Goal: Contribute content: Contribute content

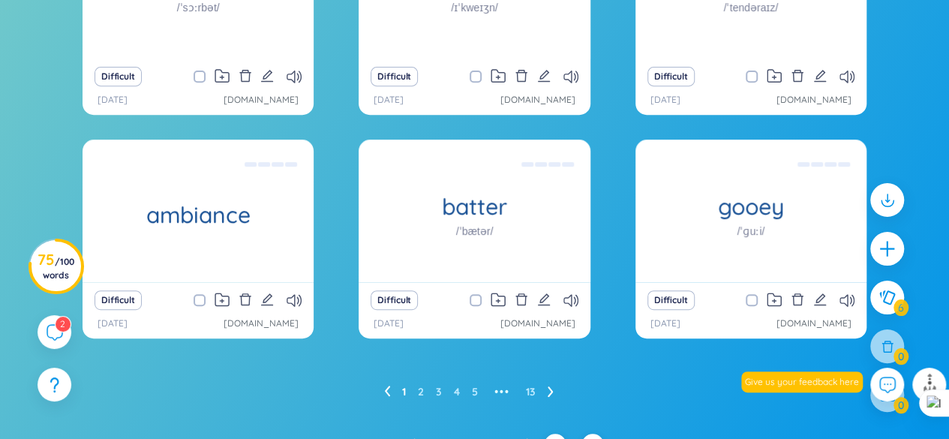
scroll to position [305, 0]
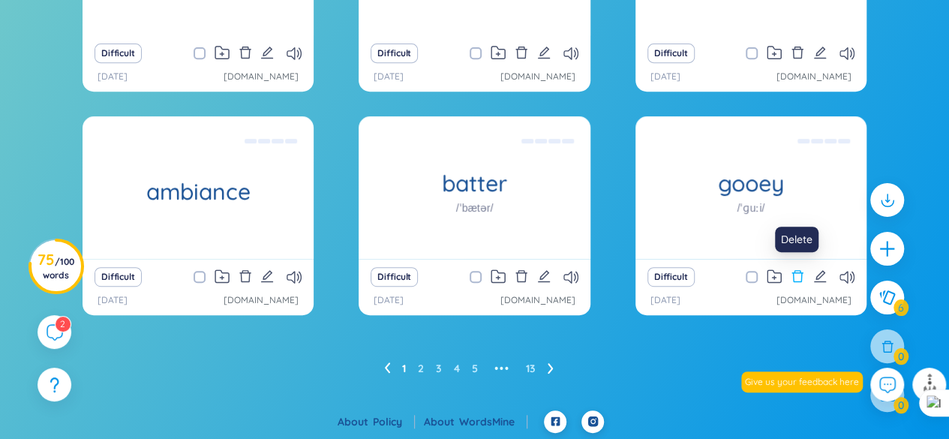
click at [796, 277] on icon "delete" at bounding box center [798, 276] width 14 height 14
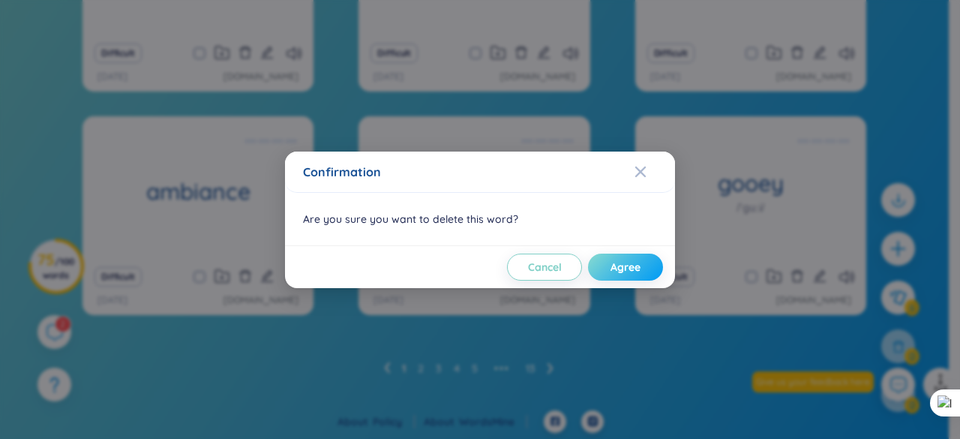
click at [617, 263] on span "Agree" at bounding box center [626, 267] width 30 height 15
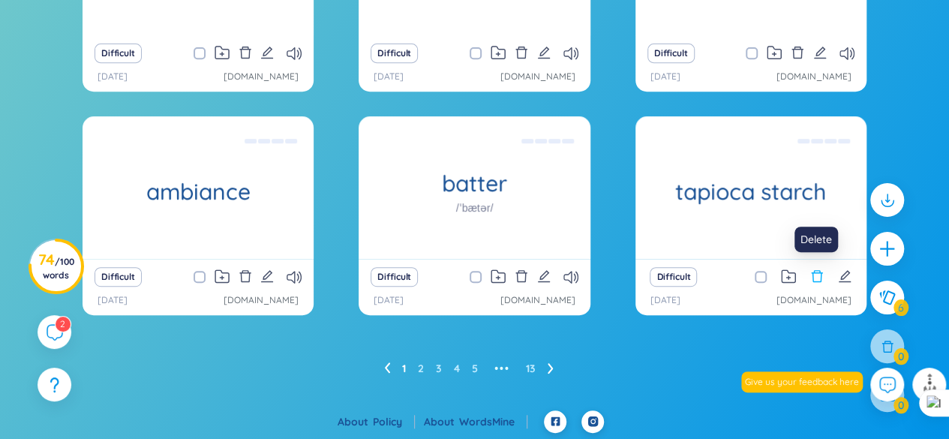
click at [823, 274] on icon "delete" at bounding box center [817, 276] width 14 height 14
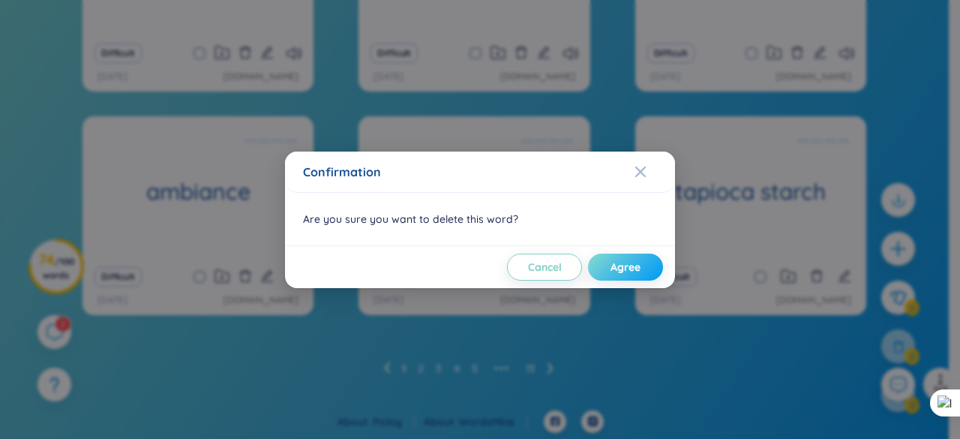
click at [625, 266] on span "Agree" at bounding box center [626, 267] width 30 height 15
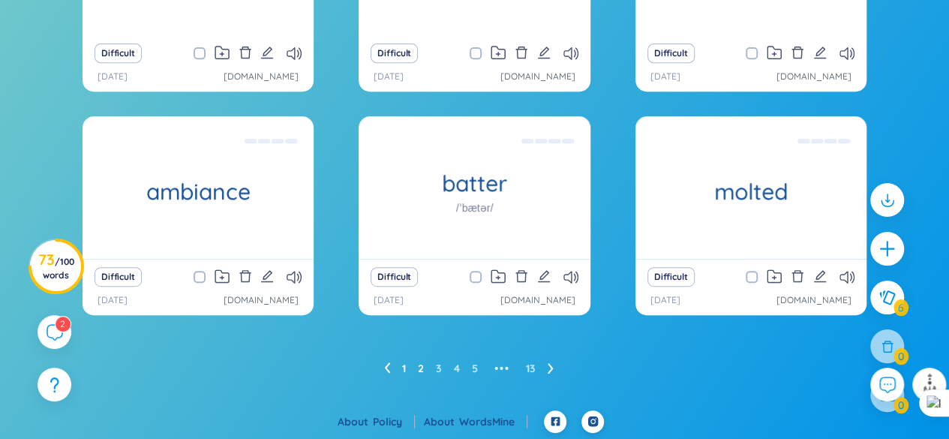
click at [422, 368] on link "2" at bounding box center [421, 368] width 6 height 23
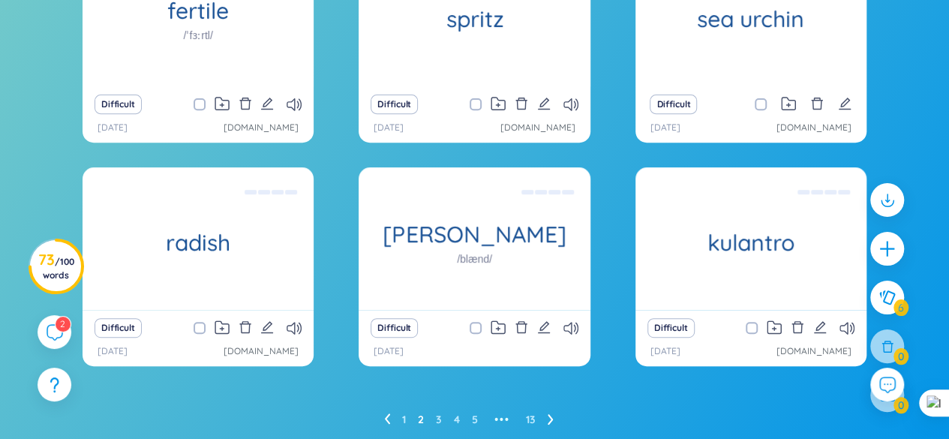
scroll to position [230, 0]
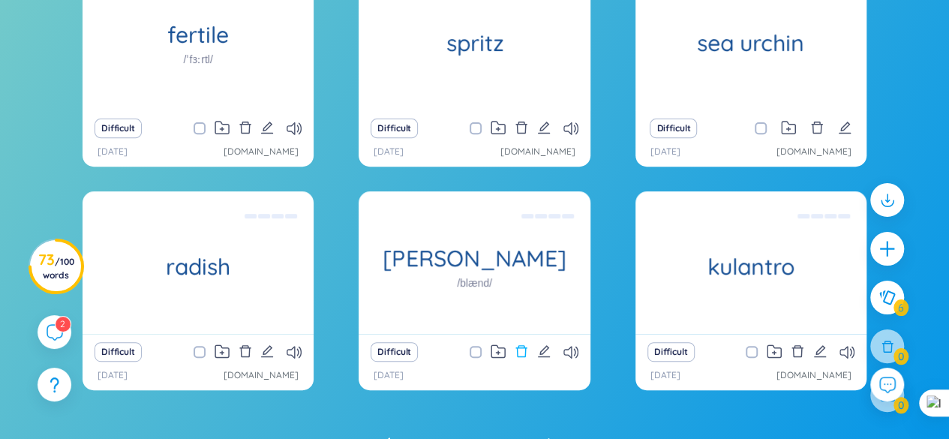
click at [523, 353] on icon "delete" at bounding box center [522, 351] width 14 height 14
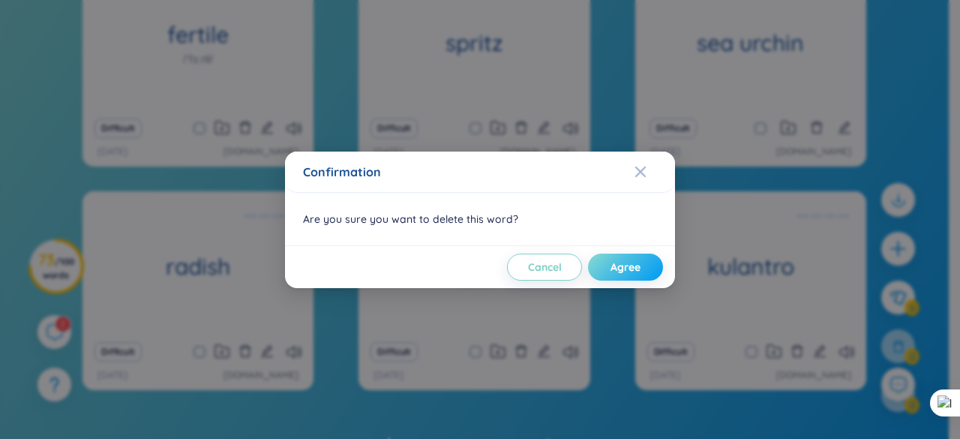
click at [641, 260] on button "Agree" at bounding box center [625, 267] width 75 height 27
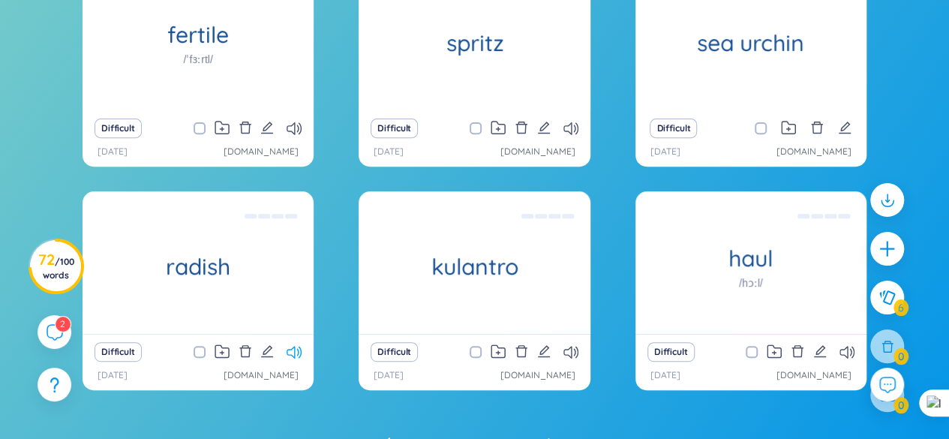
click at [296, 352] on icon at bounding box center [294, 352] width 15 height 13
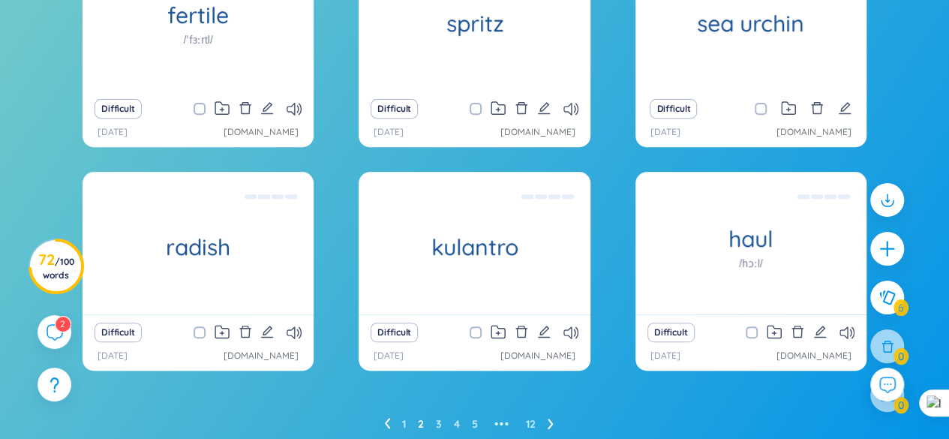
scroll to position [305, 0]
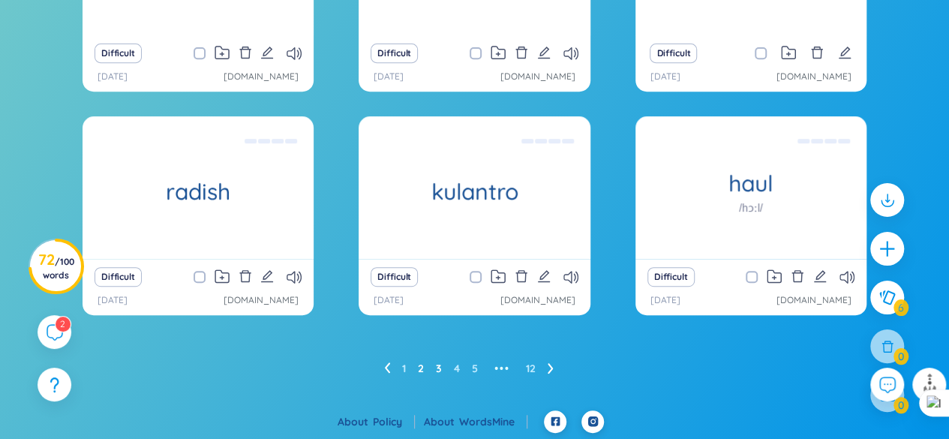
click at [439, 370] on link "3" at bounding box center [439, 368] width 6 height 23
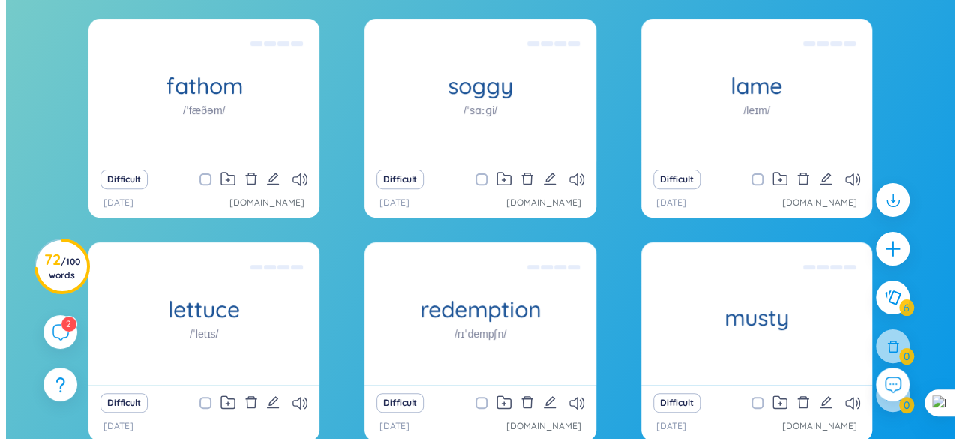
scroll to position [155, 0]
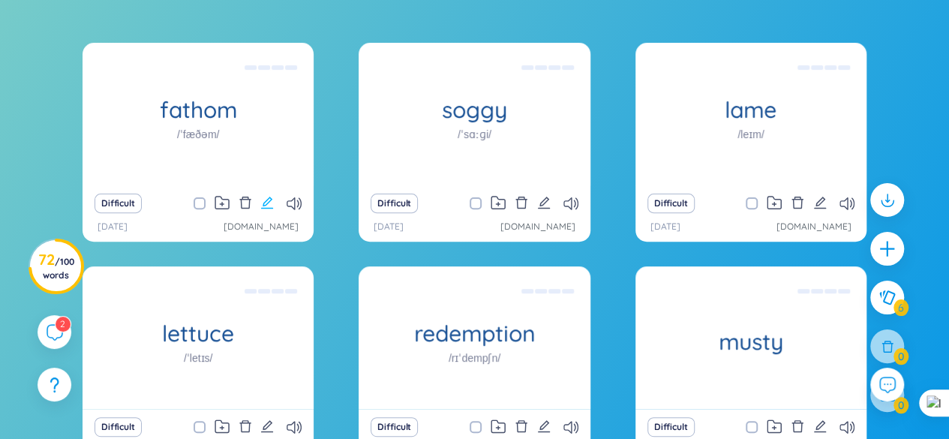
click at [269, 199] on icon "edit" at bounding box center [267, 203] width 14 height 14
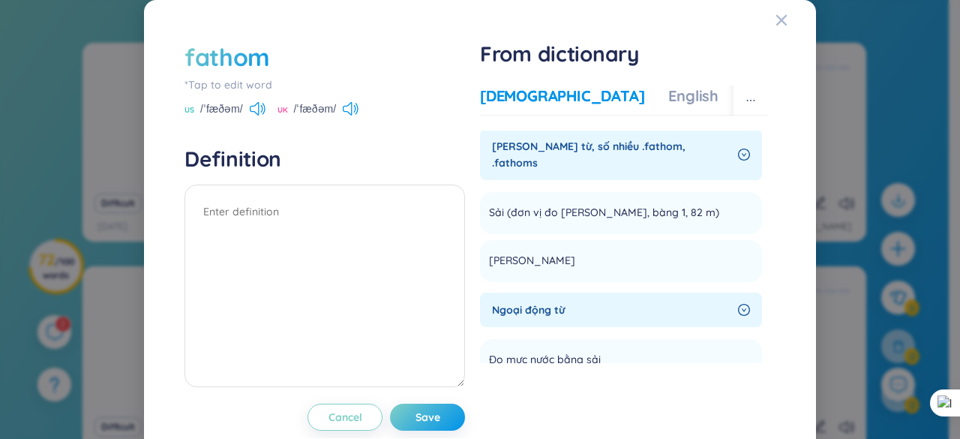
scroll to position [0, 0]
click at [499, 254] on span "[PERSON_NAME]" at bounding box center [532, 263] width 86 height 18
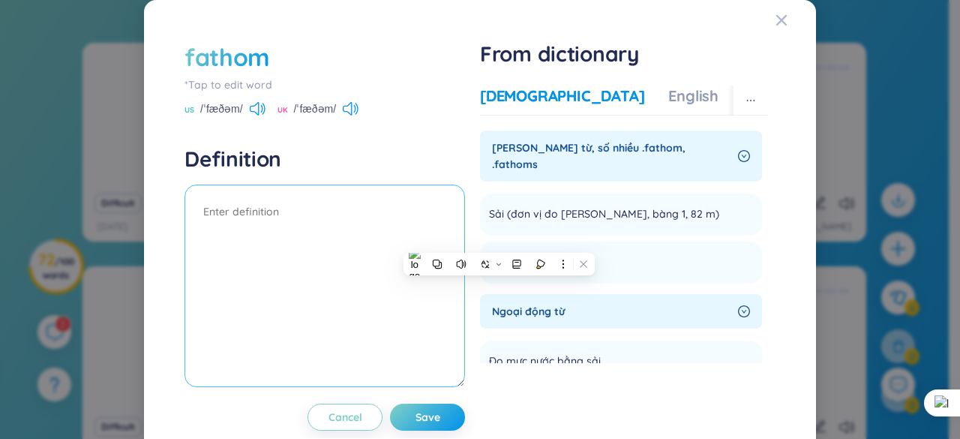
copy span "[PERSON_NAME]"
click at [205, 206] on textarea at bounding box center [325, 286] width 281 height 203
paste textarea "[PERSON_NAME]"
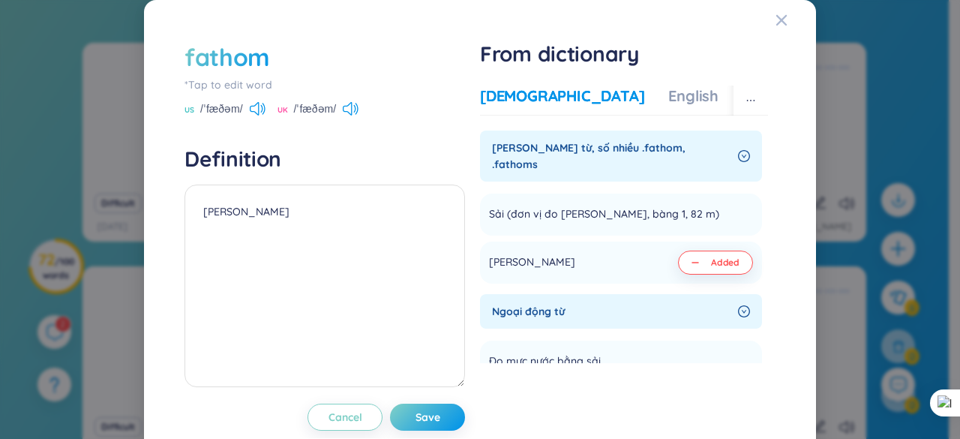
click at [743, 86] on div "More examples" at bounding box center [797, 96] width 109 height 21
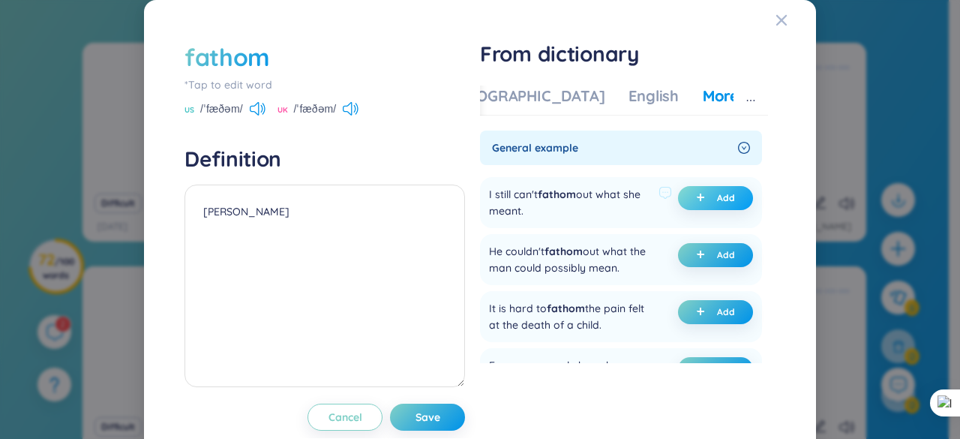
click at [700, 199] on button "Add" at bounding box center [715, 198] width 75 height 24
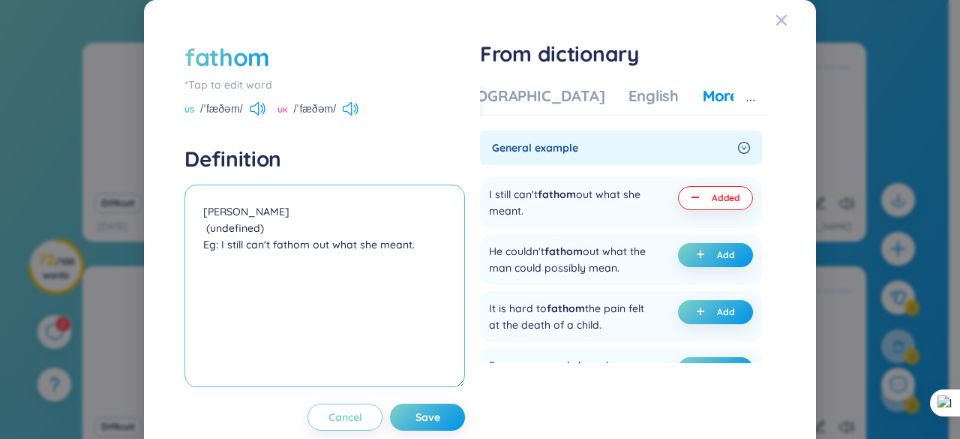
drag, startPoint x: 273, startPoint y: 233, endPoint x: 183, endPoint y: 227, distance: 90.2
click at [185, 227] on textarea "[PERSON_NAME] (undefined) Eg: I still can't fathom out what she meant." at bounding box center [325, 286] width 281 height 203
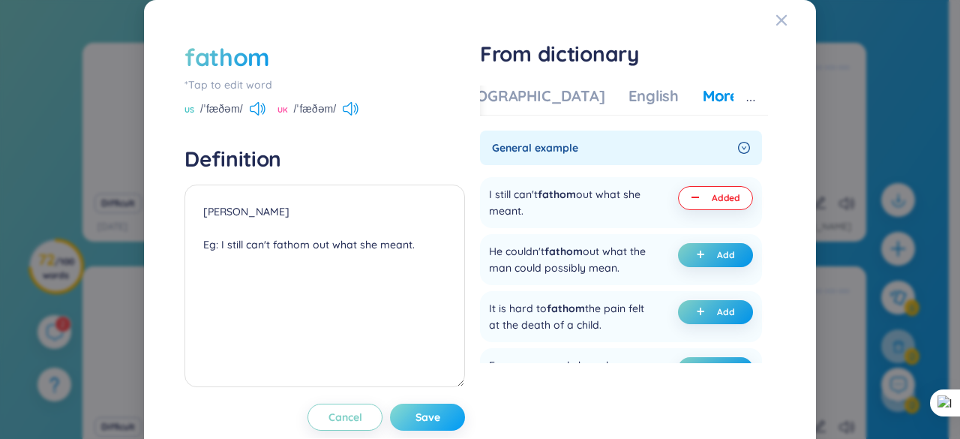
click at [429, 410] on span "Save" at bounding box center [428, 417] width 25 height 15
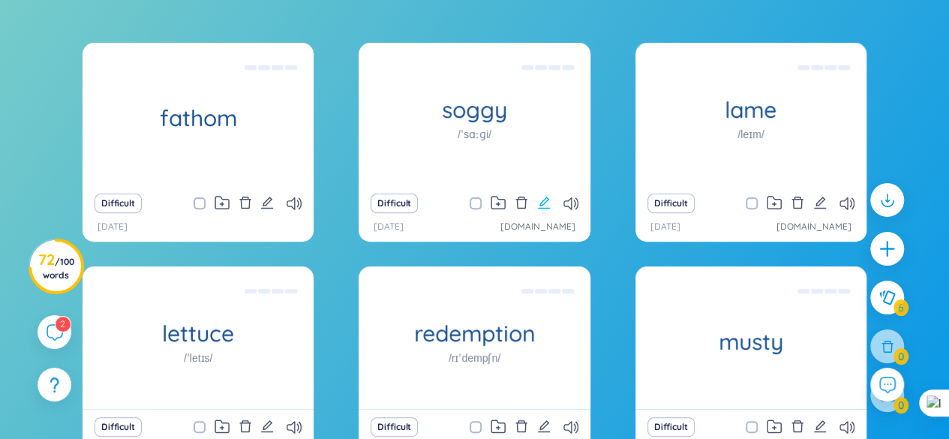
click at [544, 202] on icon "edit" at bounding box center [544, 203] width 14 height 14
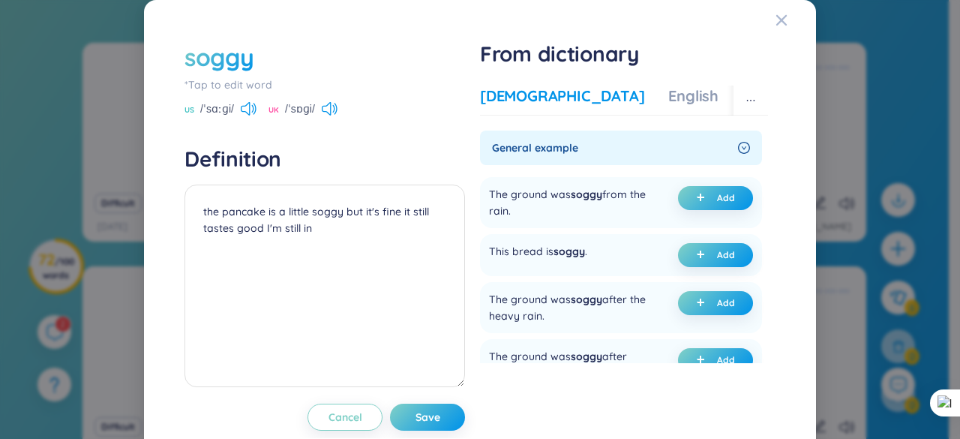
click at [540, 103] on div "[DEMOGRAPHIC_DATA]" at bounding box center [562, 96] width 164 height 21
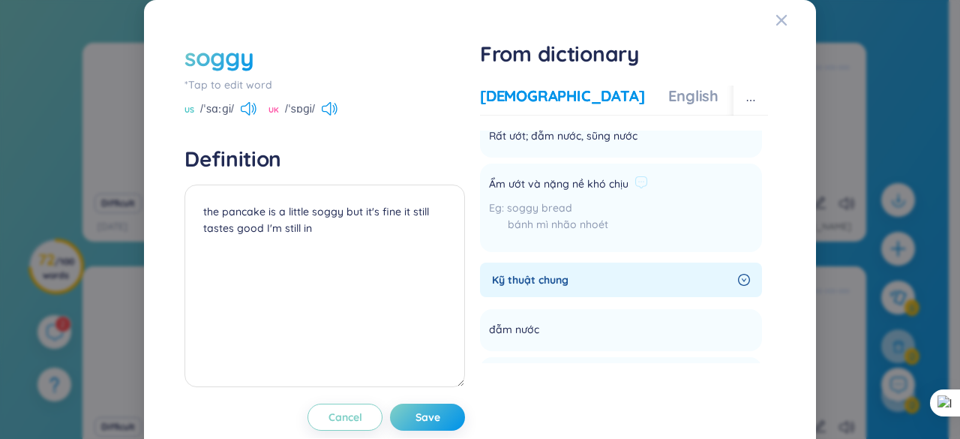
scroll to position [50, 0]
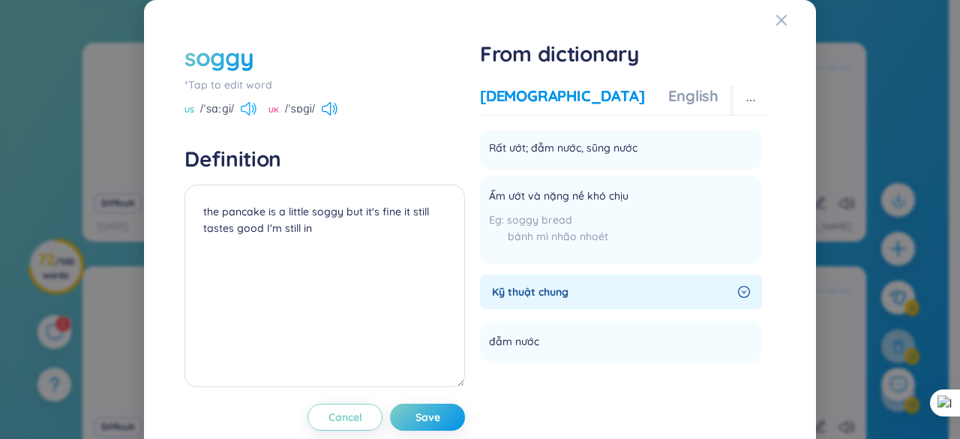
click at [249, 112] on icon at bounding box center [249, 109] width 16 height 14
click at [777, 19] on icon "Close" at bounding box center [782, 20] width 11 height 11
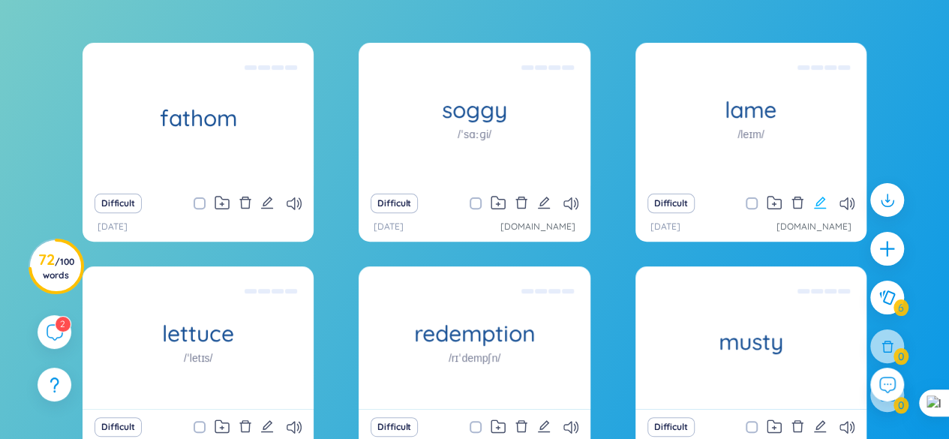
click at [818, 201] on icon "edit" at bounding box center [820, 203] width 12 height 12
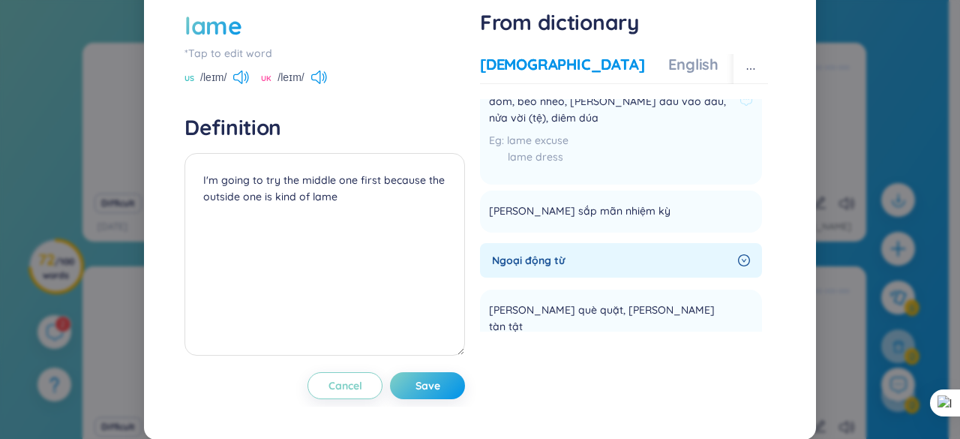
scroll to position [360, 0]
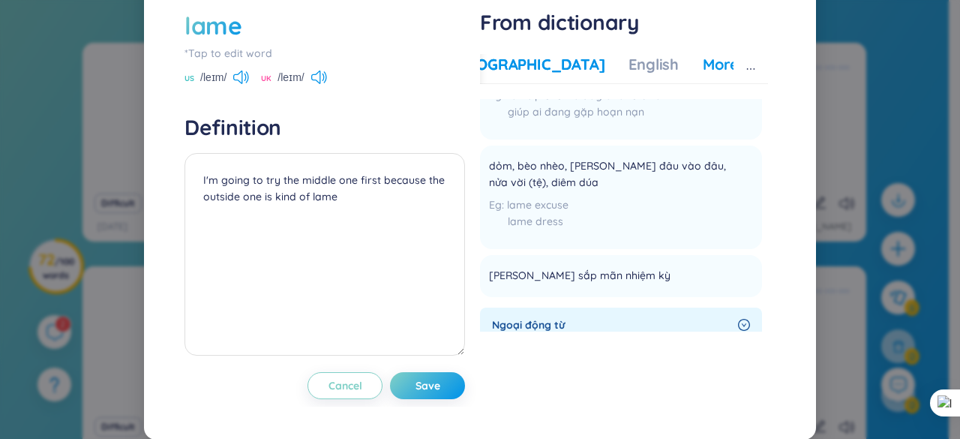
click at [703, 67] on div "More examples" at bounding box center [757, 64] width 109 height 21
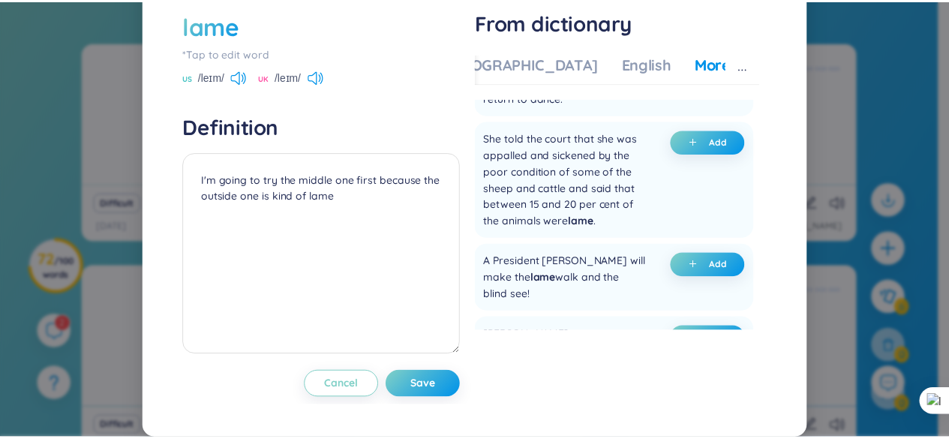
scroll to position [1275, 0]
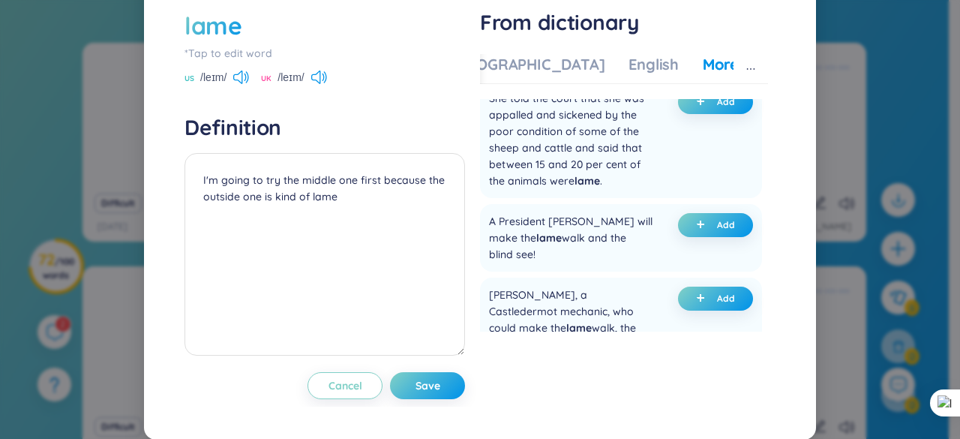
click at [831, 64] on div "lame *Tap to edit word US /leɪm/ [GEOGRAPHIC_DATA] /leɪm/ Definition I'm going …" at bounding box center [480, 219] width 960 height 439
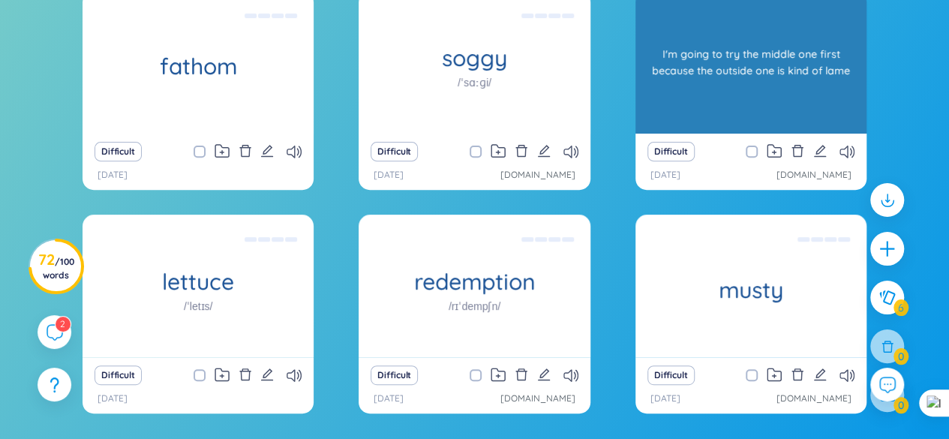
scroll to position [230, 0]
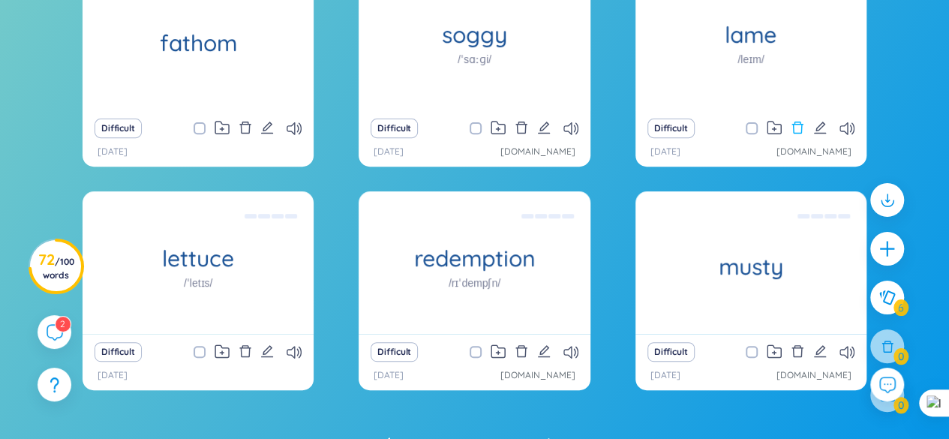
click at [792, 127] on icon "delete" at bounding box center [798, 128] width 14 height 14
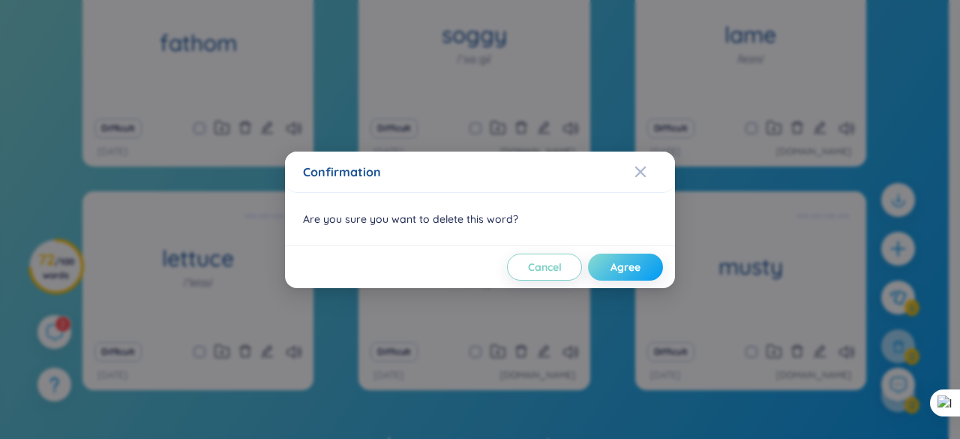
click at [603, 272] on button "Agree" at bounding box center [625, 267] width 75 height 27
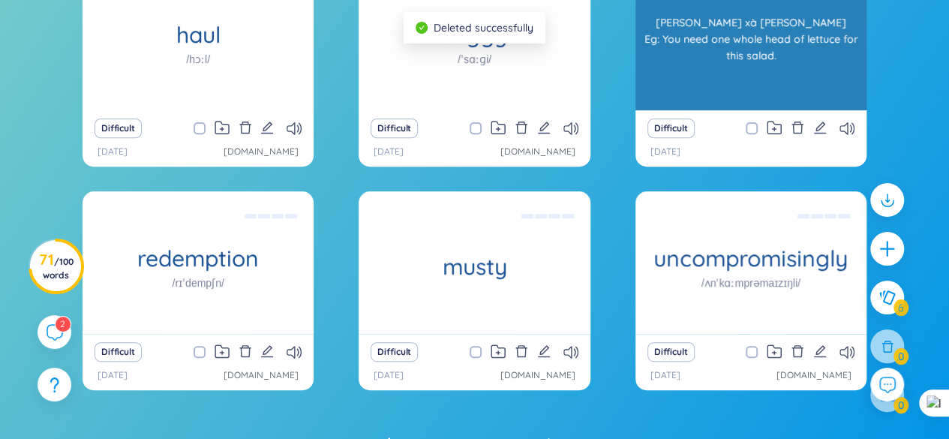
scroll to position [155, 0]
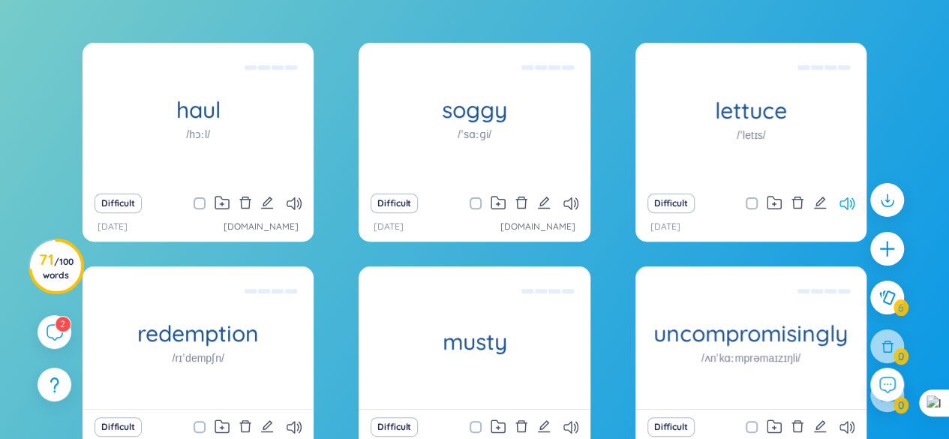
click at [840, 200] on icon at bounding box center [847, 203] width 15 height 13
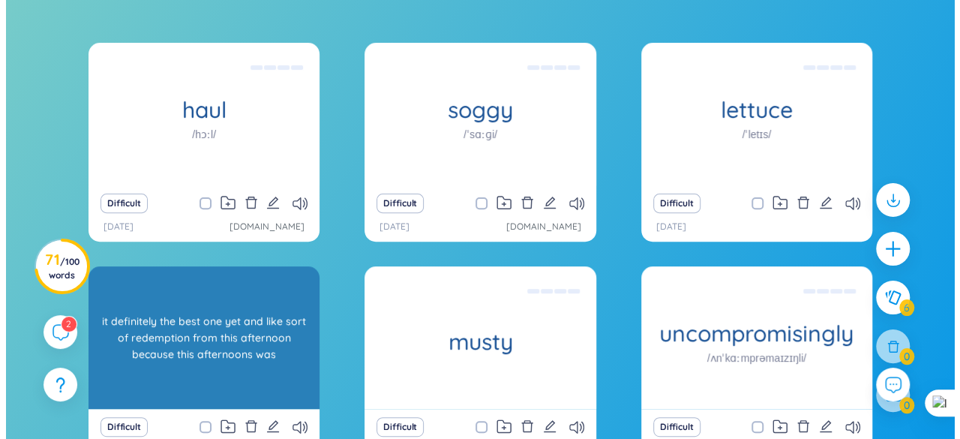
scroll to position [230, 0]
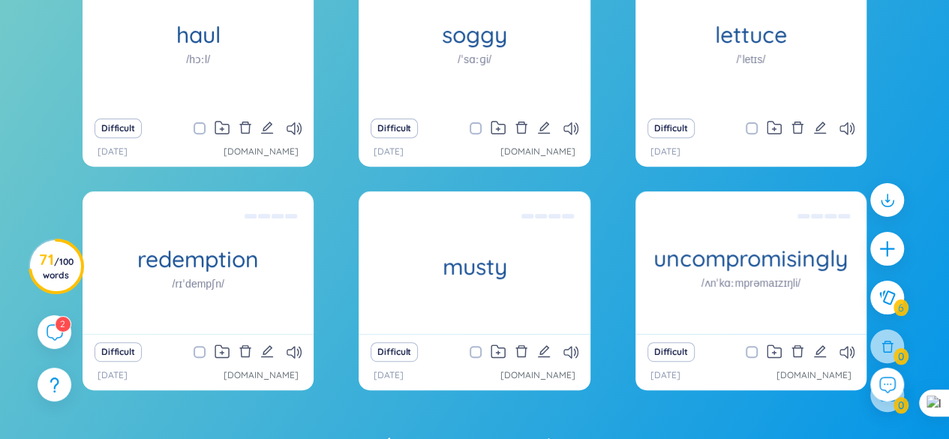
click at [275, 346] on div "Difficult" at bounding box center [198, 351] width 216 height 21
click at [272, 348] on icon "edit" at bounding box center [267, 351] width 12 height 12
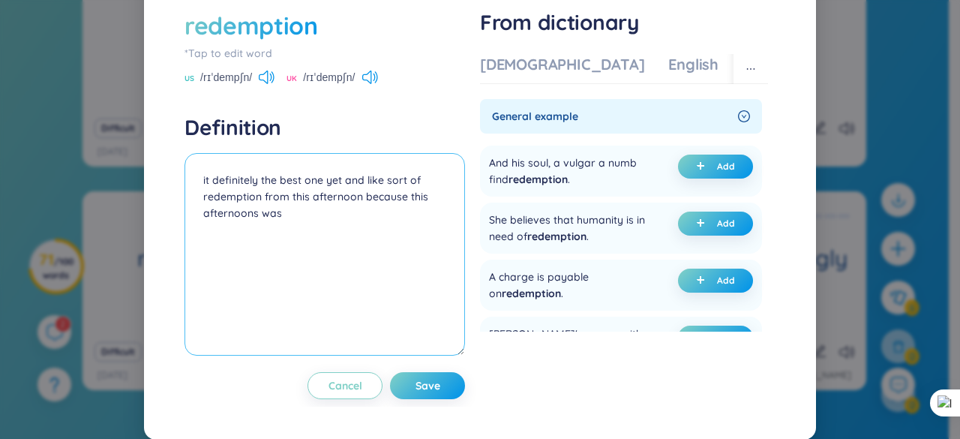
drag, startPoint x: 362, startPoint y: 227, endPoint x: 368, endPoint y: 266, distance: 38.6
click at [368, 266] on textarea "it definitely the best one yet and like sort of redemption from this afternoon …" at bounding box center [325, 254] width 281 height 203
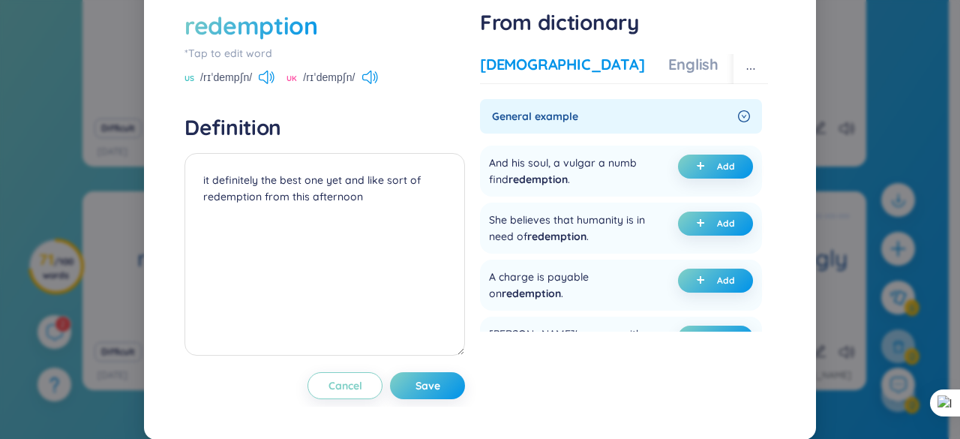
click at [521, 75] on div "[DEMOGRAPHIC_DATA]" at bounding box center [562, 64] width 164 height 21
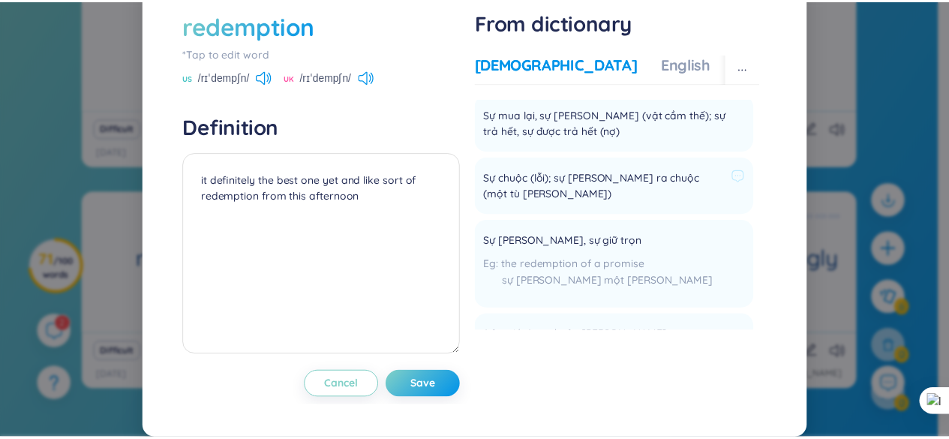
scroll to position [75, 0]
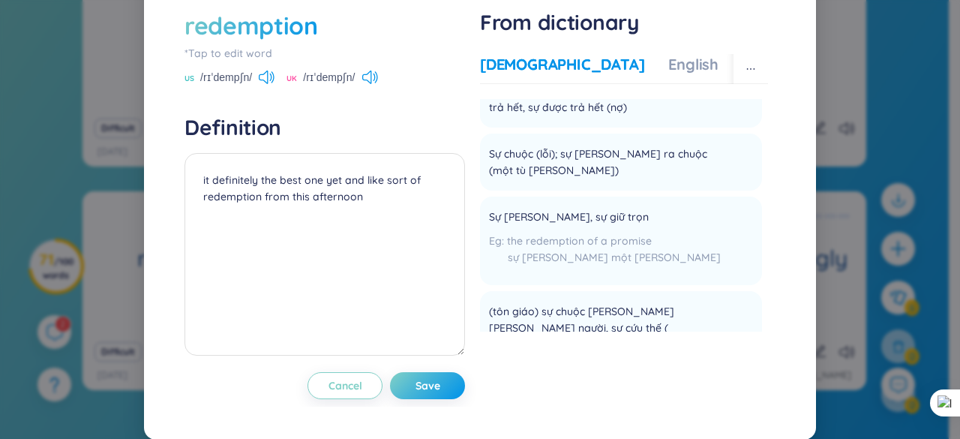
click at [743, 75] on div "More examples" at bounding box center [797, 64] width 109 height 21
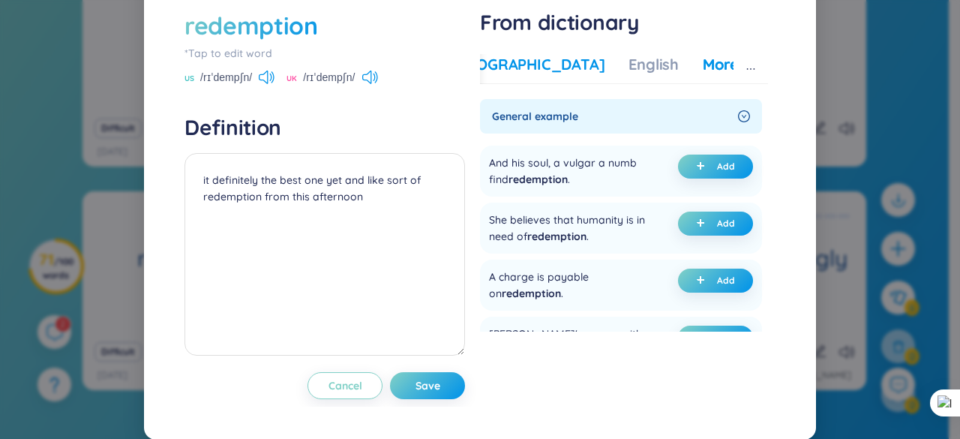
click at [502, 75] on div "[DEMOGRAPHIC_DATA]" at bounding box center [522, 64] width 164 height 21
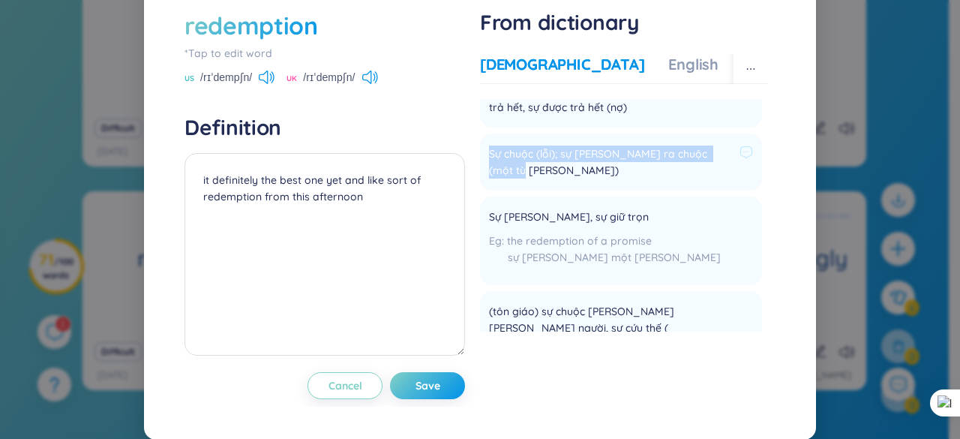
drag, startPoint x: 483, startPoint y: 181, endPoint x: 515, endPoint y: 211, distance: 43.5
click at [515, 182] on div "Sự chuộc (lỗi); sự [PERSON_NAME] ra chuộc (một tù [PERSON_NAME])" at bounding box center [621, 162] width 264 height 39
copy span "Sự chuộc (lỗi); sự [PERSON_NAME] ra chuộc (một tù [PERSON_NAME])"
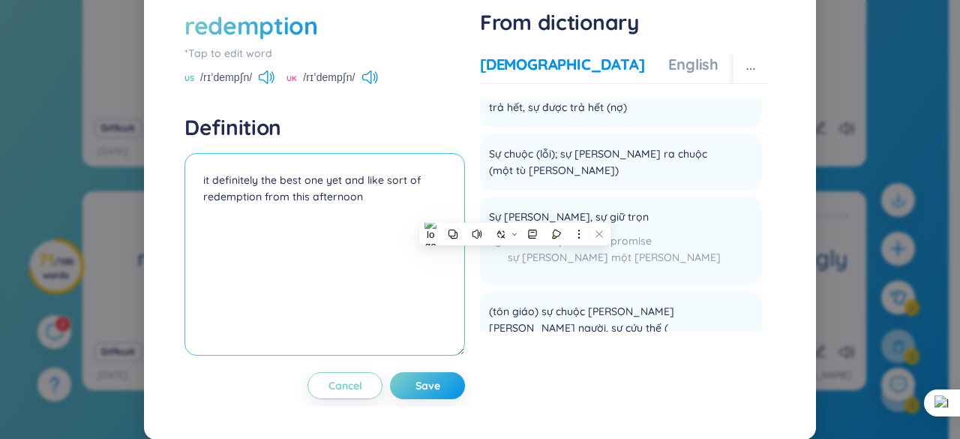
click at [197, 206] on textarea "it definitely the best one yet and like sort of redemption from this afternoon" at bounding box center [325, 254] width 281 height 203
paste textarea "Sự chuộc (lỗi); sự [PERSON_NAME] ra chuộc (một tù [PERSON_NAME])"
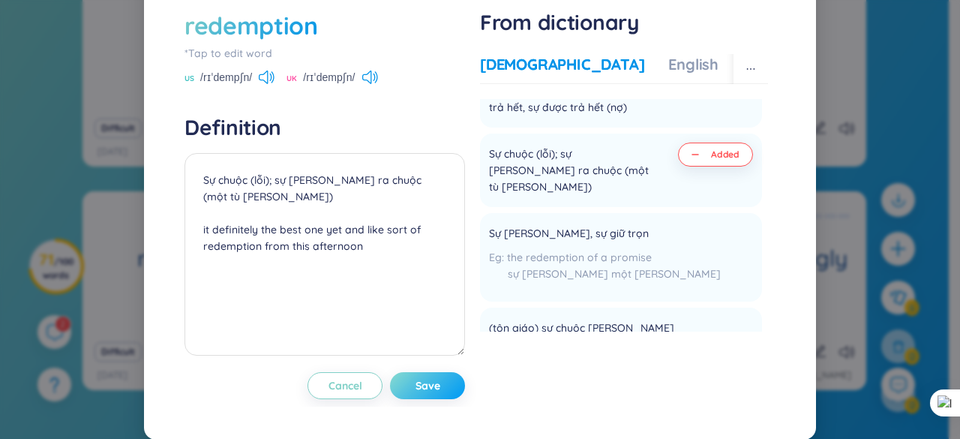
click at [437, 399] on button "Save" at bounding box center [427, 385] width 75 height 27
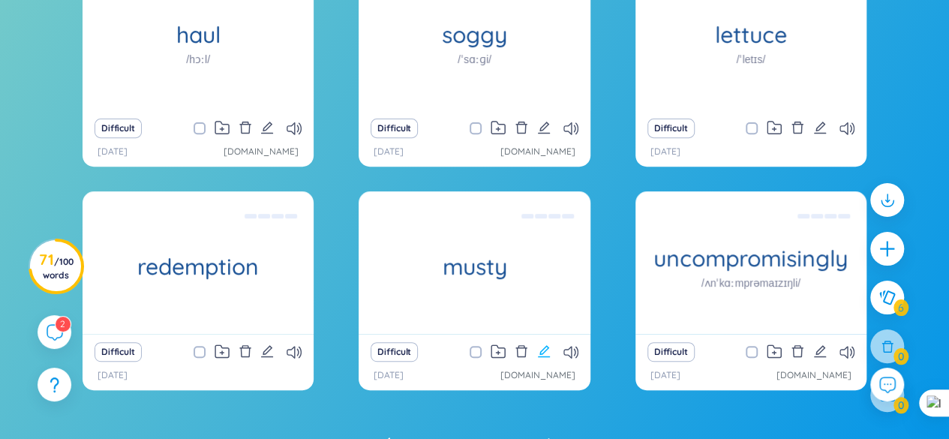
click at [546, 353] on icon "edit" at bounding box center [544, 351] width 14 height 14
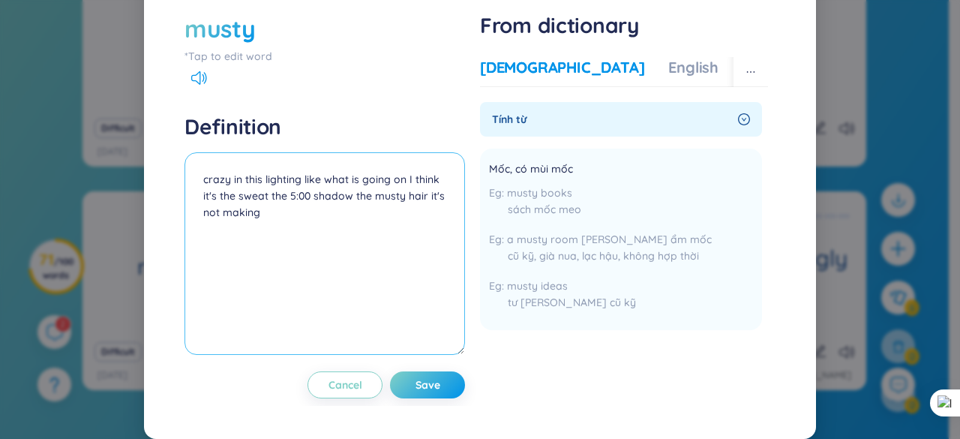
drag, startPoint x: 425, startPoint y: 224, endPoint x: 429, endPoint y: 245, distance: 22.2
click at [429, 245] on textarea "crazy in this lighting like what is going on I think it's the sweat the 5:00 sh…" at bounding box center [325, 253] width 281 height 203
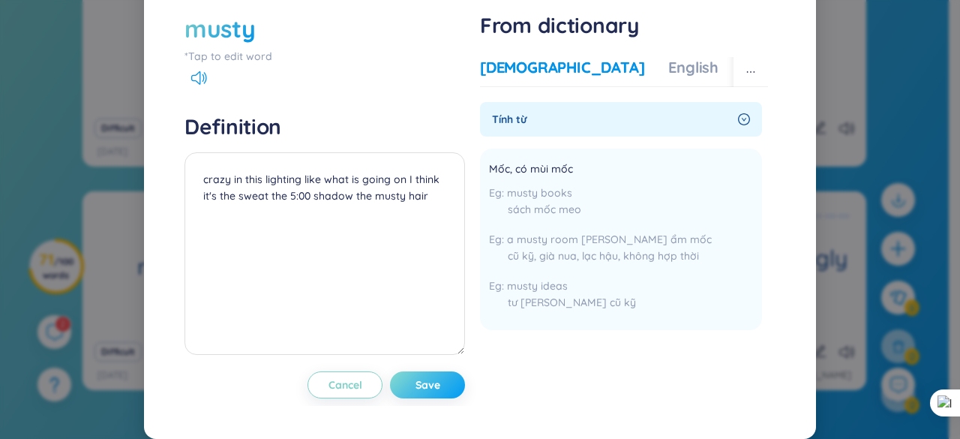
click at [432, 398] on button "Save" at bounding box center [427, 384] width 75 height 27
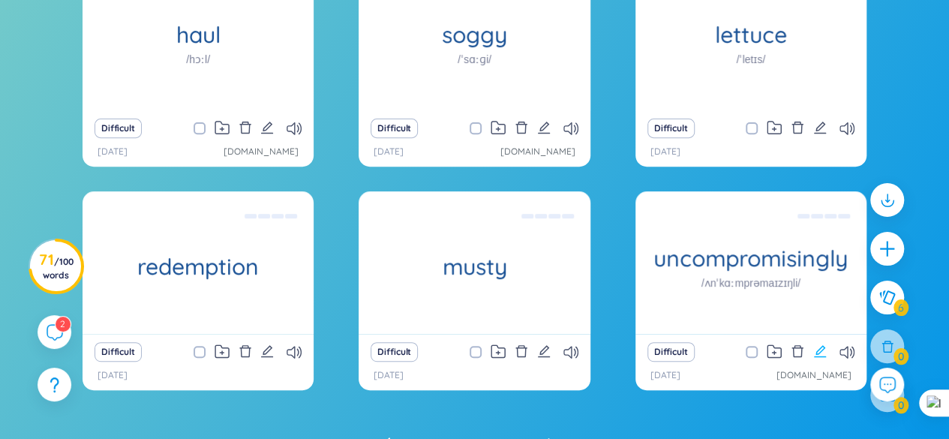
click at [818, 350] on icon "edit" at bounding box center [820, 351] width 12 height 12
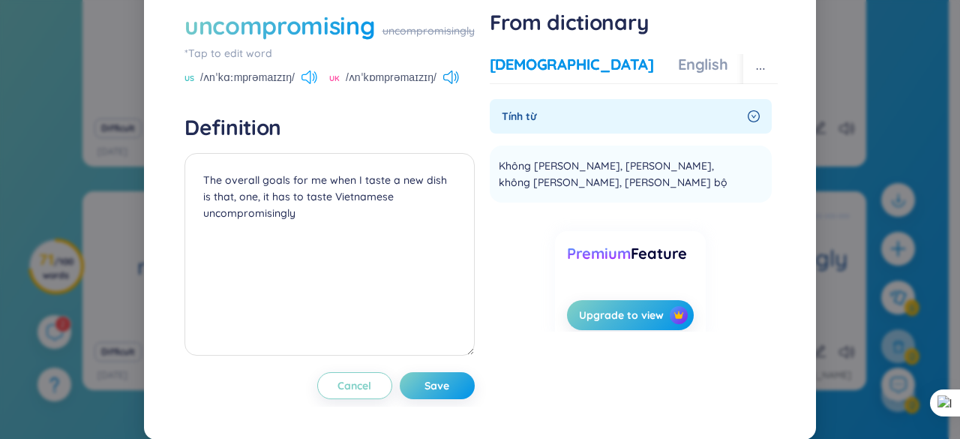
click at [310, 84] on icon at bounding box center [310, 78] width 16 height 14
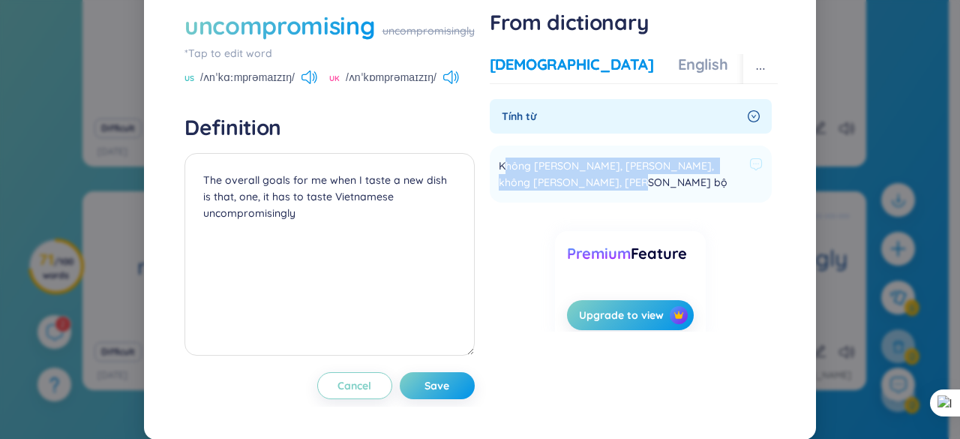
drag, startPoint x: 500, startPoint y: 196, endPoint x: 612, endPoint y: 221, distance: 115.2
click at [612, 191] on span "Không [PERSON_NAME], [PERSON_NAME], không [PERSON_NAME], [PERSON_NAME] bộ" at bounding box center [621, 174] width 245 height 33
click at [614, 191] on span "Không [PERSON_NAME], [PERSON_NAME], không [PERSON_NAME], [PERSON_NAME] bộ" at bounding box center [621, 174] width 245 height 33
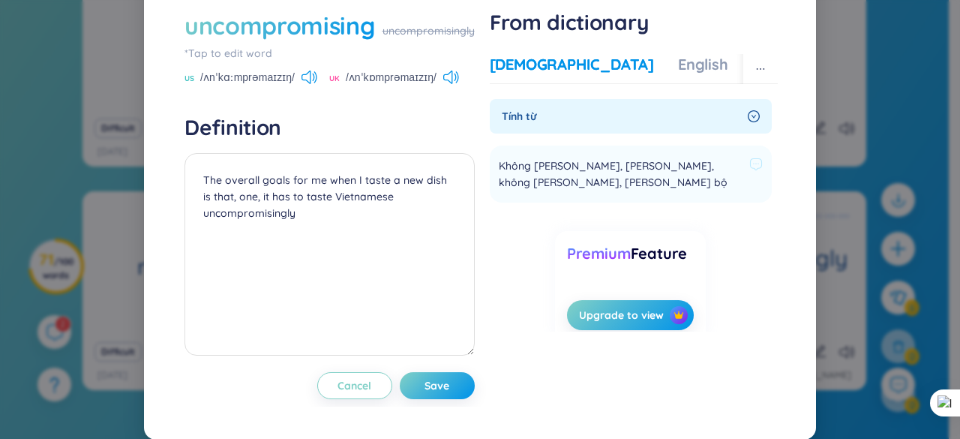
click at [622, 191] on span "Không [PERSON_NAME], [PERSON_NAME], không [PERSON_NAME], [PERSON_NAME] bộ" at bounding box center [621, 174] width 245 height 33
drag, startPoint x: 638, startPoint y: 197, endPoint x: 529, endPoint y: 221, distance: 112.1
click at [529, 191] on span "Không [PERSON_NAME], [PERSON_NAME], không [PERSON_NAME], [PERSON_NAME] bộ" at bounding box center [621, 174] width 245 height 33
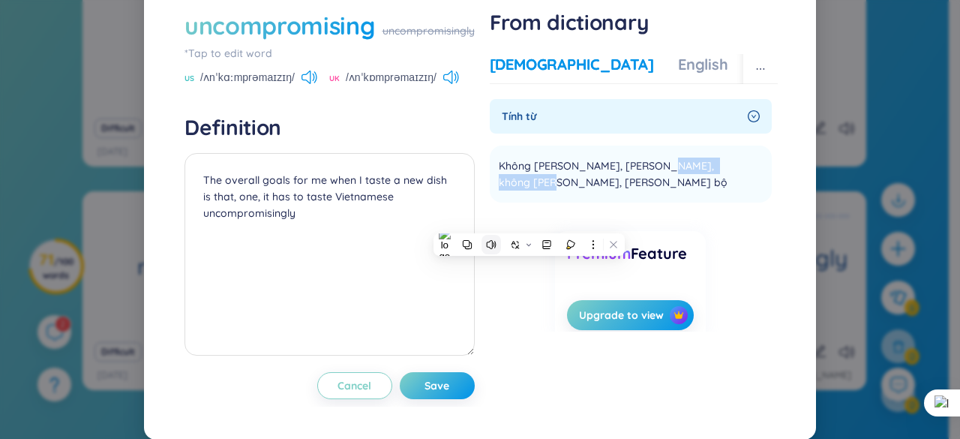
copy span "không [PERSON_NAME]"
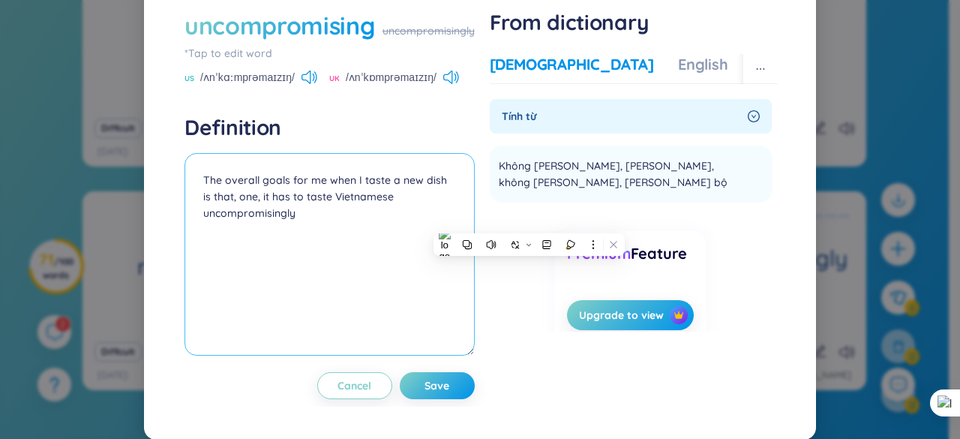
click at [203, 211] on textarea "The overall goals for me when I taste a new dish is that, one, it has to taste …" at bounding box center [330, 254] width 290 height 203
paste textarea "không [PERSON_NAME]"
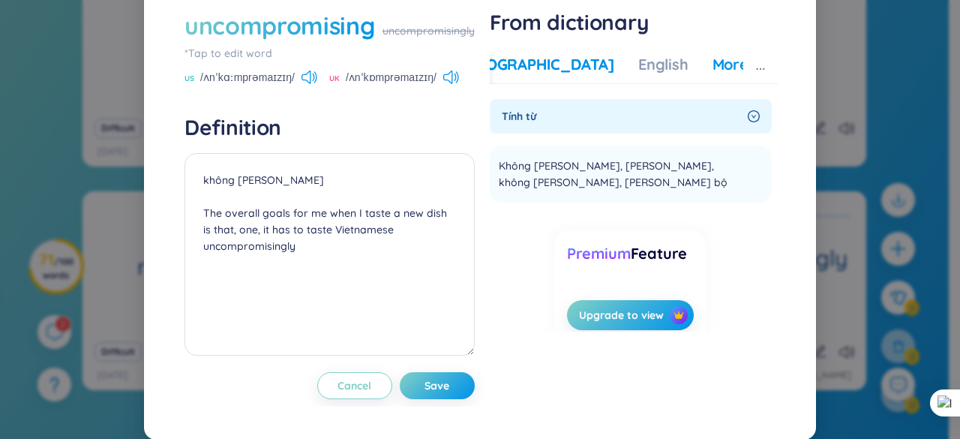
click at [713, 75] on div "More examples" at bounding box center [767, 64] width 109 height 21
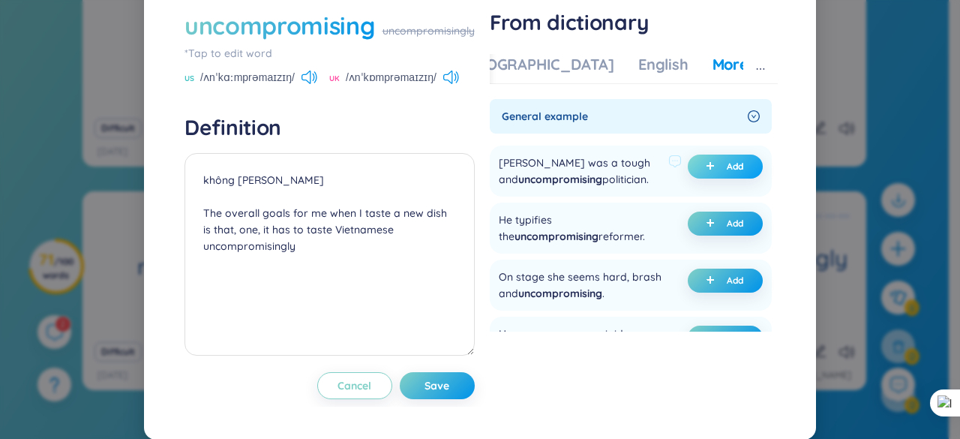
click at [693, 179] on button "Add" at bounding box center [725, 167] width 75 height 24
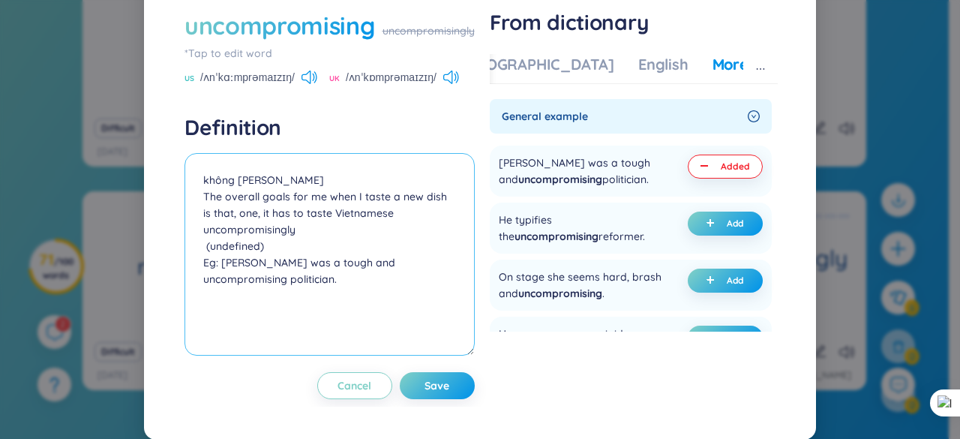
drag, startPoint x: 270, startPoint y: 274, endPoint x: 186, endPoint y: 278, distance: 84.2
click at [186, 278] on textarea "không [PERSON_NAME] The overall goals for me when I taste a new dish is that, o…" at bounding box center [330, 254] width 290 height 203
click at [332, 217] on textarea "không [PERSON_NAME] The overall goals for me when I taste a new dish is that, o…" at bounding box center [330, 254] width 290 height 203
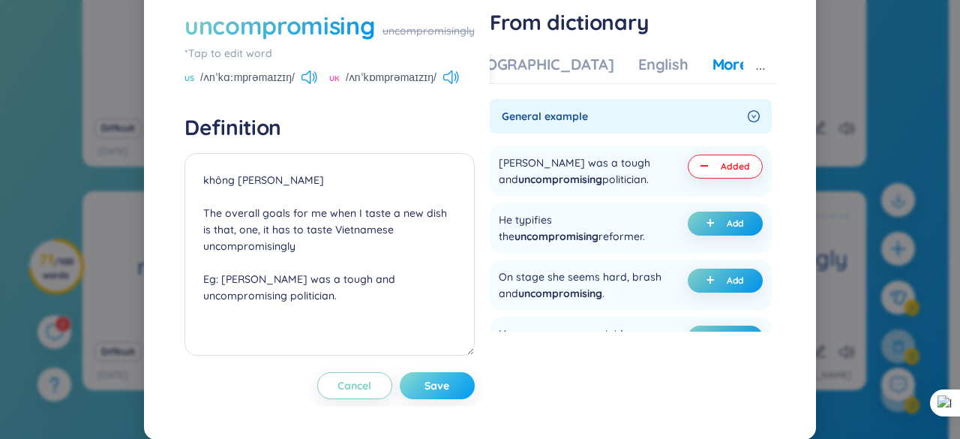
drag, startPoint x: 438, startPoint y: 415, endPoint x: 446, endPoint y: 424, distance: 12.2
click at [445, 393] on span "Save" at bounding box center [437, 385] width 25 height 15
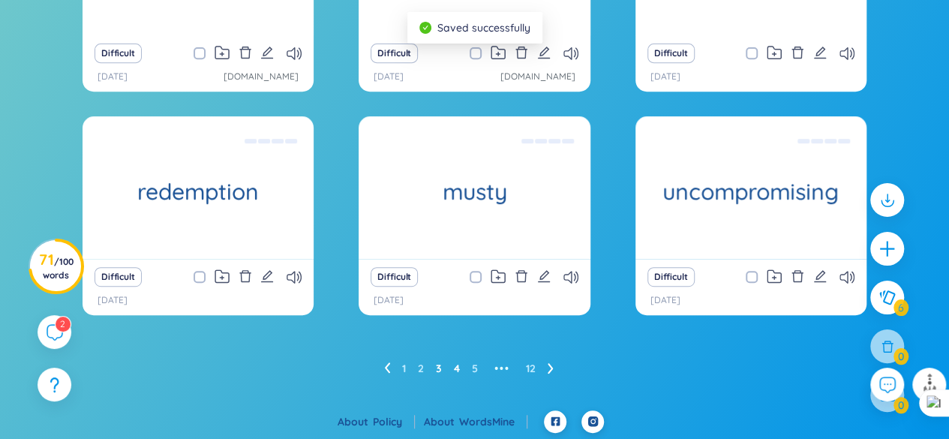
click at [456, 367] on link "4" at bounding box center [457, 368] width 6 height 23
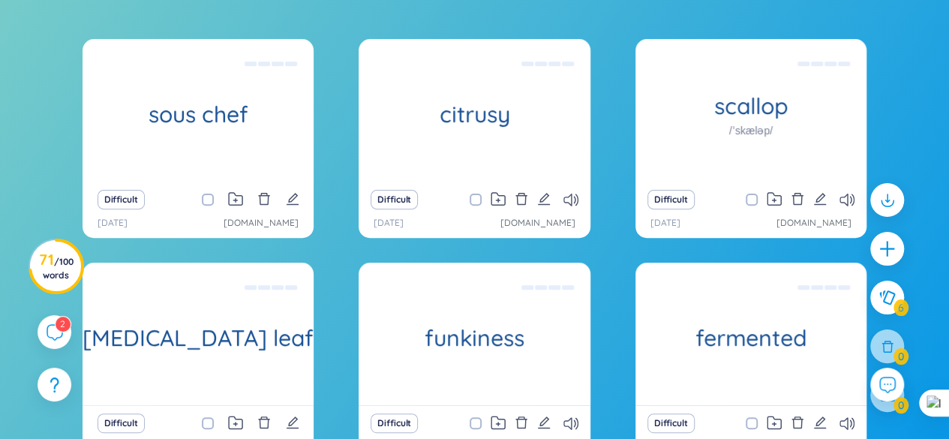
scroll to position [155, 0]
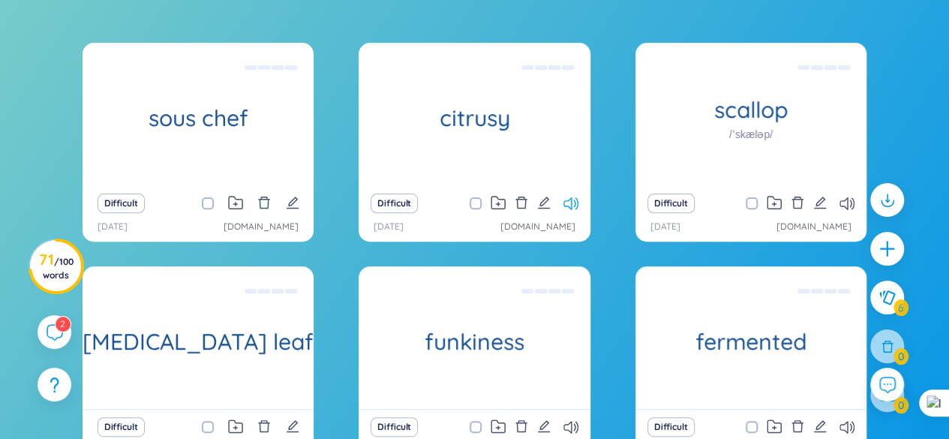
click at [575, 204] on icon at bounding box center [570, 203] width 15 height 13
click at [573, 201] on icon at bounding box center [570, 203] width 15 height 13
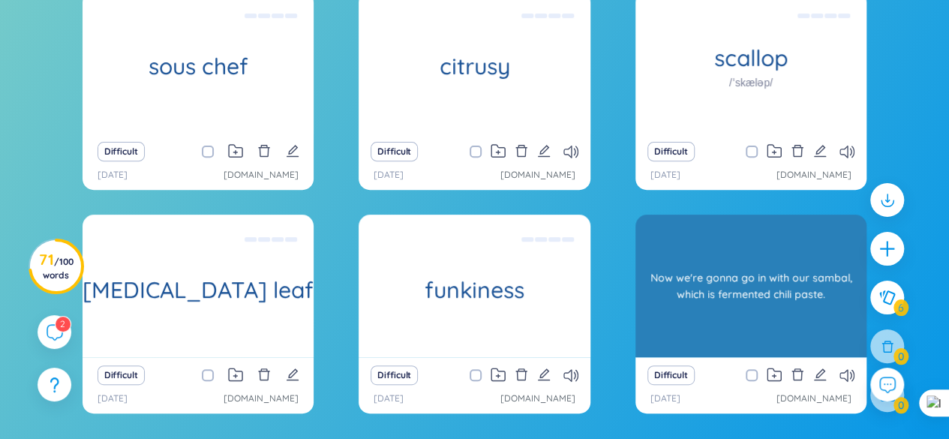
scroll to position [230, 0]
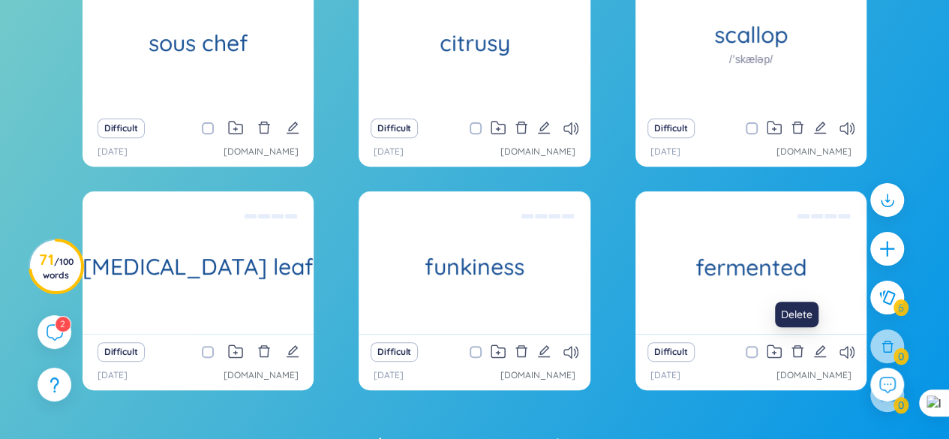
click at [799, 349] on icon "delete" at bounding box center [798, 351] width 14 height 14
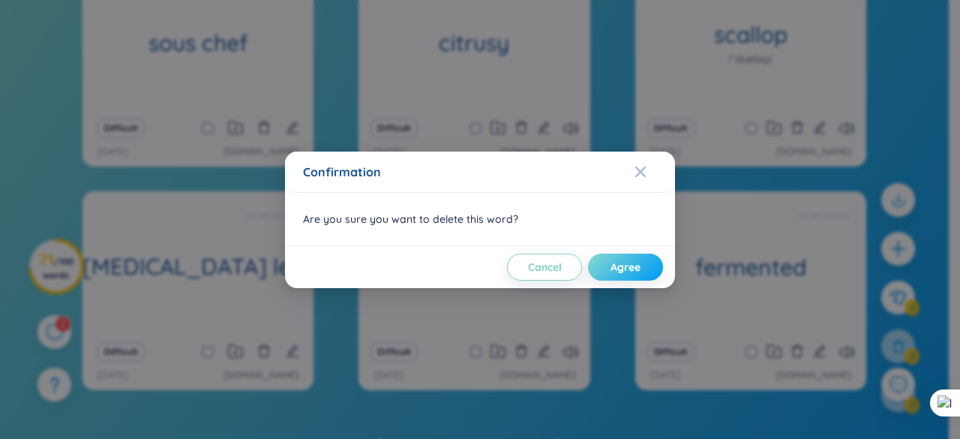
click at [626, 269] on span "Agree" at bounding box center [626, 267] width 30 height 15
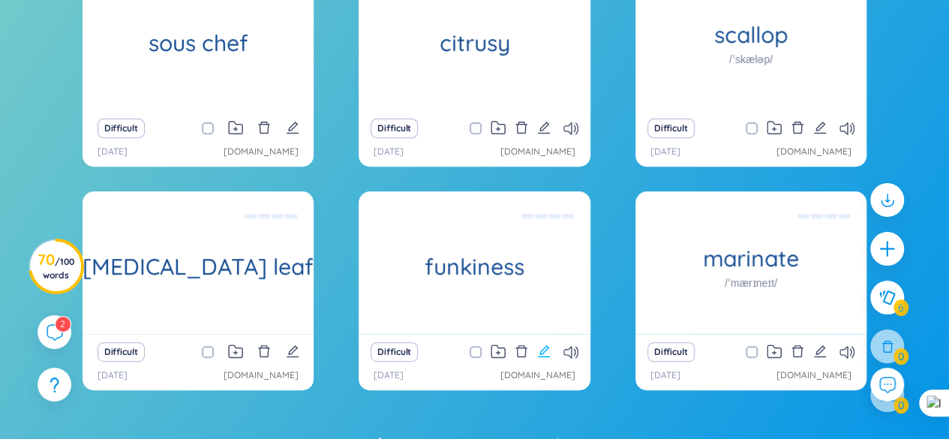
click at [549, 348] on icon "edit" at bounding box center [544, 351] width 14 height 14
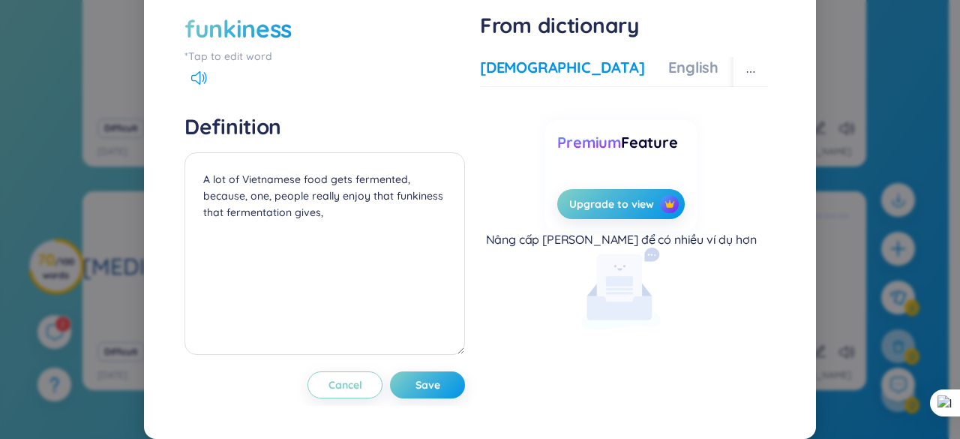
click at [516, 78] on div "[DEMOGRAPHIC_DATA]" at bounding box center [562, 67] width 164 height 21
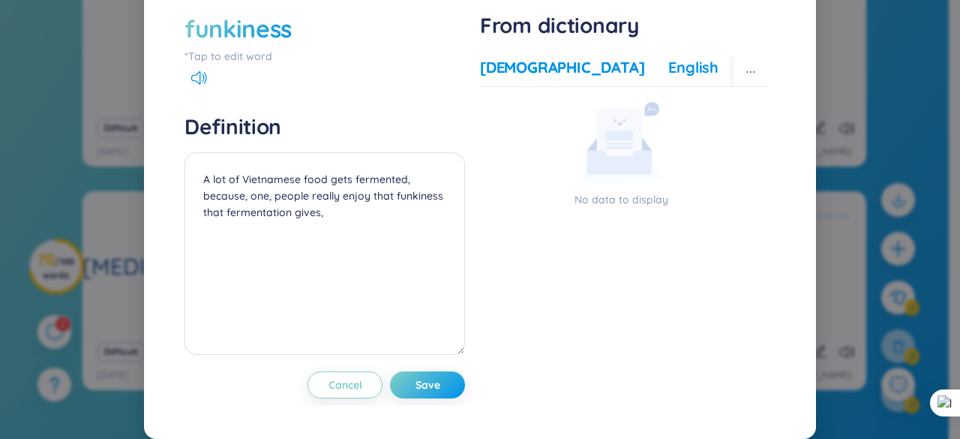
click at [668, 78] on div "English" at bounding box center [693, 67] width 50 height 21
click at [743, 78] on div "More examples" at bounding box center [797, 67] width 109 height 21
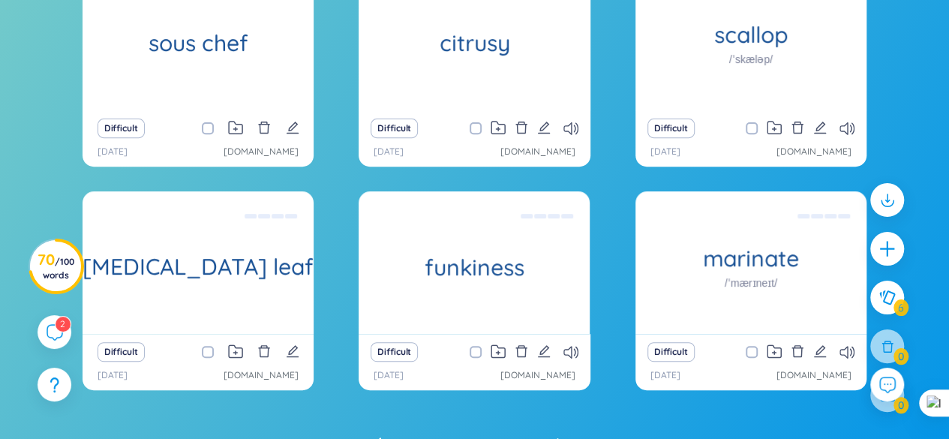
click at [528, 348] on div "Difficult" at bounding box center [474, 351] width 216 height 21
click at [525, 347] on icon "delete" at bounding box center [520, 351] width 11 height 12
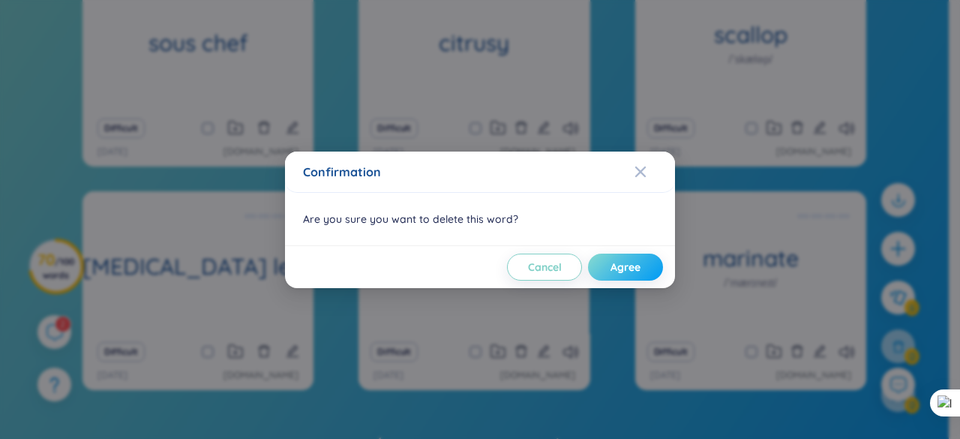
click at [626, 265] on span "Agree" at bounding box center [626, 267] width 30 height 15
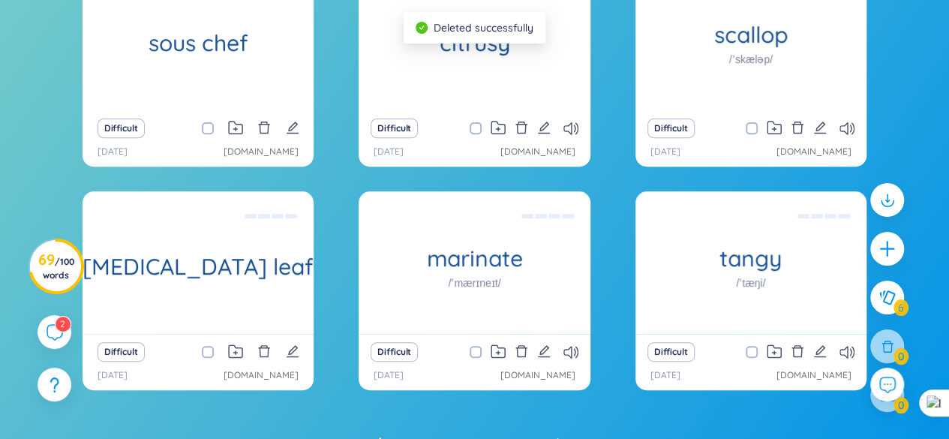
scroll to position [305, 0]
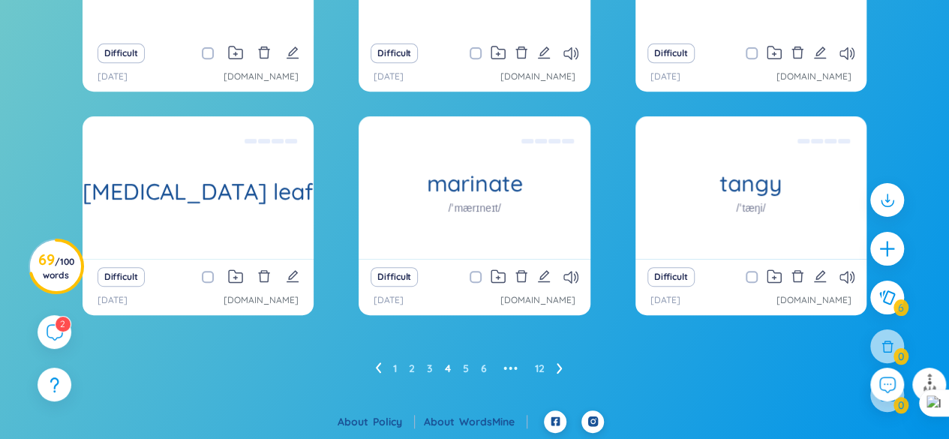
click at [461, 362] on ul "1 2 3 4 5 6 ••• 12" at bounding box center [475, 368] width 200 height 24
click at [465, 368] on link "5" at bounding box center [466, 368] width 6 height 23
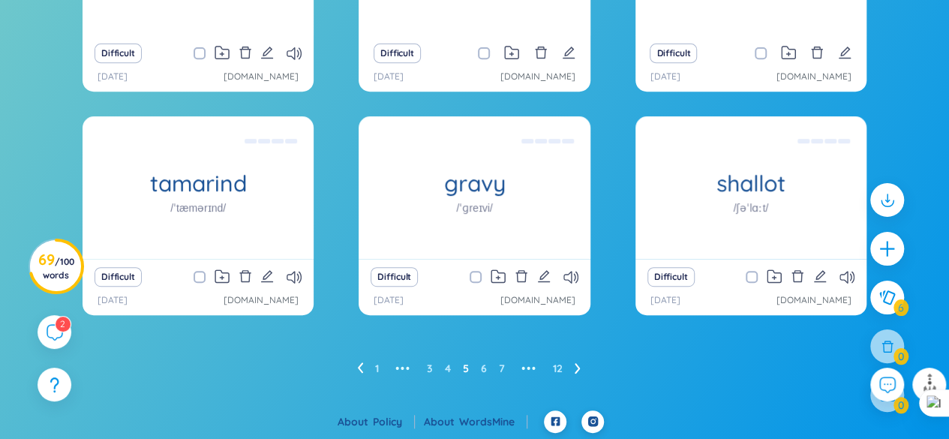
click at [452, 370] on ul "1 ••• 3 4 5 6 7 ••• 12" at bounding box center [475, 368] width 236 height 24
click at [451, 368] on ul "1 ••• 3 4 5 6 7 ••• 12" at bounding box center [475, 368] width 236 height 24
click at [448, 366] on link "4" at bounding box center [448, 368] width 6 height 23
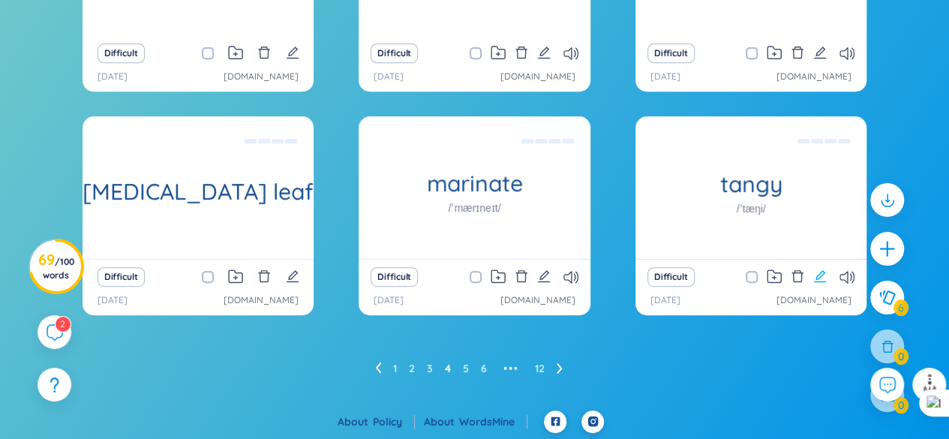
click at [819, 278] on icon "edit" at bounding box center [820, 276] width 12 height 12
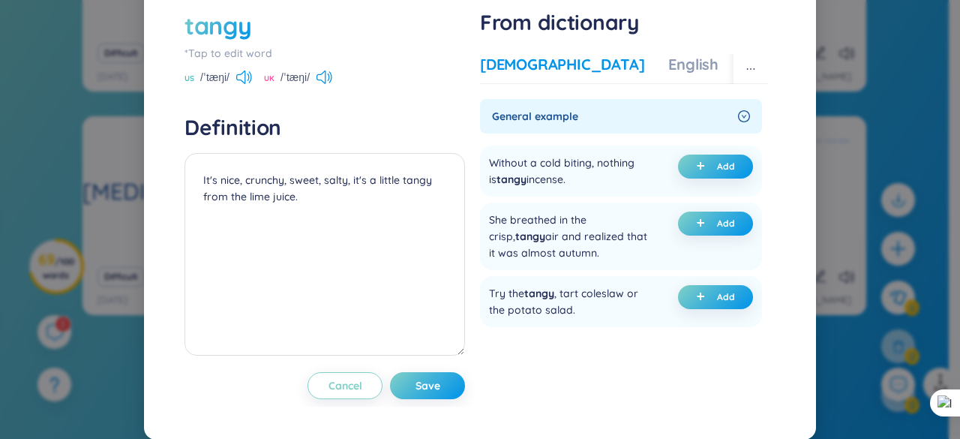
click at [532, 75] on div "[DEMOGRAPHIC_DATA]" at bounding box center [562, 64] width 164 height 21
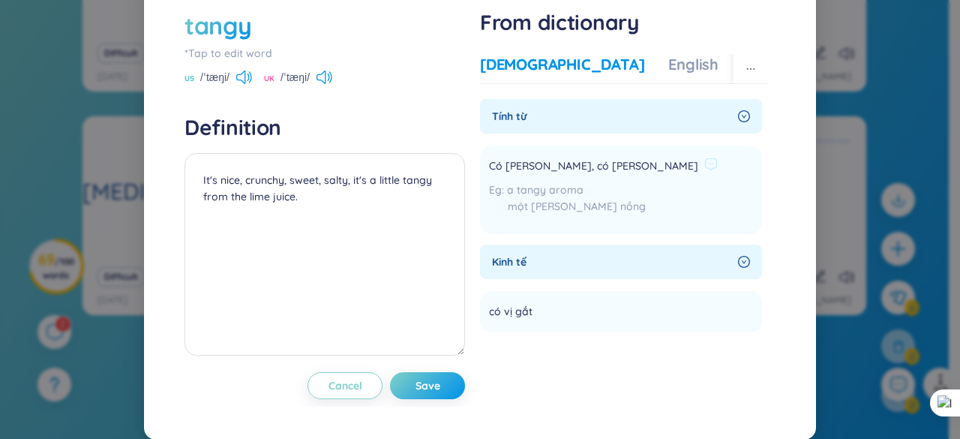
click at [535, 185] on div "Có [PERSON_NAME], có [PERSON_NAME] a tangy aroma một [PERSON_NAME] nồng" at bounding box center [603, 190] width 229 height 71
click at [535, 176] on span "Có [PERSON_NAME], có [PERSON_NAME]" at bounding box center [593, 167] width 209 height 18
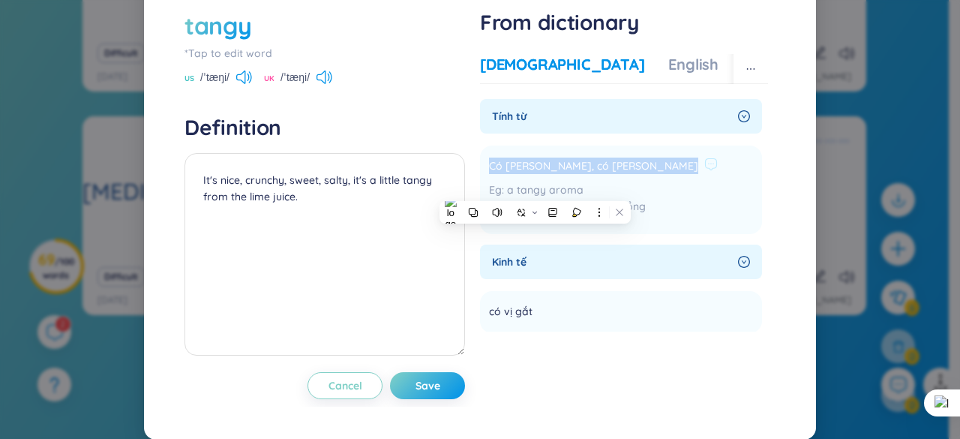
click at [535, 176] on span "Có [PERSON_NAME], có [PERSON_NAME]" at bounding box center [593, 167] width 209 height 18
copy div "Có [PERSON_NAME], có [PERSON_NAME]"
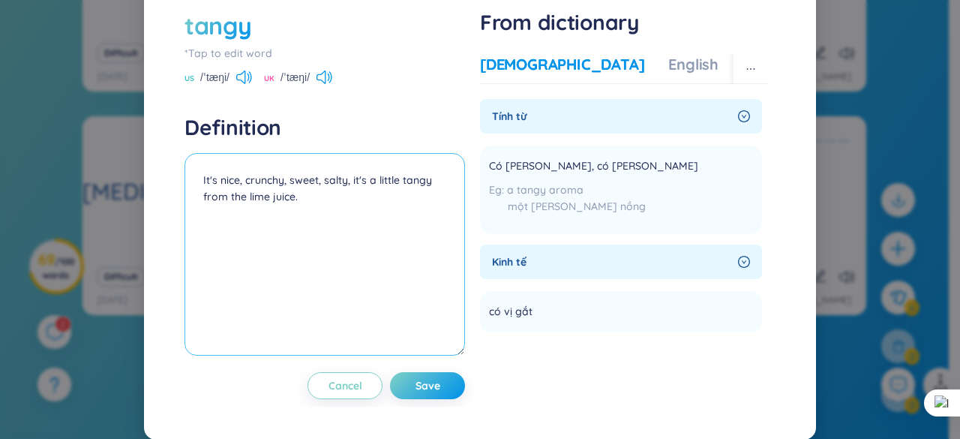
click at [201, 209] on textarea "It's nice, crunchy, sweet, salty, it's a little tangy from the lime juice." at bounding box center [325, 254] width 281 height 203
paste textarea "Có [PERSON_NAME], có [PERSON_NAME]"
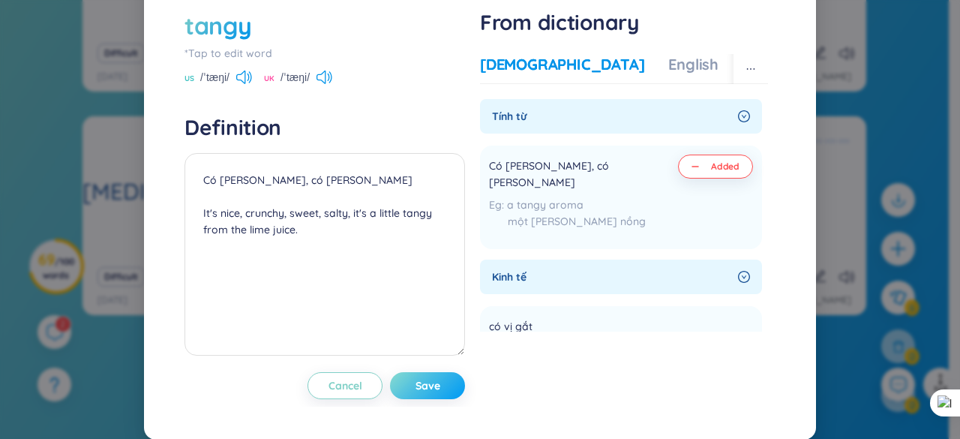
click at [407, 399] on button "Save" at bounding box center [427, 385] width 75 height 27
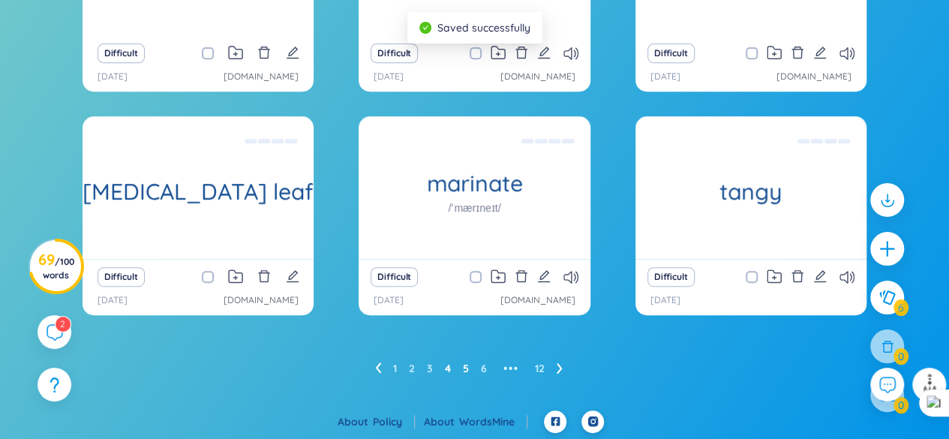
click at [464, 371] on link "5" at bounding box center [466, 368] width 6 height 23
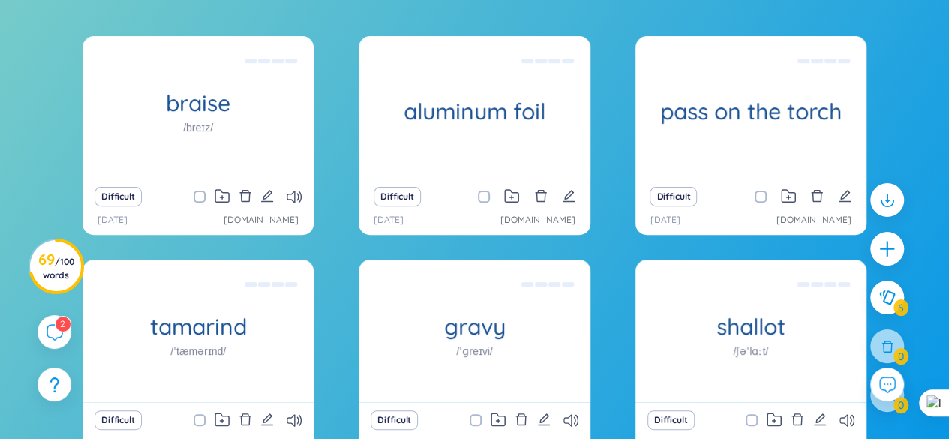
scroll to position [155, 0]
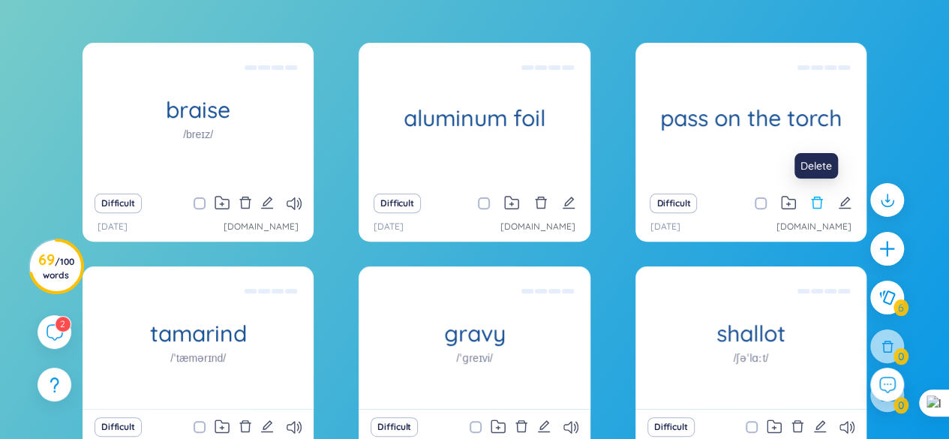
click at [813, 197] on icon "delete" at bounding box center [817, 203] width 14 height 14
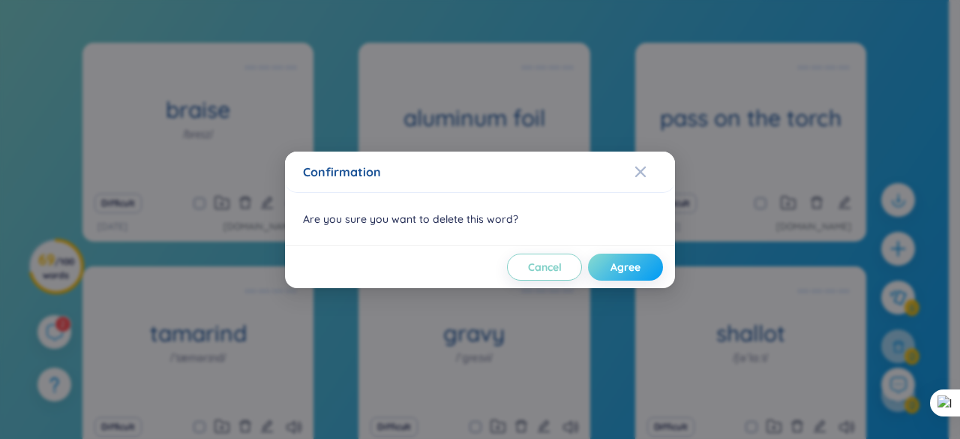
click at [632, 262] on span "Agree" at bounding box center [626, 267] width 30 height 15
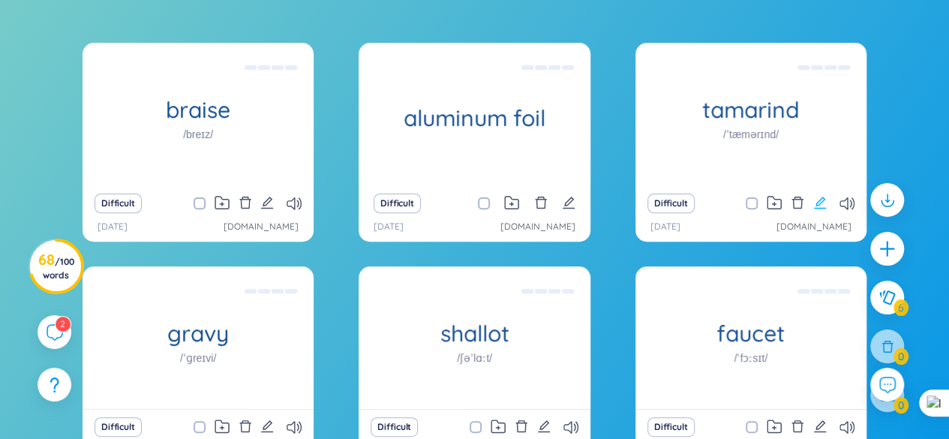
click at [819, 198] on icon "edit" at bounding box center [820, 203] width 14 height 14
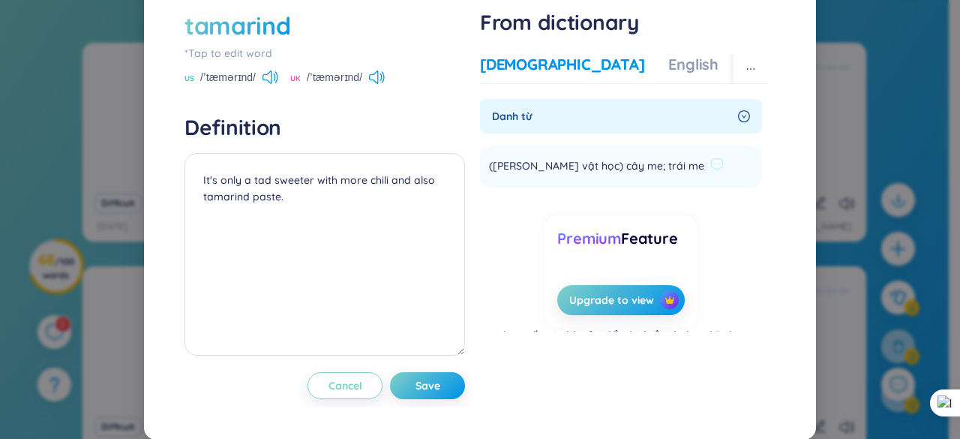
click at [489, 176] on span "([PERSON_NAME] vật học) cây me; trái me" at bounding box center [596, 167] width 215 height 18
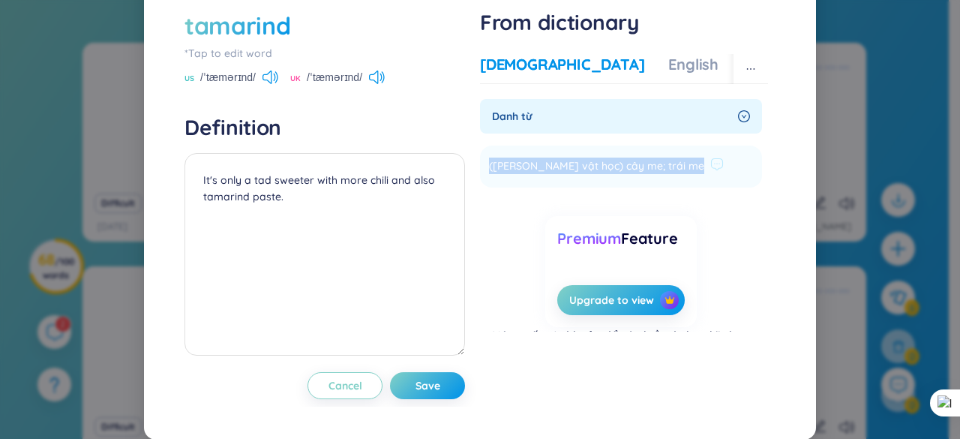
click at [489, 176] on span "([PERSON_NAME] vật học) cây me; trái me" at bounding box center [596, 167] width 215 height 18
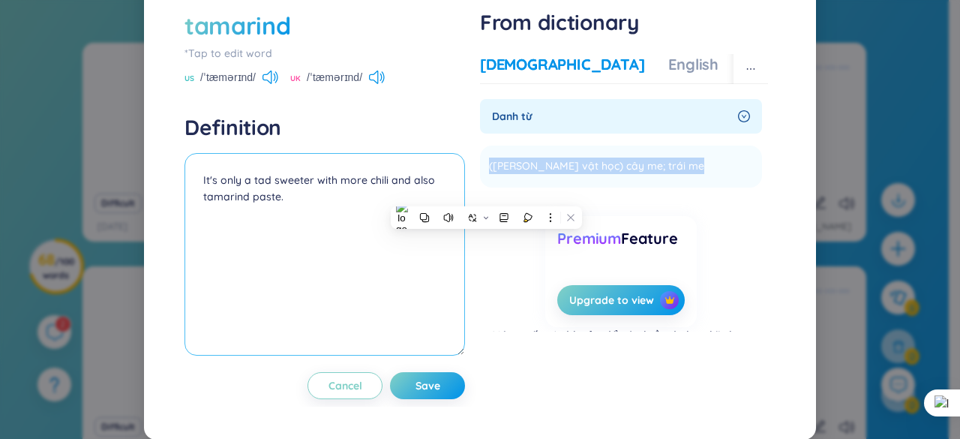
copy li "([PERSON_NAME] vật học) cây me; trái me Add"
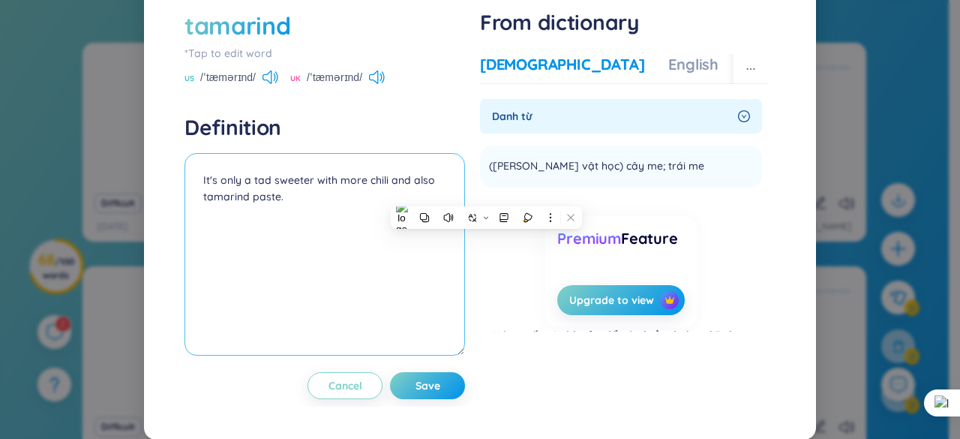
click at [196, 212] on textarea "It's only a tad sweeter with more chili and also tamarind paste." at bounding box center [325, 254] width 281 height 203
paste textarea "([PERSON_NAME] vật học) cây me; trái me"
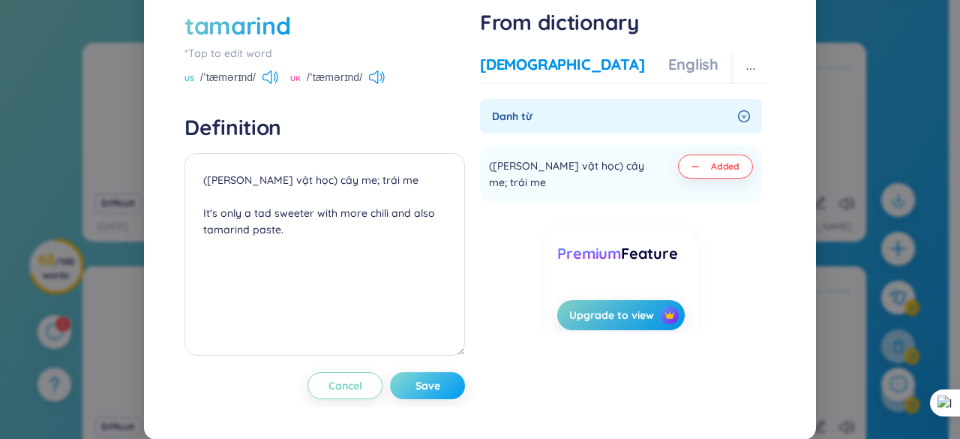
click at [433, 393] on span "Save" at bounding box center [428, 385] width 25 height 15
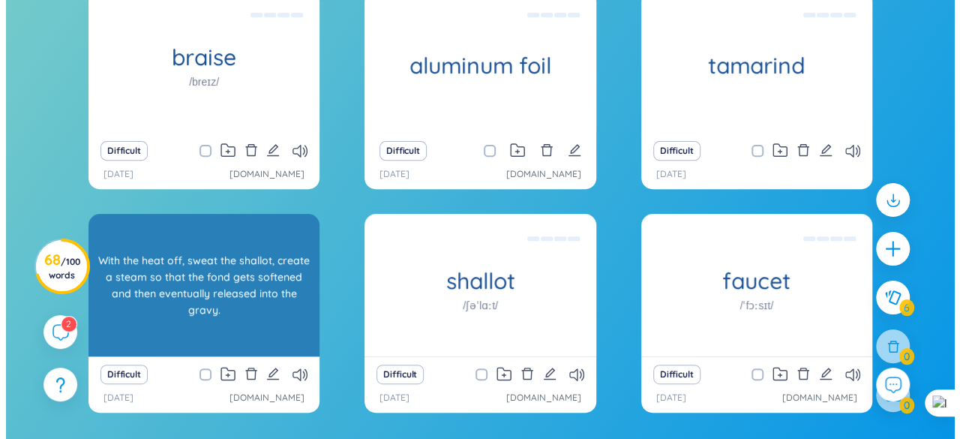
scroll to position [230, 0]
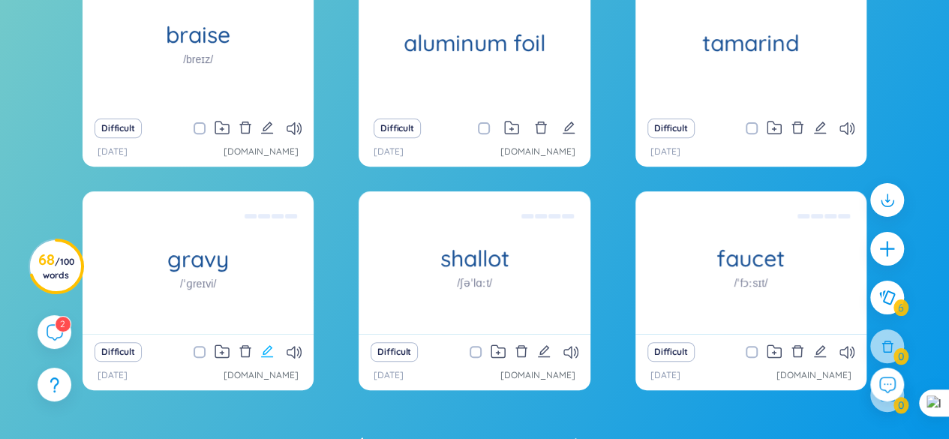
click at [264, 350] on icon "edit" at bounding box center [267, 351] width 12 height 12
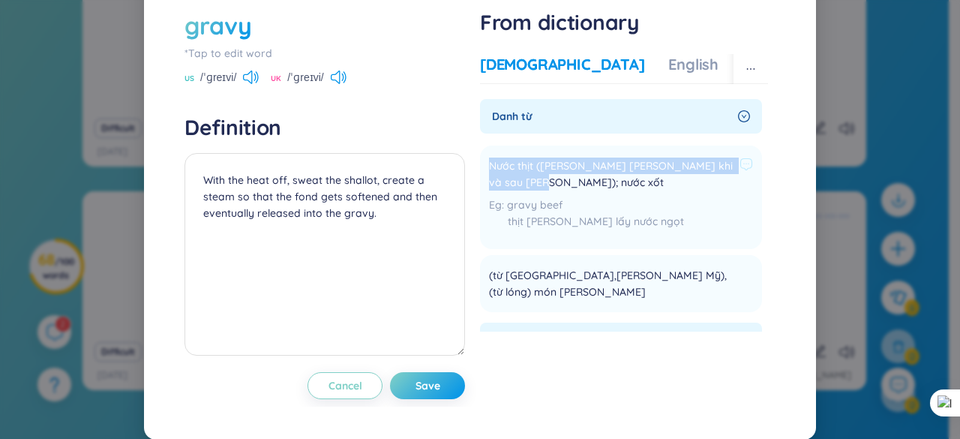
drag, startPoint x: 482, startPoint y: 195, endPoint x: 539, endPoint y: 220, distance: 61.5
click at [539, 220] on li "Nước thịt ([PERSON_NAME] [PERSON_NAME] khi và sau [PERSON_NAME]); nước xốt grav…" at bounding box center [621, 198] width 282 height 104
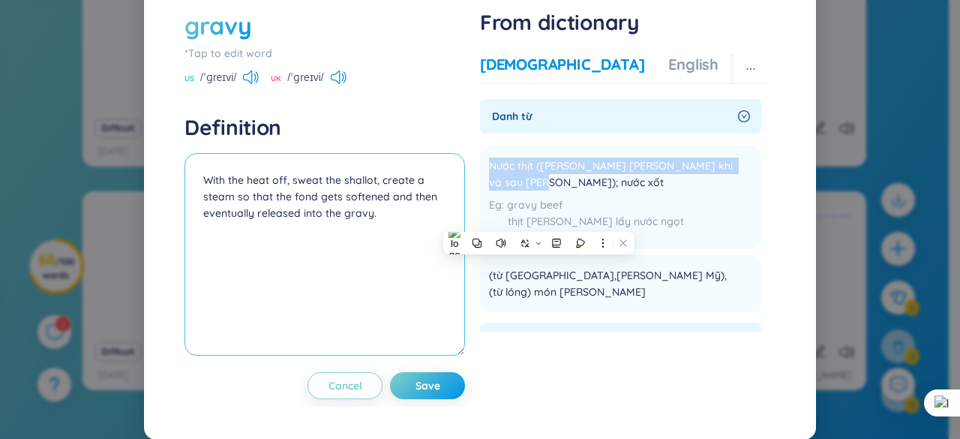
copy span "Nước thịt ([PERSON_NAME] [PERSON_NAME] khi và sau [PERSON_NAME]); nước xốt"
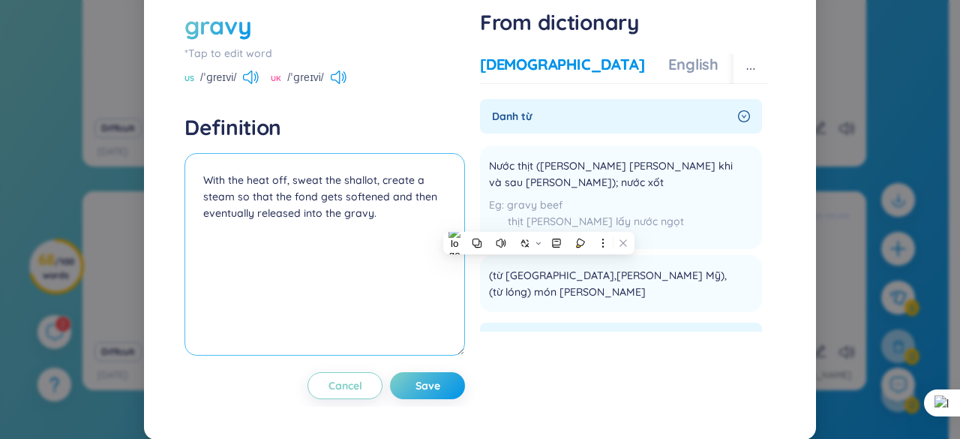
click at [204, 209] on textarea "With the heat off, sweat the shallot, create a steam so that the fond gets soft…" at bounding box center [325, 254] width 281 height 203
paste textarea "Nước thịt ([PERSON_NAME] [PERSON_NAME] khi và sau [PERSON_NAME]); nước xốt"
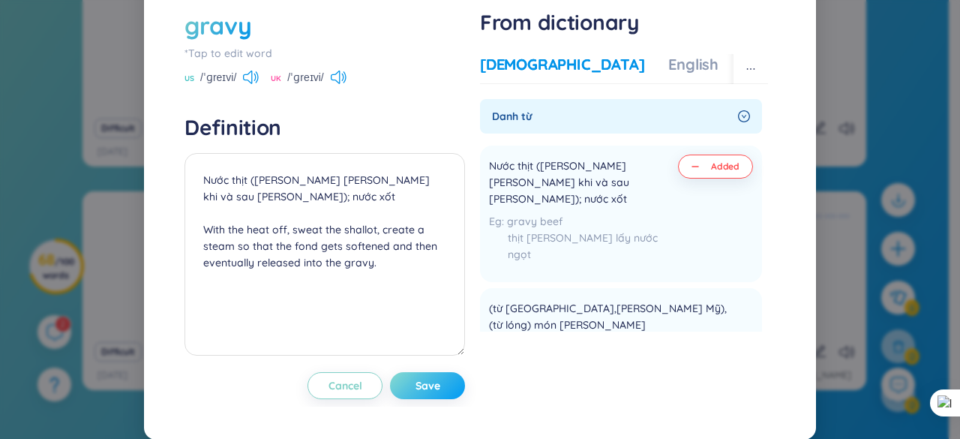
click at [444, 399] on button "Save" at bounding box center [427, 385] width 75 height 27
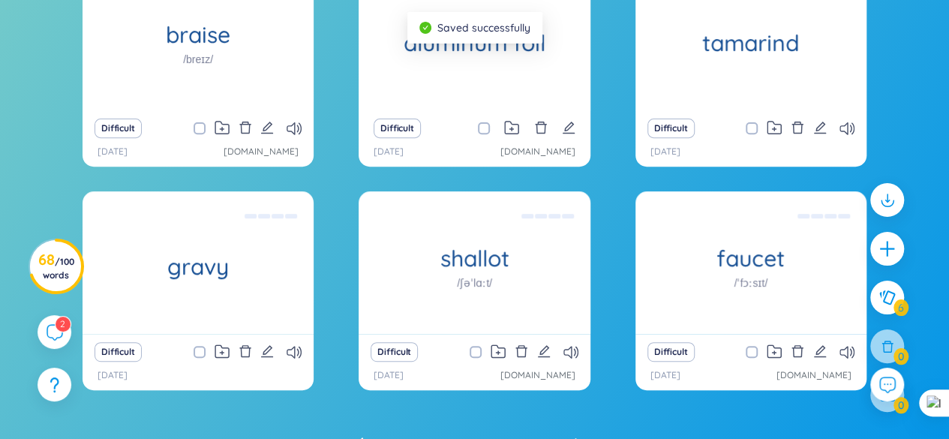
click at [553, 350] on div "Difficult" at bounding box center [474, 351] width 216 height 21
click at [549, 350] on icon "edit" at bounding box center [544, 351] width 14 height 14
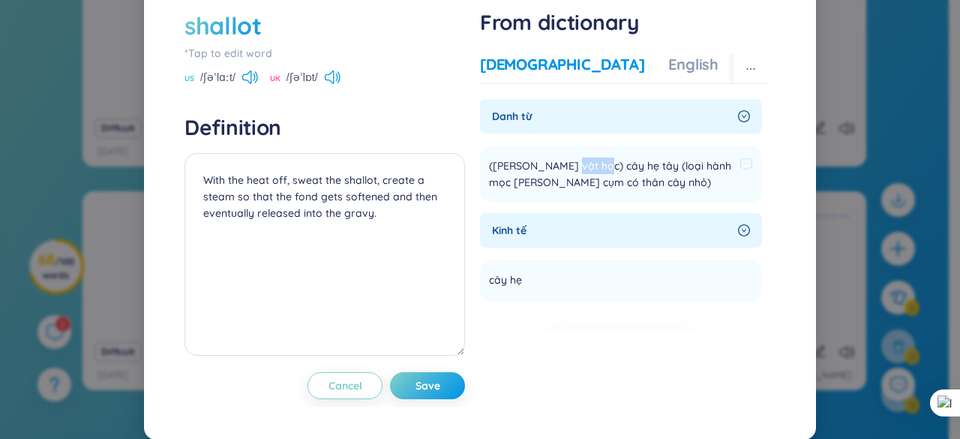
drag, startPoint x: 554, startPoint y: 197, endPoint x: 589, endPoint y: 200, distance: 35.4
click at [589, 191] on span "([PERSON_NAME] vật học) cây hẹ tây (loại hành mọc [PERSON_NAME] cụm có thân cây…" at bounding box center [611, 174] width 245 height 33
copy span "cây hẹ"
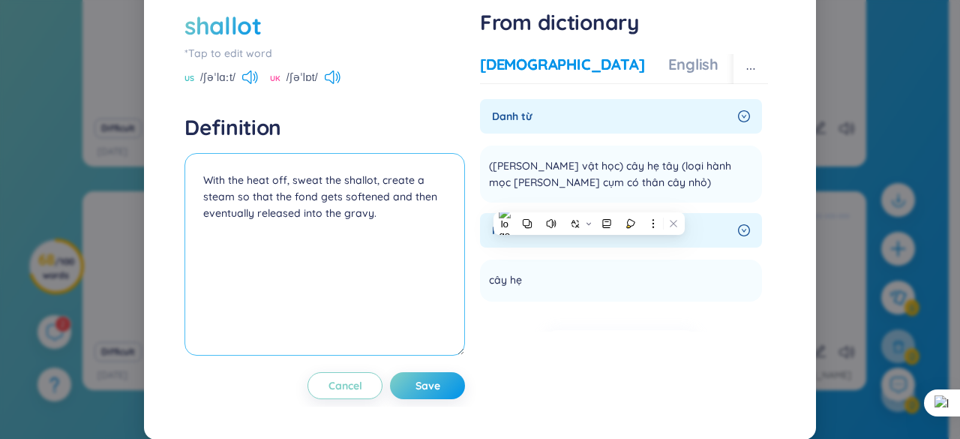
click at [200, 213] on textarea "With the heat off, sweat the shallot, create a steam so that the fond gets soft…" at bounding box center [325, 254] width 281 height 203
paste textarea "cây hẹ"
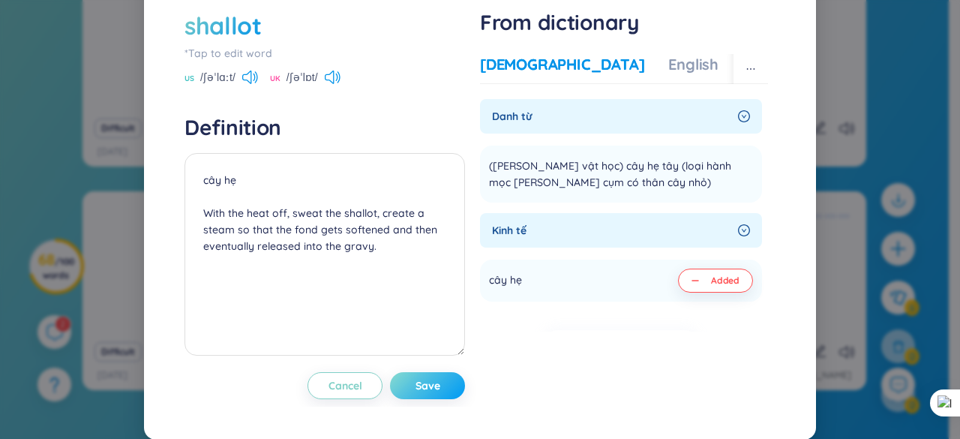
click at [446, 399] on button "Save" at bounding box center [427, 385] width 75 height 27
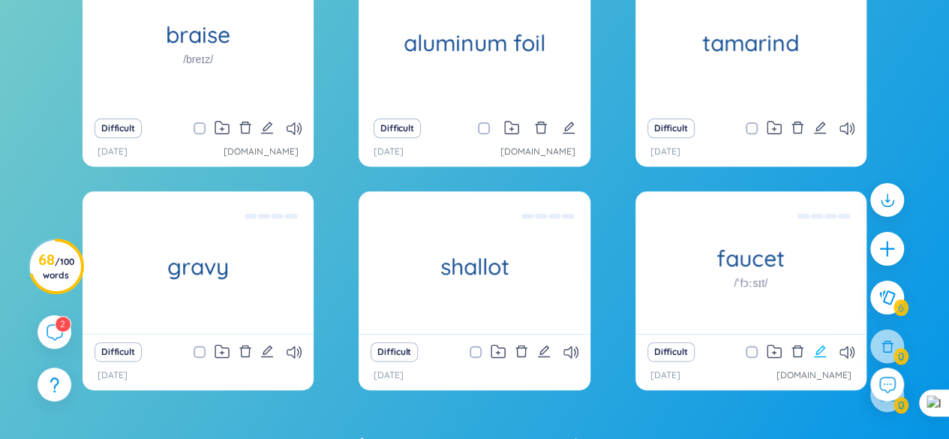
click at [819, 355] on icon "edit" at bounding box center [820, 351] width 14 height 14
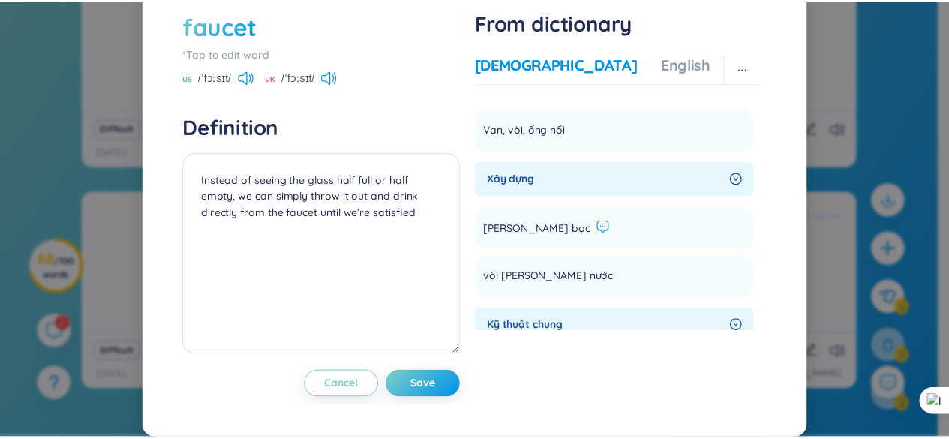
scroll to position [0, 0]
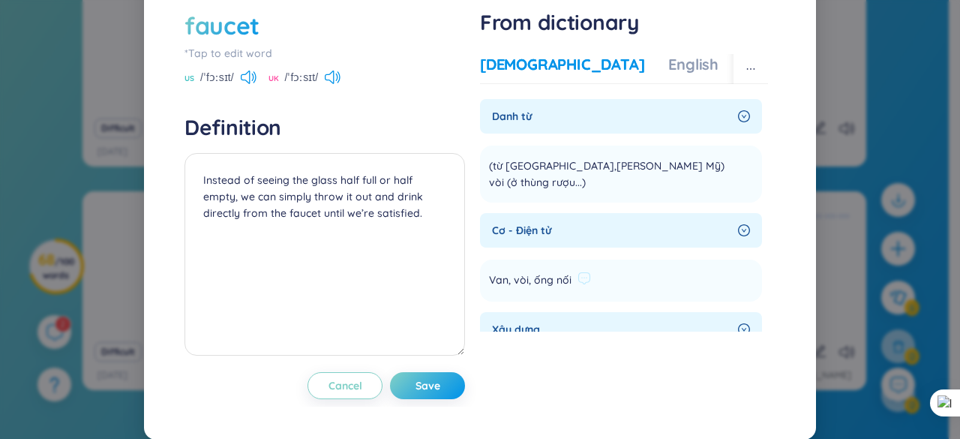
click at [524, 290] on span "Van, vòi, ống nối" at bounding box center [530, 281] width 83 height 18
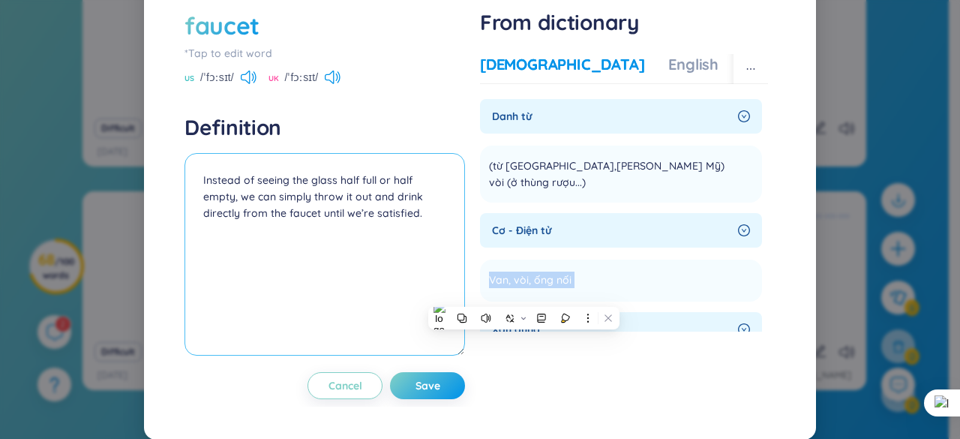
copy section "Van, vòi, ống nối Add"
click at [200, 212] on textarea "Instead of seeing the glass half full or half empty, we can simply throw it out…" at bounding box center [325, 254] width 281 height 203
paste textarea "Van, vòi, ống nối"
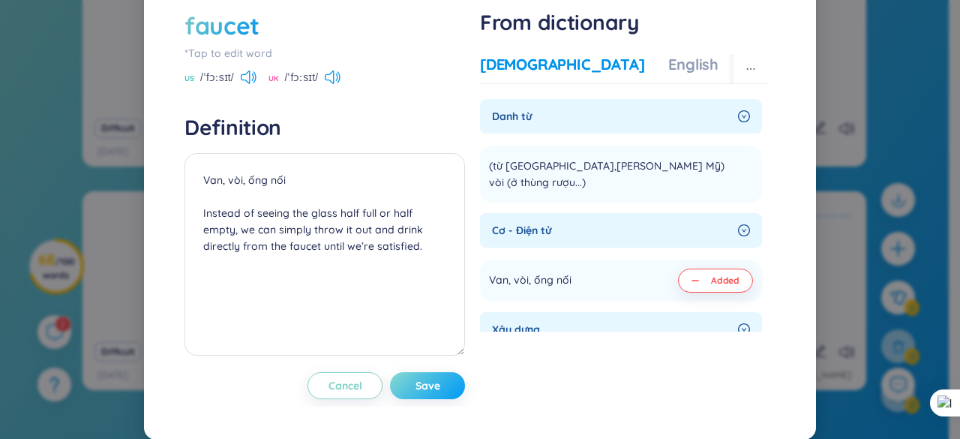
click at [425, 393] on span "Save" at bounding box center [428, 385] width 25 height 15
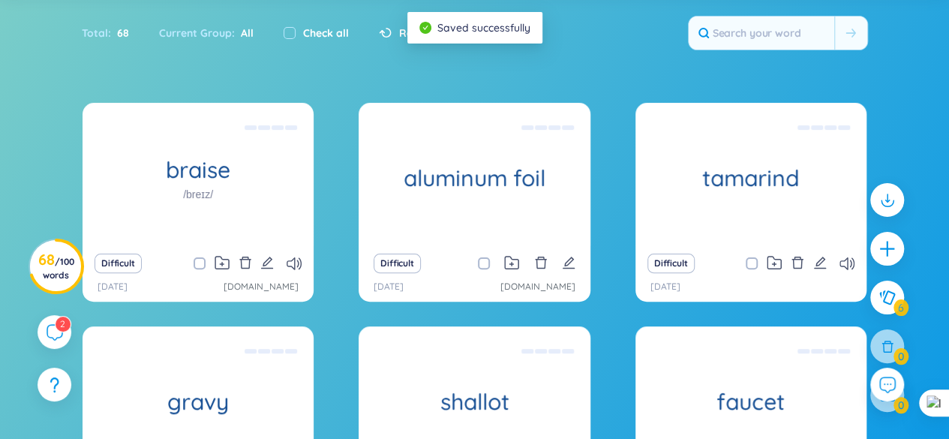
scroll to position [80, 0]
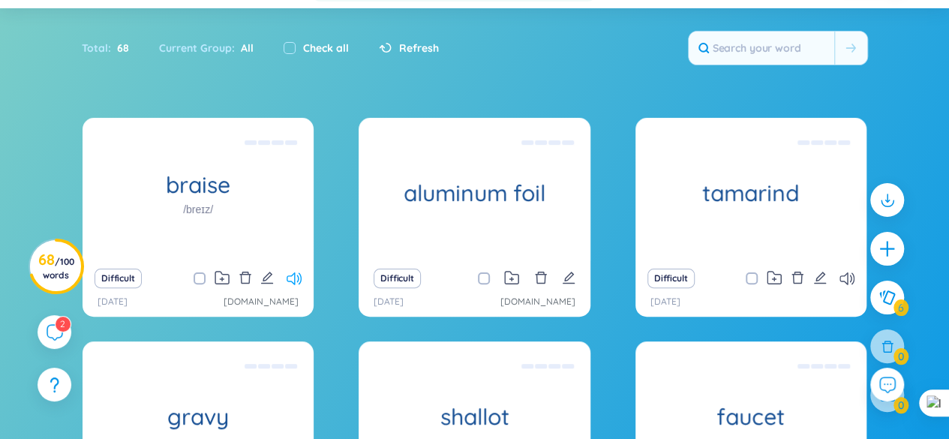
click at [290, 277] on icon at bounding box center [294, 278] width 15 height 13
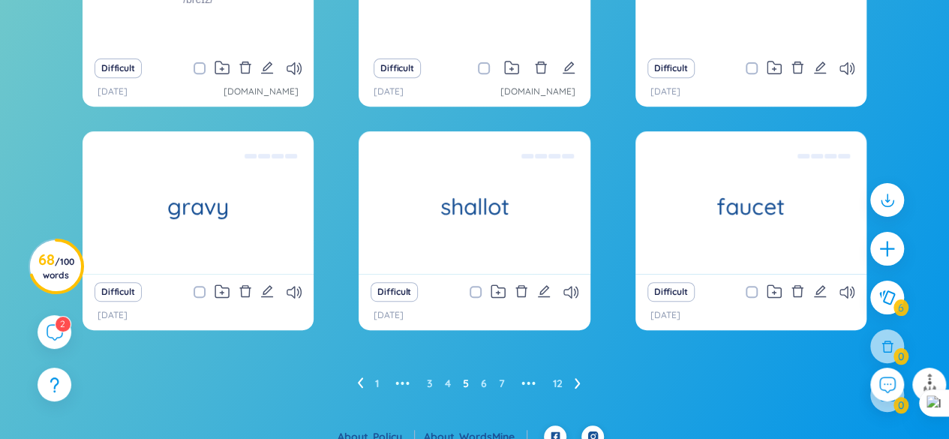
scroll to position [305, 0]
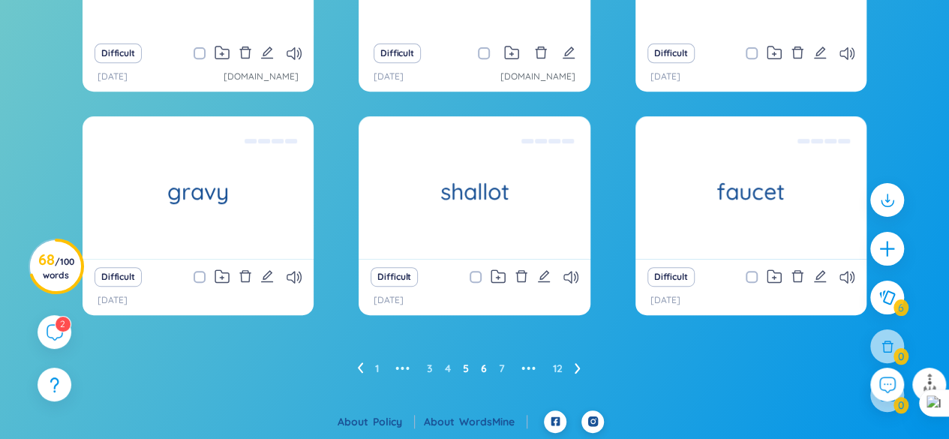
click at [483, 371] on link "6" at bounding box center [484, 368] width 6 height 23
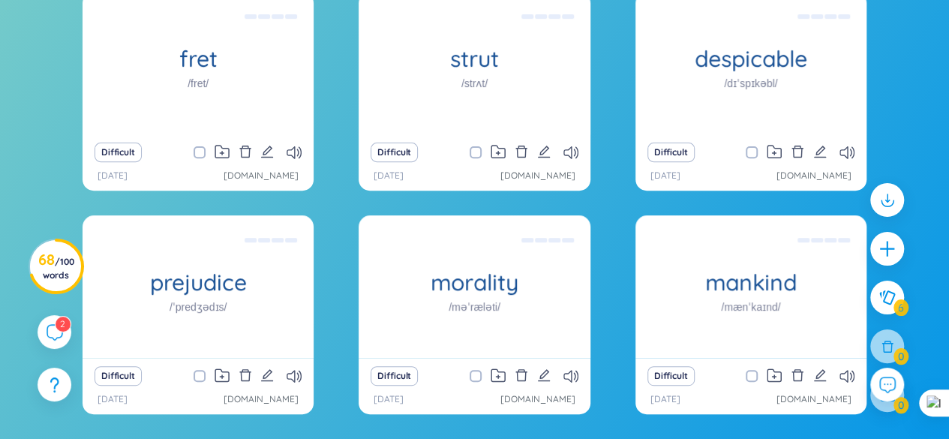
scroll to position [230, 0]
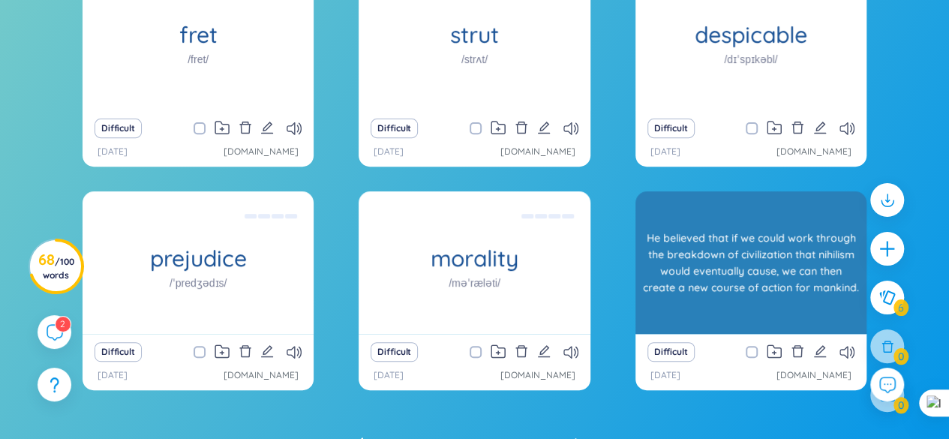
click at [819, 287] on div "He believed that if we could work through the breakdown of civilization that ni…" at bounding box center [751, 262] width 216 height 135
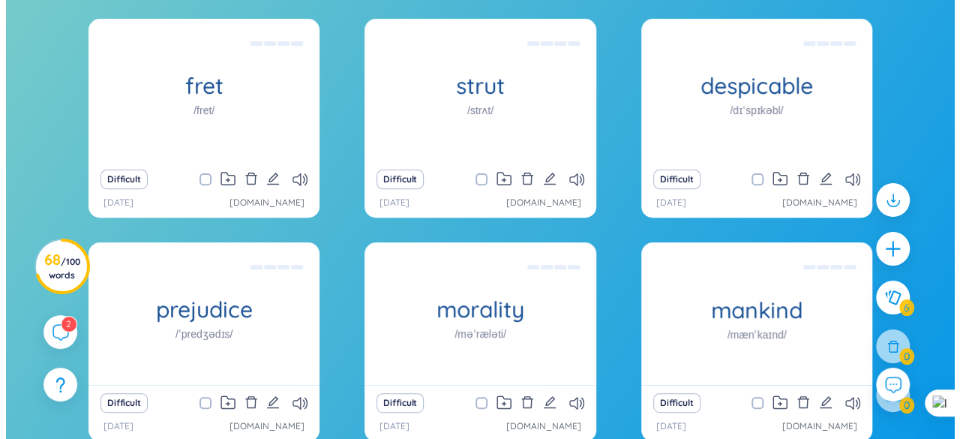
scroll to position [155, 0]
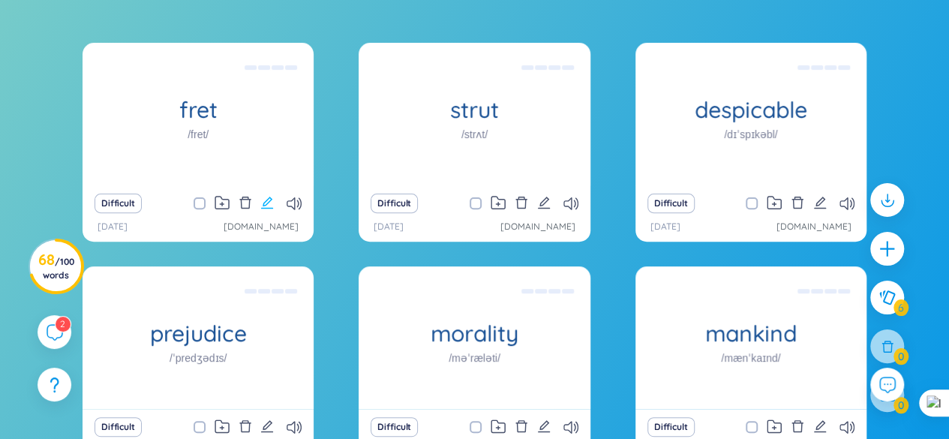
click at [264, 204] on icon "edit" at bounding box center [267, 203] width 12 height 12
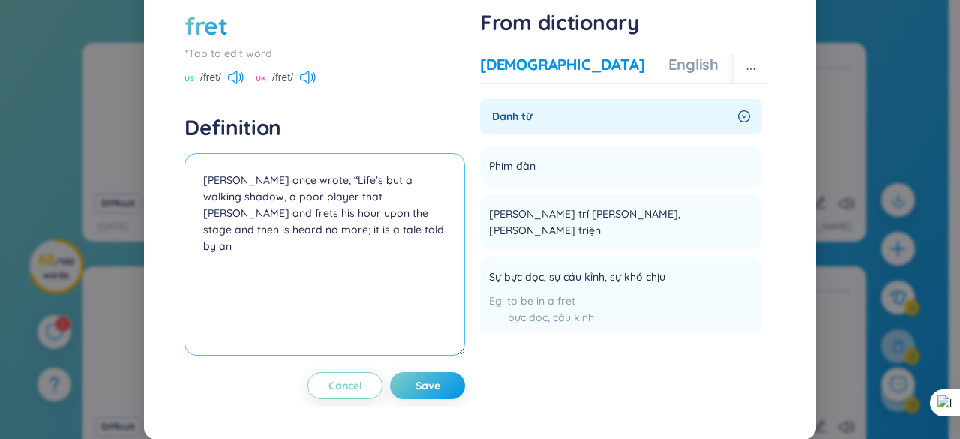
drag, startPoint x: 247, startPoint y: 262, endPoint x: 370, endPoint y: 262, distance: 123.0
click at [370, 262] on textarea "[PERSON_NAME] once wrote, “Life’s but a walking shadow, a poor player that [PER…" at bounding box center [325, 254] width 281 height 203
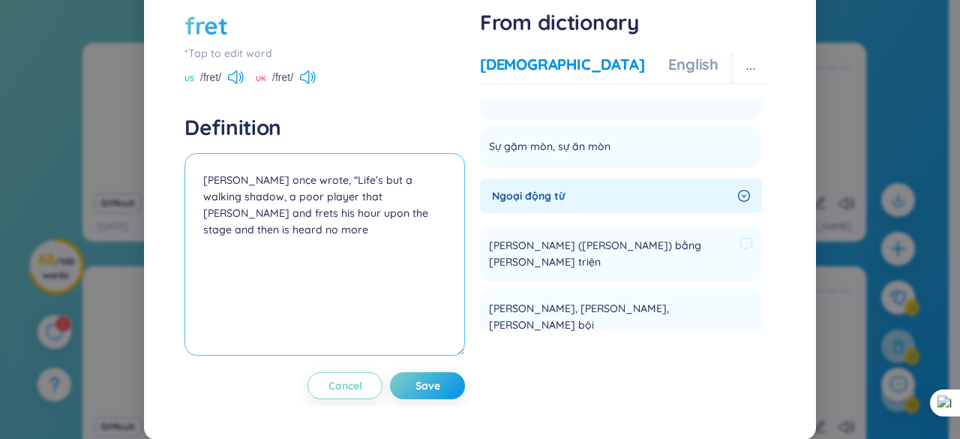
scroll to position [300, 0]
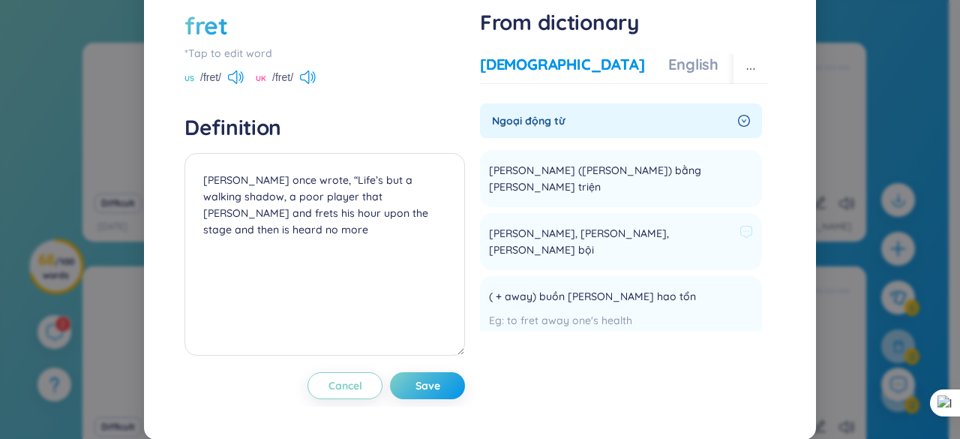
click at [491, 240] on span "[PERSON_NAME], [PERSON_NAME], [PERSON_NAME] bội" at bounding box center [611, 241] width 245 height 33
click at [492, 236] on span "[PERSON_NAME], [PERSON_NAME], [PERSON_NAME] bội" at bounding box center [611, 241] width 245 height 33
drag, startPoint x: 480, startPoint y: 234, endPoint x: 530, endPoint y: 236, distance: 49.6
click at [530, 236] on li "[PERSON_NAME], [PERSON_NAME], [PERSON_NAME] bội Add" at bounding box center [621, 241] width 282 height 57
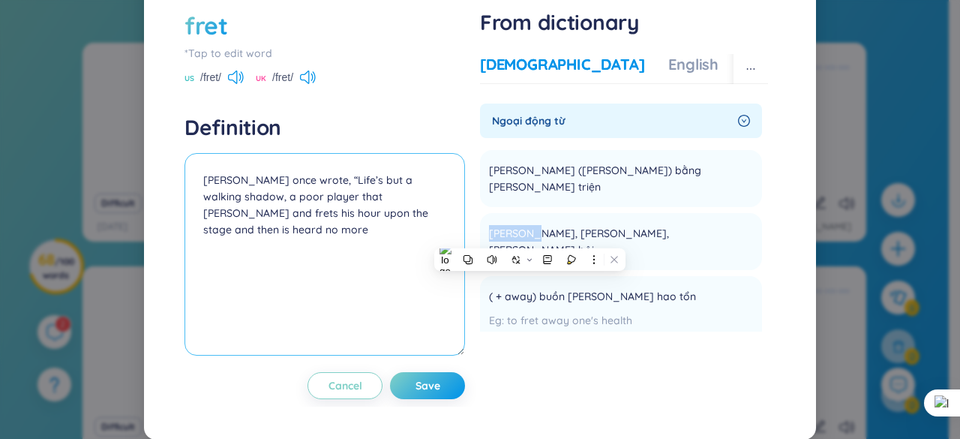
copy span "[PERSON_NAME]"
click at [200, 205] on textarea "[PERSON_NAME] once wrote, “Life’s but a walking shadow, a poor player that [PER…" at bounding box center [325, 254] width 281 height 203
paste textarea "[PERSON_NAME]"
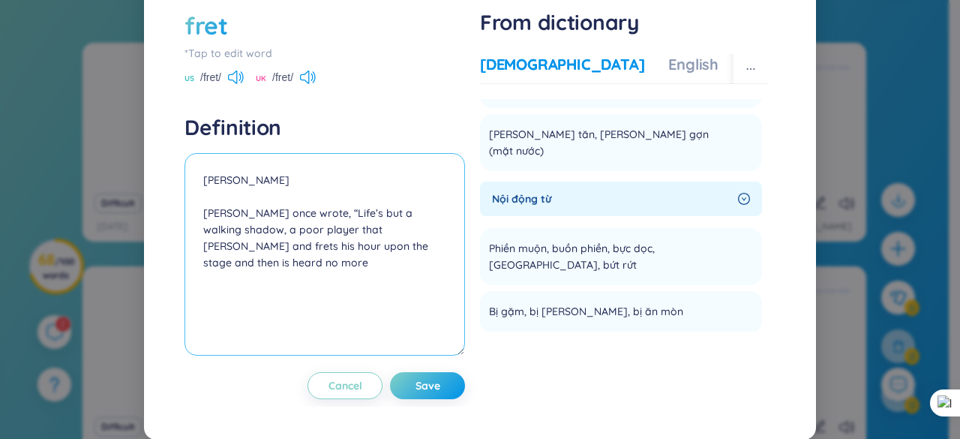
scroll to position [675, 0]
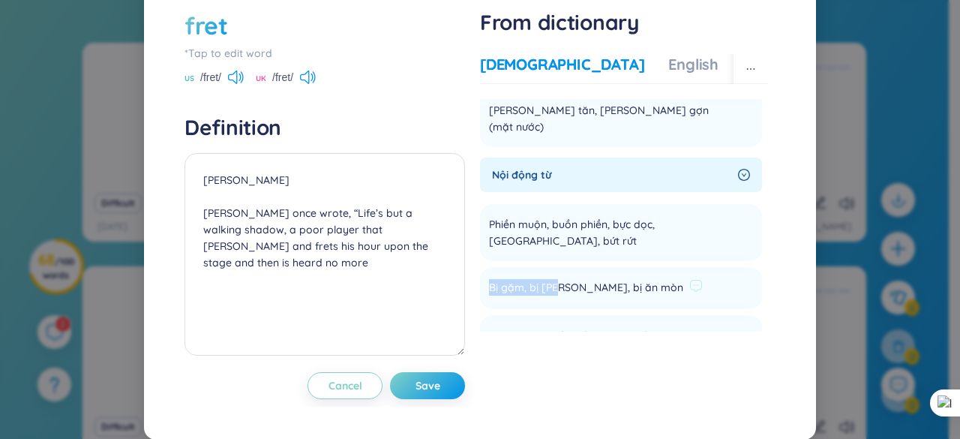
drag, startPoint x: 484, startPoint y: 257, endPoint x: 554, endPoint y: 257, distance: 69.8
click at [554, 279] on span "Bị gặm, bị [PERSON_NAME], bị ăn mòn" at bounding box center [586, 288] width 194 height 18
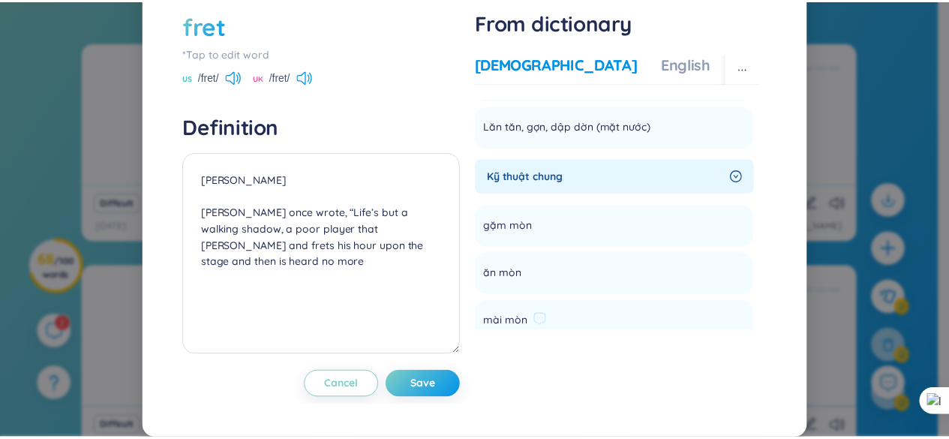
scroll to position [975, 0]
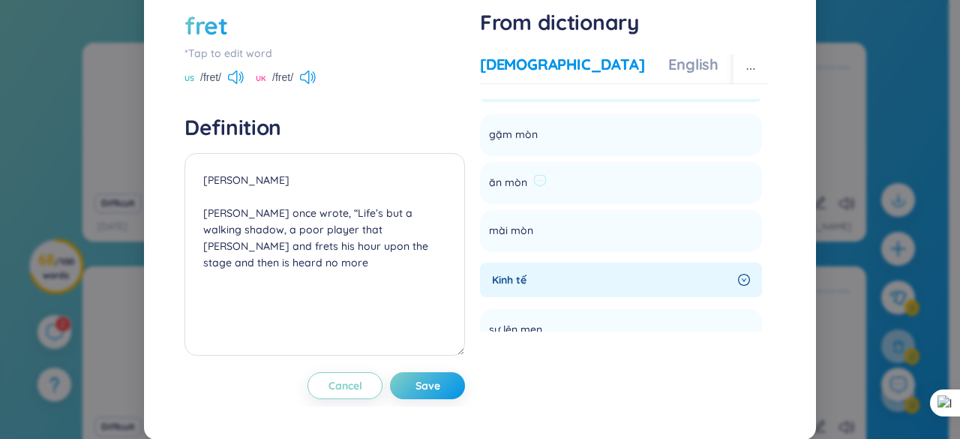
click at [495, 174] on span "ăn mòn" at bounding box center [508, 183] width 38 height 18
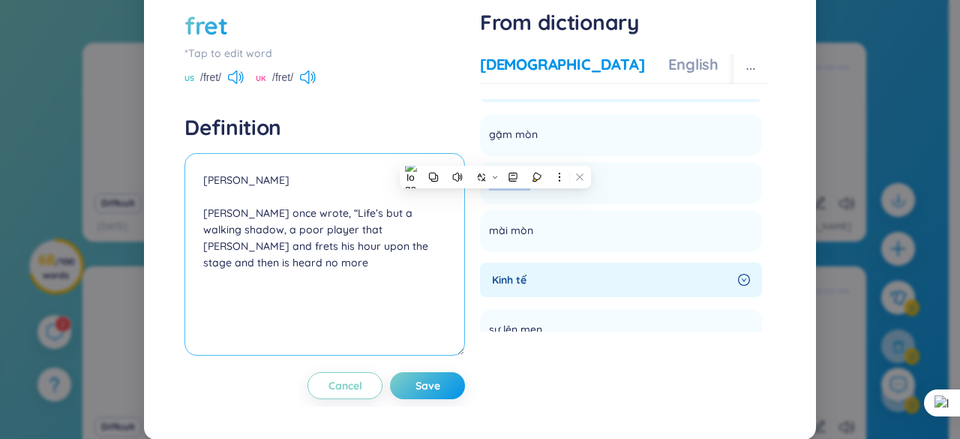
copy li "ăn mòn Add"
click at [273, 209] on textarea "[PERSON_NAME] [PERSON_NAME] once wrote, “Life’s but a walking shadow, a poor pl…" at bounding box center [325, 254] width 281 height 203
paste textarea "ăn mòn"
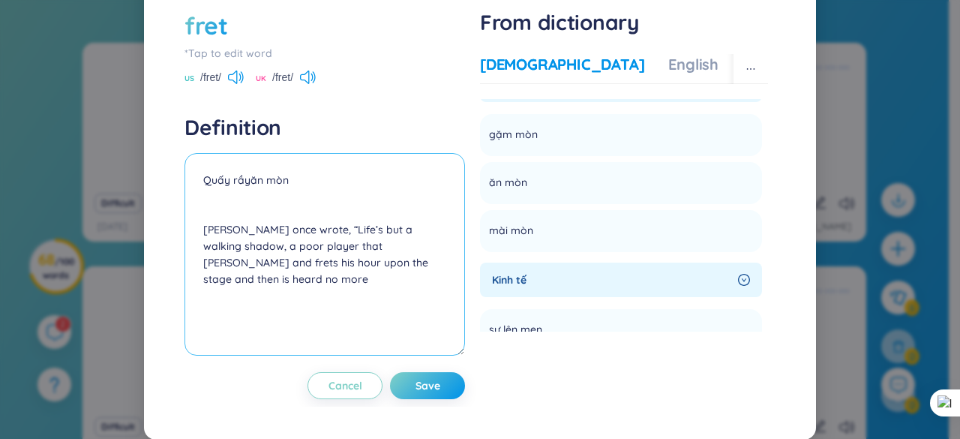
click at [246, 212] on textarea "Quấy rầyăn mòn [PERSON_NAME] once wrote, “Life’s but a walking shadow, a poor p…" at bounding box center [325, 254] width 281 height 203
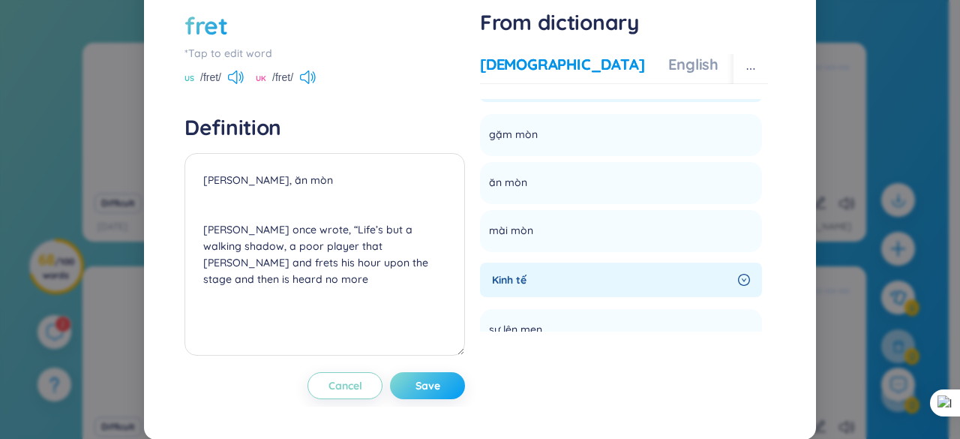
click at [431, 393] on span "Save" at bounding box center [428, 385] width 25 height 15
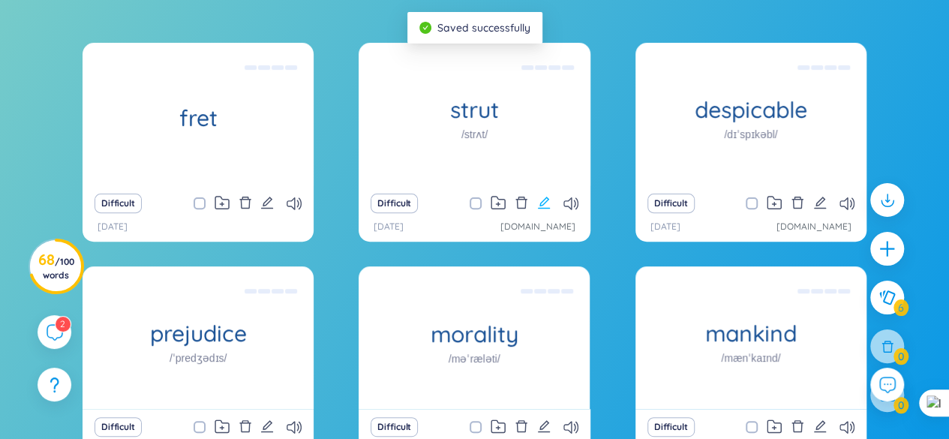
click at [547, 197] on icon "edit" at bounding box center [544, 203] width 14 height 14
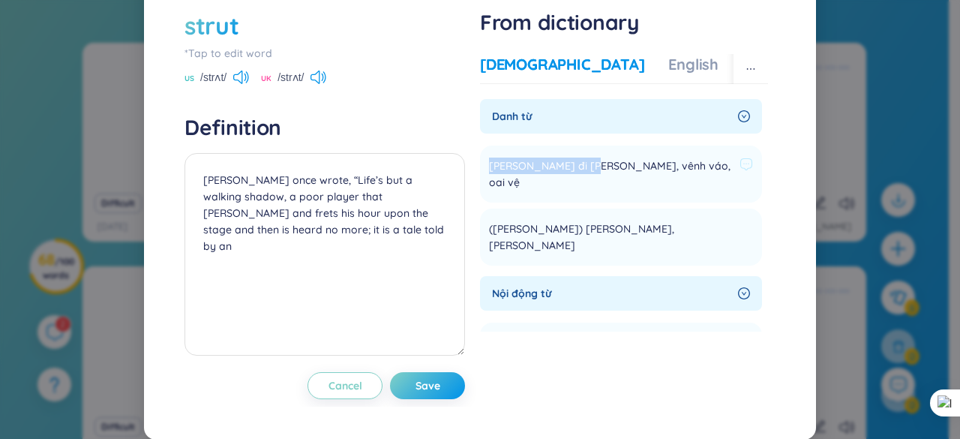
drag, startPoint x: 483, startPoint y: 198, endPoint x: 588, endPoint y: 198, distance: 105.0
click at [588, 191] on span "[PERSON_NAME] đi [PERSON_NAME], vênh váo, oai vệ" at bounding box center [611, 174] width 245 height 33
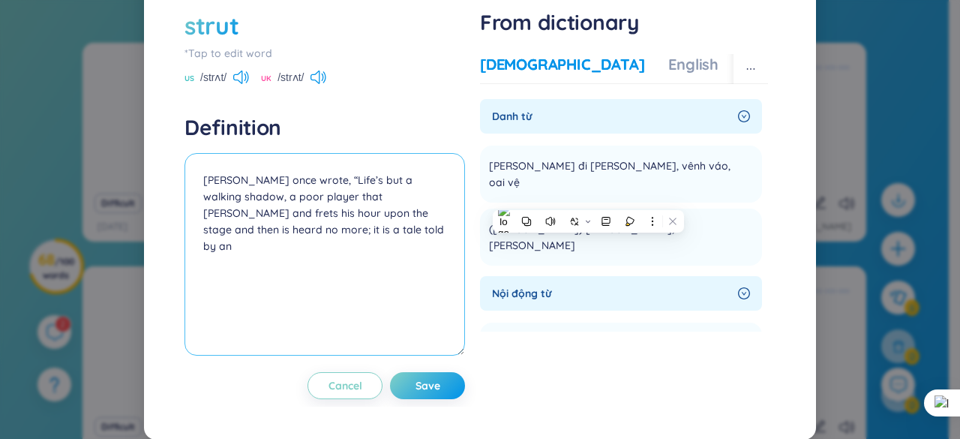
click at [200, 210] on textarea "[PERSON_NAME] once wrote, “Life’s but a walking shadow, a poor player that [PER…" at bounding box center [325, 254] width 281 height 203
paste textarea "[PERSON_NAME] đi [PERSON_NAME]"
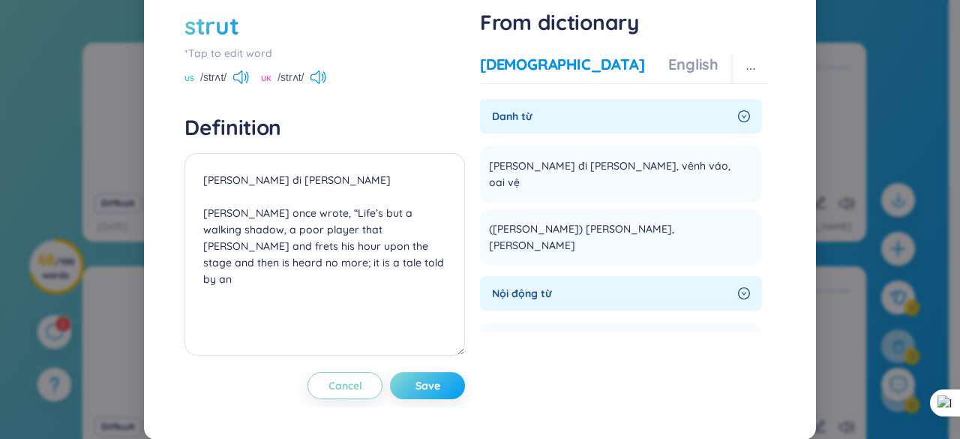
click at [413, 399] on button "Save" at bounding box center [427, 385] width 75 height 27
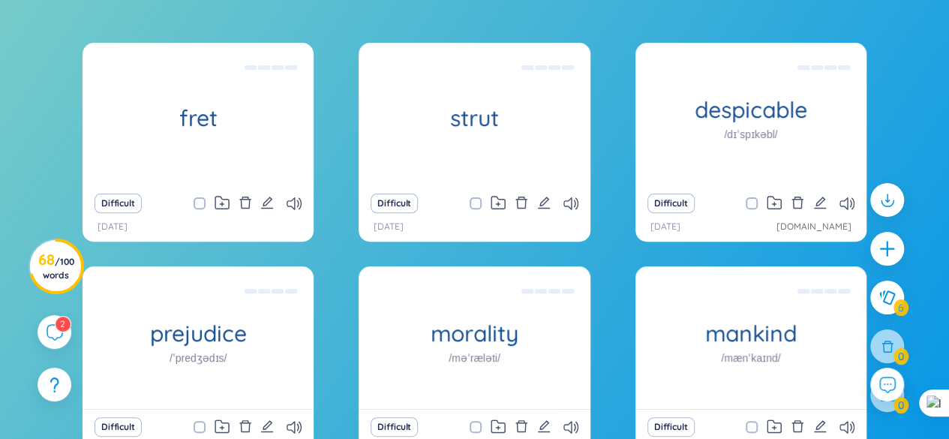
click at [252, 198] on div "Difficult" at bounding box center [198, 203] width 216 height 21
click at [242, 197] on icon "delete" at bounding box center [244, 203] width 11 height 12
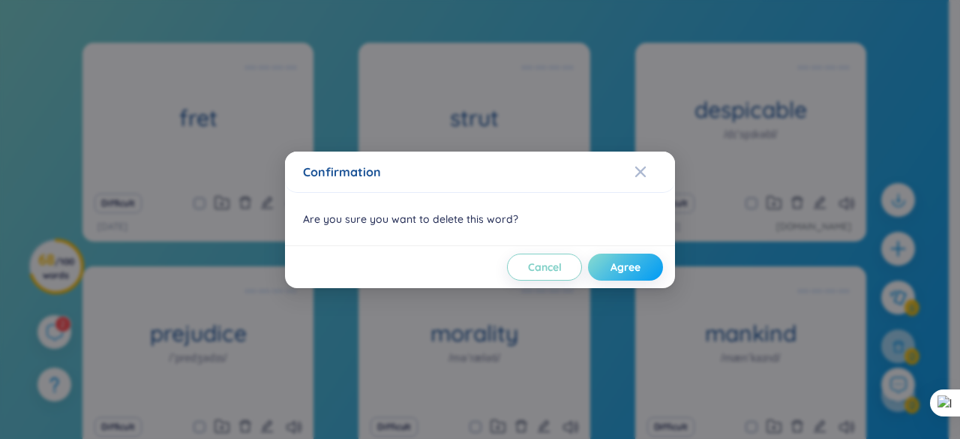
click at [620, 273] on span "Agree" at bounding box center [626, 267] width 30 height 15
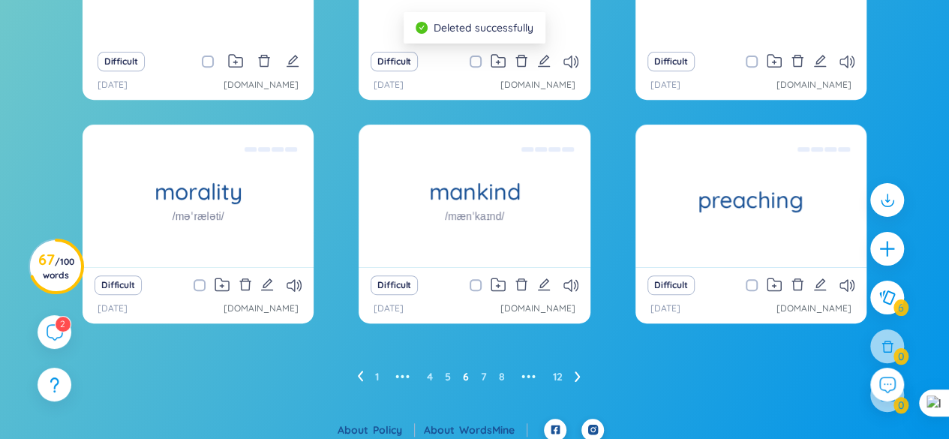
scroll to position [305, 0]
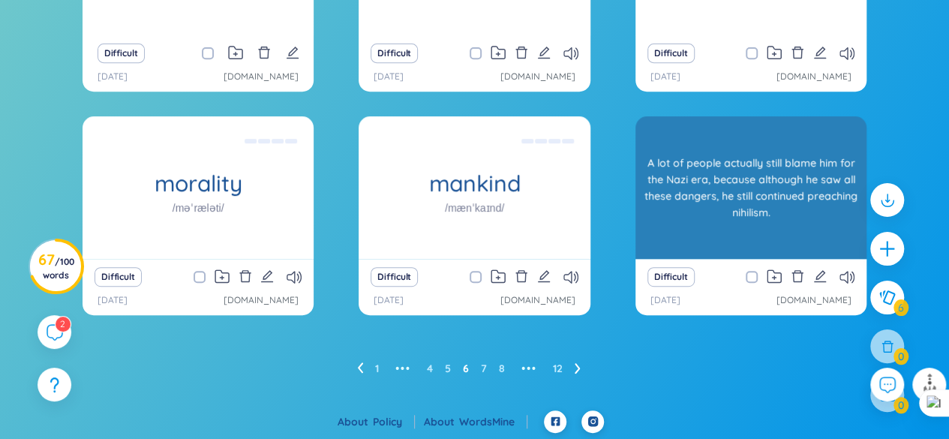
click at [754, 212] on div "A lot of people actually still blame him for the Nazi era, because although he …" at bounding box center [751, 187] width 216 height 135
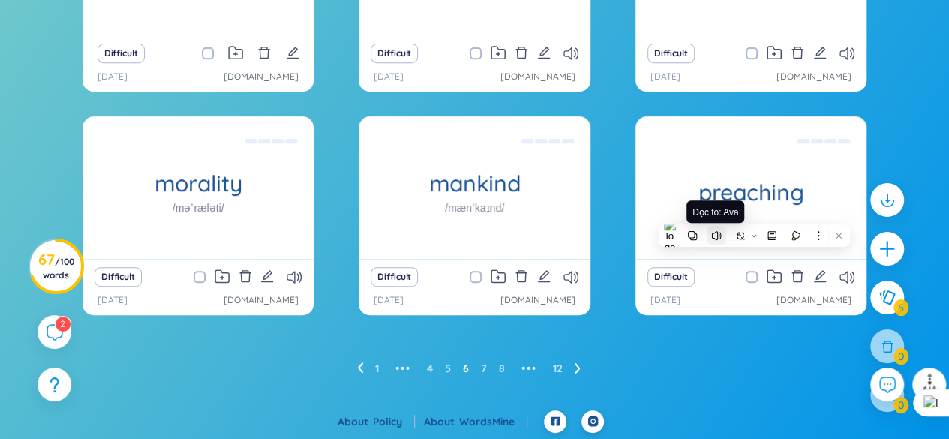
click at [721, 233] on icon at bounding box center [721, 235] width 2 height 7
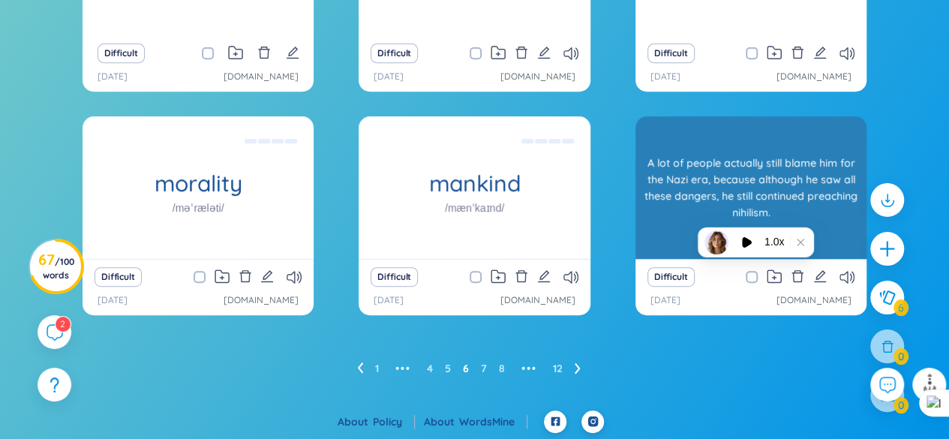
click at [813, 191] on div "A lot of people actually still blame him for the Nazi era, because although he …" at bounding box center [751, 187] width 216 height 135
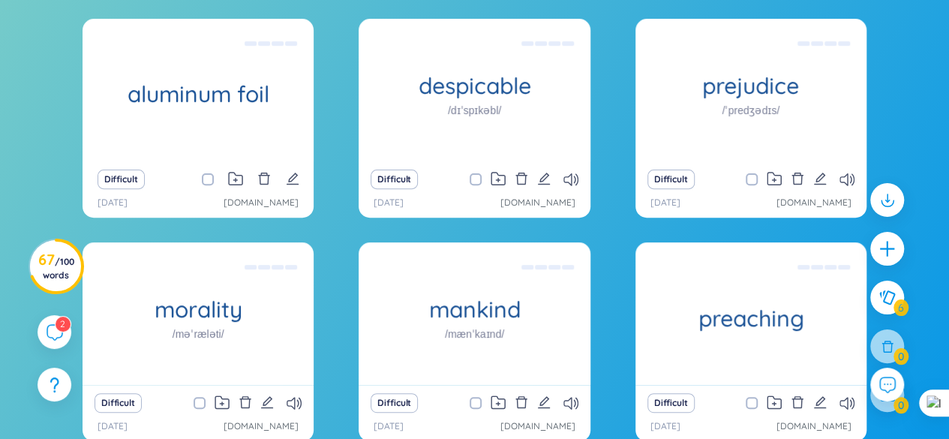
scroll to position [155, 0]
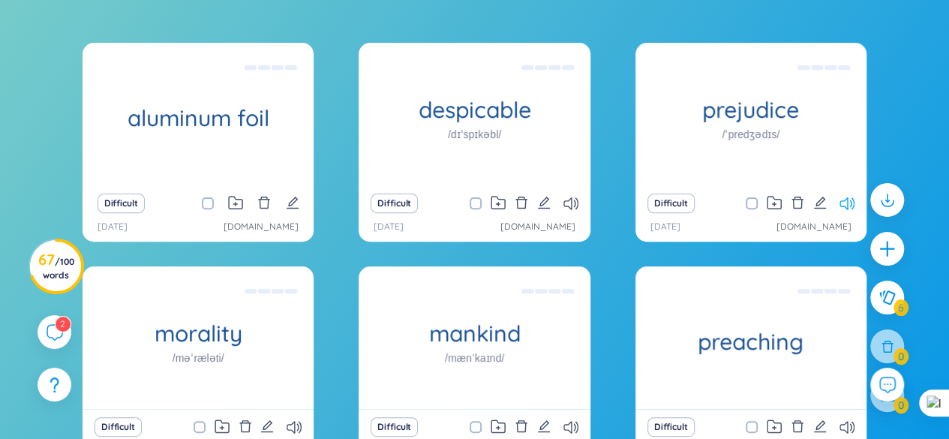
click at [849, 203] on icon at bounding box center [847, 203] width 15 height 13
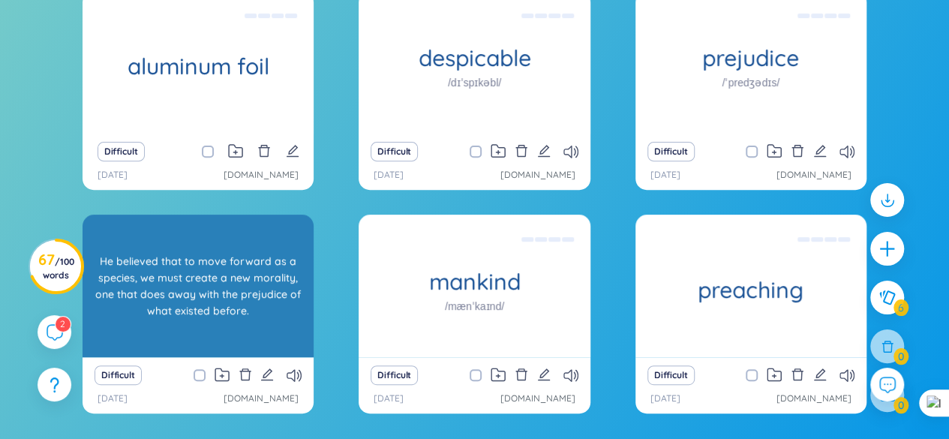
scroll to position [230, 0]
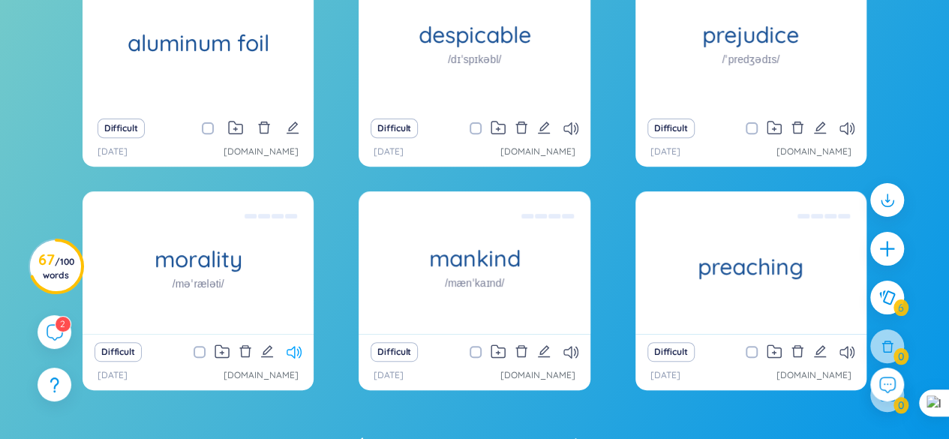
click at [289, 353] on icon at bounding box center [294, 352] width 15 height 13
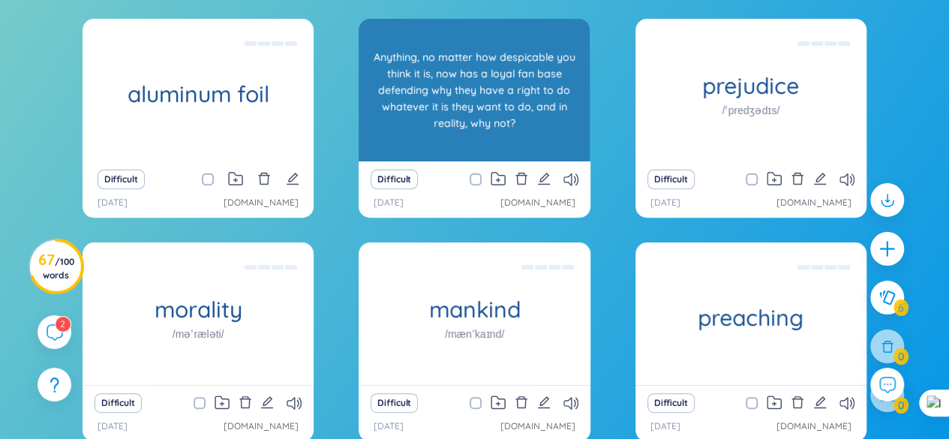
scroll to position [155, 0]
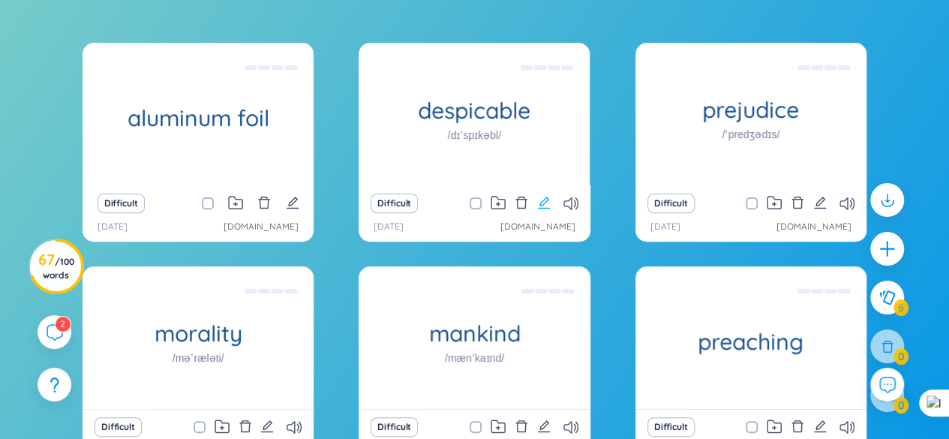
click at [547, 200] on icon "edit" at bounding box center [544, 203] width 14 height 14
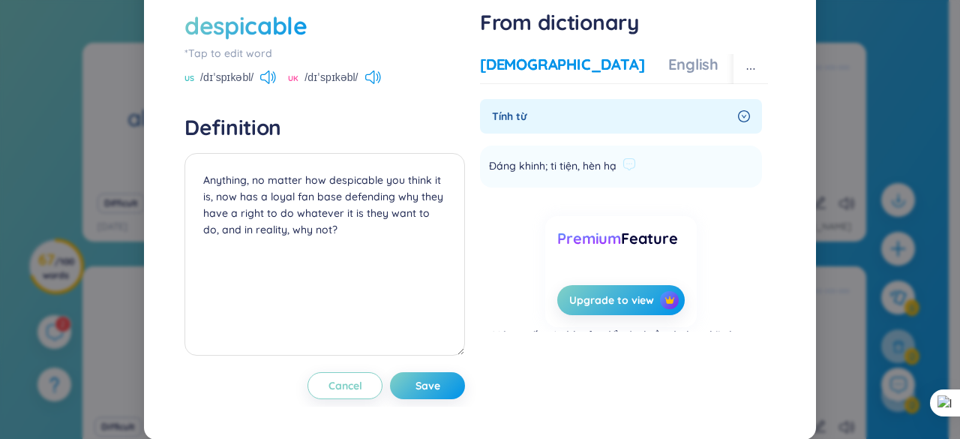
click at [521, 176] on span "Đáng khinh; ti tiện, hèn hạ" at bounding box center [553, 167] width 128 height 18
click at [498, 176] on span "Đáng khinh; ti tiện, hèn hạ" at bounding box center [553, 167] width 128 height 18
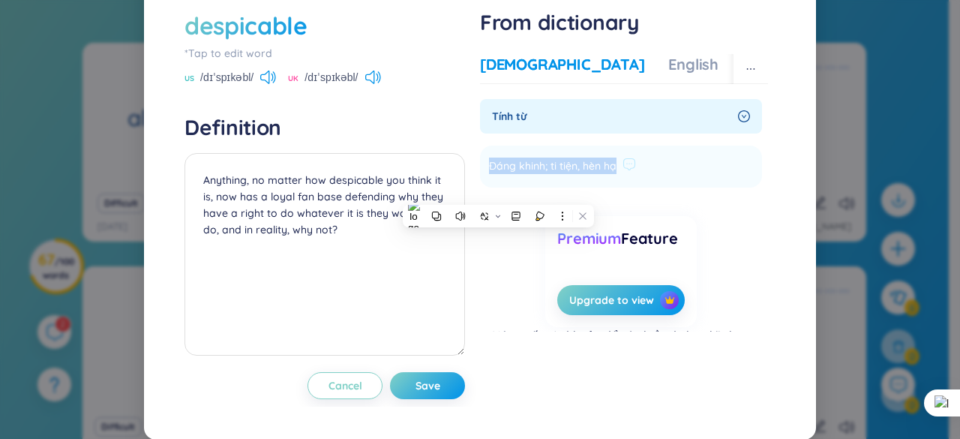
click at [498, 176] on span "Đáng khinh; ti tiện, hèn hạ" at bounding box center [553, 167] width 128 height 18
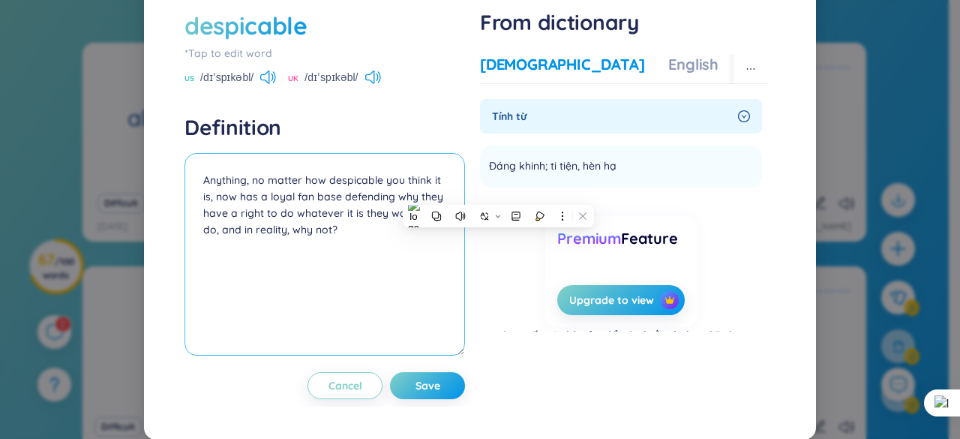
click at [201, 211] on textarea "Anything, no matter how despicable you think it is, now has a loyal fan base de…" at bounding box center [325, 254] width 281 height 203
paste textarea "Đáng khinh; ti tiện, hèn hạ"
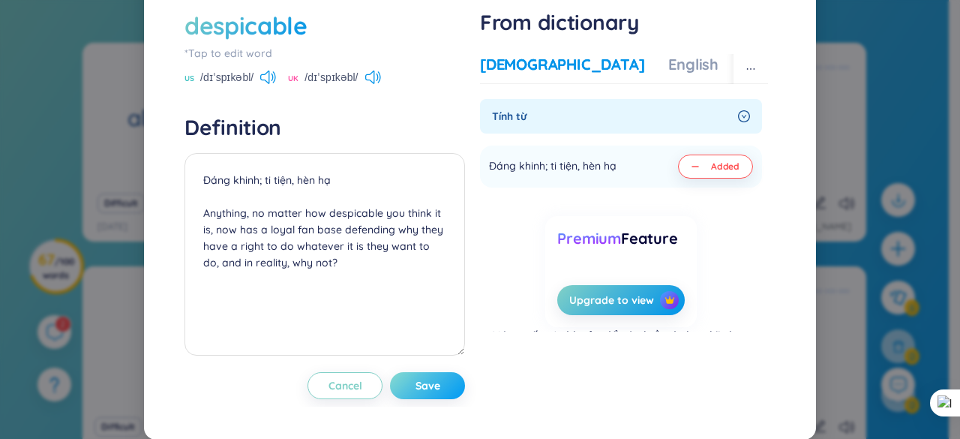
click at [416, 393] on span "Save" at bounding box center [428, 385] width 25 height 15
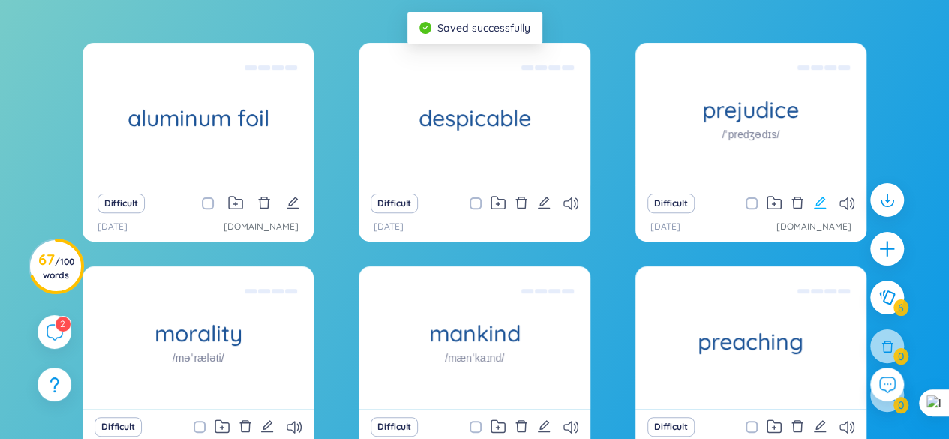
click at [824, 197] on icon "edit" at bounding box center [820, 203] width 14 height 14
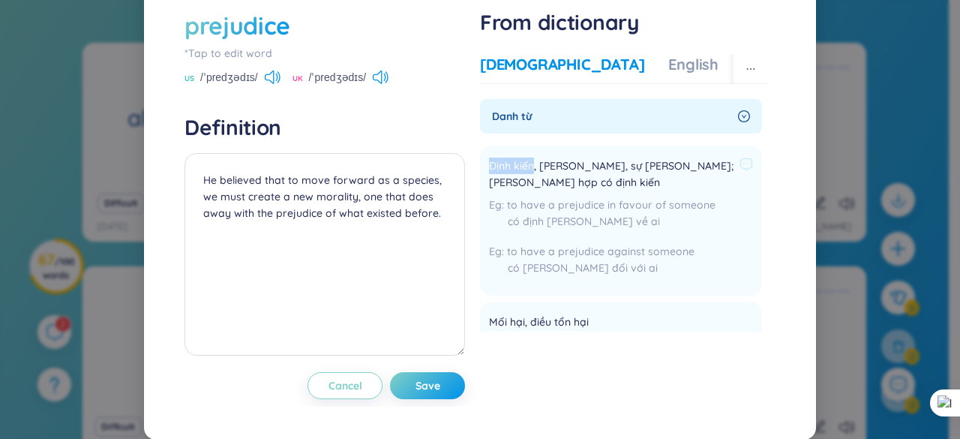
drag, startPoint x: 485, startPoint y: 198, endPoint x: 528, endPoint y: 199, distance: 42.8
click at [528, 191] on span "Định kiến, [PERSON_NAME], sự [PERSON_NAME]; [PERSON_NAME] hợp có định kiến" at bounding box center [611, 174] width 245 height 33
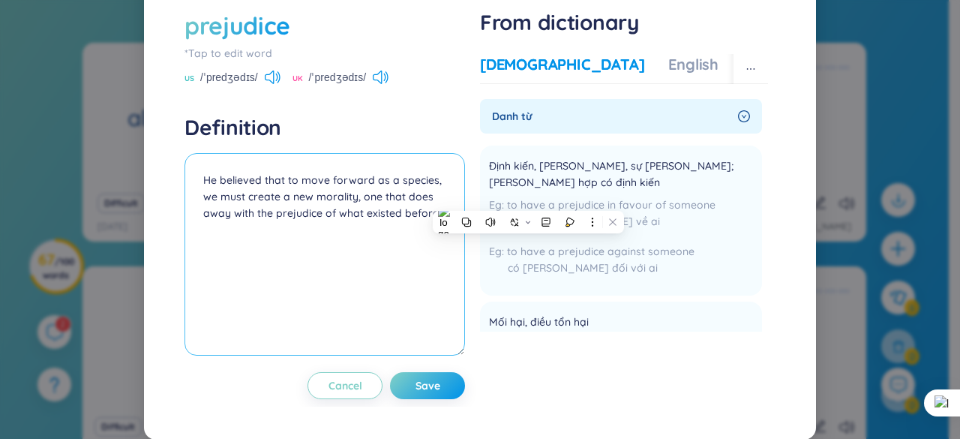
click at [197, 213] on textarea "He believed that to move forward as a species, we must create a new morality, o…" at bounding box center [325, 254] width 281 height 203
paste textarea "Định kiến"
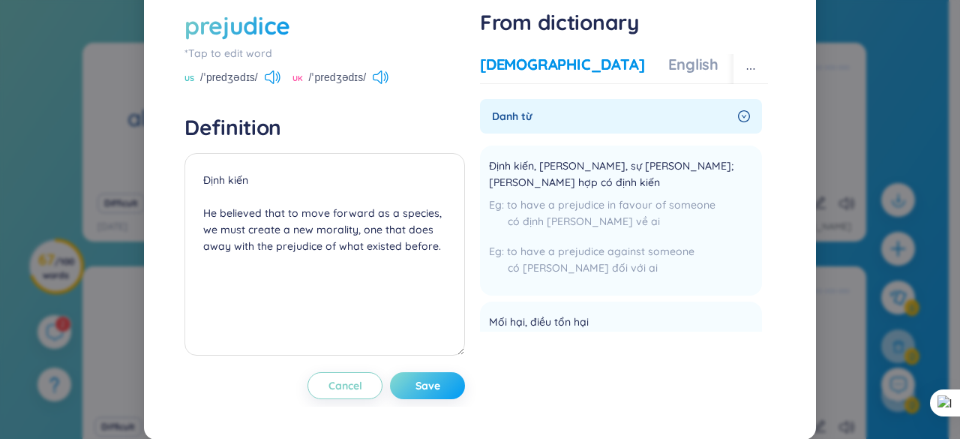
click at [449, 399] on button "Save" at bounding box center [427, 385] width 75 height 27
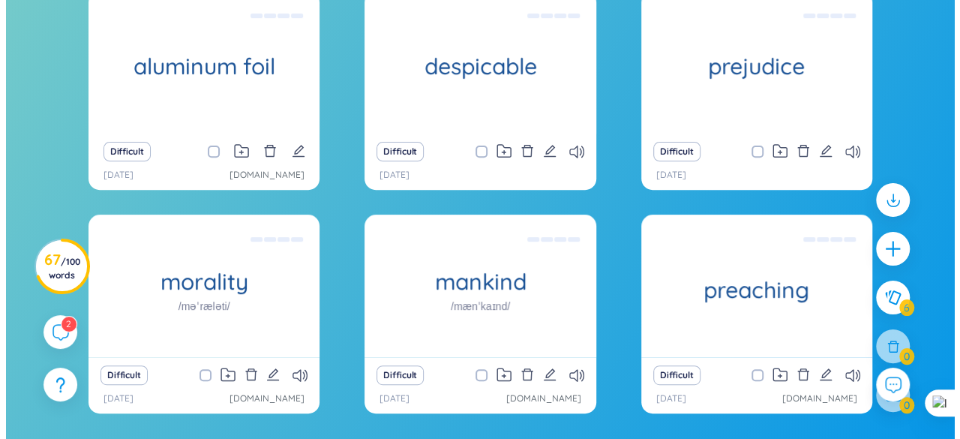
scroll to position [230, 0]
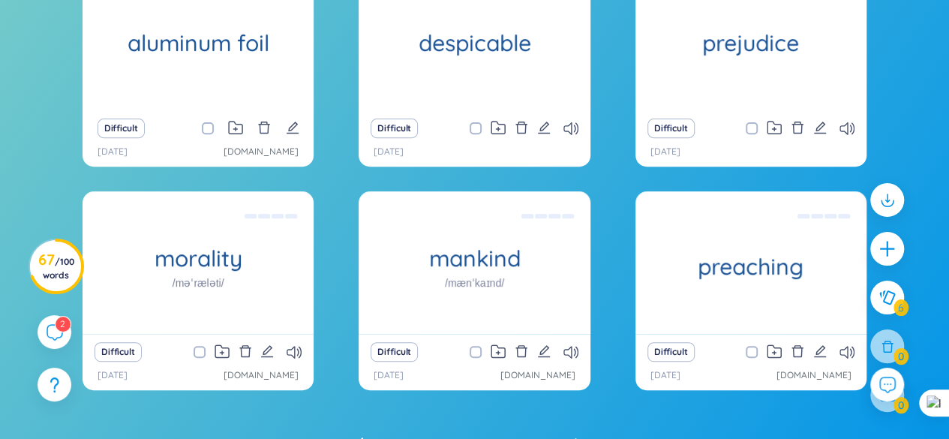
click at [277, 348] on div "Difficult" at bounding box center [198, 351] width 216 height 21
click at [268, 348] on icon "edit" at bounding box center [267, 351] width 14 height 14
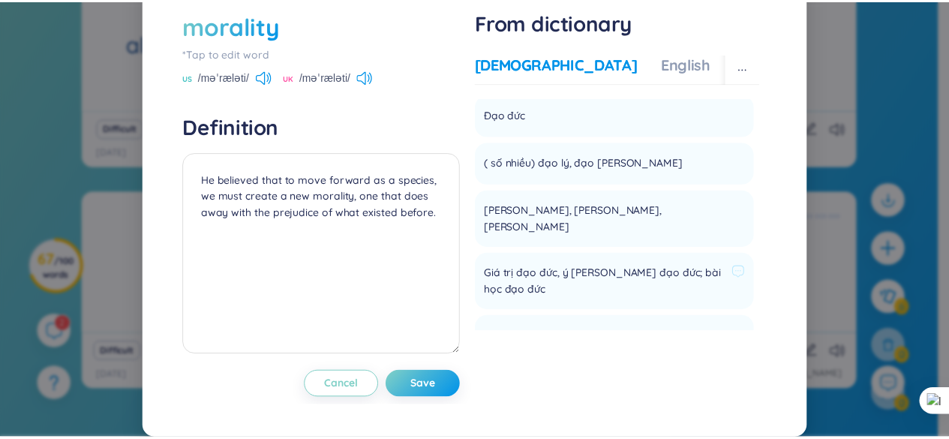
scroll to position [75, 0]
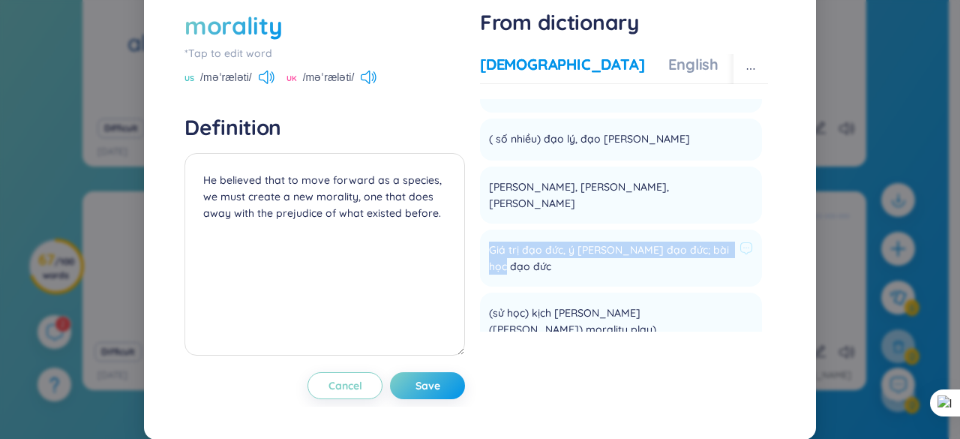
drag, startPoint x: 483, startPoint y: 263, endPoint x: 519, endPoint y: 278, distance: 39.0
click at [519, 275] on span "Giá trị đạo đức, ý [PERSON_NAME] đạo đức; bài học đạo đức" at bounding box center [611, 258] width 245 height 33
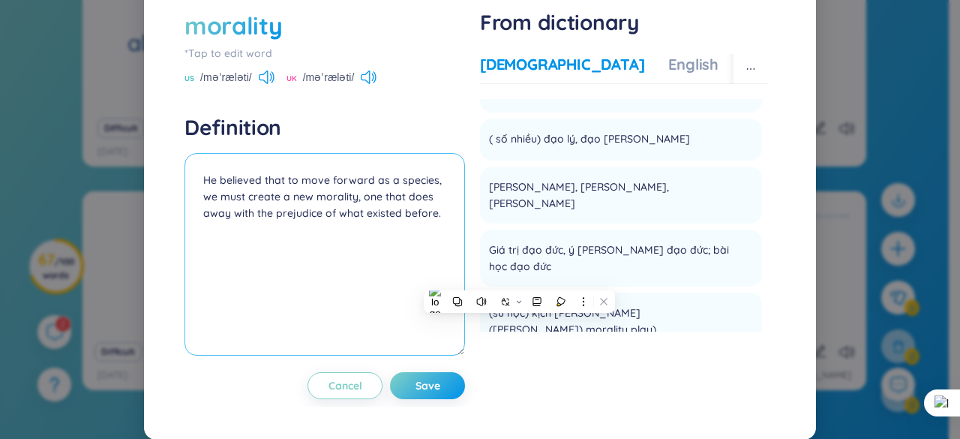
click at [201, 205] on textarea "He believed that to move forward as a species, we must create a new morality, o…" at bounding box center [325, 254] width 281 height 203
paste textarea "Giá trị đạo đức, ý [PERSON_NAME] đạo đức; bài học đạo đức"
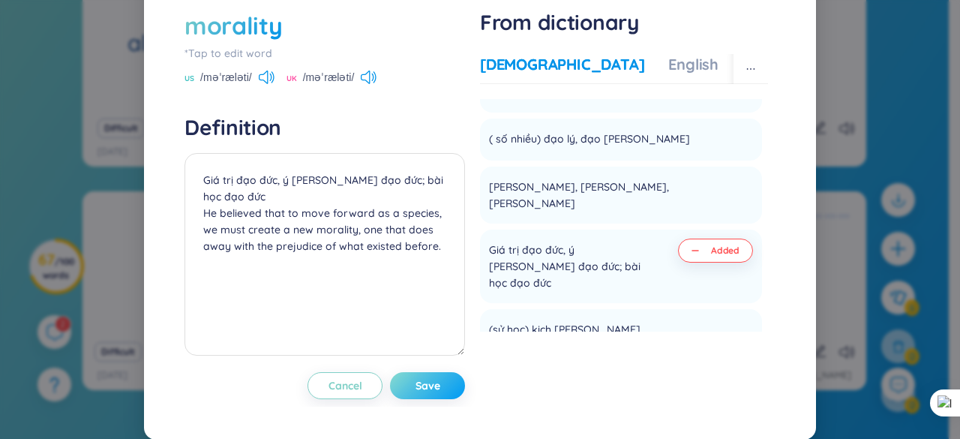
click at [437, 399] on button "Save" at bounding box center [427, 385] width 75 height 27
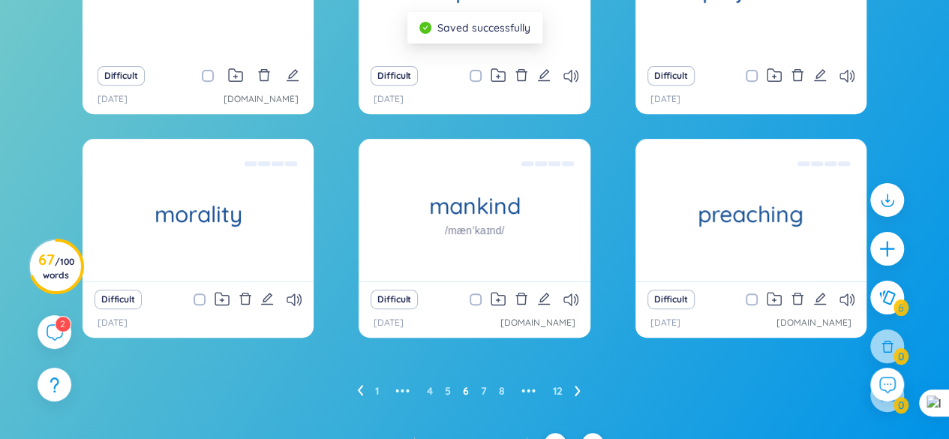
scroll to position [305, 0]
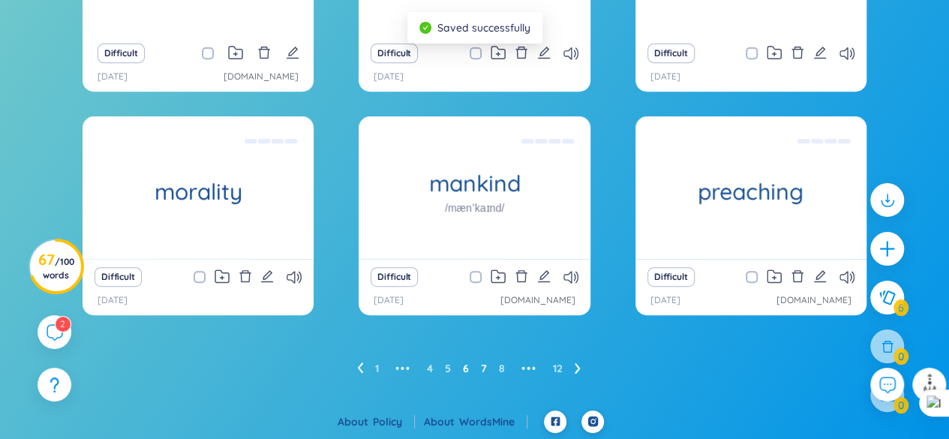
click at [483, 372] on link "7" at bounding box center [484, 368] width 6 height 23
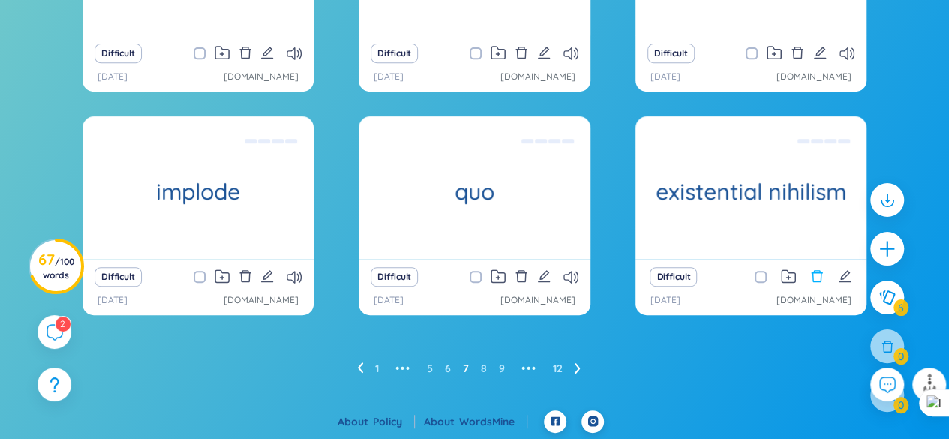
click at [822, 281] on icon "delete" at bounding box center [817, 276] width 14 height 14
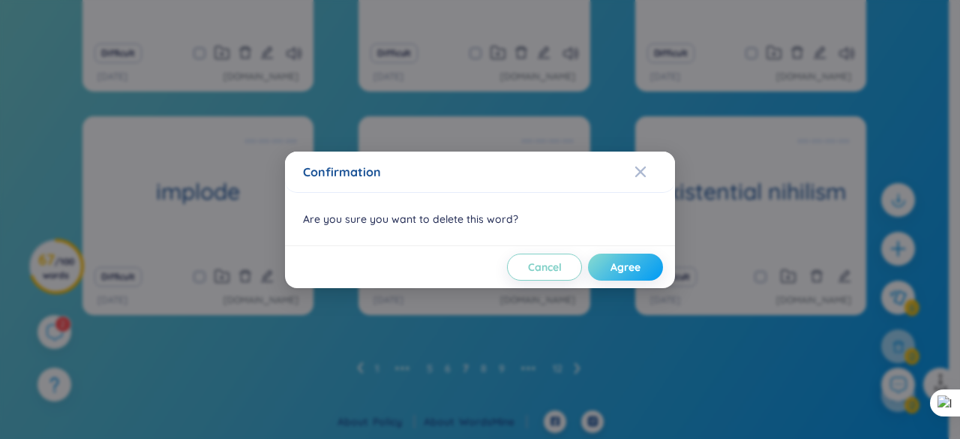
click at [608, 268] on button "Agree" at bounding box center [625, 267] width 75 height 27
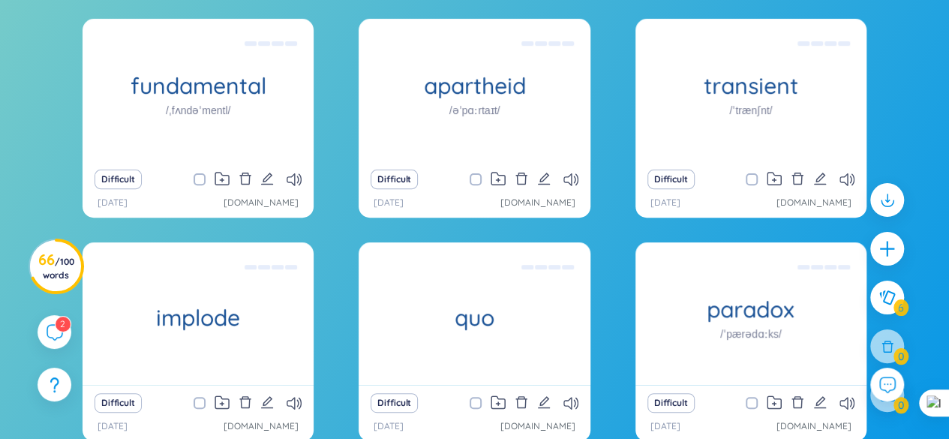
scroll to position [155, 0]
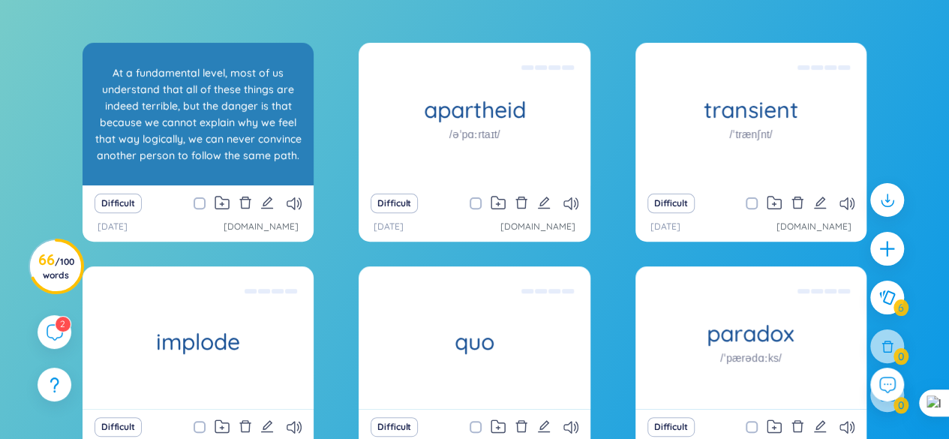
click at [275, 139] on div "At a fundamental level, most of us understand that all of these things are inde…" at bounding box center [198, 114] width 216 height 135
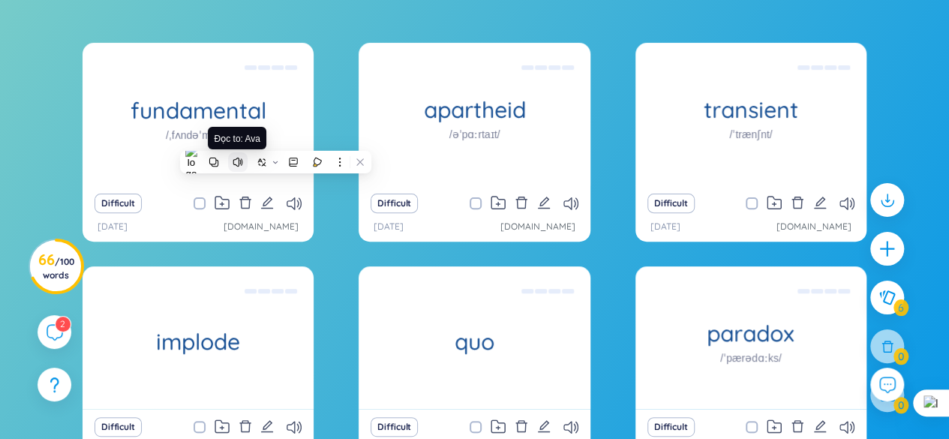
click at [243, 157] on button at bounding box center [238, 162] width 20 height 20
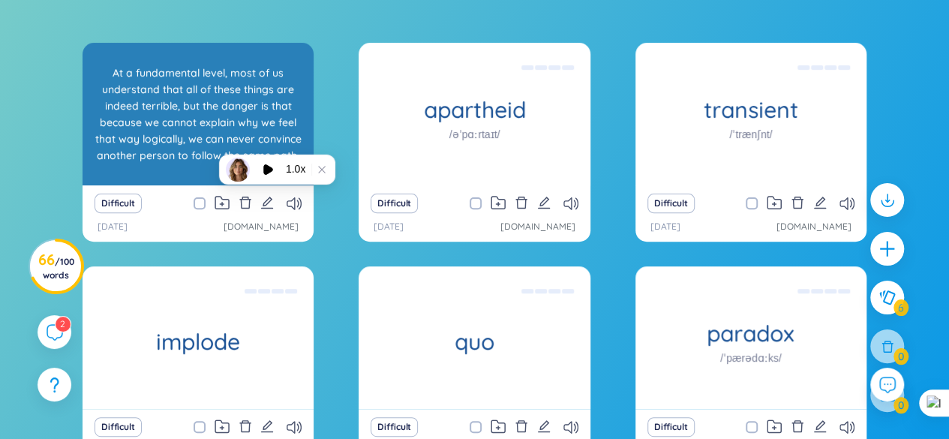
click at [278, 128] on div "At a fundamental level, most of us understand that all of these things are inde…" at bounding box center [198, 114] width 216 height 135
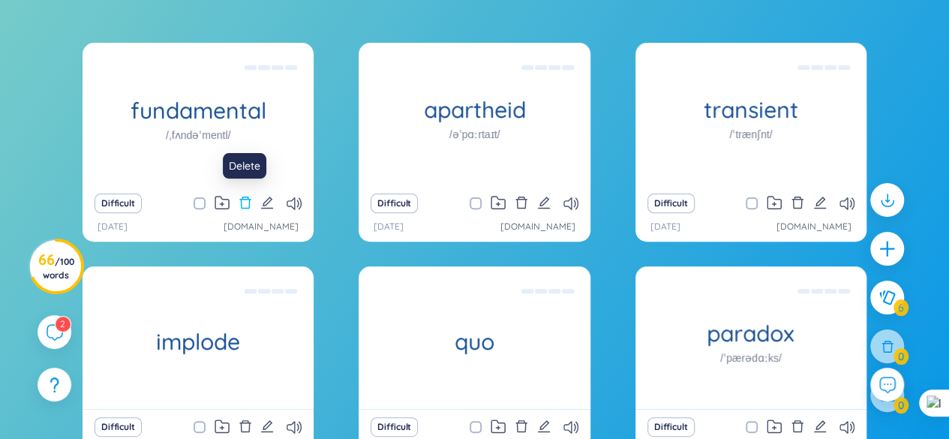
click at [249, 206] on icon "delete" at bounding box center [246, 203] width 14 height 14
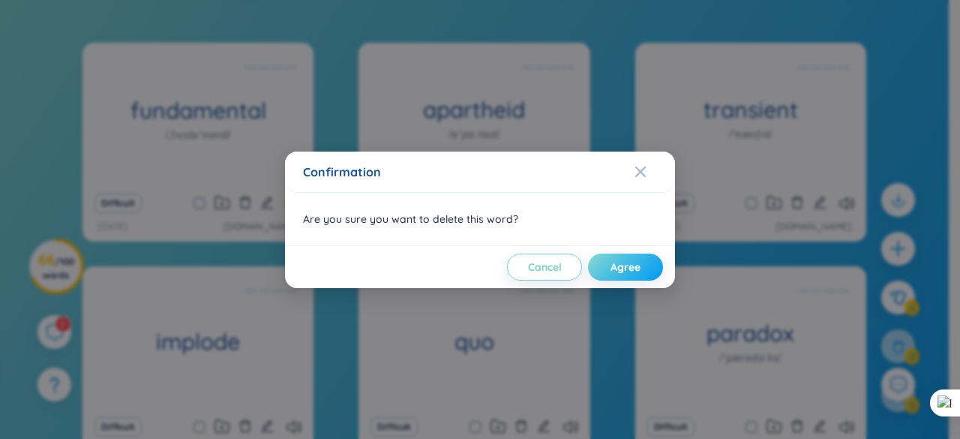
click at [630, 263] on span "Agree" at bounding box center [626, 267] width 30 height 15
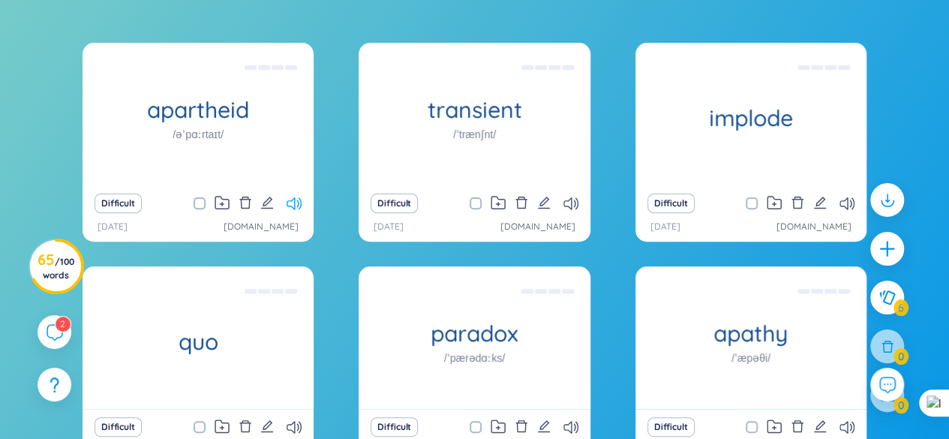
click at [293, 203] on icon at bounding box center [294, 203] width 15 height 13
click at [260, 198] on div "Difficult" at bounding box center [198, 203] width 216 height 21
click at [267, 200] on icon "edit" at bounding box center [267, 203] width 14 height 14
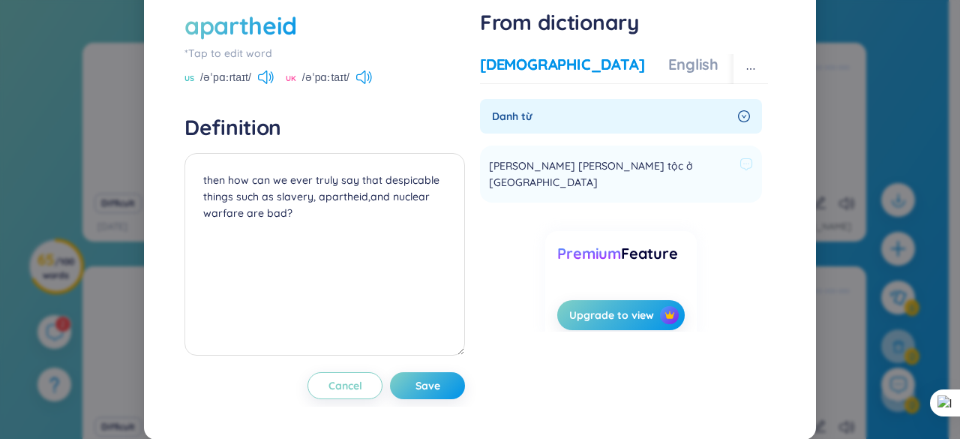
click at [524, 191] on span "[PERSON_NAME] [PERSON_NAME] tộc ở [GEOGRAPHIC_DATA]" at bounding box center [611, 174] width 245 height 33
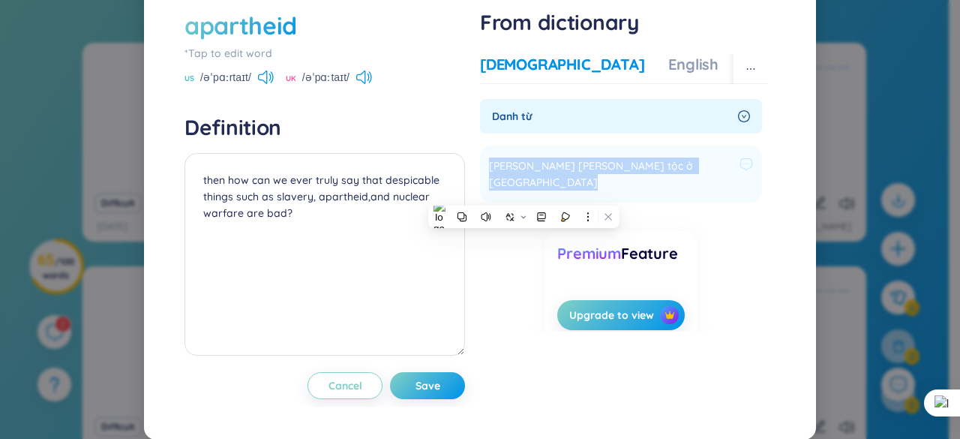
click at [524, 191] on span "[PERSON_NAME] [PERSON_NAME] tộc ở [GEOGRAPHIC_DATA]" at bounding box center [611, 174] width 245 height 33
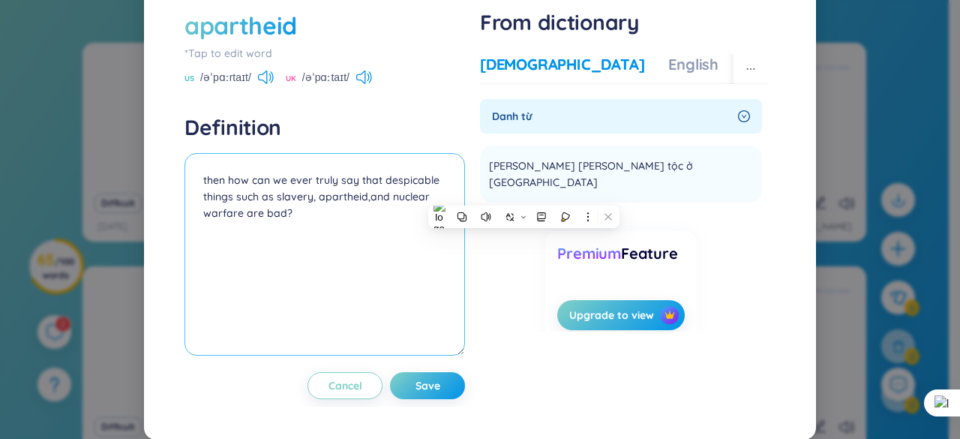
click at [227, 227] on textarea "then how can we ever truly say that despicable things such as slavery, aparthei…" at bounding box center [325, 254] width 281 height 203
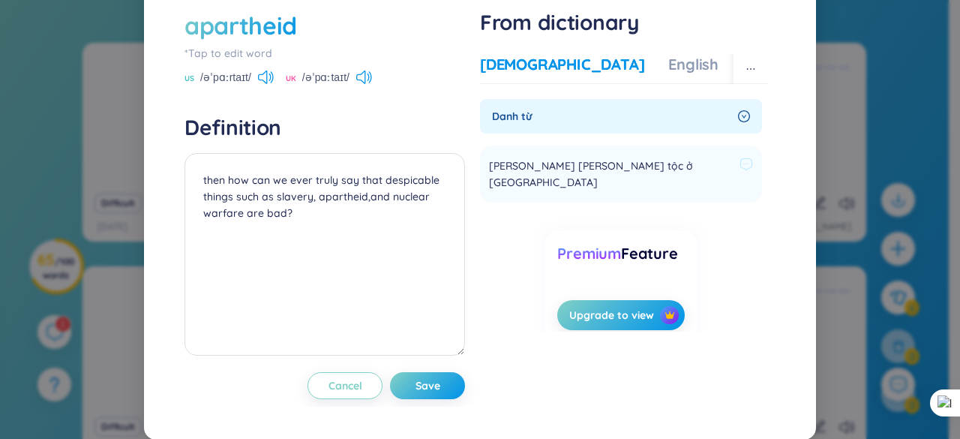
click at [521, 191] on span "[PERSON_NAME] [PERSON_NAME] tộc ở [GEOGRAPHIC_DATA]" at bounding box center [611, 174] width 245 height 33
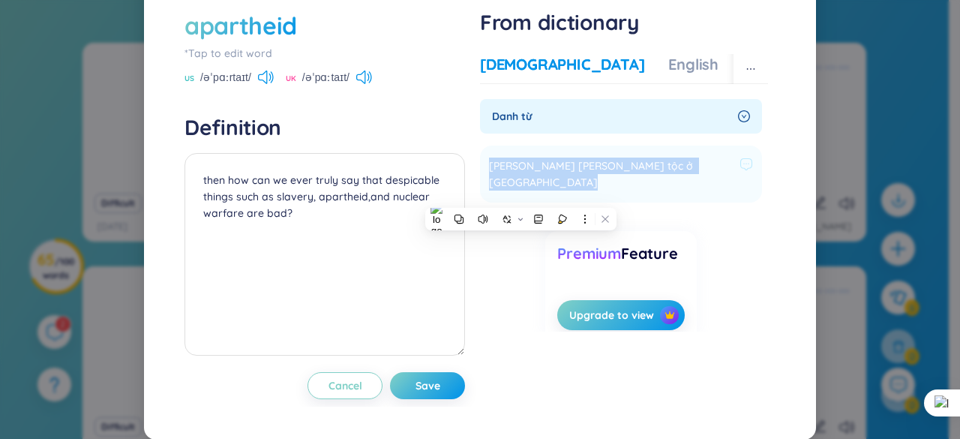
click at [521, 191] on span "[PERSON_NAME] [PERSON_NAME] tộc ở [GEOGRAPHIC_DATA]" at bounding box center [611, 174] width 245 height 33
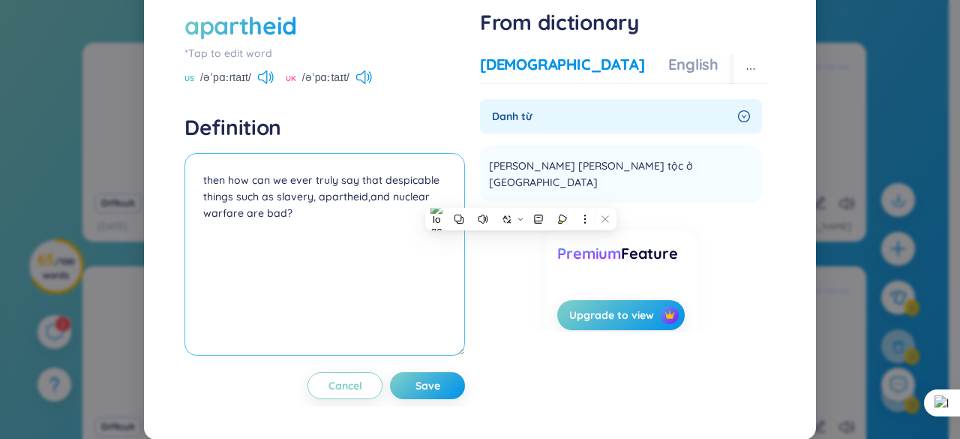
click at [189, 212] on textarea "then how can we ever truly say that despicable things such as slavery, aparthei…" at bounding box center [325, 254] width 281 height 203
paste textarea "[PERSON_NAME] [PERSON_NAME] tộc ở [GEOGRAPHIC_DATA]"
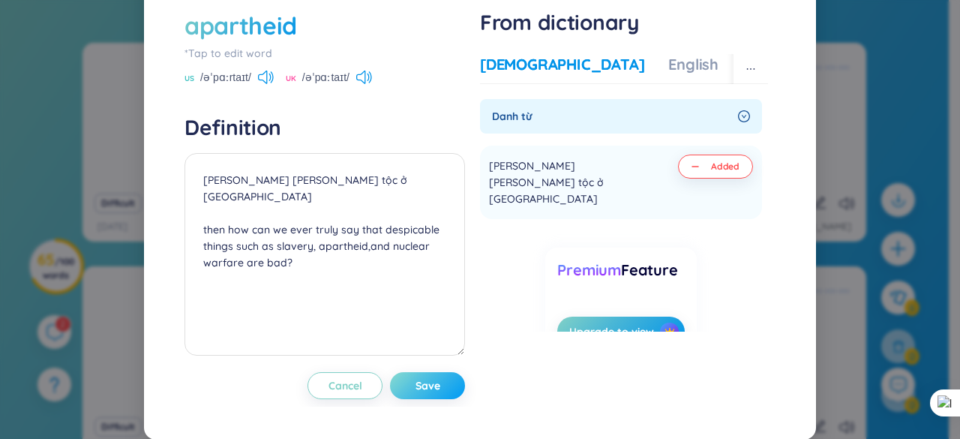
click at [416, 393] on span "Save" at bounding box center [428, 385] width 25 height 15
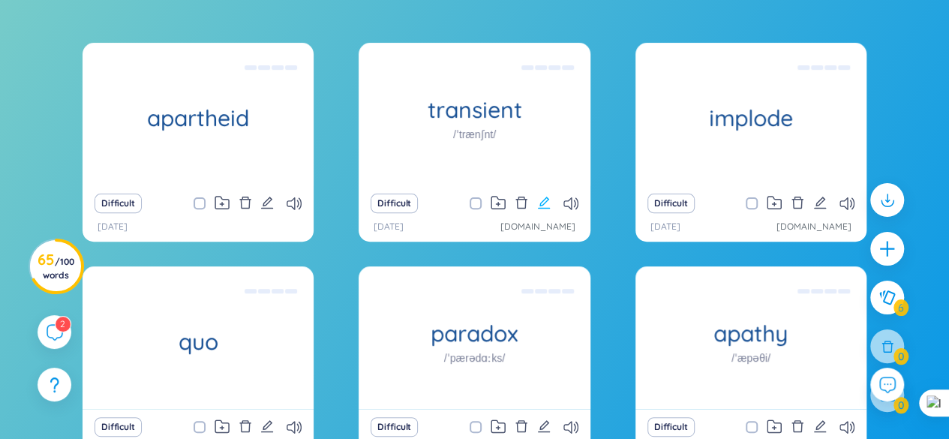
click at [541, 202] on icon "edit" at bounding box center [544, 203] width 12 height 12
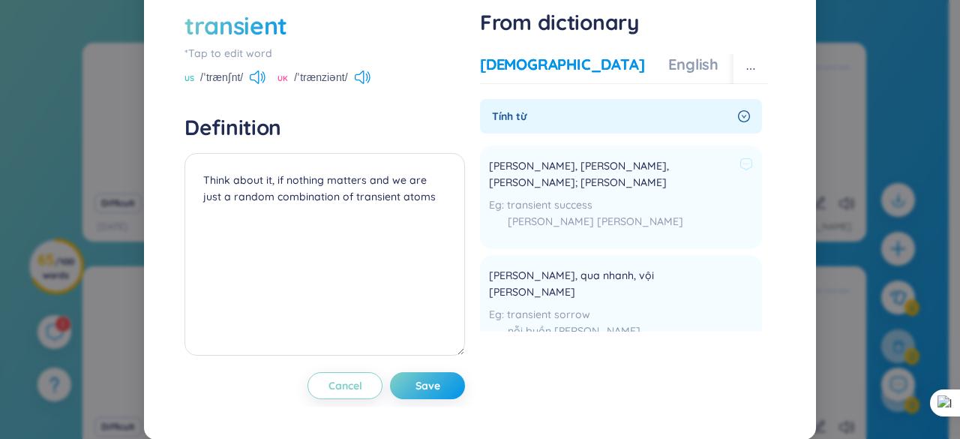
click at [489, 191] on span "[PERSON_NAME], [PERSON_NAME], [PERSON_NAME]; [PERSON_NAME]" at bounding box center [611, 174] width 245 height 33
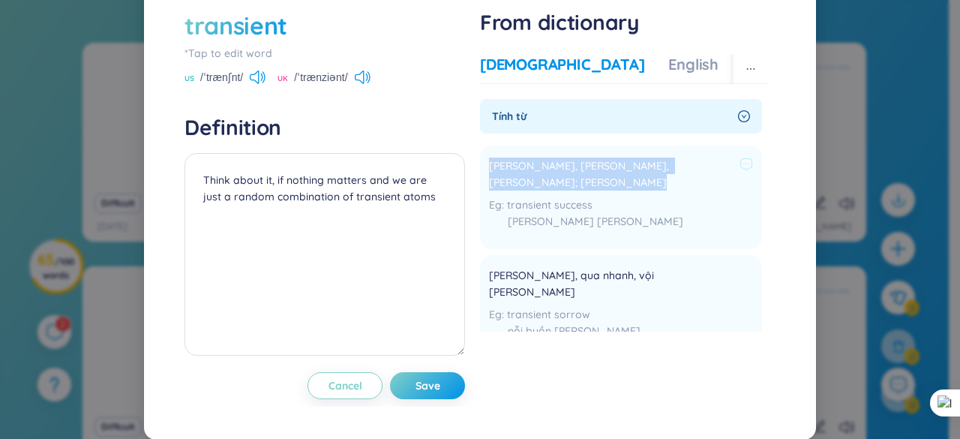
click at [489, 191] on span "[PERSON_NAME], [PERSON_NAME], [PERSON_NAME]; [PERSON_NAME]" at bounding box center [611, 174] width 245 height 33
click at [603, 191] on span "[PERSON_NAME], [PERSON_NAME], [PERSON_NAME]; [PERSON_NAME]" at bounding box center [611, 174] width 245 height 33
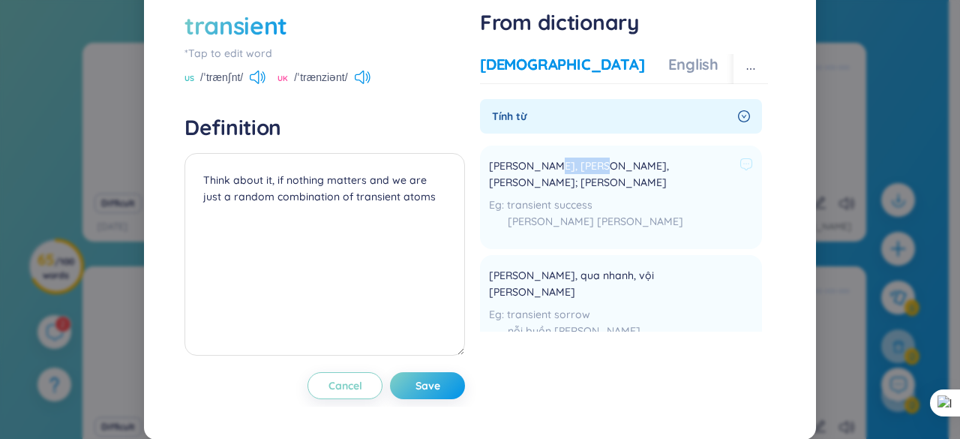
drag, startPoint x: 540, startPoint y: 199, endPoint x: 584, endPoint y: 197, distance: 43.6
click at [584, 191] on span "[PERSON_NAME], [PERSON_NAME], [PERSON_NAME]; [PERSON_NAME]" at bounding box center [611, 174] width 245 height 33
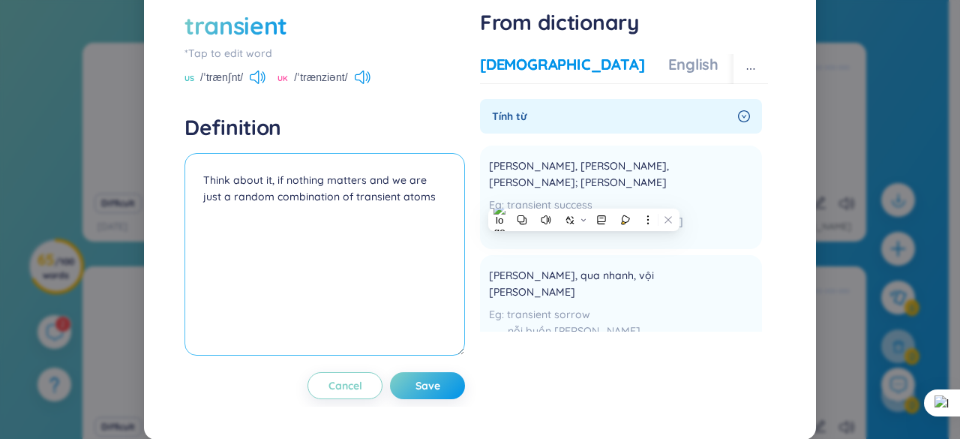
click at [201, 209] on textarea "Think about it, if nothing matters and we are just a random combination of tran…" at bounding box center [325, 254] width 281 height 203
paste textarea "[PERSON_NAME], [PERSON_NAME], [PERSON_NAME]; [PERSON_NAME]"
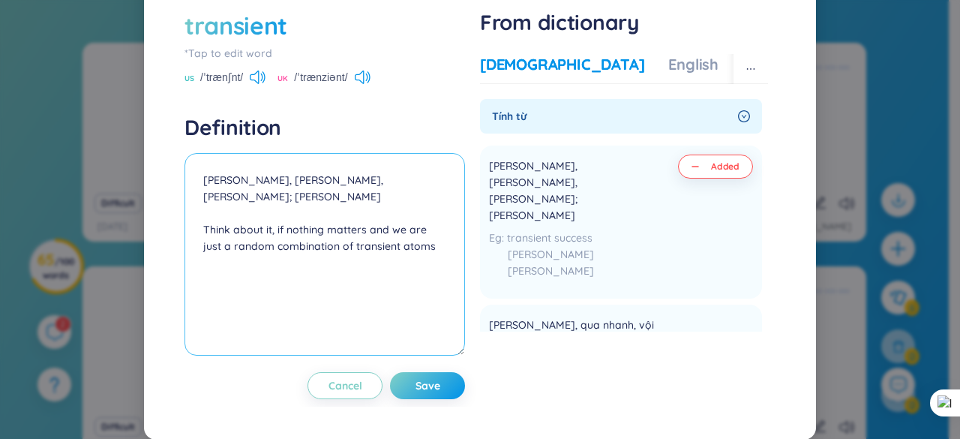
drag, startPoint x: 401, startPoint y: 204, endPoint x: 302, endPoint y: 218, distance: 100.0
click at [302, 218] on textarea "[PERSON_NAME], [PERSON_NAME], [PERSON_NAME]; [PERSON_NAME] Think about it, if n…" at bounding box center [325, 254] width 281 height 203
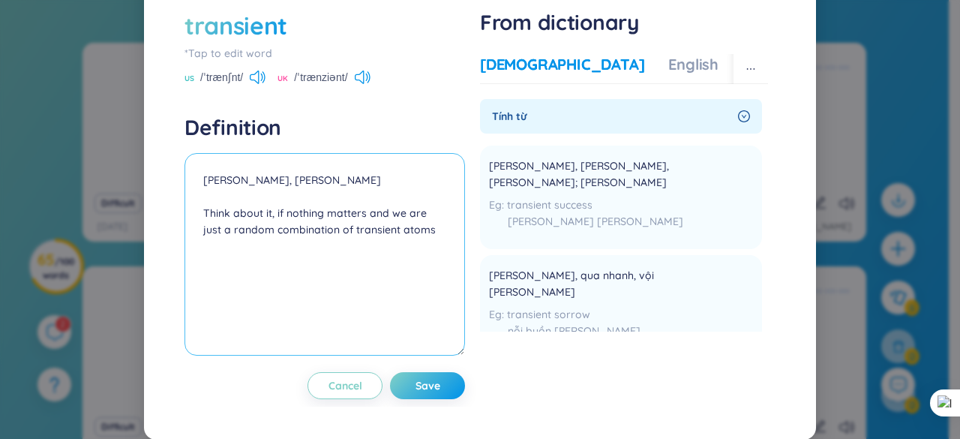
drag, startPoint x: 257, startPoint y: 211, endPoint x: 248, endPoint y: 255, distance: 45.2
click at [182, 203] on div "transient *Tap to edit word US /ˈtrænʃnt/ UK /ˈtrænziənt/ Definition [PERSON_NA…" at bounding box center [480, 204] width 606 height 405
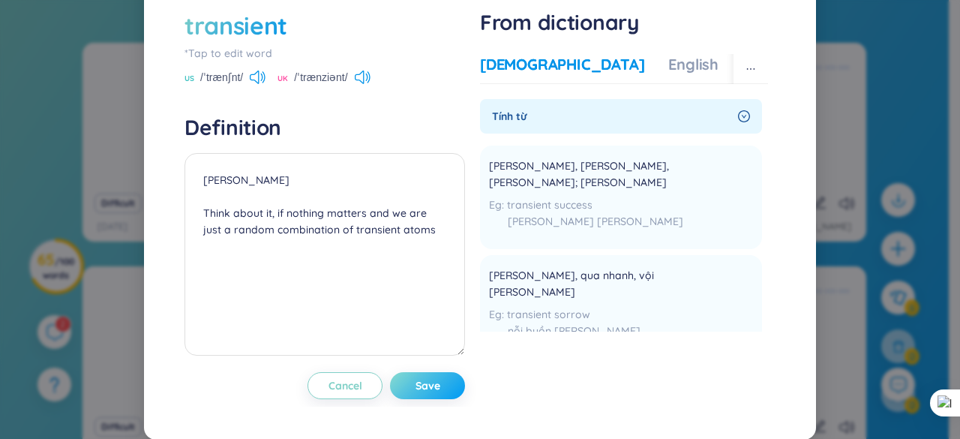
click at [442, 399] on button "Save" at bounding box center [427, 385] width 75 height 27
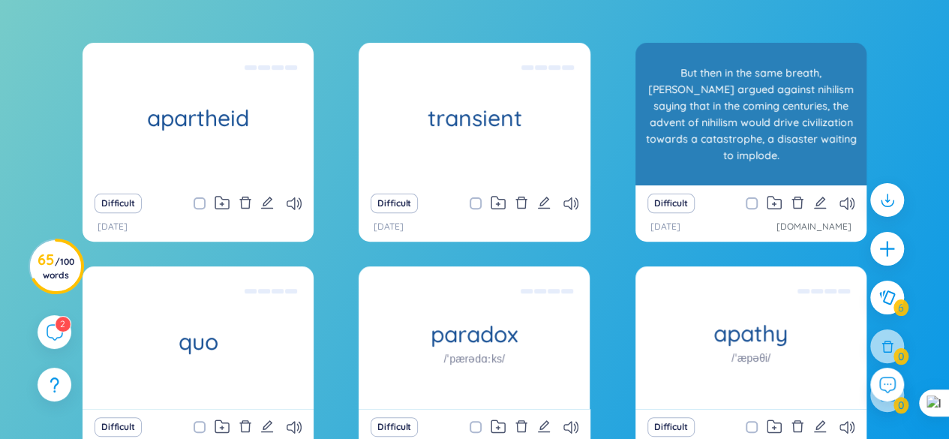
click at [686, 147] on div "But then in the same breath, [PERSON_NAME] argued against nihilism saying that …" at bounding box center [751, 114] width 216 height 135
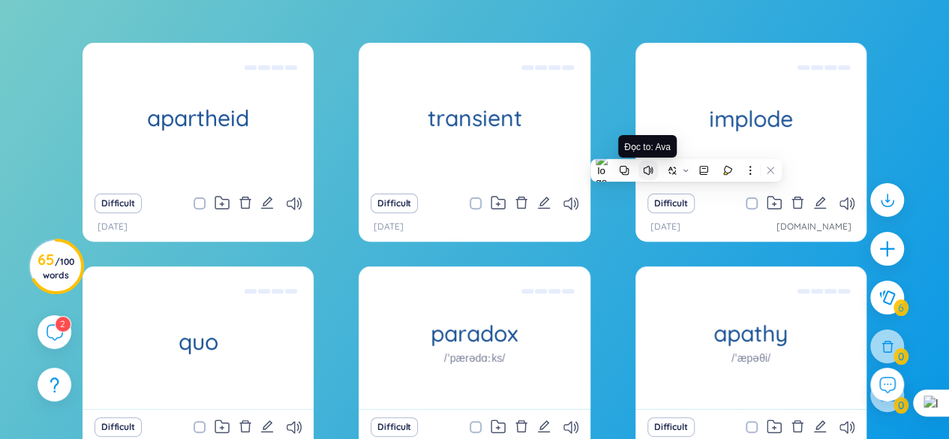
click at [650, 170] on icon at bounding box center [651, 170] width 2 height 5
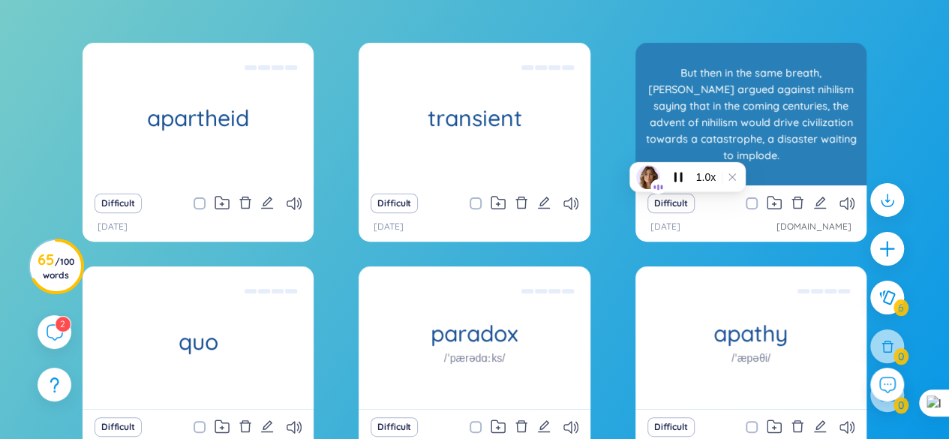
click at [698, 143] on div "But then in the same breath, [PERSON_NAME] argued against nihilism saying that …" at bounding box center [751, 114] width 216 height 135
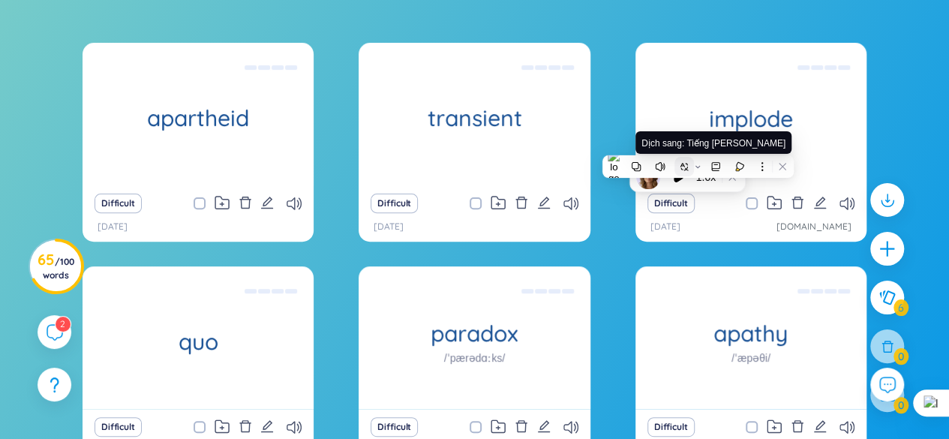
click at [686, 165] on icon at bounding box center [684, 166] width 11 height 11
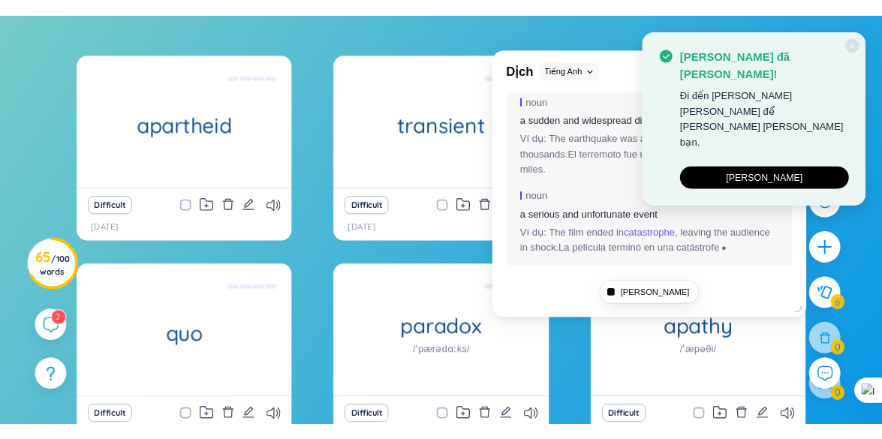
scroll to position [144, 0]
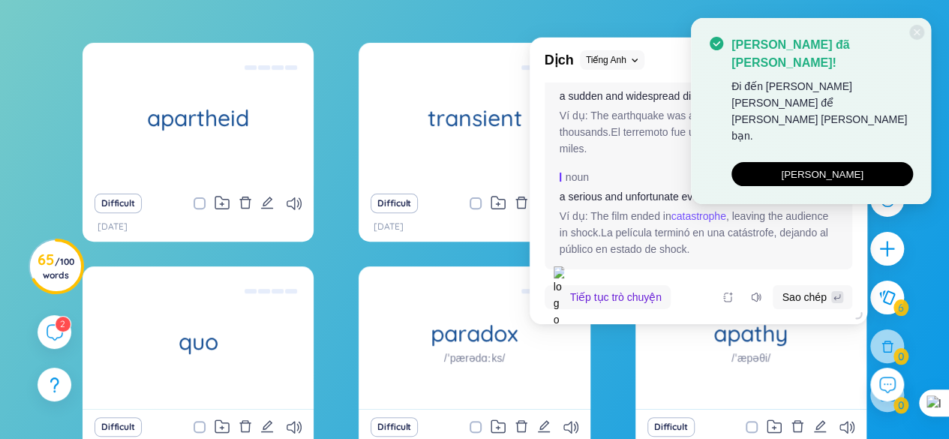
click at [886, 162] on button "[PERSON_NAME]" at bounding box center [823, 174] width 182 height 24
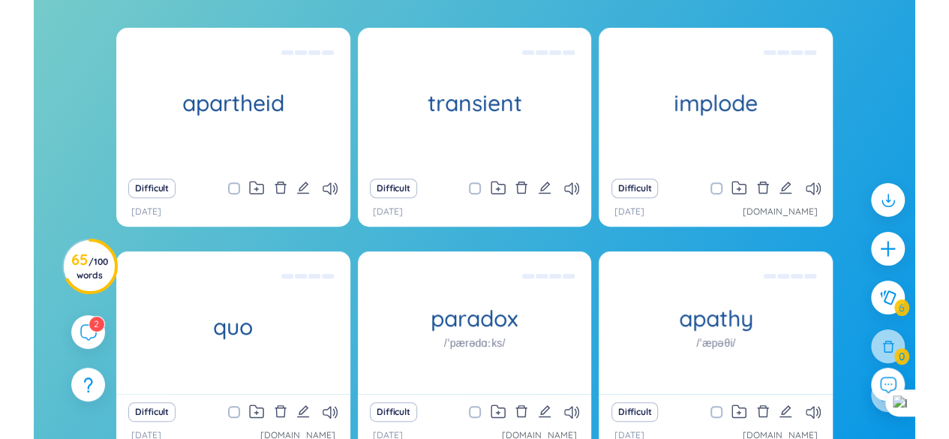
scroll to position [170, 0]
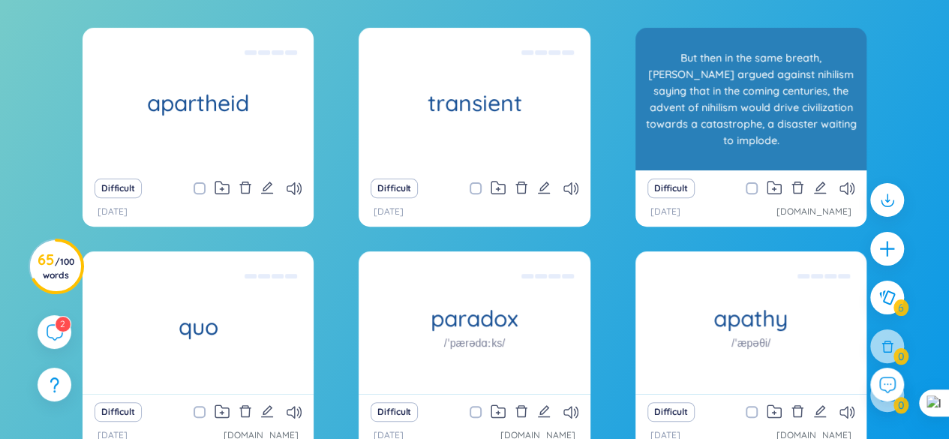
click at [814, 133] on div "But then in the same breath, [PERSON_NAME] argued against nihilism saying that …" at bounding box center [751, 99] width 216 height 135
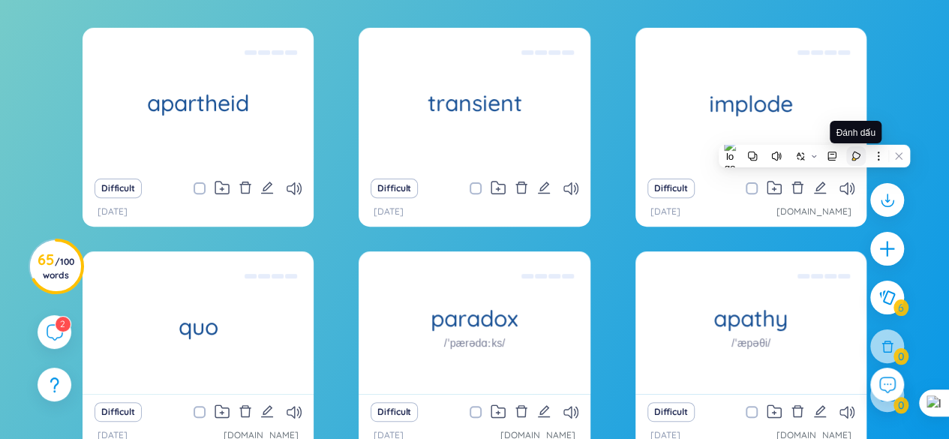
click at [855, 157] on icon at bounding box center [856, 156] width 11 height 11
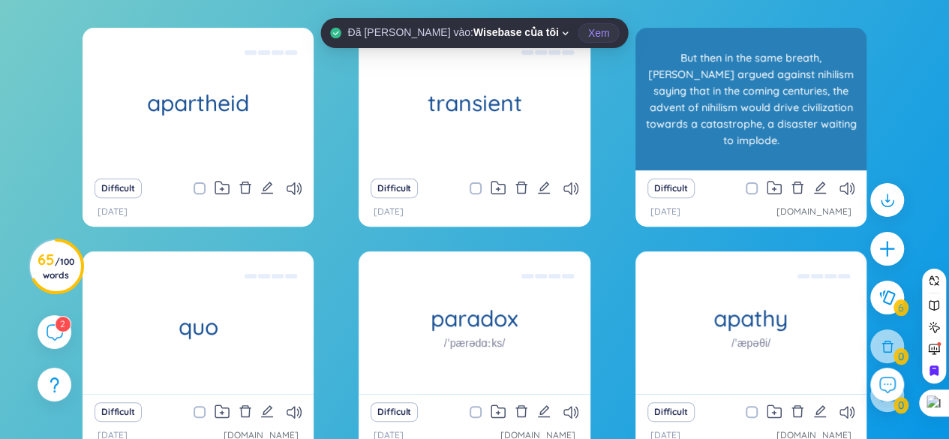
click at [839, 131] on div "But then in the same breath, [PERSON_NAME] argued against nihilism saying that …" at bounding box center [751, 99] width 216 height 135
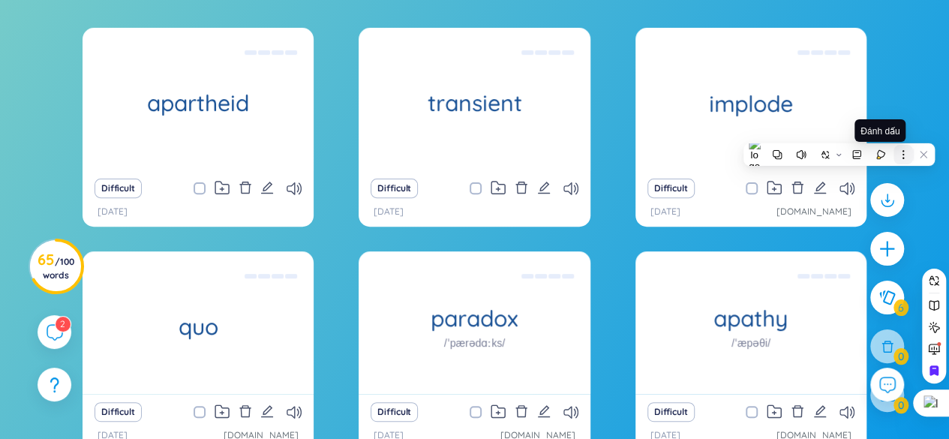
click at [904, 151] on icon at bounding box center [903, 154] width 11 height 11
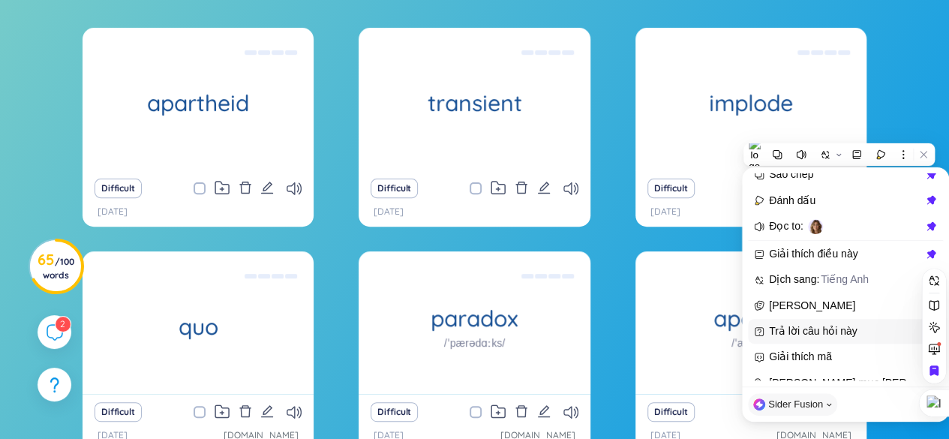
scroll to position [0, 0]
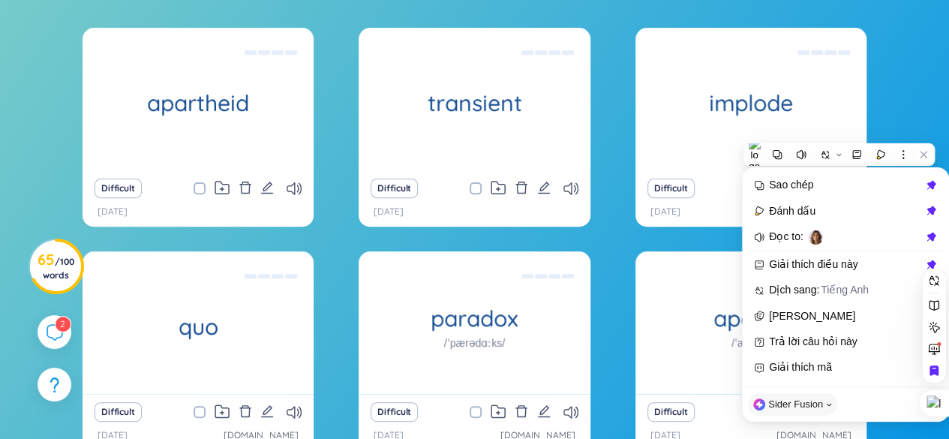
click at [885, 108] on div "apartheid [PERSON_NAME] [PERSON_NAME] tộc ở [GEOGRAPHIC_DATA] then how can we e…" at bounding box center [475, 272] width 934 height 488
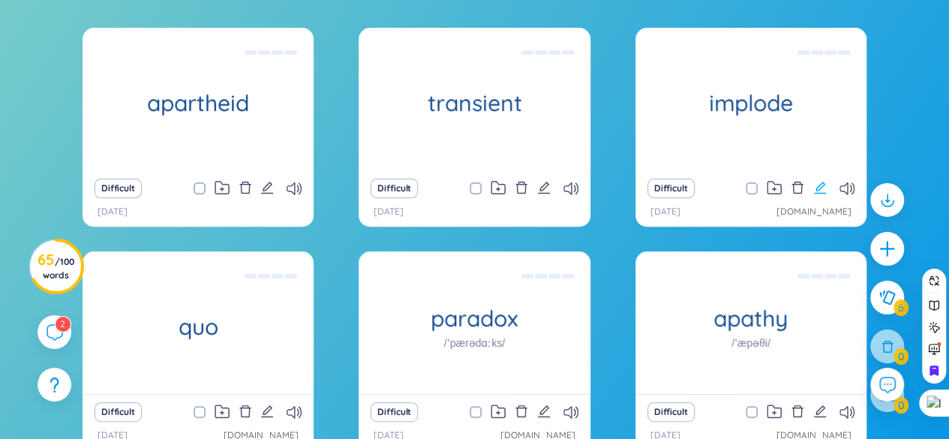
click at [824, 185] on icon "edit" at bounding box center [820, 188] width 12 height 12
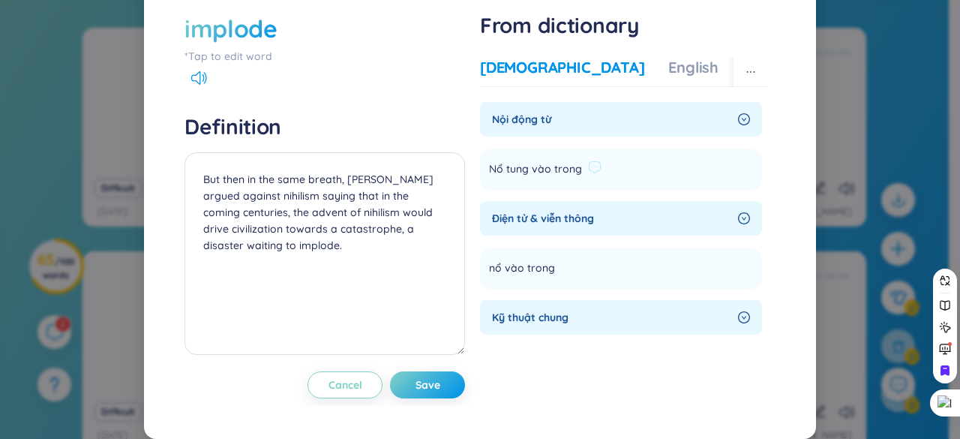
click at [521, 179] on span "Nổ tung vào trong" at bounding box center [535, 170] width 93 height 18
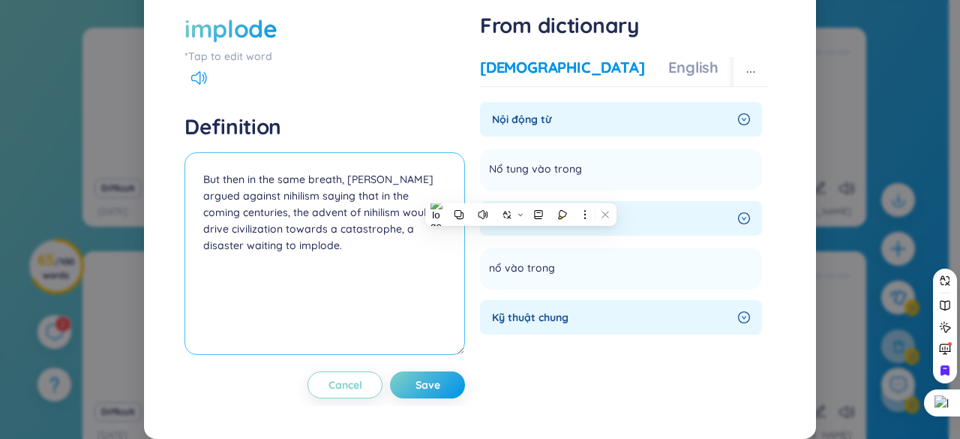
click at [203, 205] on textarea "But then in the same breath, [PERSON_NAME] argued against nihilism saying that …" at bounding box center [325, 253] width 281 height 203
paste textarea "Nổ tung vào trong"
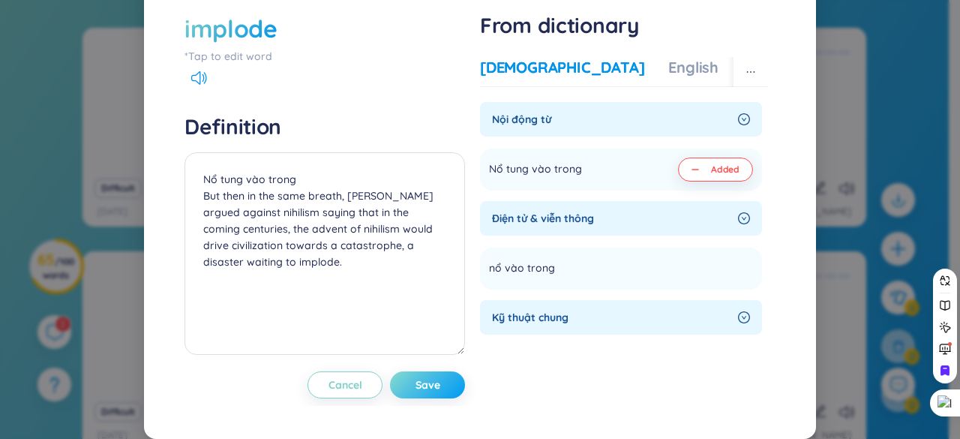
click at [416, 392] on span "Save" at bounding box center [428, 384] width 25 height 15
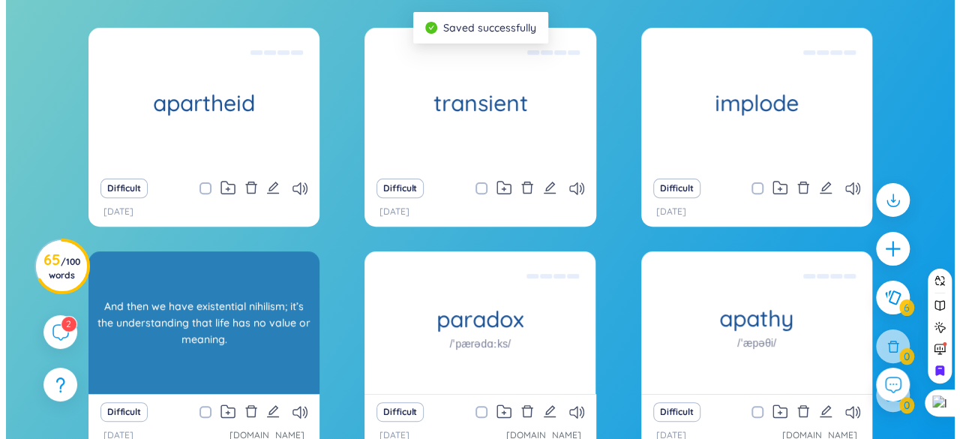
scroll to position [245, 0]
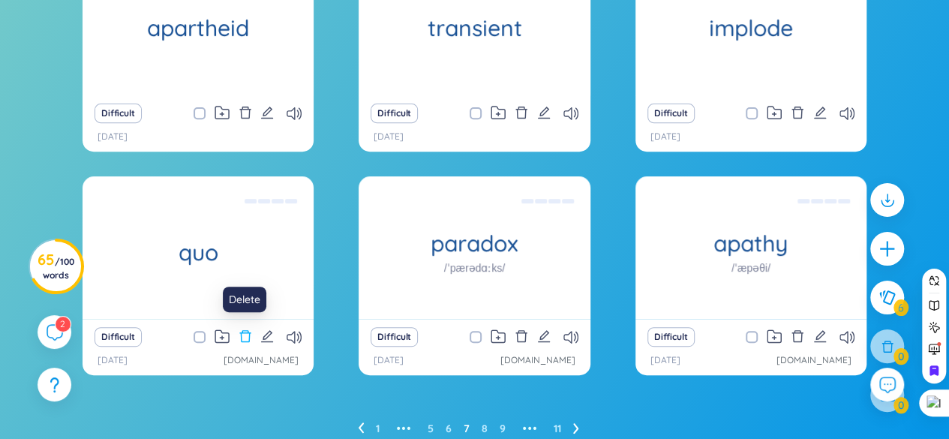
click at [248, 337] on icon "delete" at bounding box center [244, 336] width 11 height 12
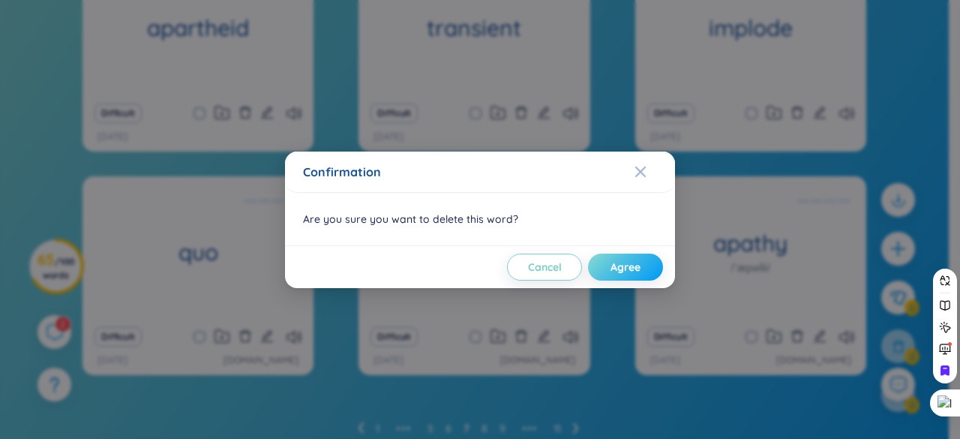
click at [640, 271] on span "Agree" at bounding box center [626, 267] width 30 height 15
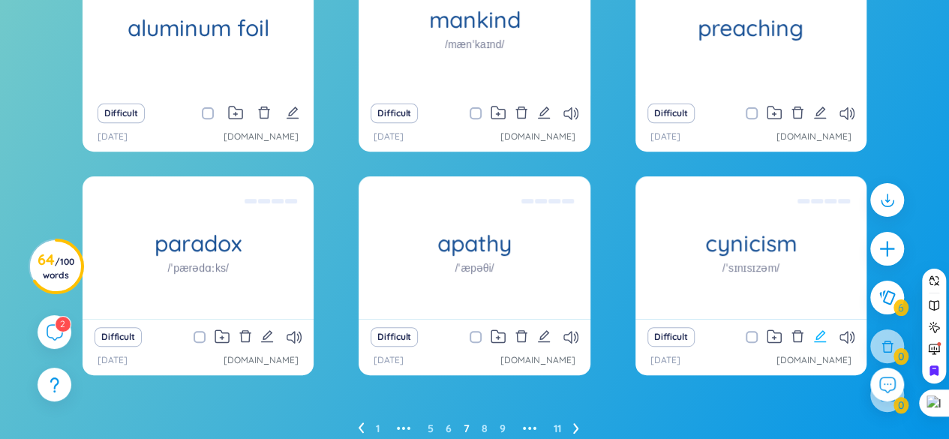
click at [822, 335] on icon "edit" at bounding box center [820, 336] width 12 height 12
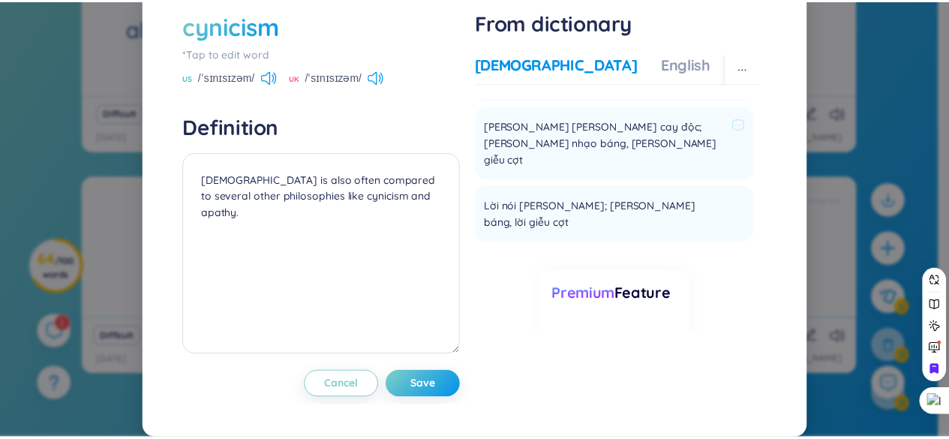
scroll to position [0, 0]
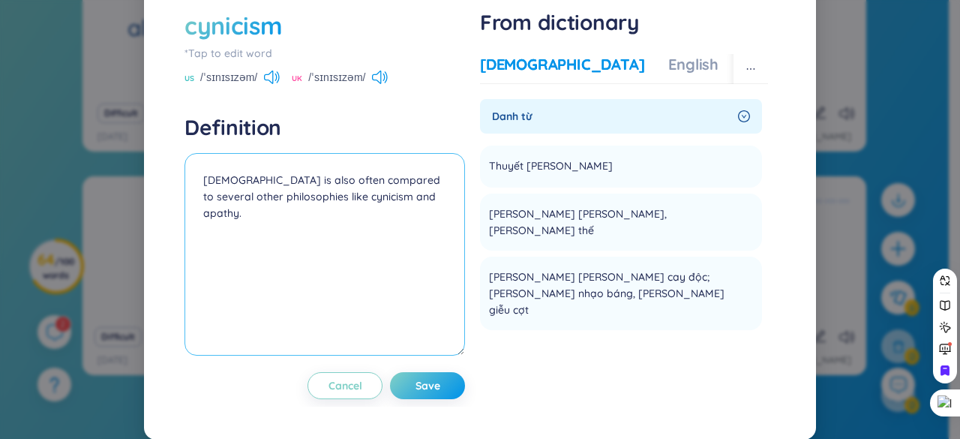
click at [198, 213] on textarea "[DEMOGRAPHIC_DATA] is also often compared to several other philosophies like cy…" at bounding box center [325, 254] width 281 height 203
paste textarea "ổ tung vào trong N"
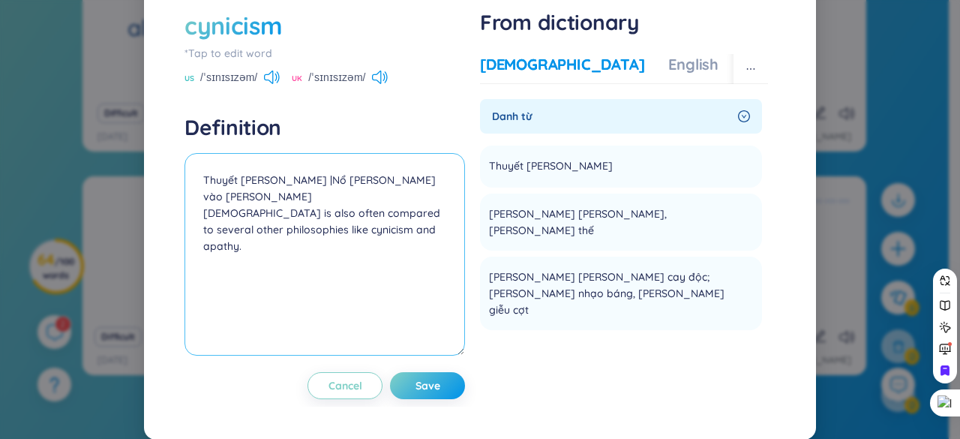
click at [290, 212] on textarea "Thuyết [PERSON_NAME] |Nổ [PERSON_NAME] vào [PERSON_NAME] [DEMOGRAPHIC_DATA] is …" at bounding box center [325, 254] width 281 height 203
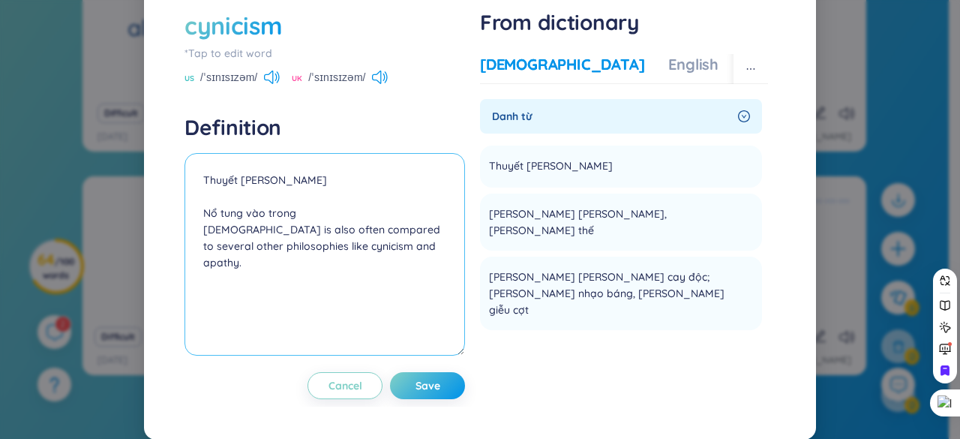
type textarea "Thuyết [PERSON_NAME] Nổ tung vào trong [DEMOGRAPHIC_DATA] is also often compare…"
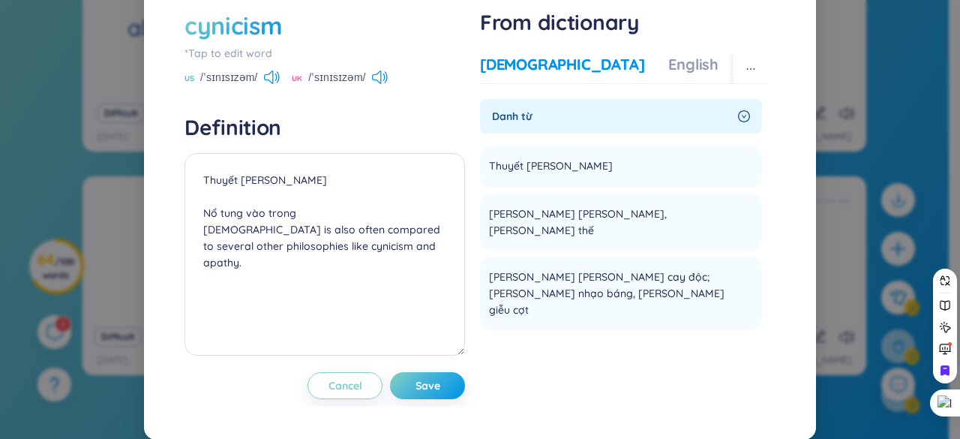
click at [216, 42] on div "cynicism" at bounding box center [234, 25] width 98 height 33
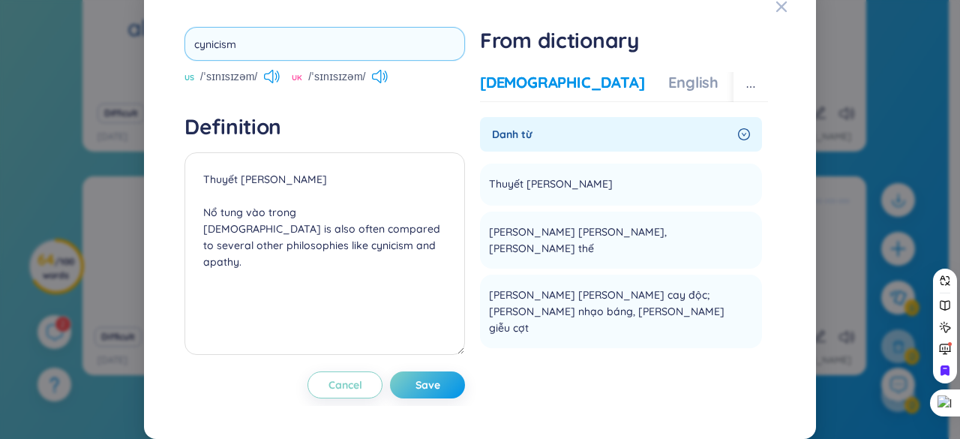
click at [228, 60] on input "cynicism" at bounding box center [325, 44] width 281 height 34
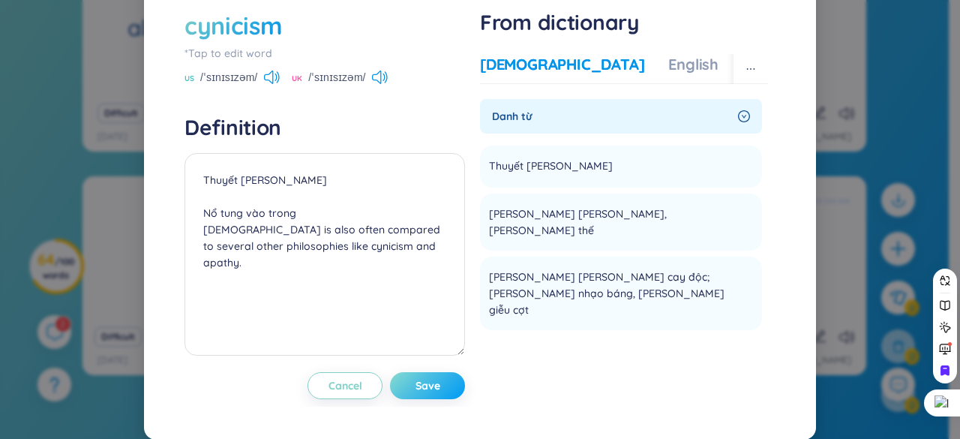
click at [443, 399] on button "Save" at bounding box center [427, 385] width 75 height 27
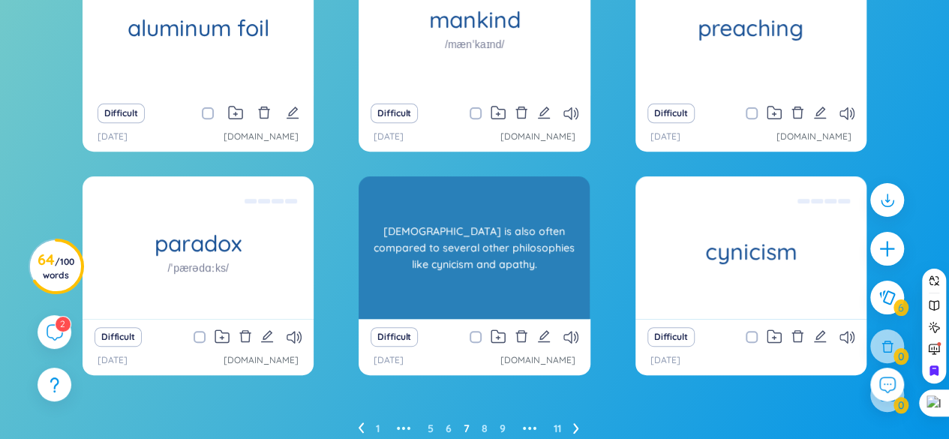
click at [474, 265] on div "[DEMOGRAPHIC_DATA] is also often compared to several other philosophies like cy…" at bounding box center [474, 247] width 216 height 135
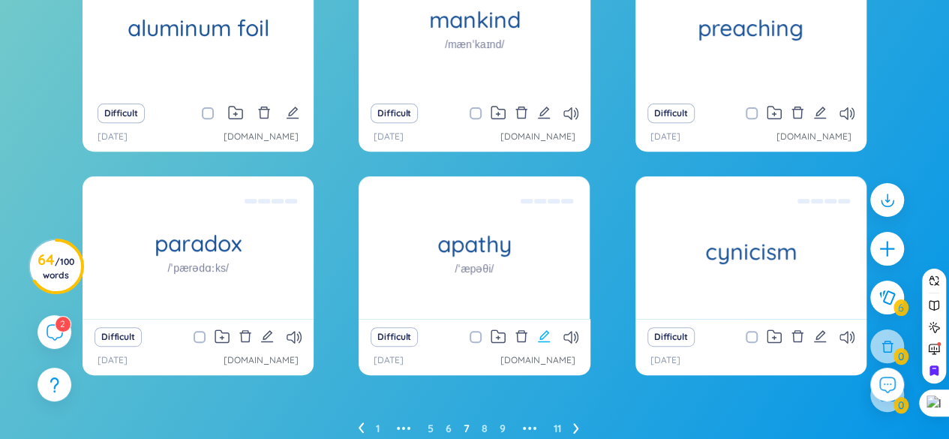
click at [549, 336] on icon "edit" at bounding box center [544, 336] width 14 height 14
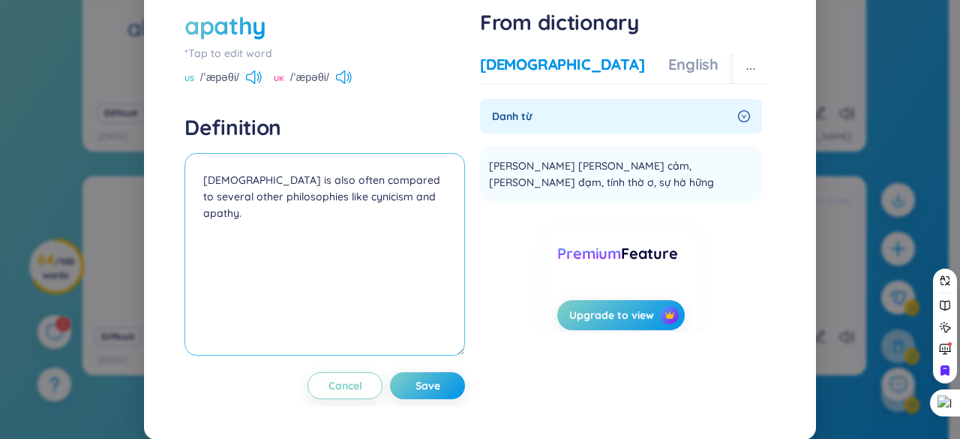
click at [191, 208] on textarea "[DEMOGRAPHIC_DATA] is also often compared to several other philosophies like cy…" at bounding box center [325, 254] width 281 height 203
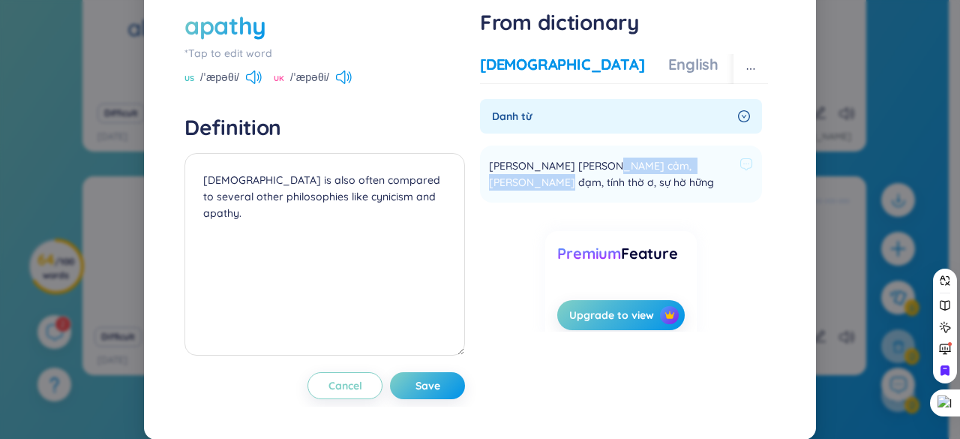
drag, startPoint x: 589, startPoint y: 195, endPoint x: 709, endPoint y: 194, distance: 120.0
click at [709, 191] on span "[PERSON_NAME] [PERSON_NAME] cảm, [PERSON_NAME] đạm, tính thờ ơ, sự hờ hững" at bounding box center [611, 174] width 245 height 33
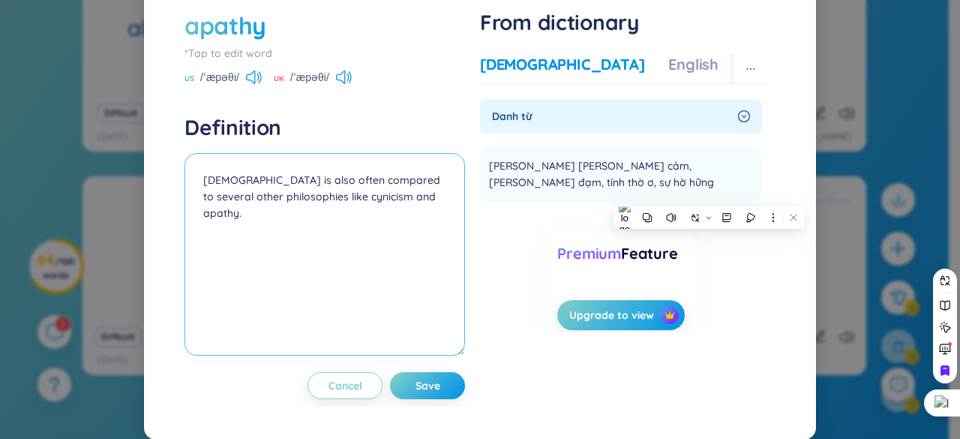
click at [197, 212] on textarea "[DEMOGRAPHIC_DATA] is also often compared to several other philosophies like cy…" at bounding box center [325, 254] width 281 height 203
paste textarea "[PERSON_NAME] đạm, tính thờ ơ"
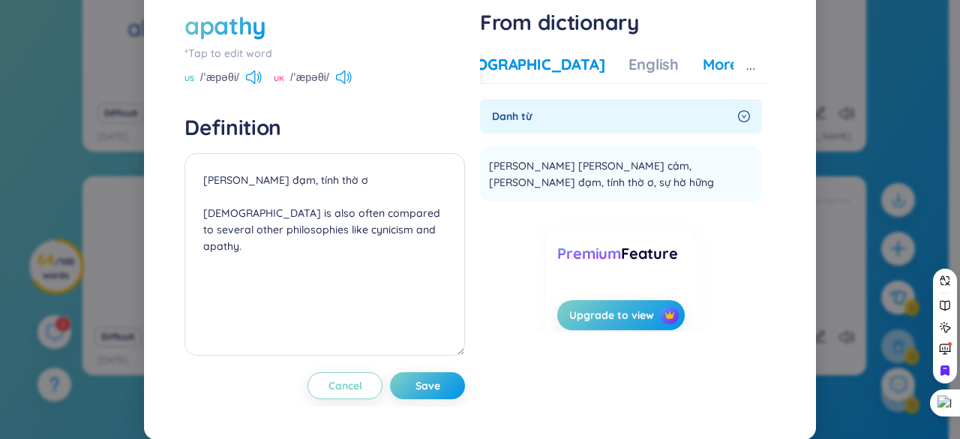
click at [703, 75] on div "More examples" at bounding box center [757, 64] width 109 height 21
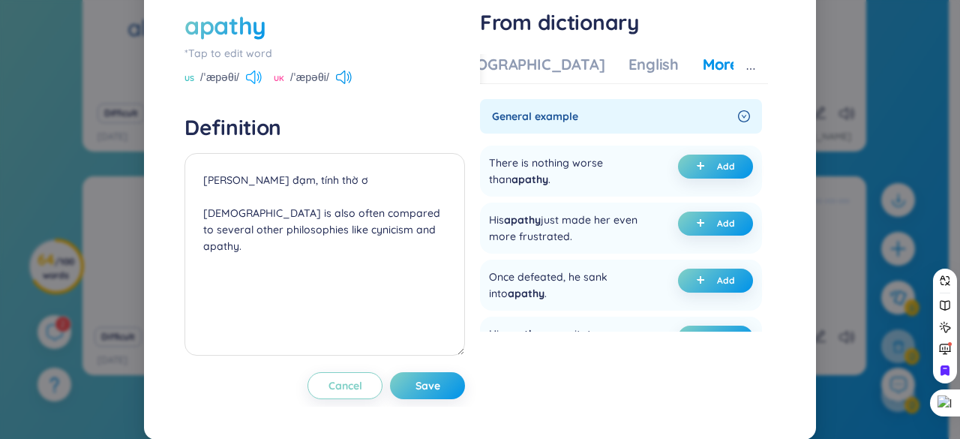
click at [255, 84] on icon at bounding box center [254, 78] width 16 height 14
click at [439, 399] on button "Save" at bounding box center [427, 385] width 75 height 27
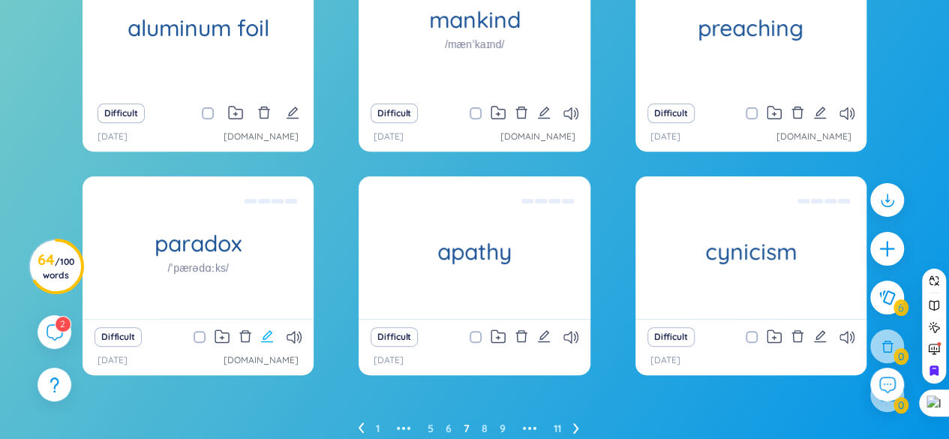
click at [272, 332] on icon "edit" at bounding box center [267, 336] width 12 height 12
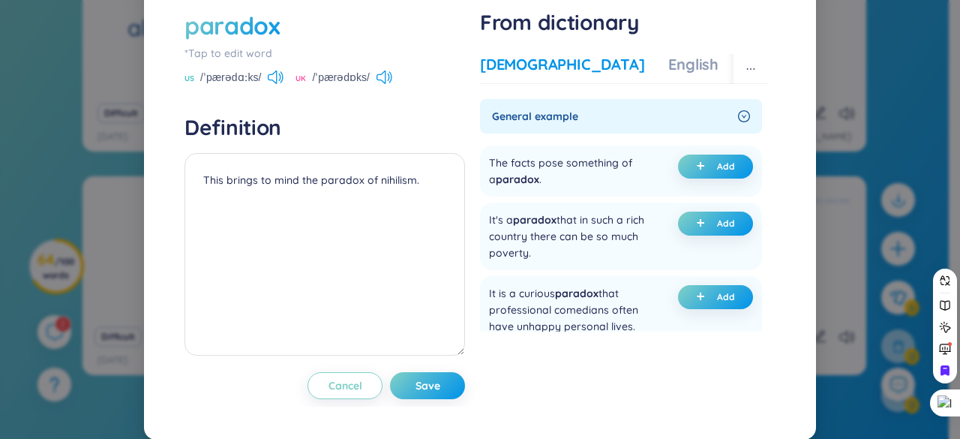
click at [527, 75] on div "[DEMOGRAPHIC_DATA]" at bounding box center [562, 64] width 164 height 21
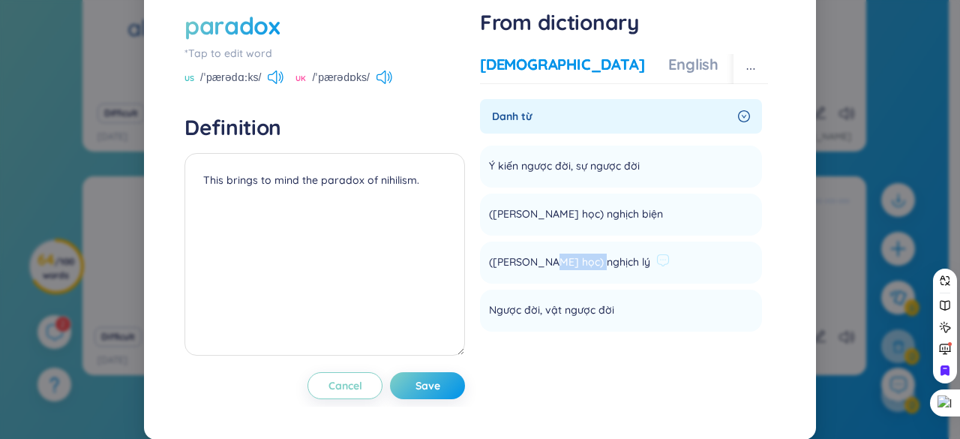
drag, startPoint x: 539, startPoint y: 295, endPoint x: 584, endPoint y: 295, distance: 45.0
click at [584, 272] on div "([PERSON_NAME] học) nghịch lý" at bounding box center [579, 263] width 181 height 18
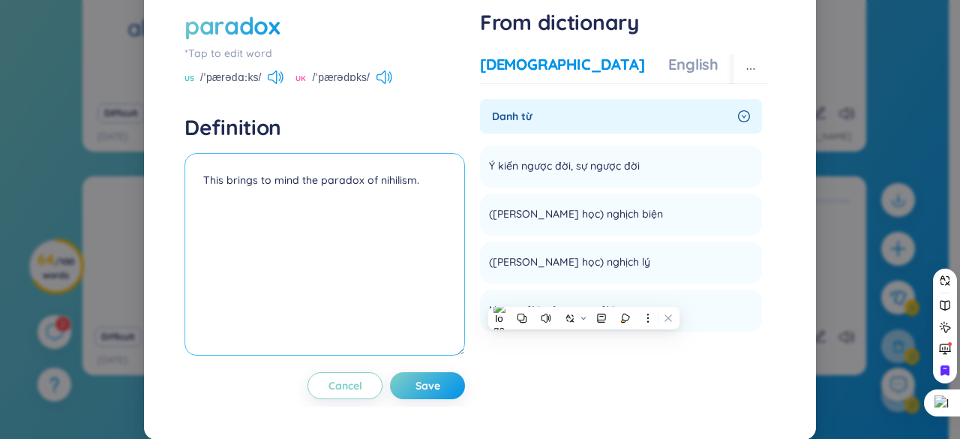
click at [197, 211] on textarea "This brings to mind the paradox of nihilism." at bounding box center [325, 254] width 281 height 203
paste textarea "nghịch lý"
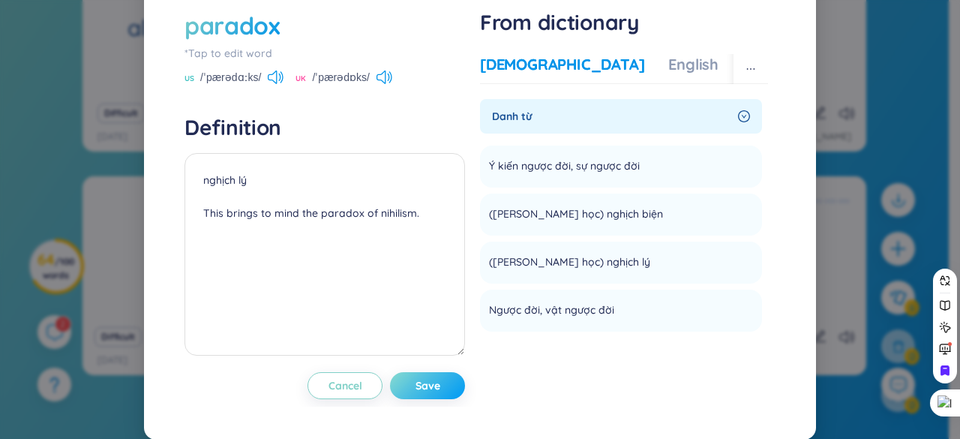
drag, startPoint x: 444, startPoint y: 418, endPoint x: 452, endPoint y: 406, distance: 14.2
click at [445, 399] on button "Save" at bounding box center [427, 385] width 75 height 27
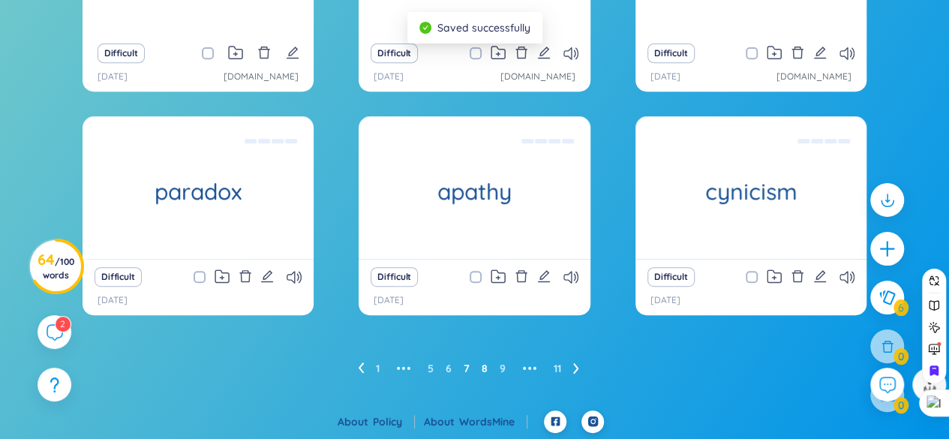
click at [485, 370] on link "8" at bounding box center [485, 368] width 6 height 23
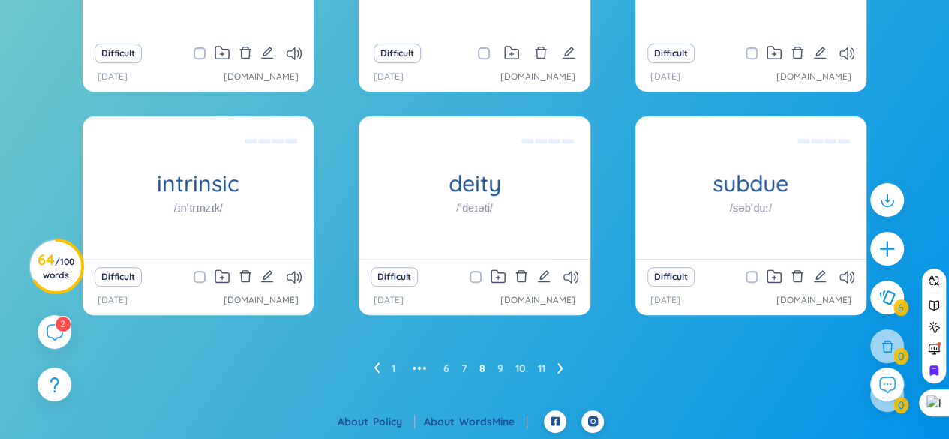
scroll to position [230, 0]
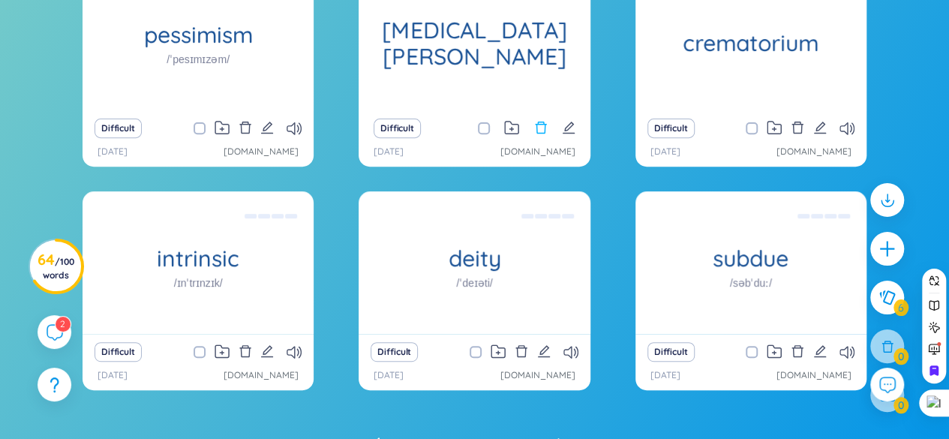
click at [545, 128] on icon "delete" at bounding box center [541, 128] width 14 height 14
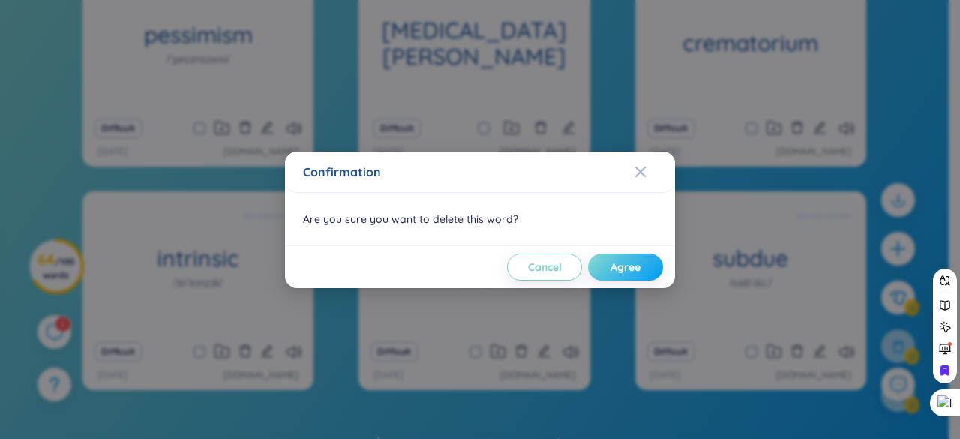
click at [606, 272] on button "Agree" at bounding box center [625, 267] width 75 height 27
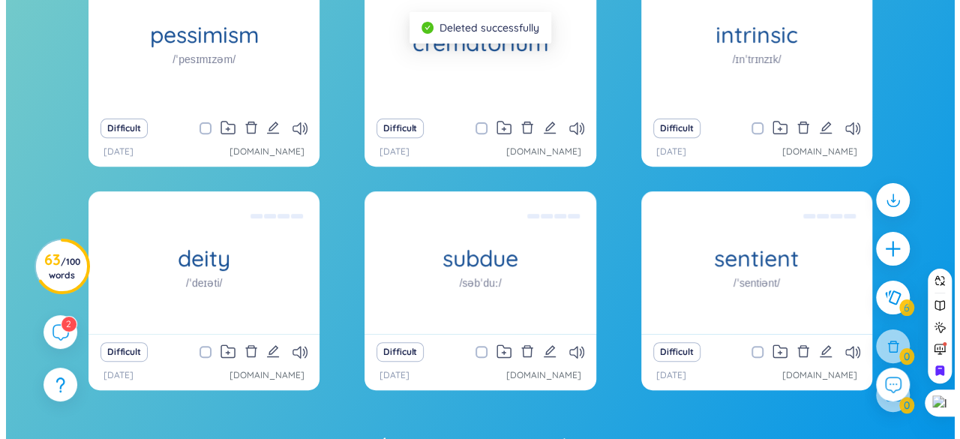
scroll to position [155, 0]
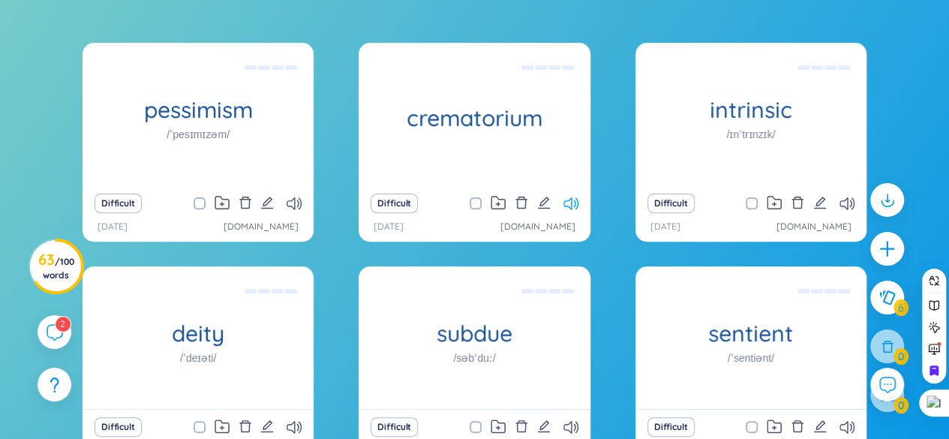
click at [568, 202] on icon at bounding box center [570, 203] width 15 height 13
click at [819, 202] on icon "edit" at bounding box center [820, 203] width 14 height 14
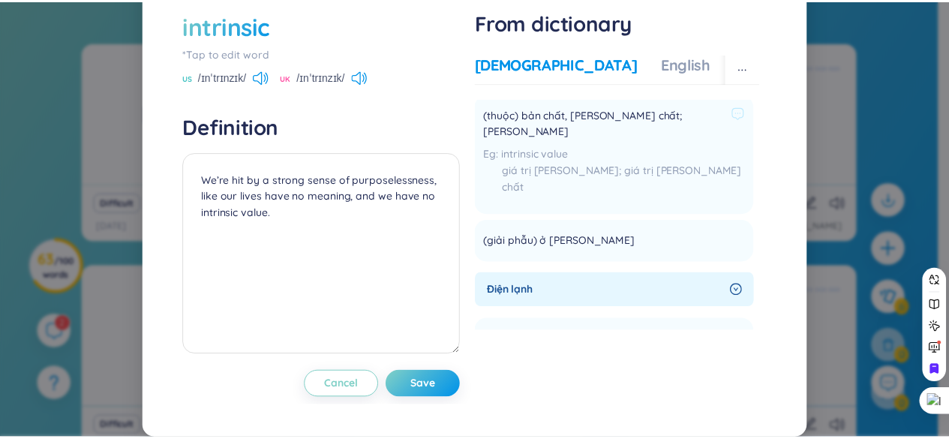
scroll to position [75, 0]
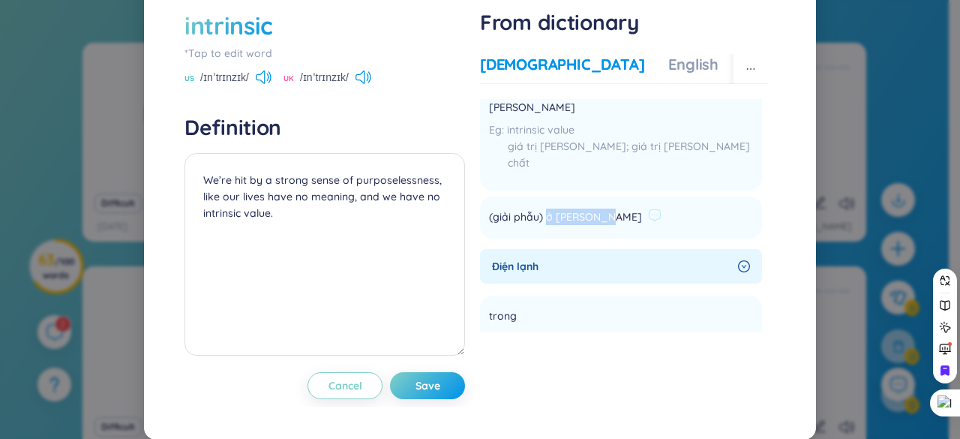
drag, startPoint x: 539, startPoint y: 220, endPoint x: 598, endPoint y: 219, distance: 59.3
click at [598, 219] on div "(giải phẫu) ở [PERSON_NAME]" at bounding box center [575, 218] width 173 height 18
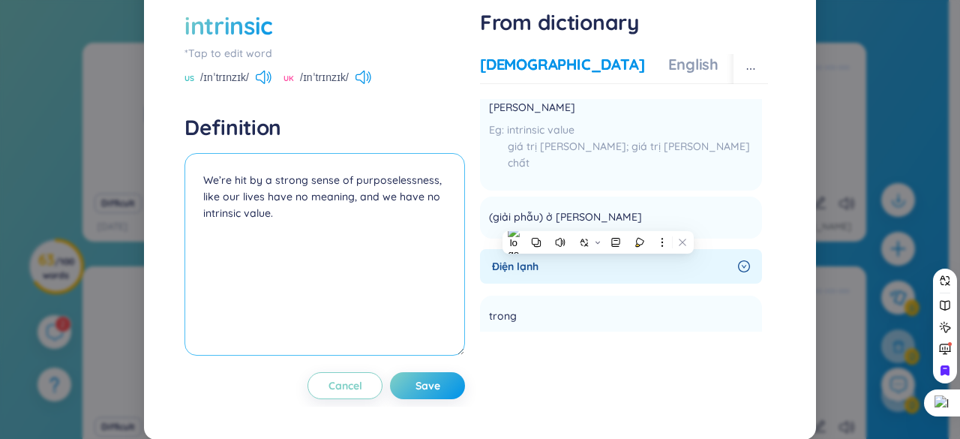
click at [203, 216] on textarea "We’re hit by a strong sense of purposelessness, like our lives have no meaning,…" at bounding box center [325, 254] width 281 height 203
paste textarea "ở [PERSON_NAME]"
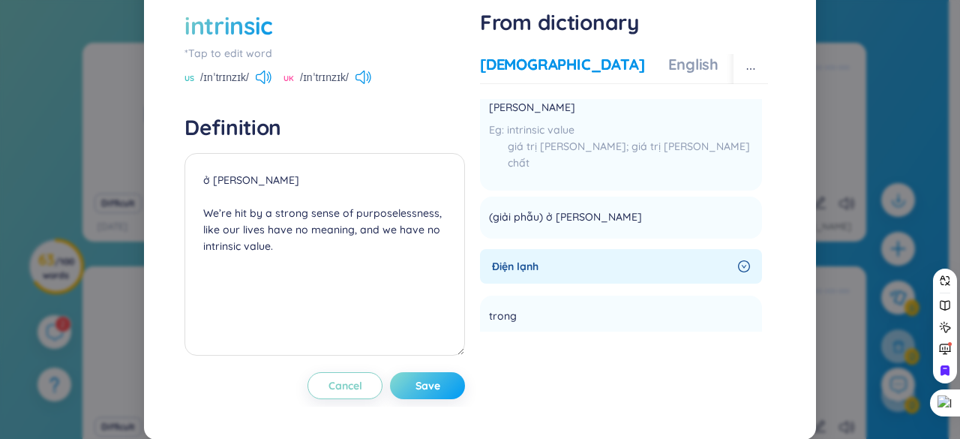
click at [443, 399] on button "Save" at bounding box center [427, 385] width 75 height 27
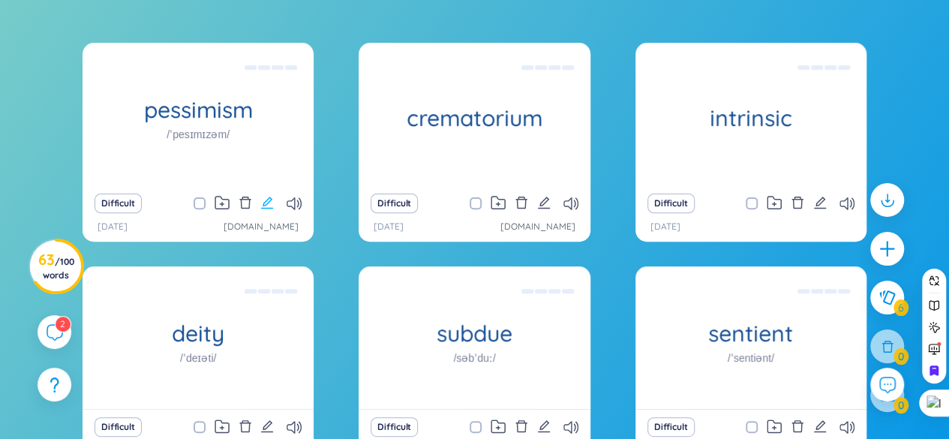
click at [269, 201] on icon "edit" at bounding box center [267, 203] width 12 height 12
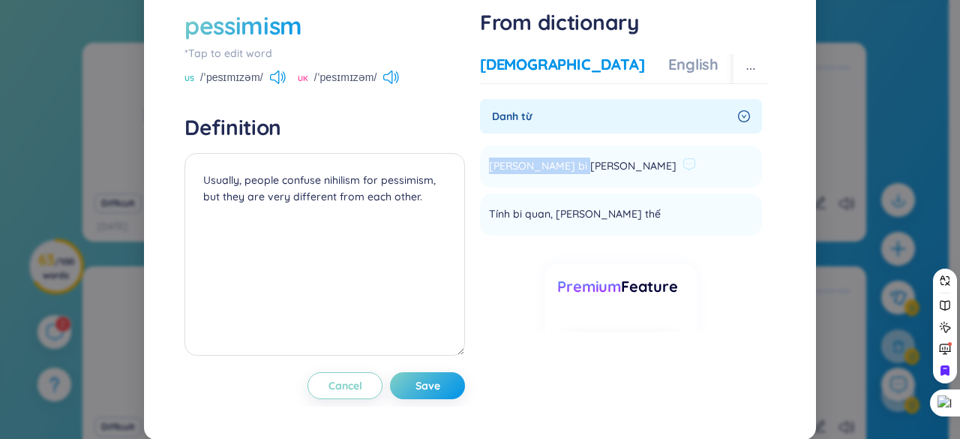
drag, startPoint x: 483, startPoint y: 200, endPoint x: 574, endPoint y: 195, distance: 90.9
click at [574, 176] on div "[PERSON_NAME] bi [PERSON_NAME]" at bounding box center [592, 167] width 207 height 18
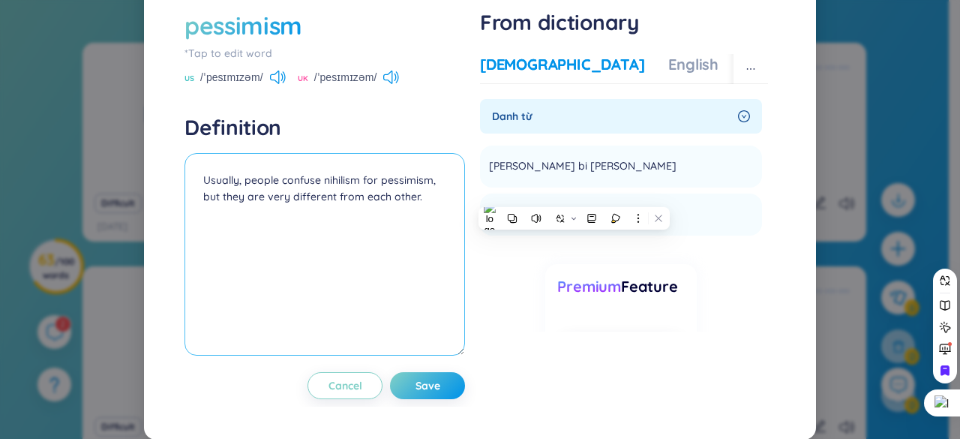
click at [197, 212] on textarea "Usually, people confuse nihilism for pessimism, but they are very different fro…" at bounding box center [325, 254] width 281 height 203
paste textarea "[PERSON_NAME] bi [PERSON_NAME]"
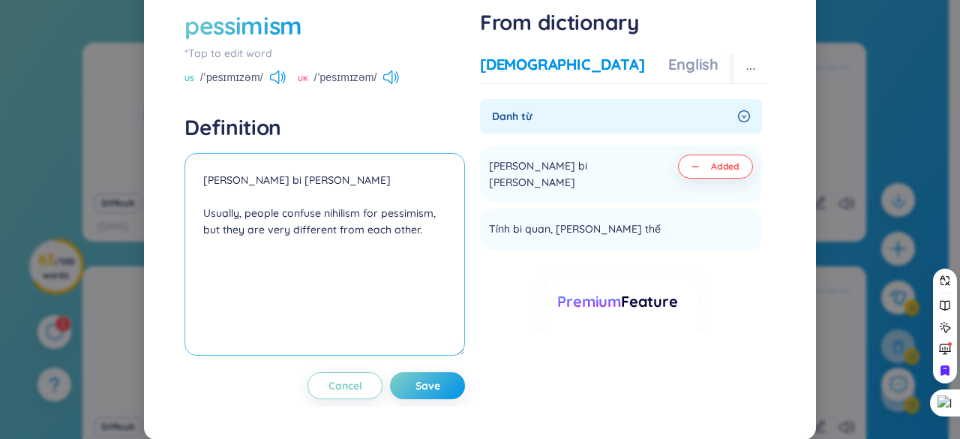
click at [391, 248] on textarea "[PERSON_NAME] bi [PERSON_NAME] Usually, people confuse nihilism for pessimism, …" at bounding box center [325, 254] width 281 height 203
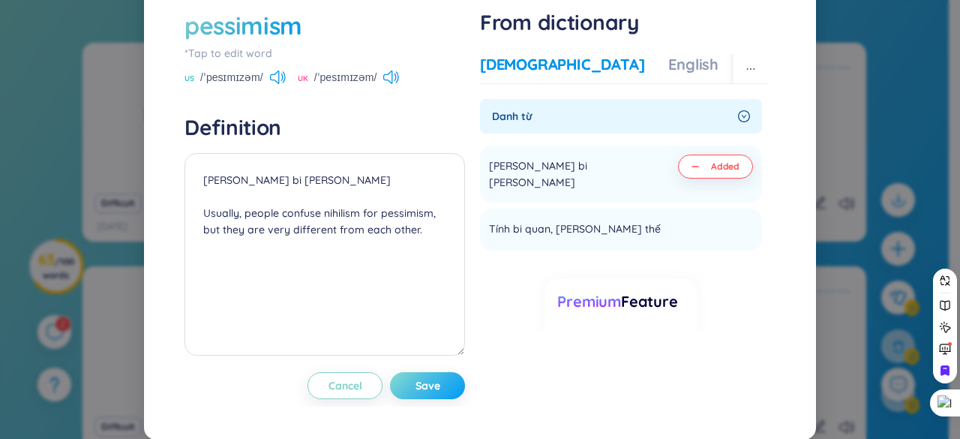
click at [438, 399] on button "Save" at bounding box center [427, 385] width 75 height 27
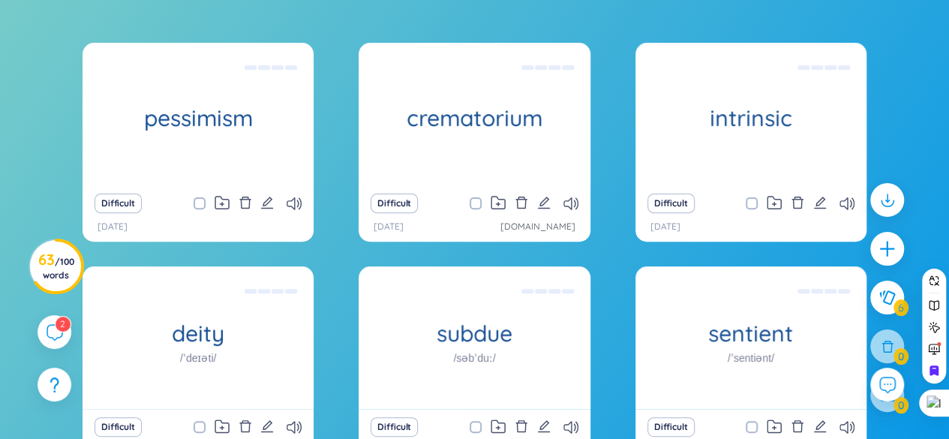
scroll to position [230, 0]
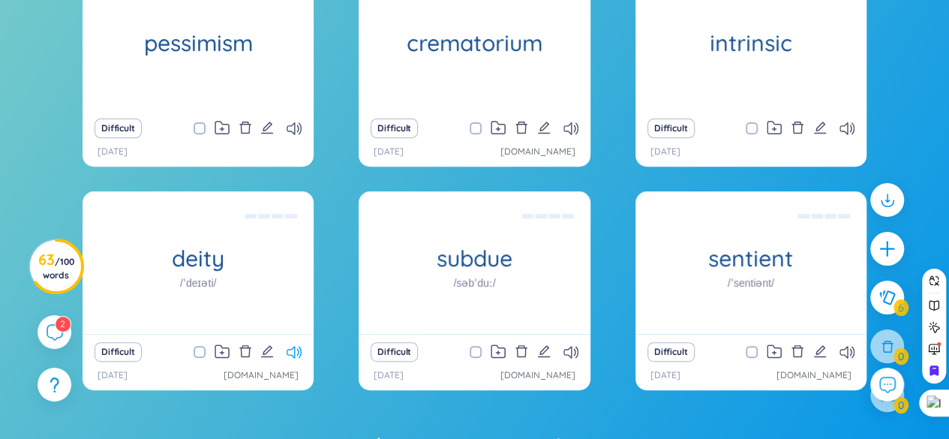
click at [293, 349] on icon at bounding box center [294, 352] width 15 height 13
click at [265, 352] on icon "edit" at bounding box center [267, 351] width 14 height 14
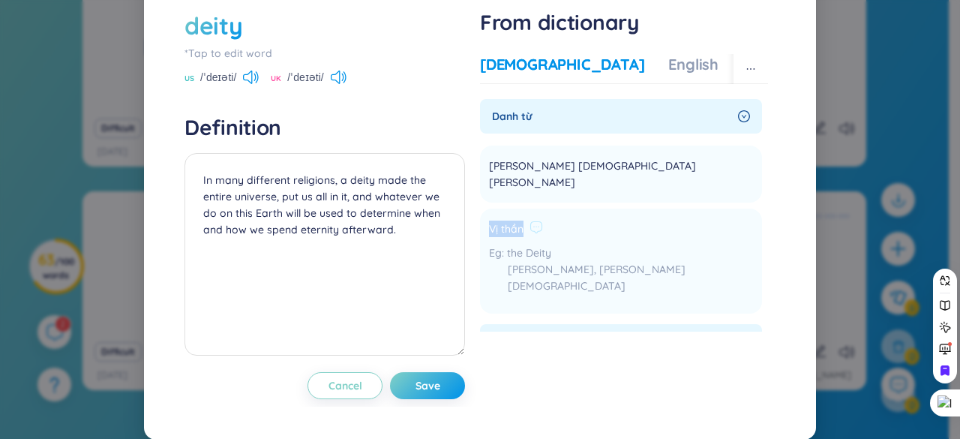
drag, startPoint x: 485, startPoint y: 245, endPoint x: 521, endPoint y: 249, distance: 36.3
click at [521, 239] on div "Vị thần" at bounding box center [621, 230] width 264 height 18
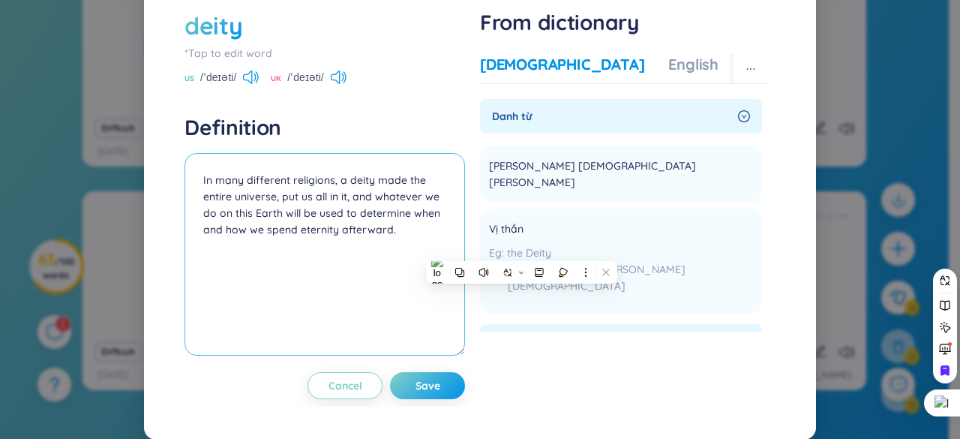
click at [197, 213] on textarea "In many different religions, a deity made the entire universe, put us all in it…" at bounding box center [325, 254] width 281 height 203
paste textarea "Vị thần"
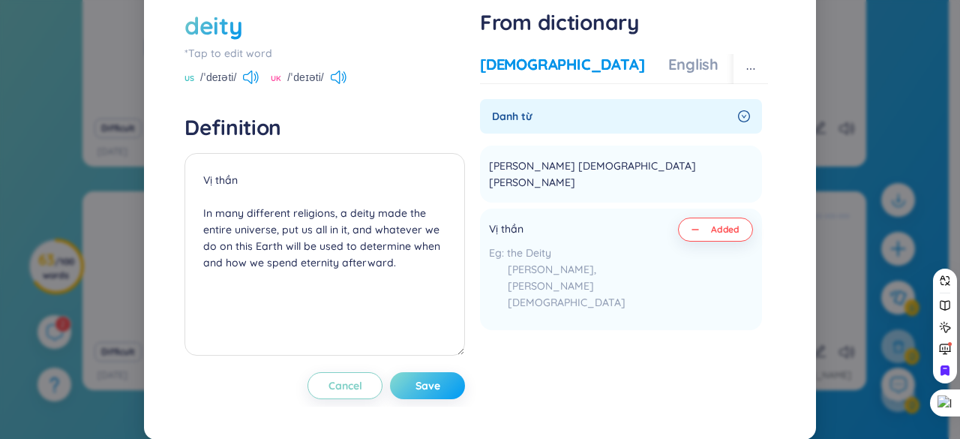
click at [408, 399] on button "Save" at bounding box center [427, 385] width 75 height 27
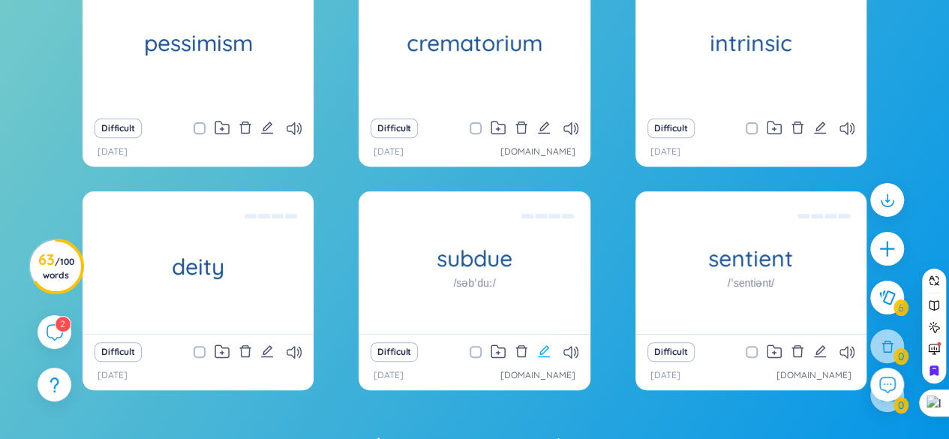
click at [548, 350] on icon "edit" at bounding box center [544, 351] width 14 height 14
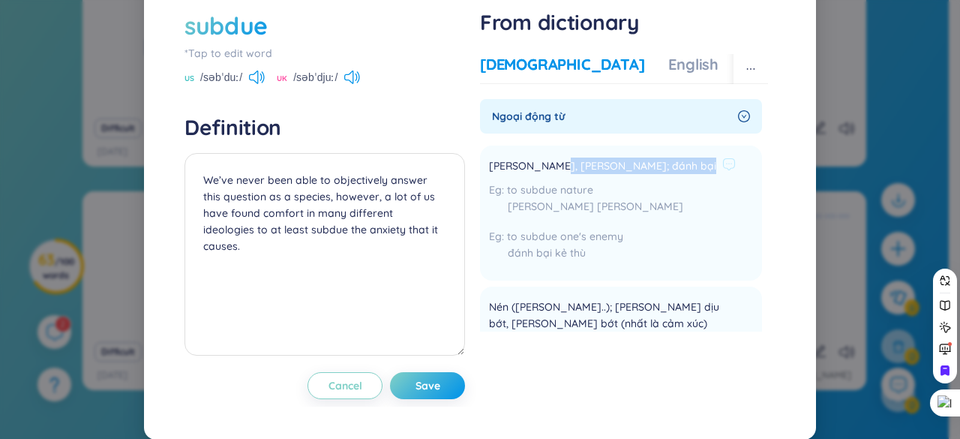
drag, startPoint x: 546, startPoint y: 197, endPoint x: 658, endPoint y: 212, distance: 112.8
click at [656, 176] on div "[PERSON_NAME], [PERSON_NAME]; đánh bại" at bounding box center [612, 167] width 247 height 18
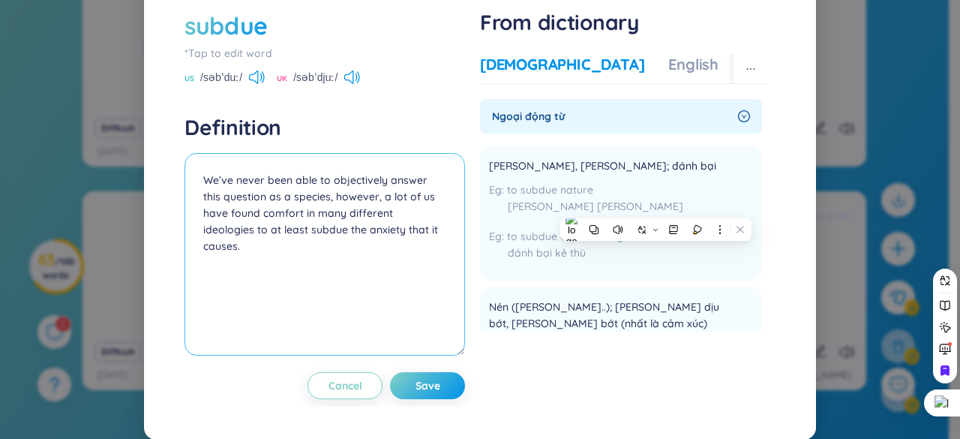
click at [201, 211] on textarea "We’ve never been able to objectively answer this question as a species, however…" at bounding box center [325, 254] width 281 height 203
paste textarea "[PERSON_NAME]; đánh bại"
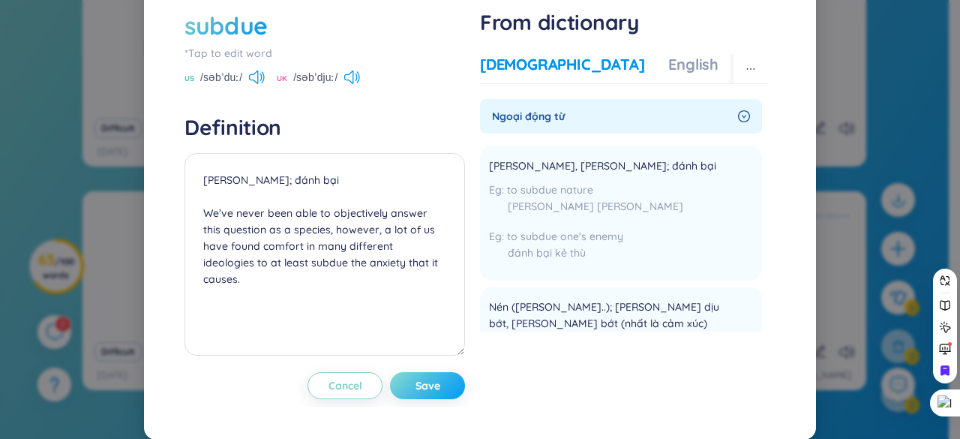
click at [428, 393] on span "Save" at bounding box center [428, 385] width 25 height 15
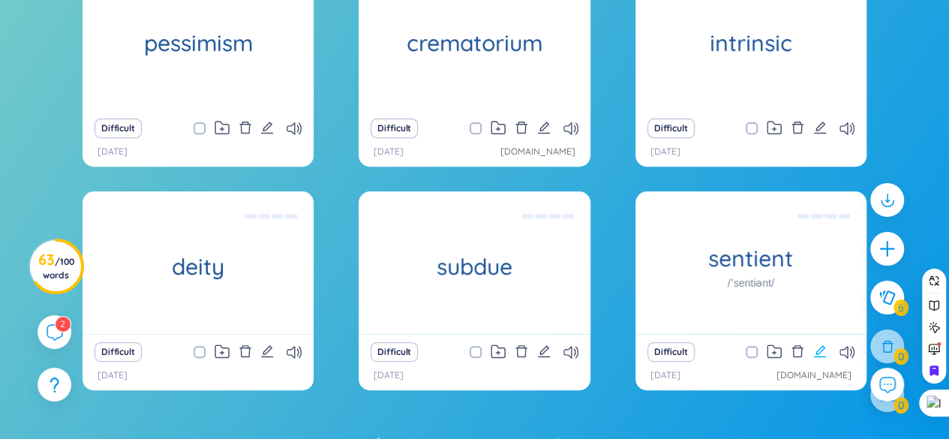
click at [819, 347] on icon "edit" at bounding box center [820, 351] width 12 height 12
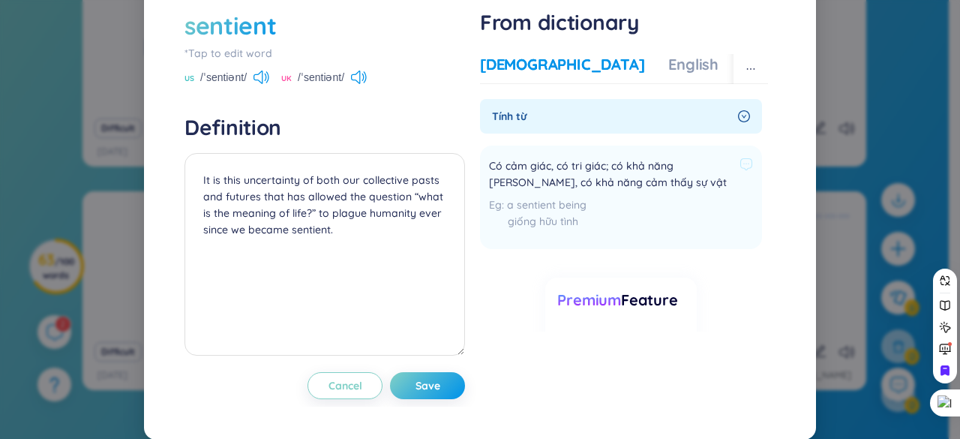
click at [544, 191] on span "Có cảm giác, có tri giác; có khả năng [PERSON_NAME], có khả năng cảm thấy sự vật" at bounding box center [611, 174] width 245 height 33
drag, startPoint x: 485, startPoint y: 202, endPoint x: 600, endPoint y: 202, distance: 115.5
click at [600, 191] on span "Có cảm giác, có tri giác; có khả năng [PERSON_NAME], có khả năng cảm thấy sự vật" at bounding box center [611, 174] width 245 height 33
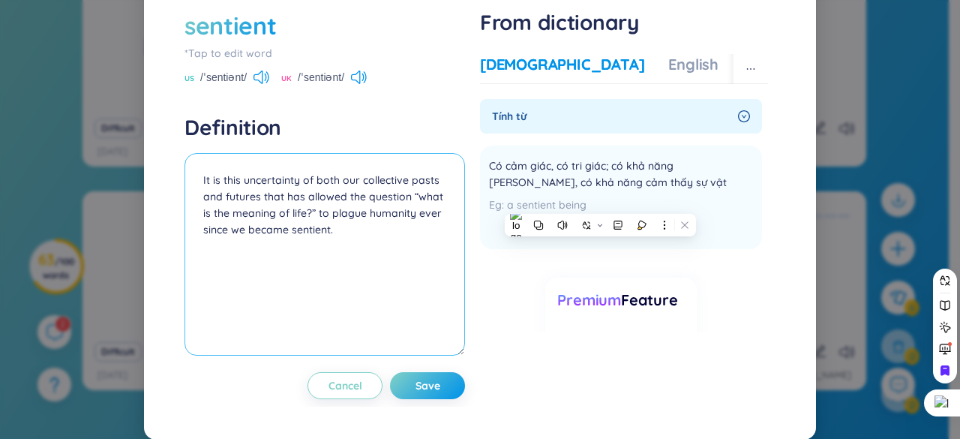
click at [193, 211] on textarea "It is this uncertainty of both our collective pasts and futures that has allowe…" at bounding box center [325, 254] width 281 height 203
paste textarea "Có cảm giác, có tri giác;"
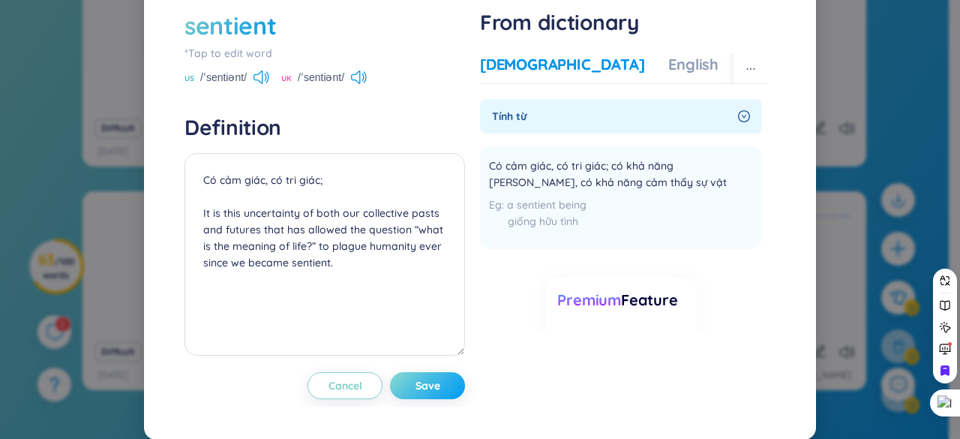
click at [402, 399] on button "Save" at bounding box center [427, 385] width 75 height 27
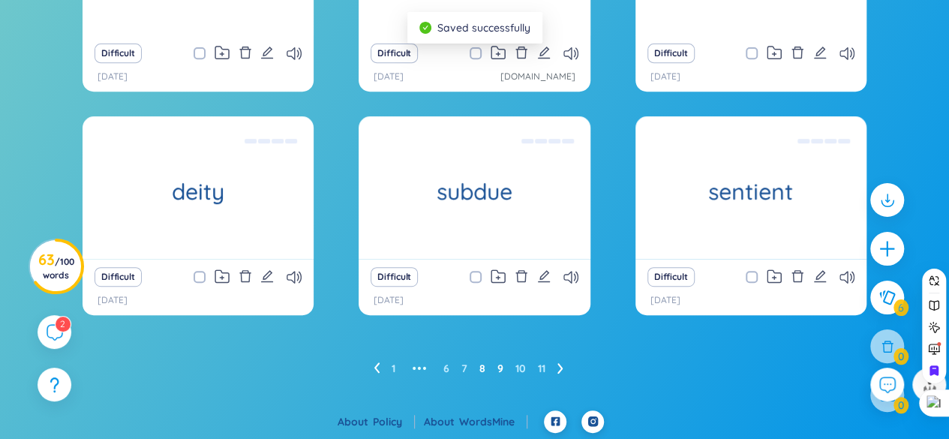
click at [500, 365] on link "9" at bounding box center [500, 368] width 6 height 23
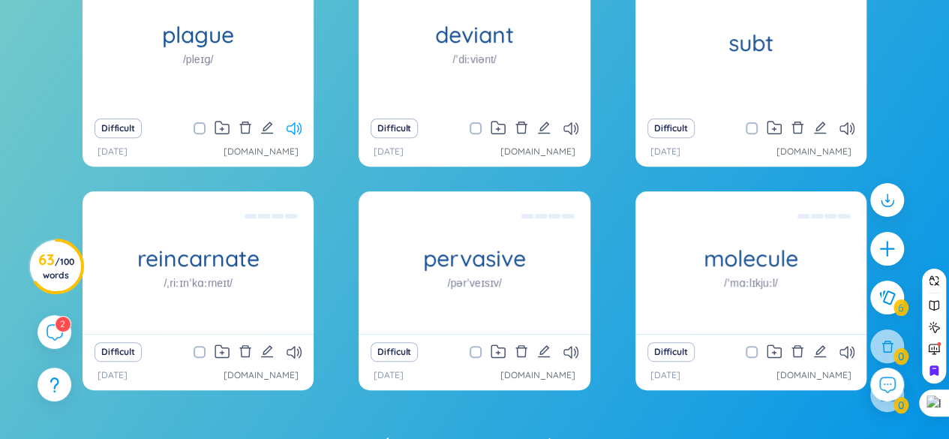
click at [296, 130] on icon at bounding box center [294, 128] width 15 height 13
click at [244, 128] on icon "delete" at bounding box center [246, 128] width 14 height 14
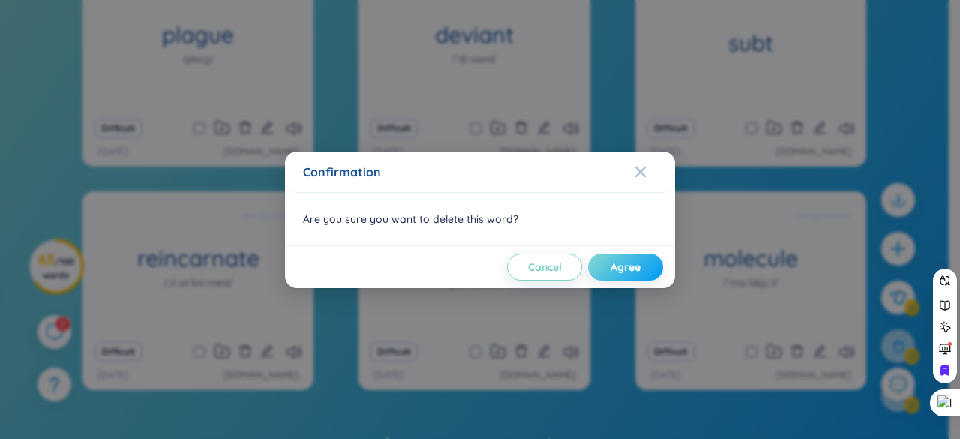
click at [624, 275] on button "Agree" at bounding box center [625, 267] width 75 height 27
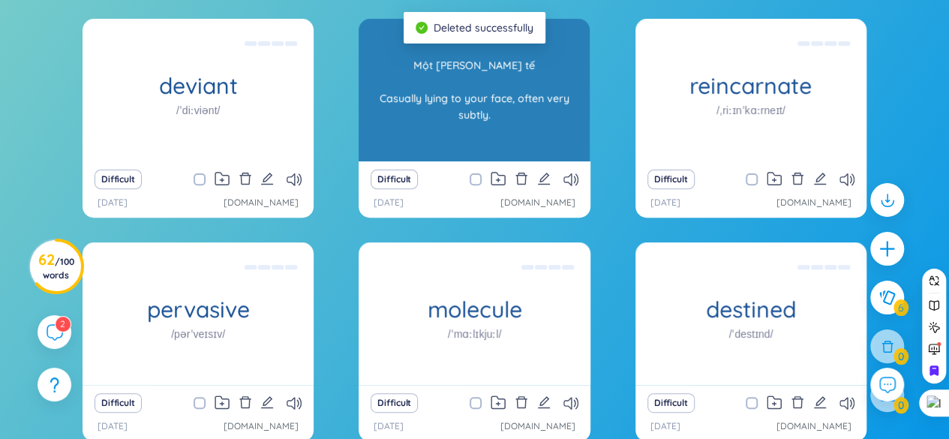
scroll to position [155, 0]
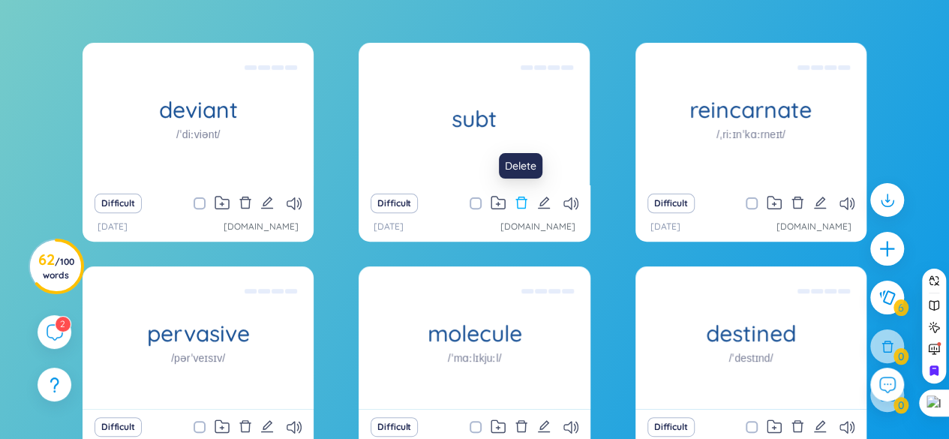
click at [521, 196] on icon "delete" at bounding box center [522, 203] width 14 height 14
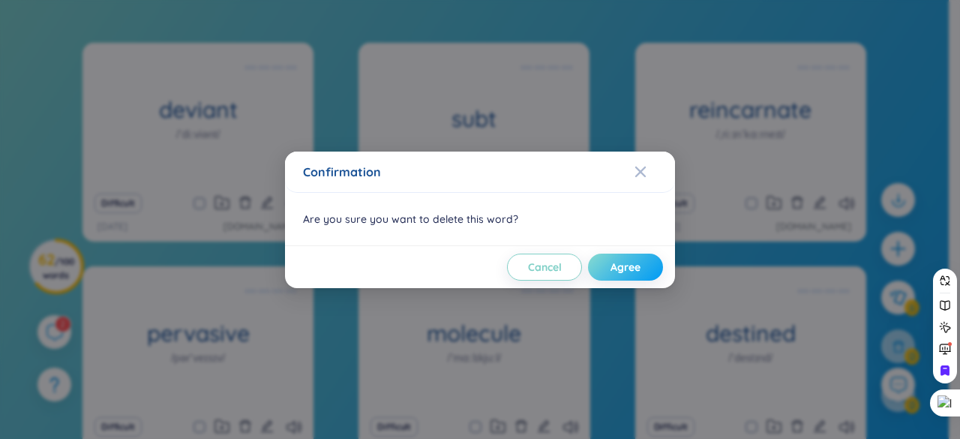
click at [651, 272] on button "Agree" at bounding box center [625, 267] width 75 height 27
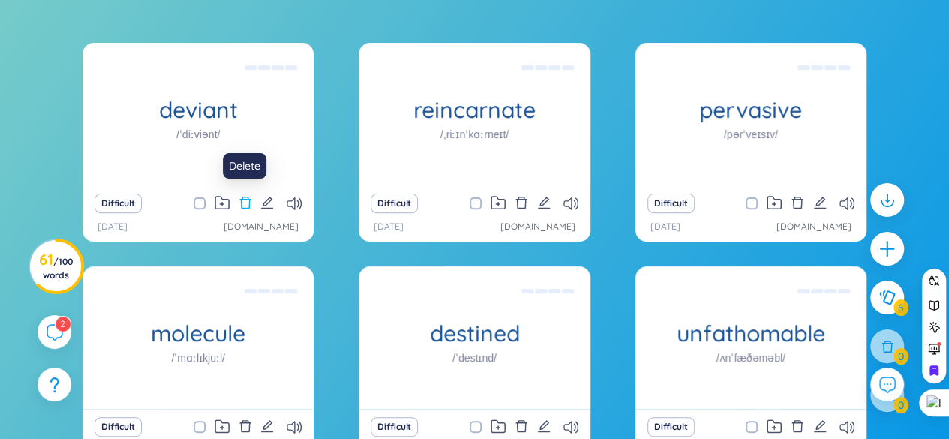
click at [248, 205] on icon "delete" at bounding box center [244, 203] width 11 height 12
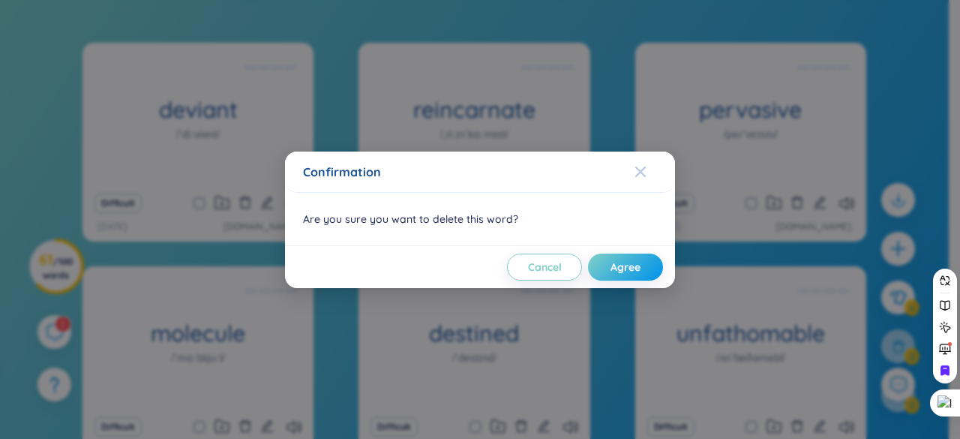
click at [637, 183] on div "Close" at bounding box center [641, 172] width 12 height 41
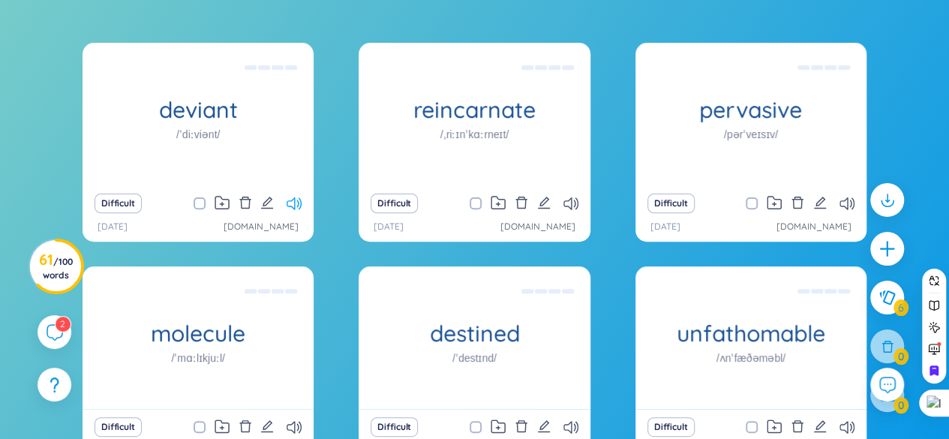
click at [290, 203] on icon at bounding box center [294, 203] width 15 height 13
click at [293, 197] on icon at bounding box center [294, 203] width 15 height 13
click at [568, 206] on icon at bounding box center [570, 203] width 15 height 13
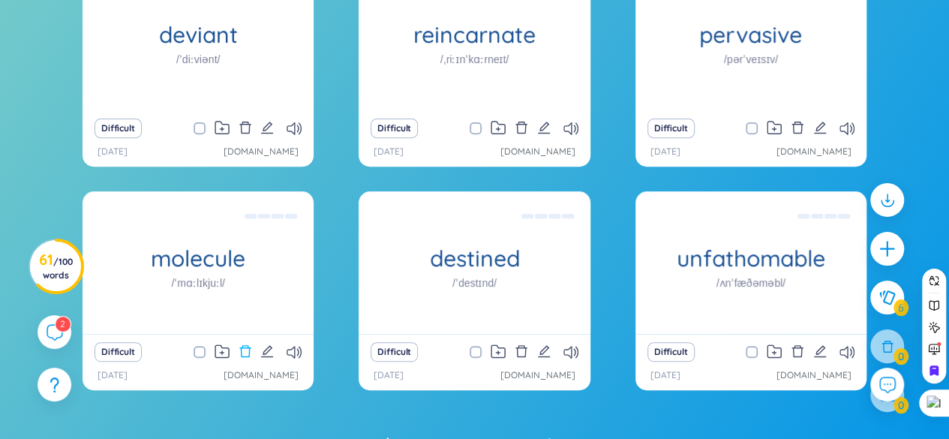
click at [249, 348] on icon "delete" at bounding box center [244, 351] width 11 height 12
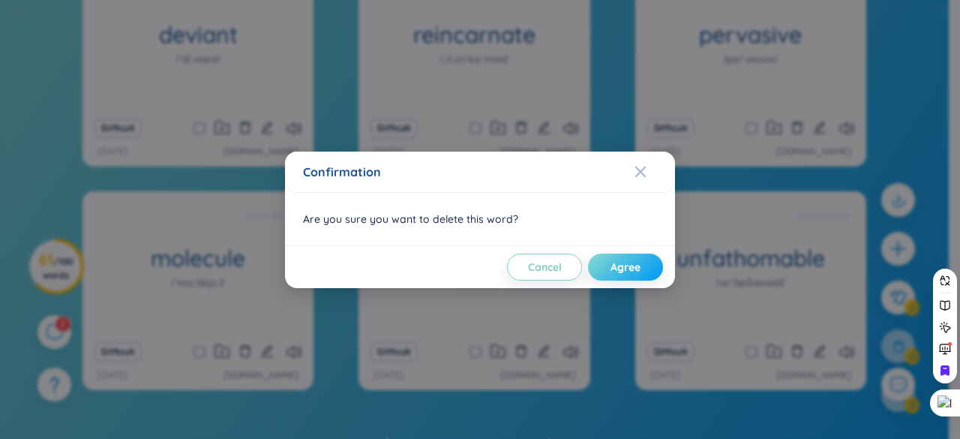
click at [614, 274] on button "Agree" at bounding box center [625, 267] width 75 height 27
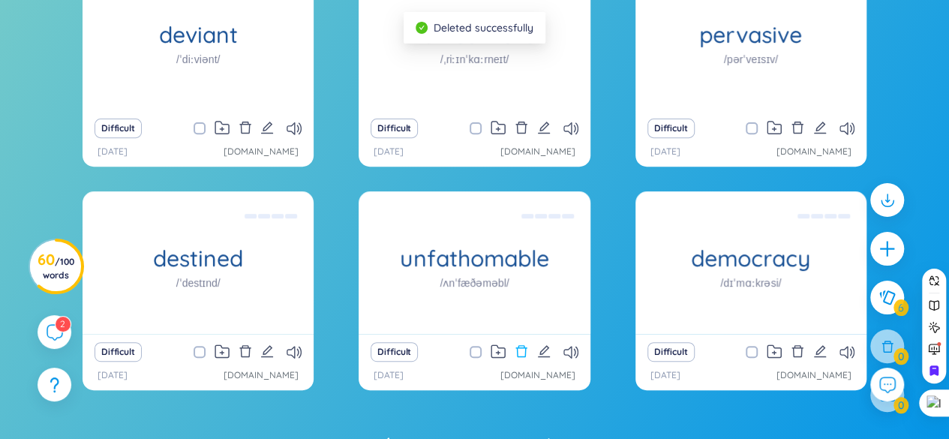
click at [524, 349] on icon "delete" at bounding box center [522, 351] width 14 height 14
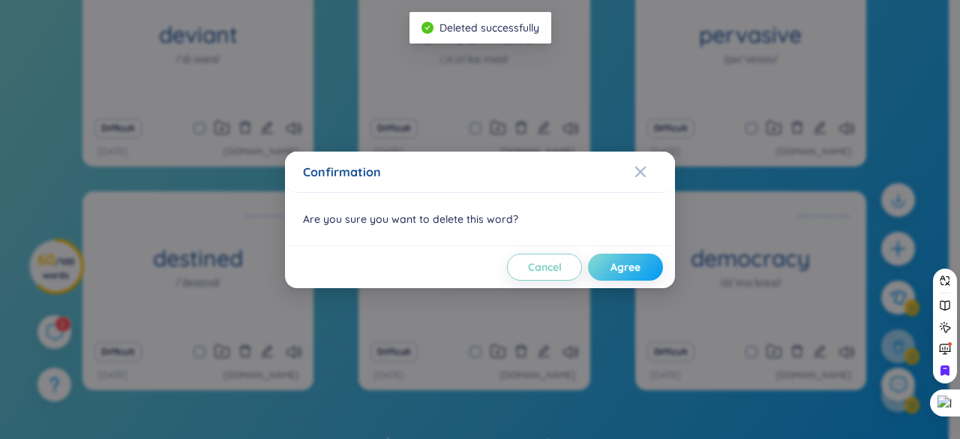
click at [608, 275] on button "Agree" at bounding box center [625, 267] width 75 height 27
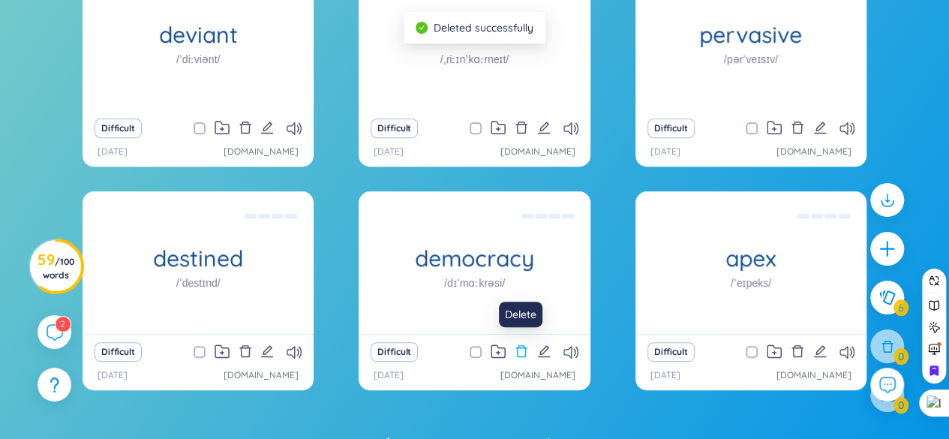
click at [522, 346] on icon "delete" at bounding box center [522, 351] width 14 height 14
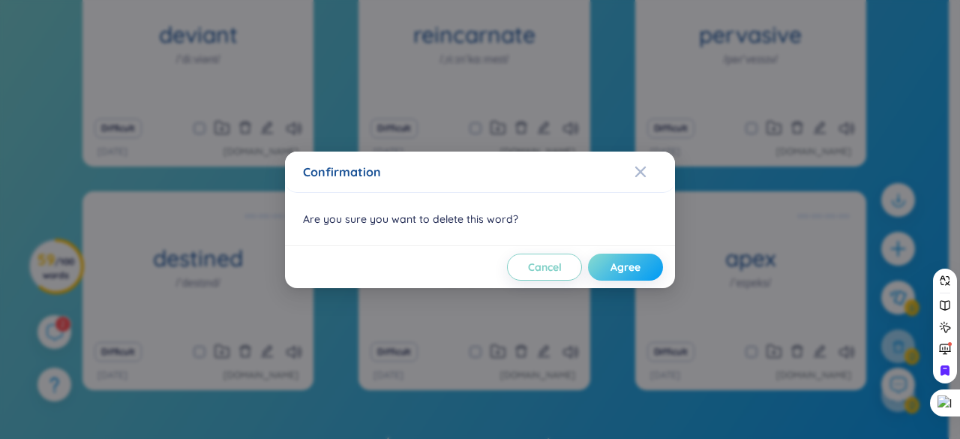
click at [618, 262] on span "Agree" at bounding box center [626, 267] width 30 height 15
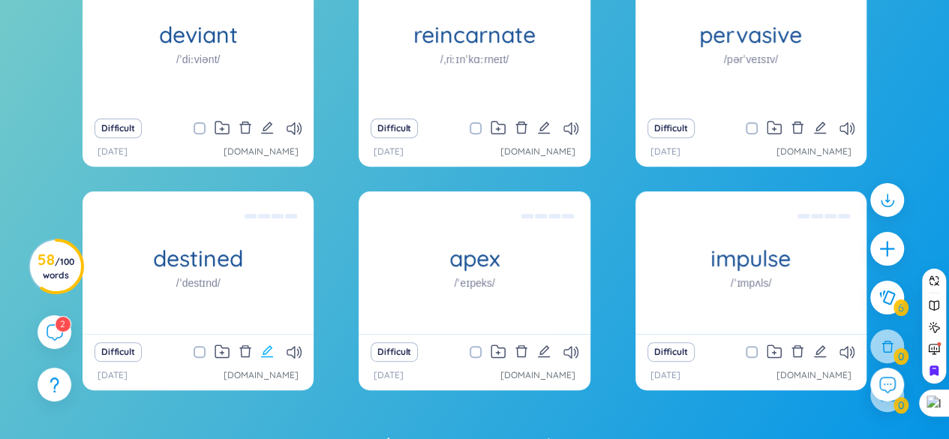
click at [273, 347] on icon "edit" at bounding box center [267, 351] width 14 height 14
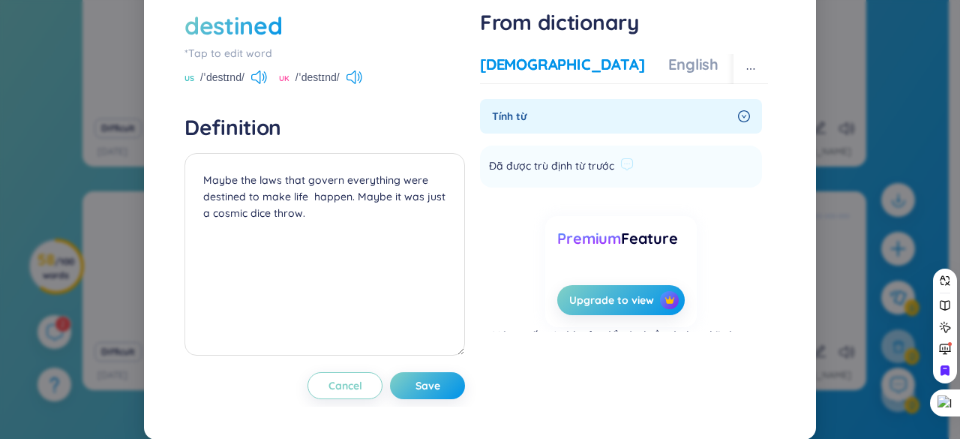
click at [500, 176] on span "Đã được trù định từ trước" at bounding box center [551, 167] width 125 height 18
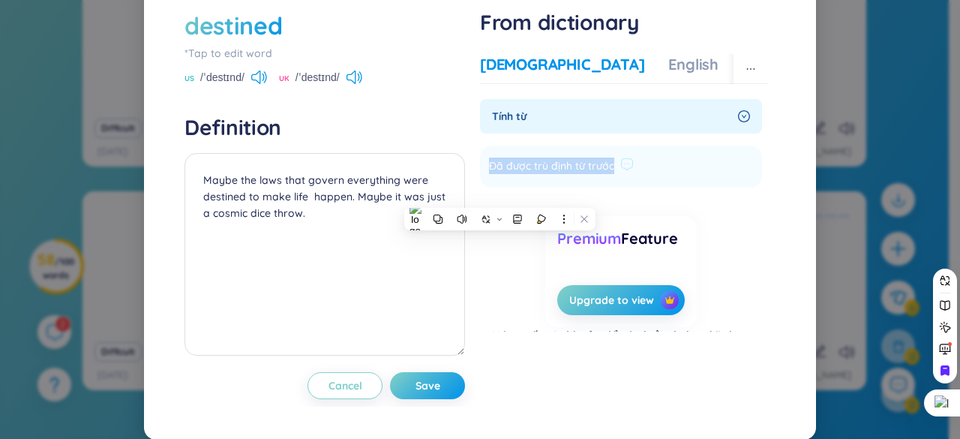
click at [500, 176] on span "Đã được trù định từ trước" at bounding box center [551, 167] width 125 height 18
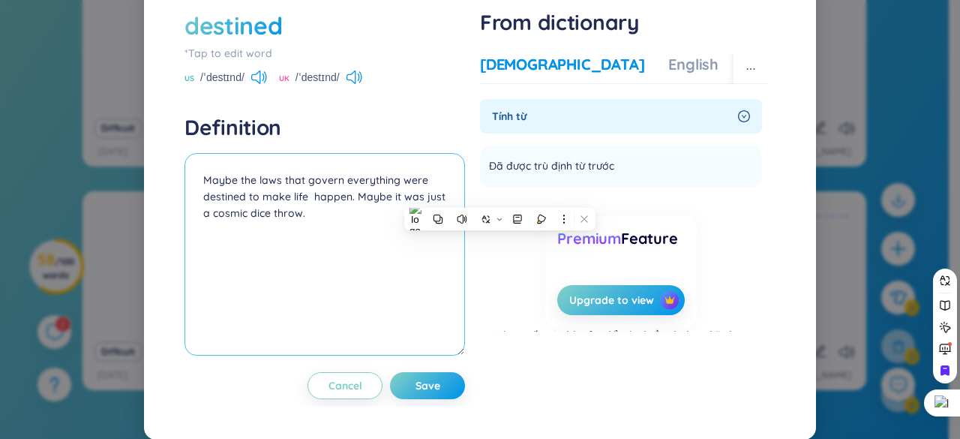
click at [197, 230] on textarea "Maybe the laws that govern everything were destined to make life happen. Maybe …" at bounding box center [325, 254] width 281 height 203
paste textarea "Đã được trù định từ trước"
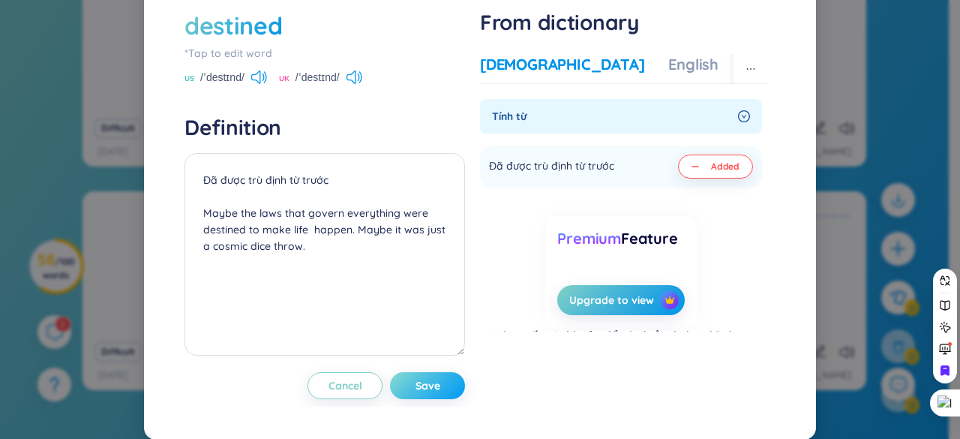
drag, startPoint x: 418, startPoint y: 416, endPoint x: 414, endPoint y: 408, distance: 9.1
click at [418, 393] on span "Save" at bounding box center [428, 385] width 25 height 15
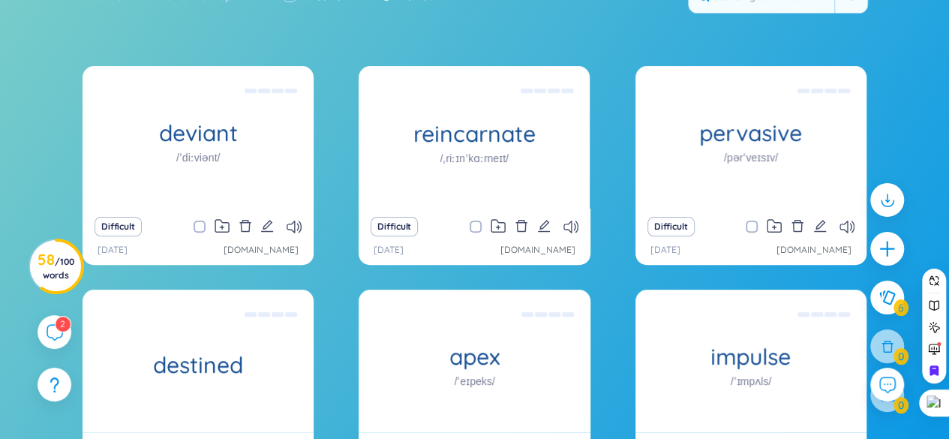
scroll to position [155, 0]
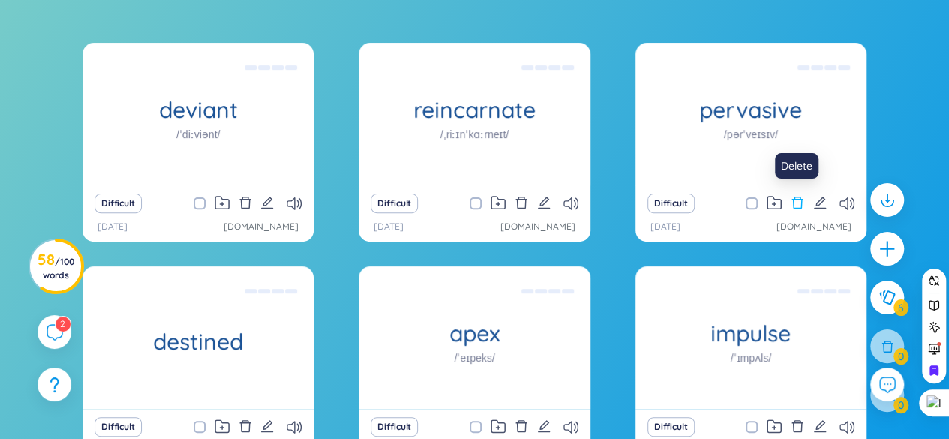
click at [800, 200] on icon "delete" at bounding box center [798, 203] width 14 height 14
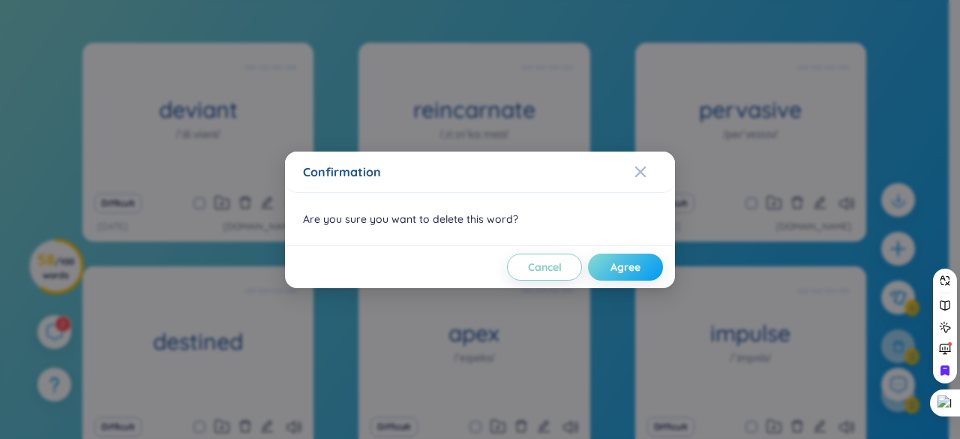
click at [617, 260] on span "Agree" at bounding box center [626, 267] width 30 height 15
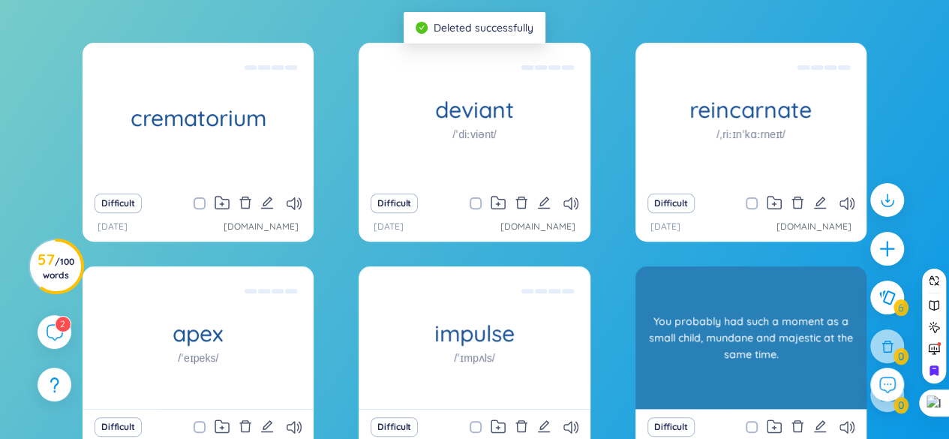
scroll to position [230, 0]
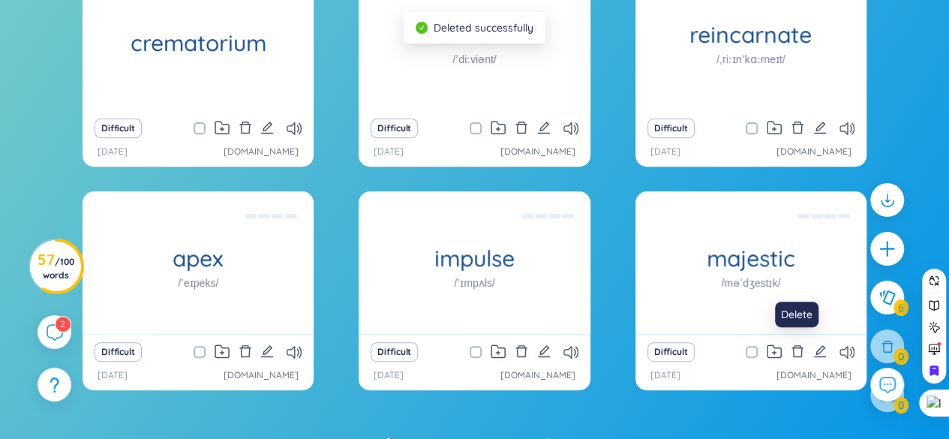
click at [795, 351] on icon "delete" at bounding box center [798, 351] width 14 height 14
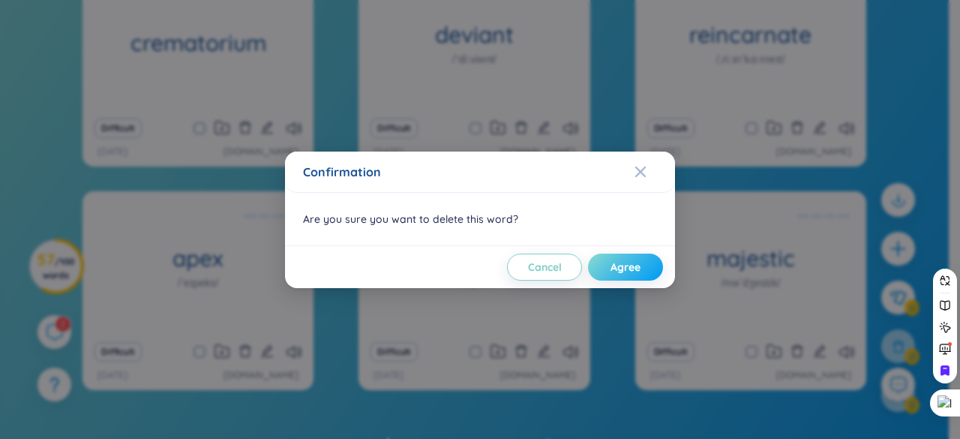
click at [617, 266] on span "Agree" at bounding box center [626, 267] width 30 height 15
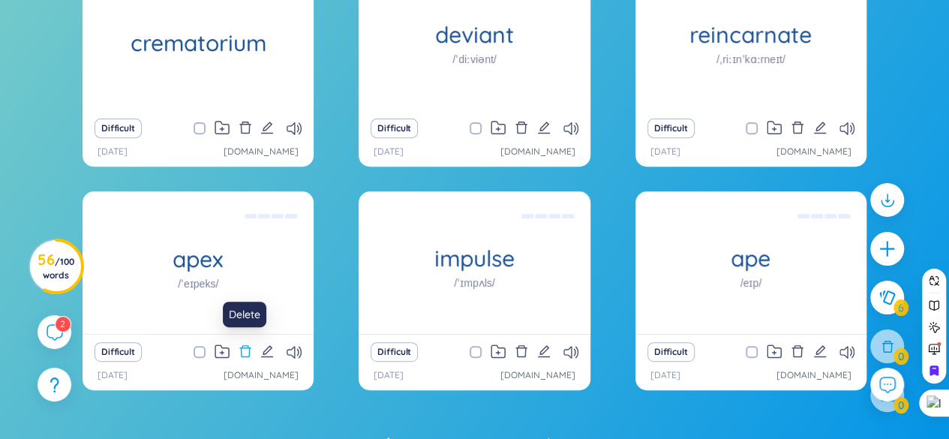
click at [248, 347] on icon "delete" at bounding box center [244, 351] width 11 height 12
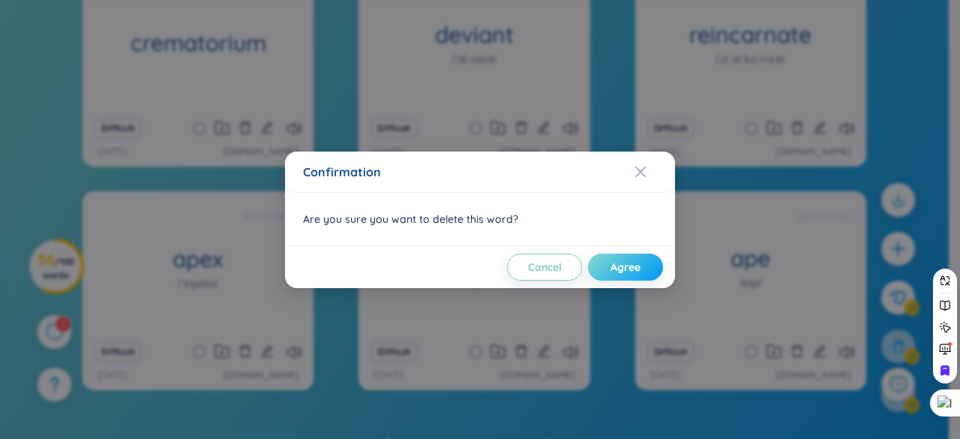
click at [620, 271] on span "Agree" at bounding box center [626, 267] width 30 height 15
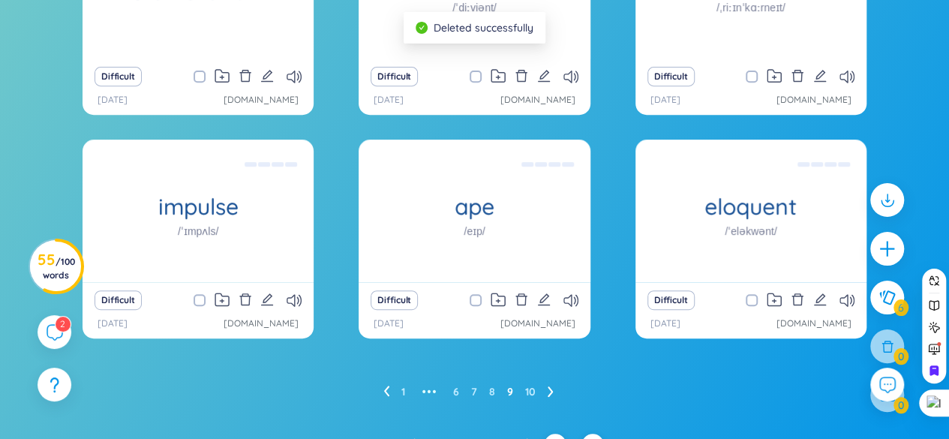
scroll to position [305, 0]
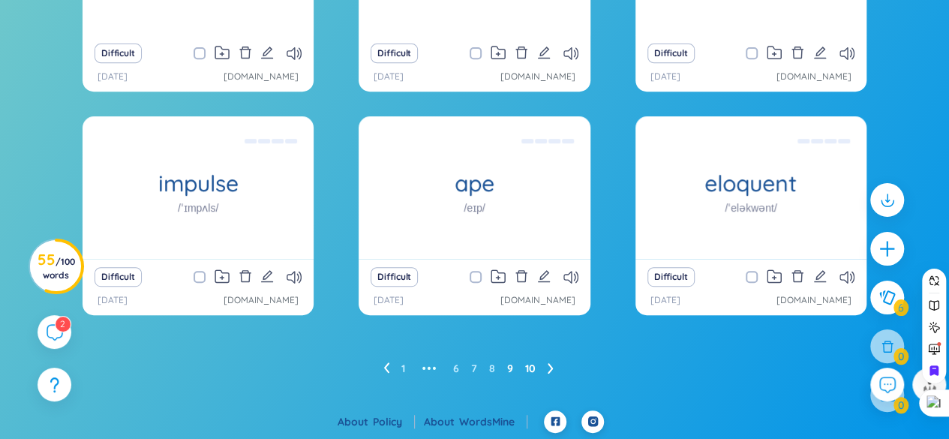
click at [527, 364] on link "10" at bounding box center [530, 368] width 11 height 23
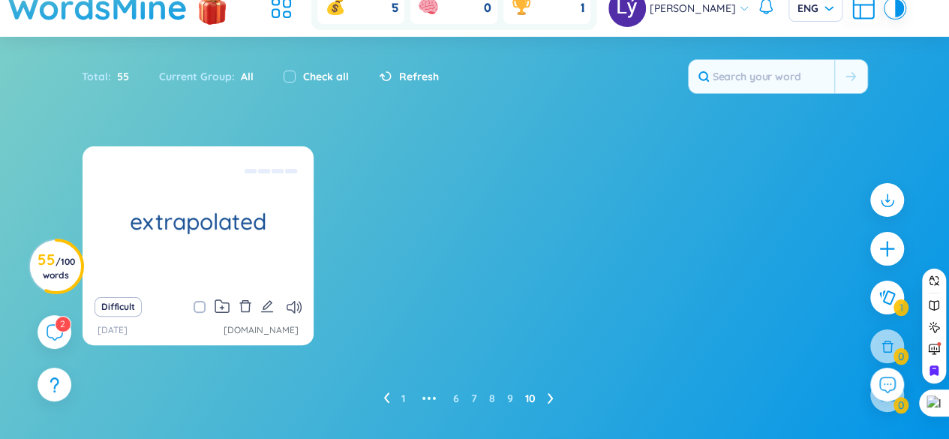
scroll to position [81, 0]
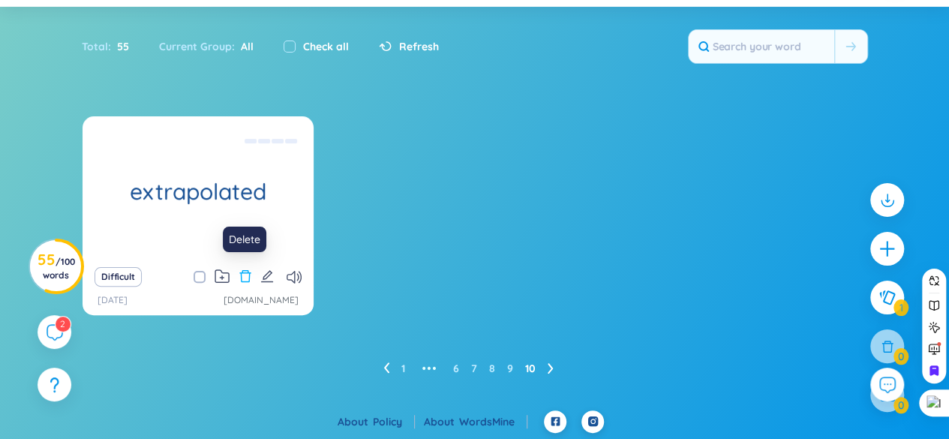
click at [249, 281] on icon "delete" at bounding box center [244, 276] width 11 height 12
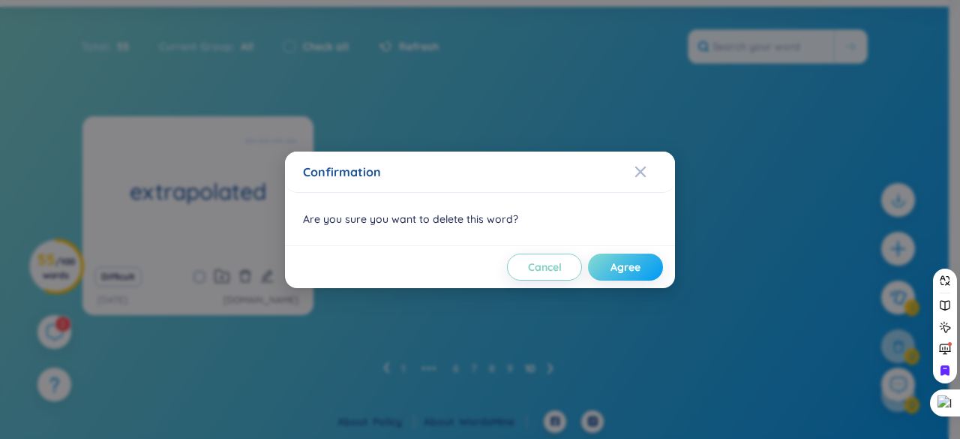
click at [605, 266] on button "Agree" at bounding box center [625, 267] width 75 height 27
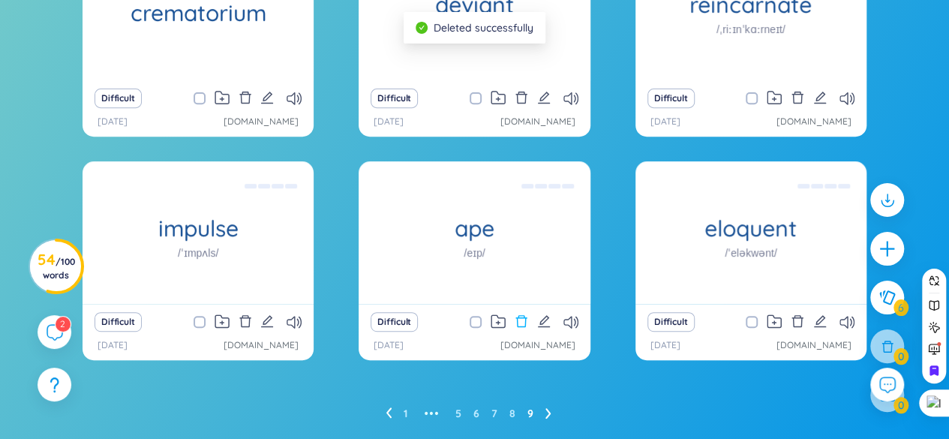
scroll to position [305, 0]
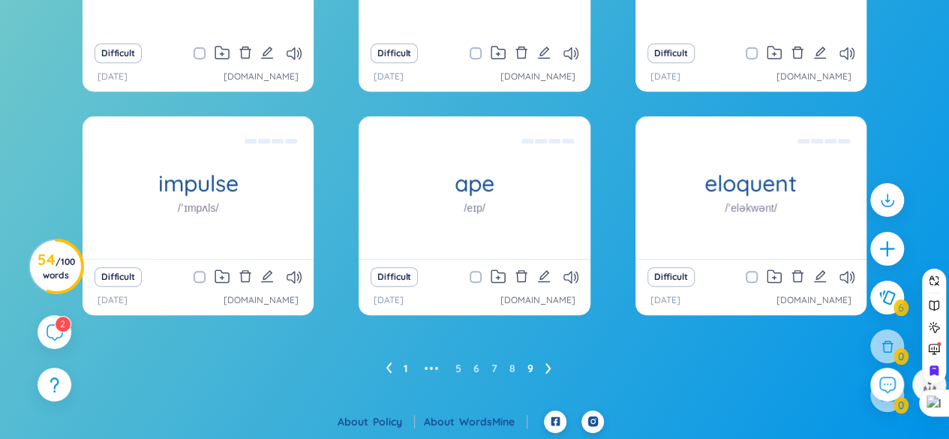
click at [404, 368] on link "1" at bounding box center [406, 368] width 4 height 23
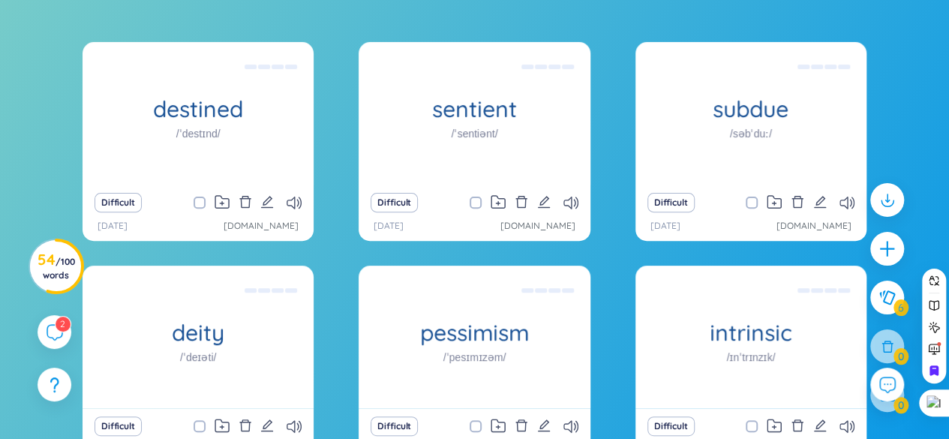
scroll to position [155, 0]
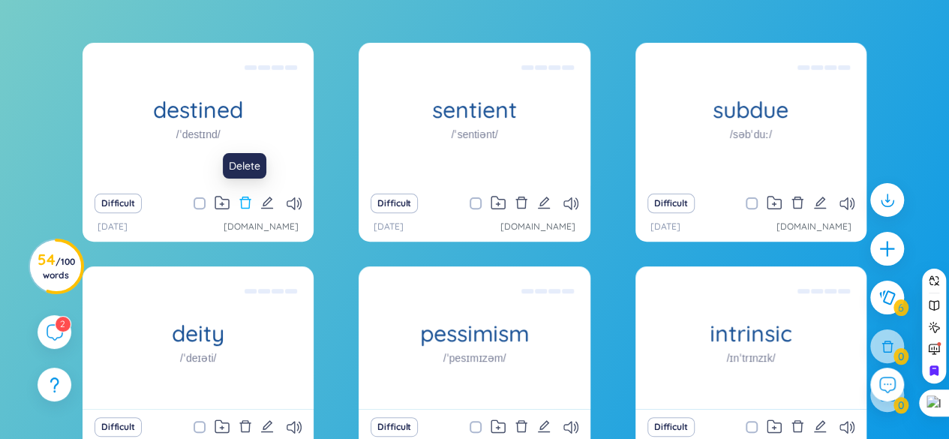
click at [247, 203] on icon "delete" at bounding box center [246, 203] width 14 height 14
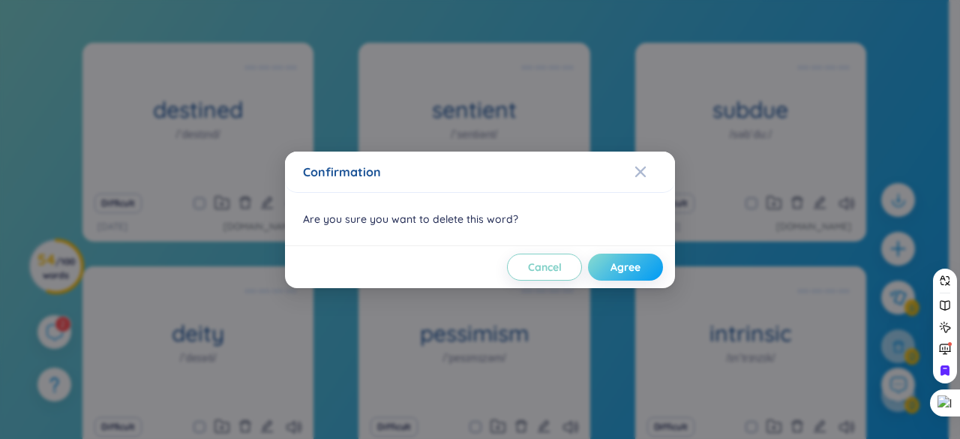
click at [608, 260] on button "Agree" at bounding box center [625, 267] width 75 height 27
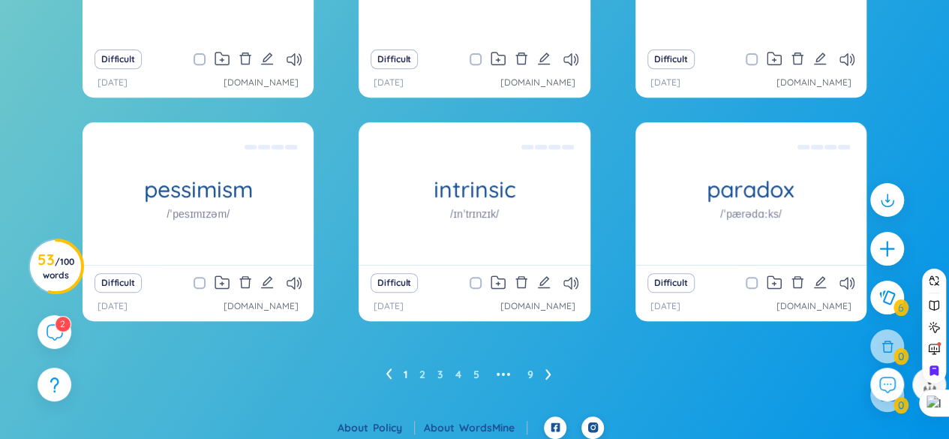
scroll to position [305, 0]
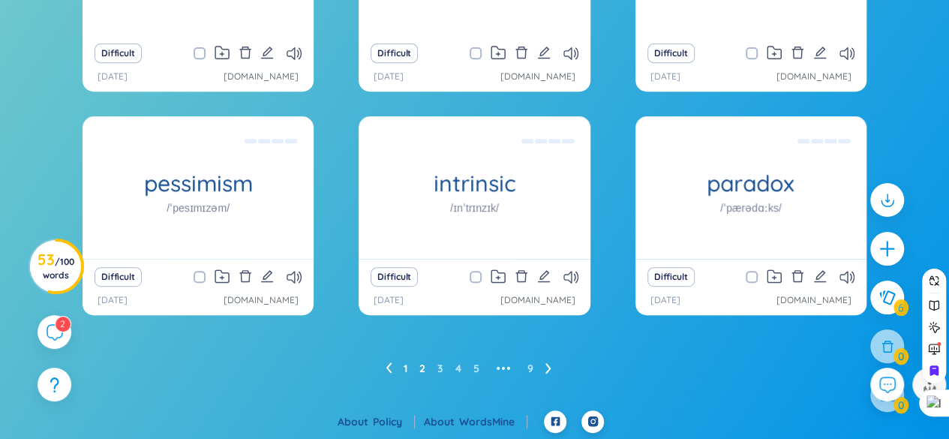
click at [421, 361] on link "2" at bounding box center [422, 368] width 6 height 23
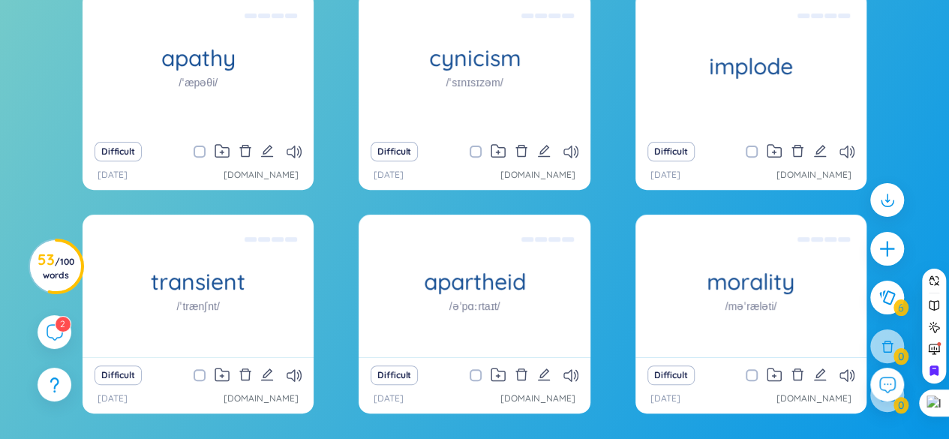
scroll to position [230, 0]
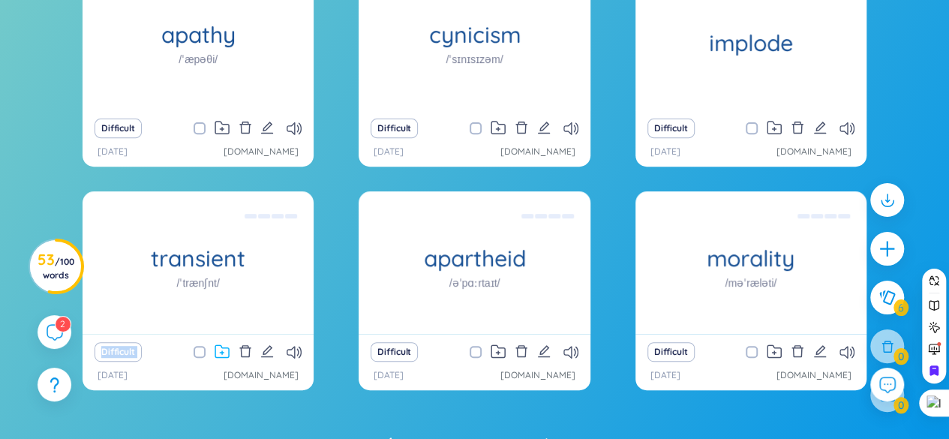
click at [218, 334] on div "transient /ˈtrænʃnt/ [PERSON_NAME] Think about it, if nothing matters and we ar…" at bounding box center [198, 262] width 231 height 143
click at [345, 221] on div "apathy /ˈæpəθi/ [PERSON_NAME] đạm, tính thờ ơ [DEMOGRAPHIC_DATA] is also often …" at bounding box center [475, 188] width 784 height 441
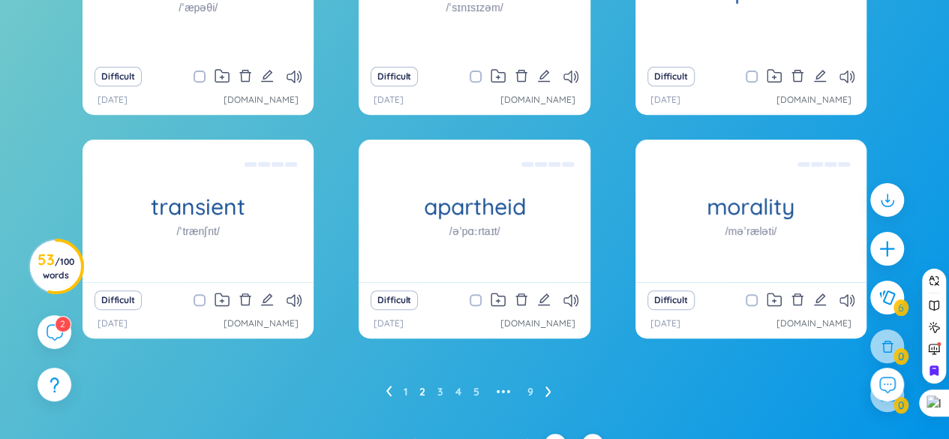
scroll to position [305, 0]
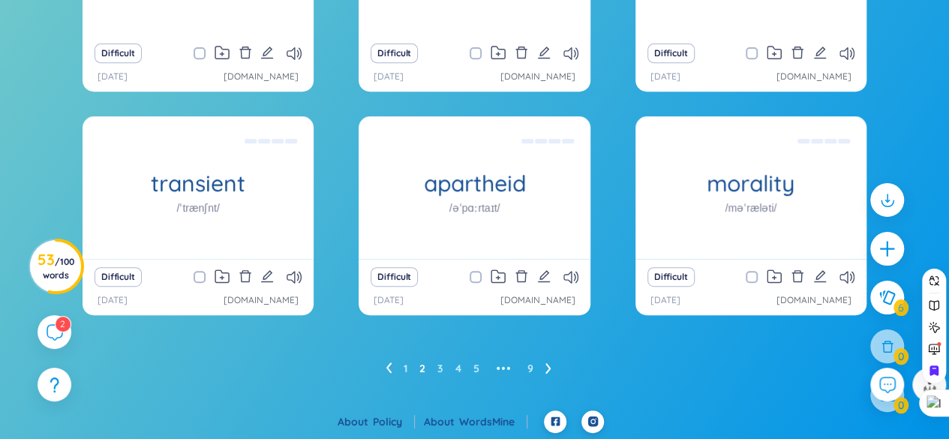
click at [436, 365] on ul "1 2 3 4 5 ••• 9" at bounding box center [475, 368] width 178 height 24
click at [438, 367] on link "3" at bounding box center [440, 368] width 6 height 23
click at [459, 365] on link "4" at bounding box center [458, 368] width 6 height 23
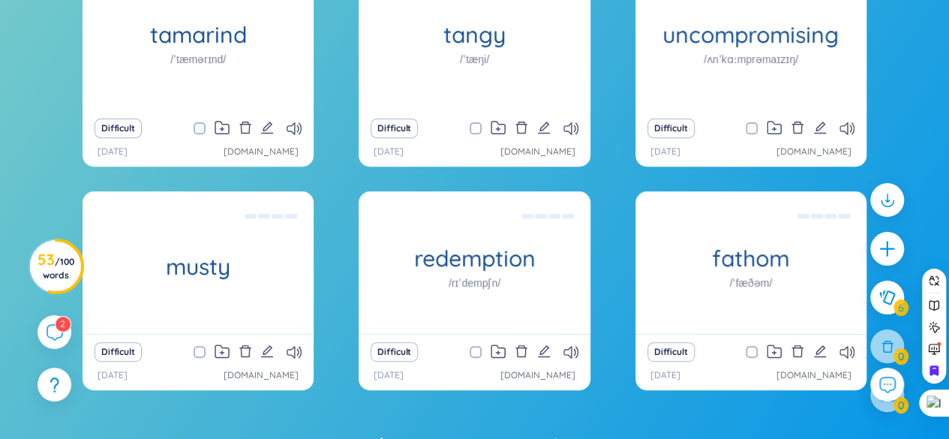
scroll to position [155, 0]
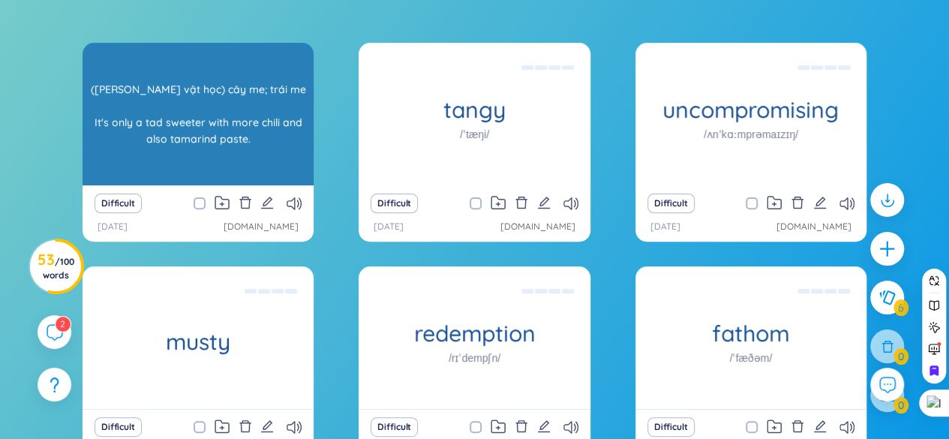
click at [195, 141] on div "([PERSON_NAME] vật học) cây me; trái me It's only a tad sweeter with more chili…" at bounding box center [198, 114] width 216 height 135
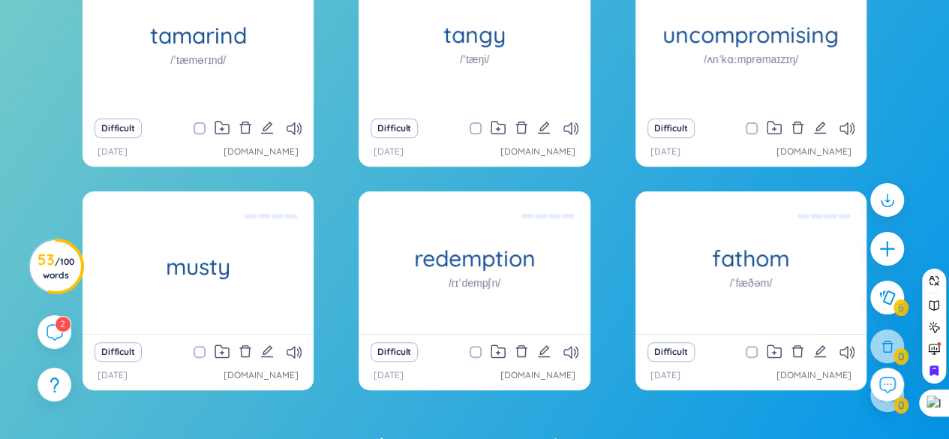
scroll to position [305, 0]
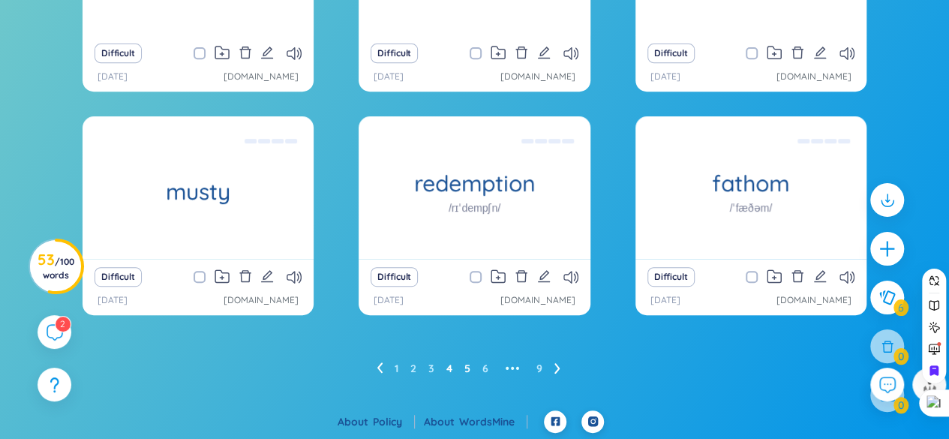
click at [469, 367] on link "5" at bounding box center [467, 368] width 6 height 23
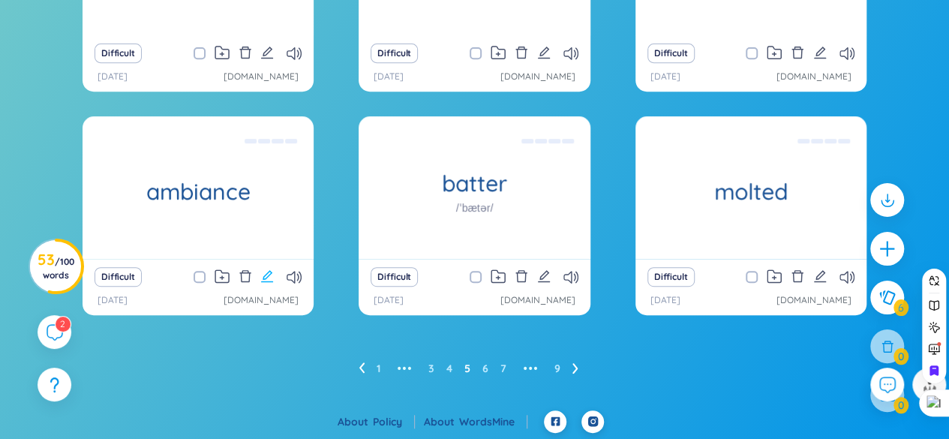
click at [266, 273] on icon "edit" at bounding box center [267, 276] width 14 height 14
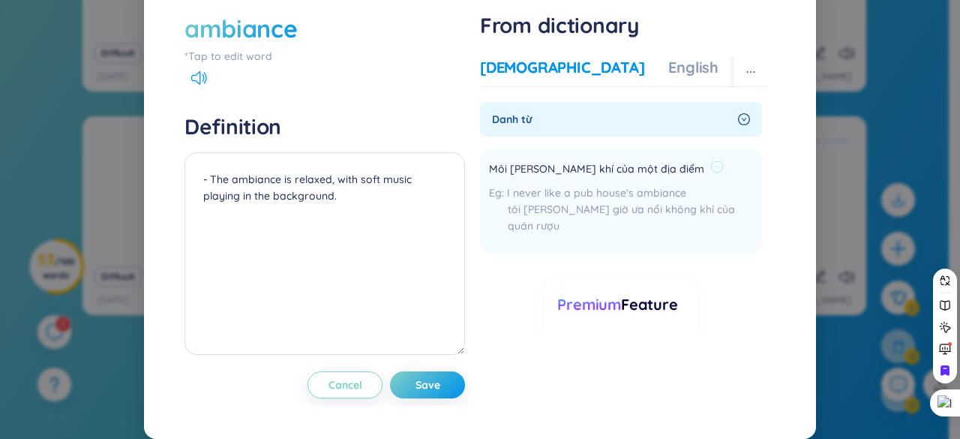
click at [503, 179] on span "Môi [PERSON_NAME] khí của một địa điểm" at bounding box center [596, 170] width 215 height 18
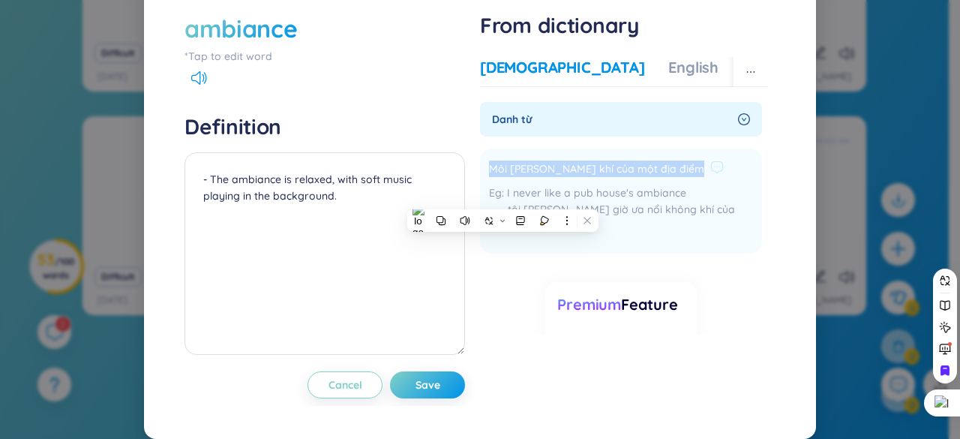
click at [503, 179] on span "Môi [PERSON_NAME] khí của một địa điểm" at bounding box center [596, 170] width 215 height 18
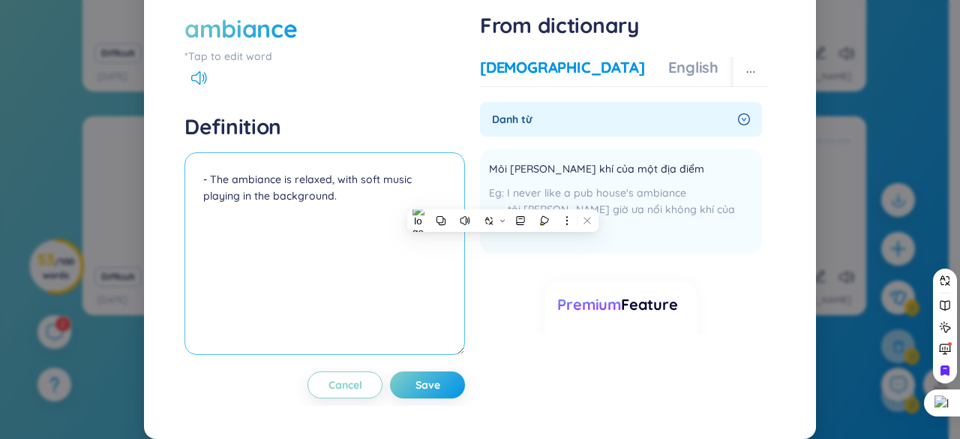
click at [201, 209] on textarea "- The ambiance is relaxed, with soft music playing in the background." at bounding box center [325, 253] width 281 height 203
paste textarea "Môi [PERSON_NAME] khí của một địa điểm"
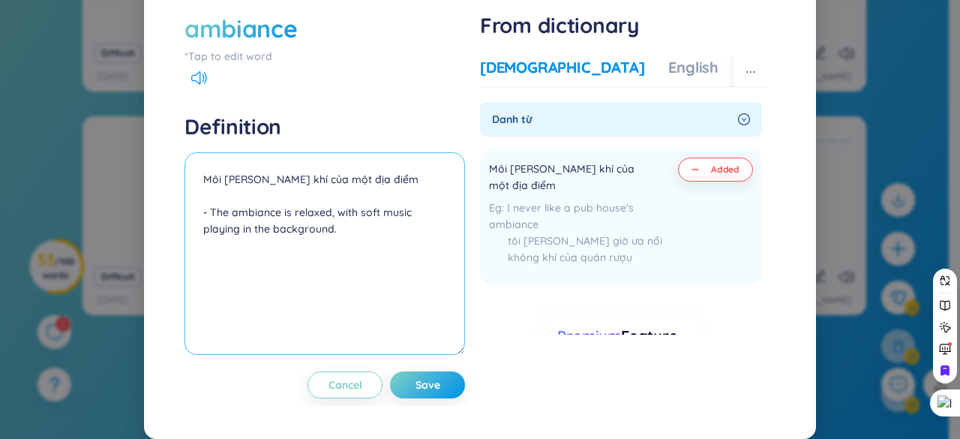
drag, startPoint x: 209, startPoint y: 239, endPoint x: 182, endPoint y: 239, distance: 27.8
click at [182, 239] on div "ambiance *Tap to edit word Definition Môi [PERSON_NAME] khí của một địa điểm - …" at bounding box center [480, 205] width 606 height 401
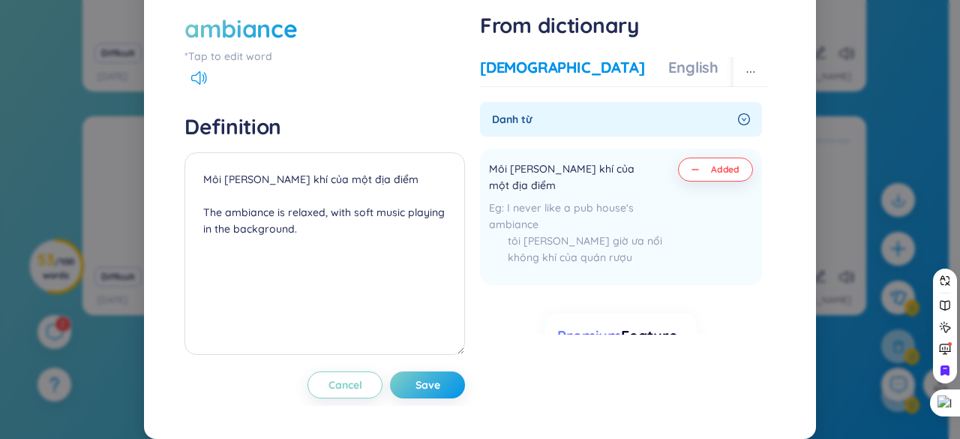
drag, startPoint x: 665, startPoint y: 91, endPoint x: 657, endPoint y: 92, distance: 8.4
click at [743, 78] on div "More examples" at bounding box center [797, 67] width 109 height 21
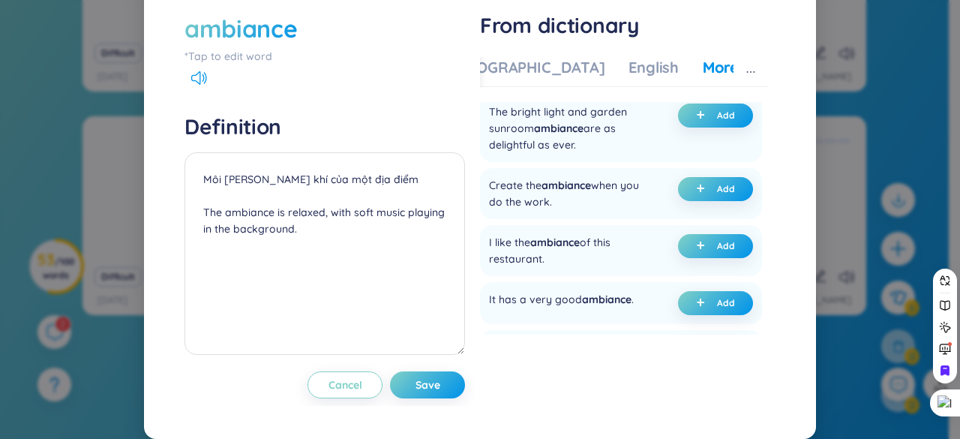
scroll to position [225, 0]
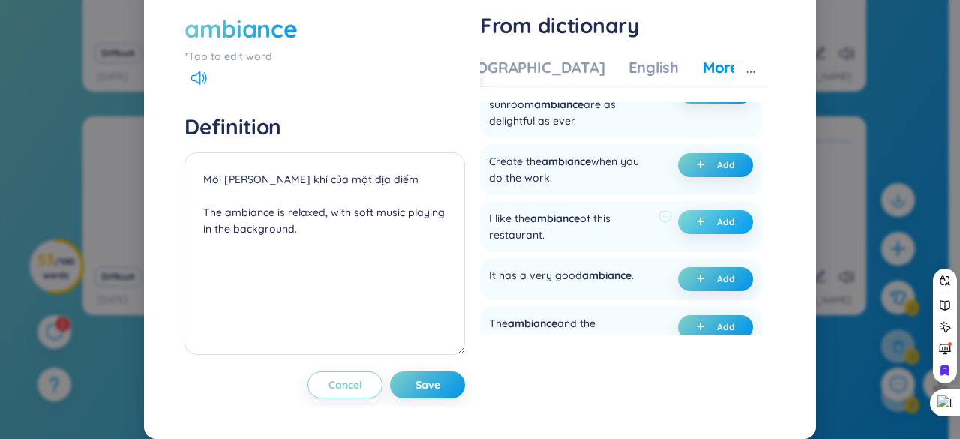
click at [719, 228] on span "Add" at bounding box center [726, 222] width 18 height 12
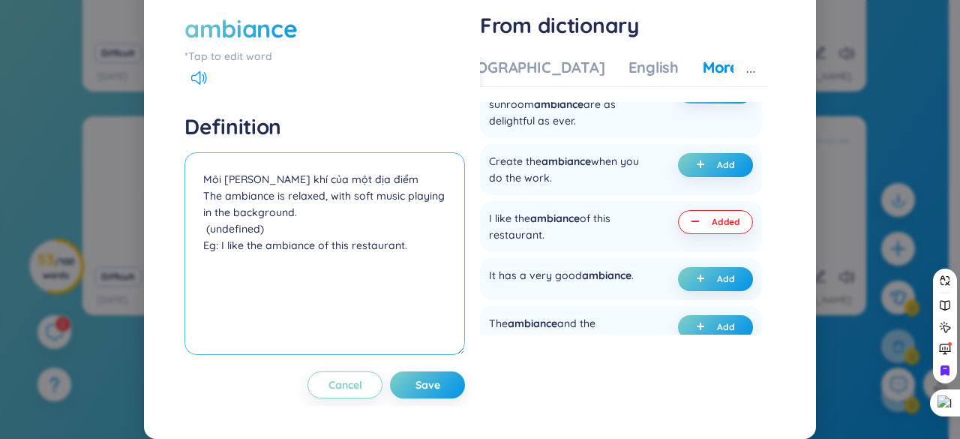
drag, startPoint x: 261, startPoint y: 257, endPoint x: 175, endPoint y: 266, distance: 86.7
click at [177, 266] on div "ambiance *Tap to edit word Definition Môi [PERSON_NAME] khí của một địa điểm Th…" at bounding box center [480, 205] width 606 height 401
drag, startPoint x: 275, startPoint y: 257, endPoint x: 185, endPoint y: 257, distance: 90.8
click at [185, 257] on textarea "Môi [PERSON_NAME] khí của một địa điểm The ambiance is relaxed, with soft music…" at bounding box center [325, 253] width 281 height 203
click at [408, 206] on textarea "Môi [PERSON_NAME] khí của một địa điểm The ambiance is relaxed, with soft music…" at bounding box center [325, 253] width 281 height 203
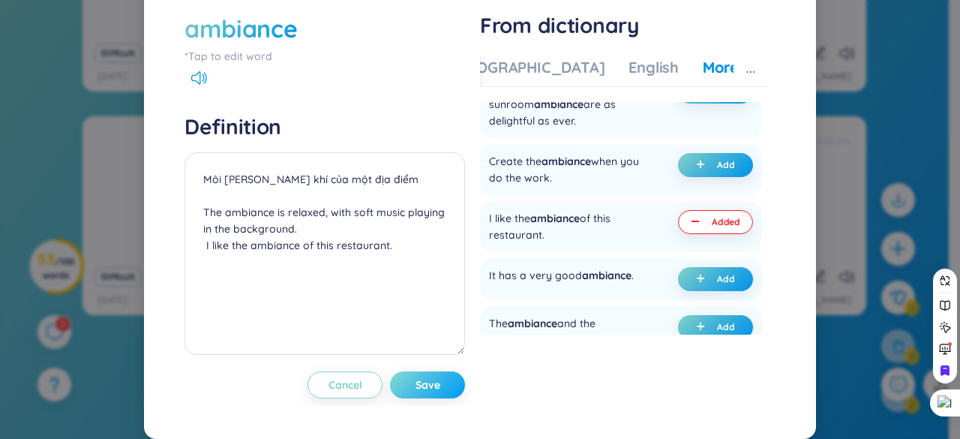
click at [430, 392] on span "Save" at bounding box center [428, 384] width 25 height 15
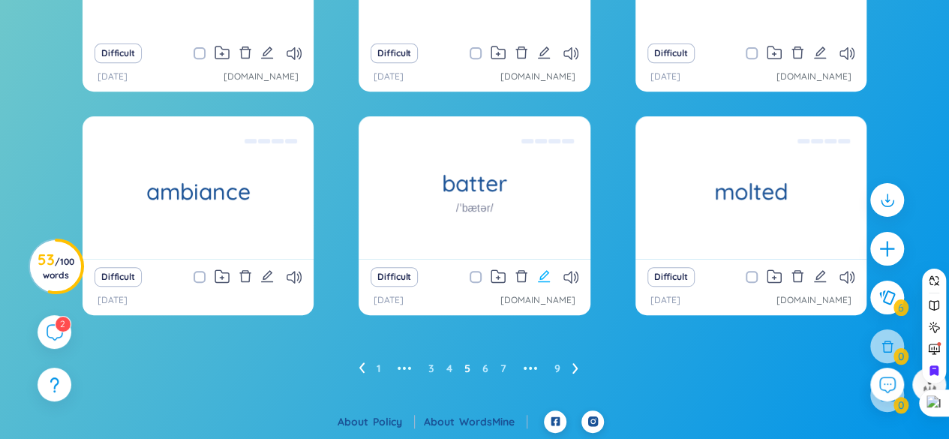
click at [542, 271] on icon "edit" at bounding box center [544, 276] width 14 height 14
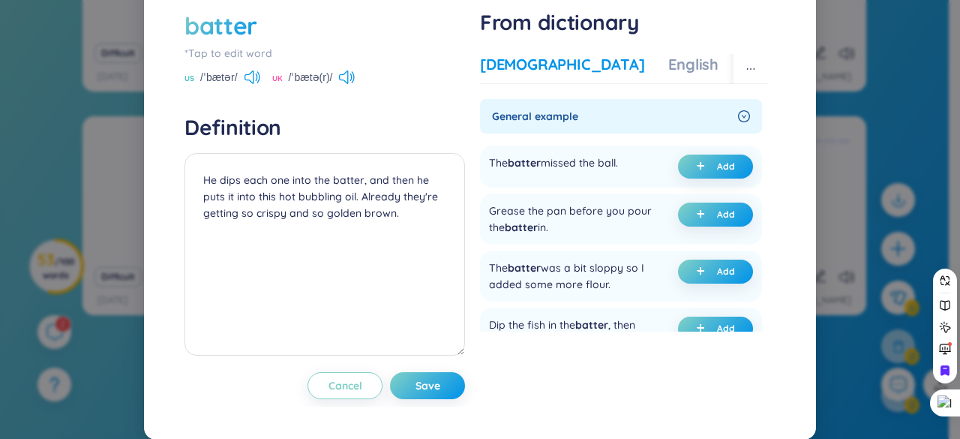
click at [516, 75] on div "[DEMOGRAPHIC_DATA]" at bounding box center [562, 64] width 164 height 21
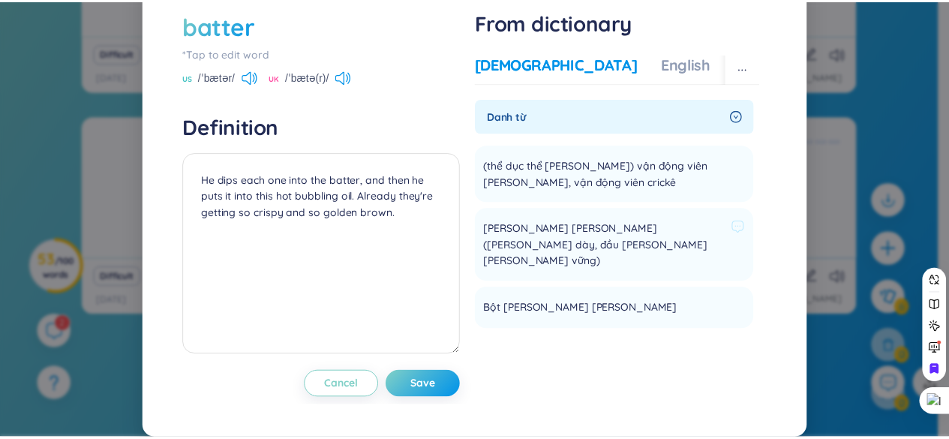
scroll to position [75, 0]
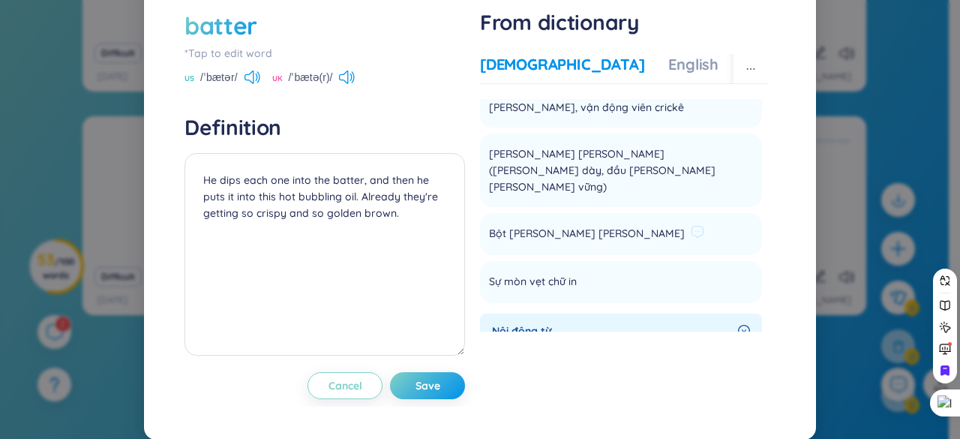
click at [524, 243] on span "Bột [PERSON_NAME] [PERSON_NAME]" at bounding box center [587, 234] width 196 height 18
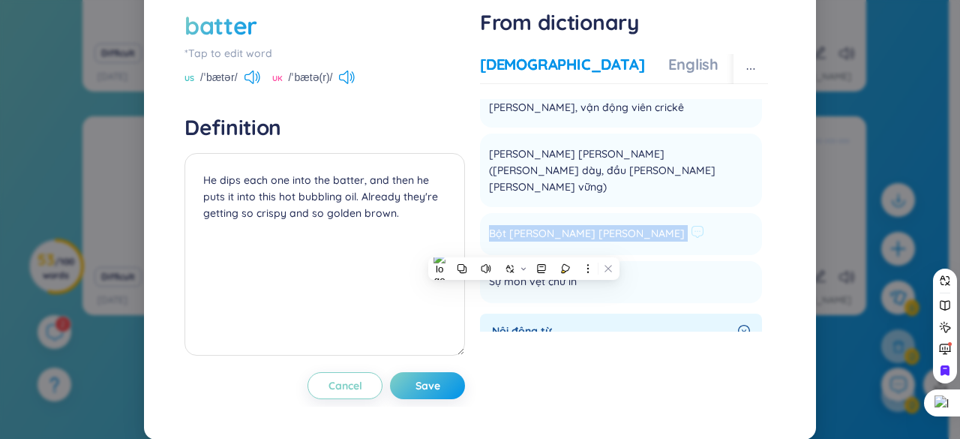
click at [524, 243] on span "Bột [PERSON_NAME] [PERSON_NAME]" at bounding box center [587, 234] width 196 height 18
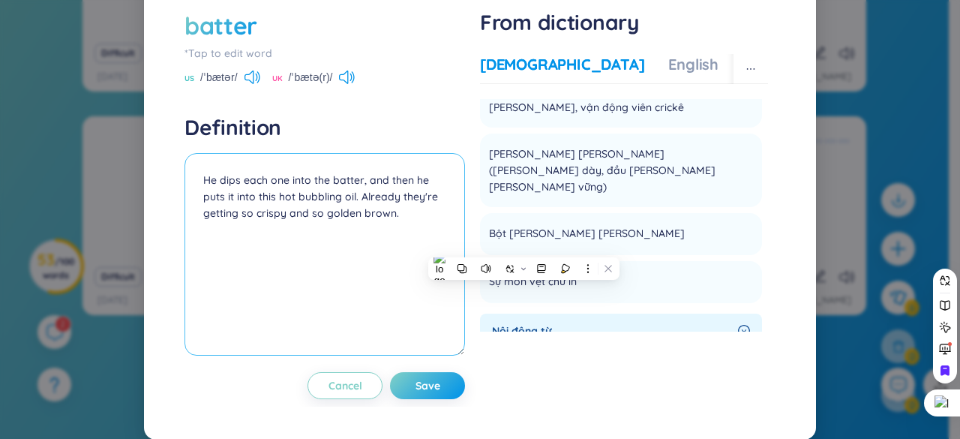
click at [198, 211] on textarea "He dips each one into the batter, and then he puts it into this hot bubbling oi…" at bounding box center [325, 254] width 281 height 203
paste textarea "Bột [PERSON_NAME] [PERSON_NAME]"
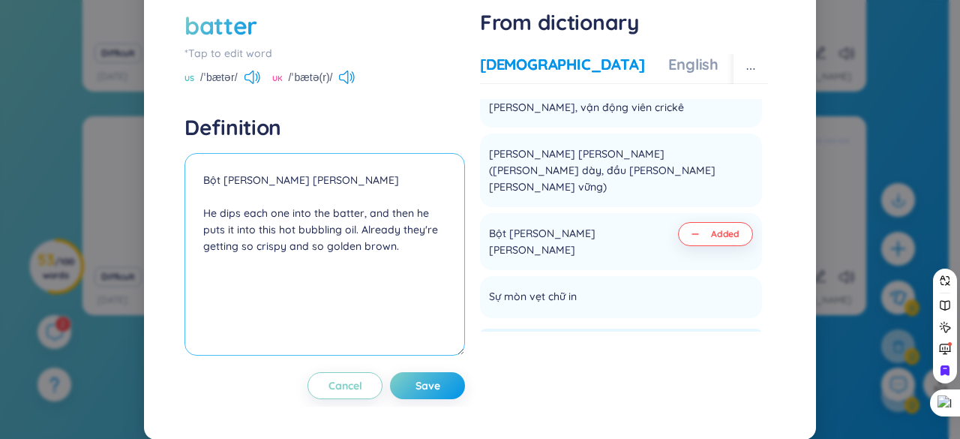
drag, startPoint x: 369, startPoint y: 362, endPoint x: 306, endPoint y: 329, distance: 71.1
click at [306, 329] on textarea "Bột [PERSON_NAME] [PERSON_NAME] He dips each one into the batter, and then he p…" at bounding box center [325, 254] width 281 height 203
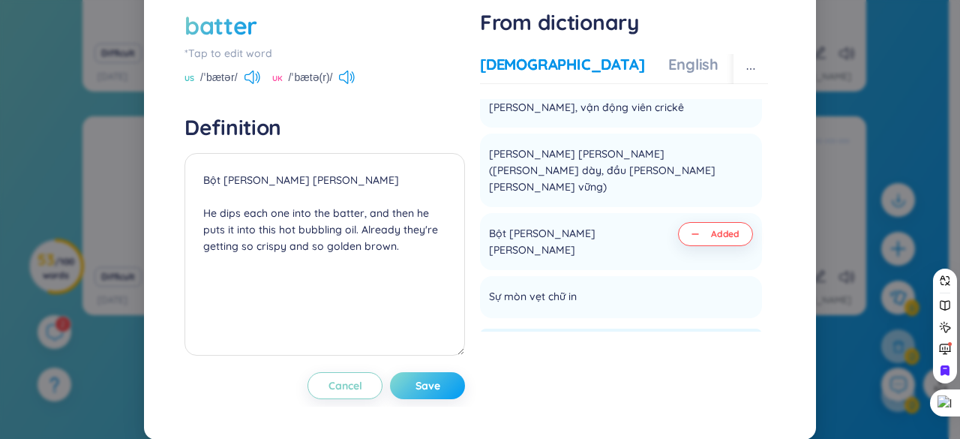
click at [433, 399] on button "Save" at bounding box center [427, 385] width 75 height 27
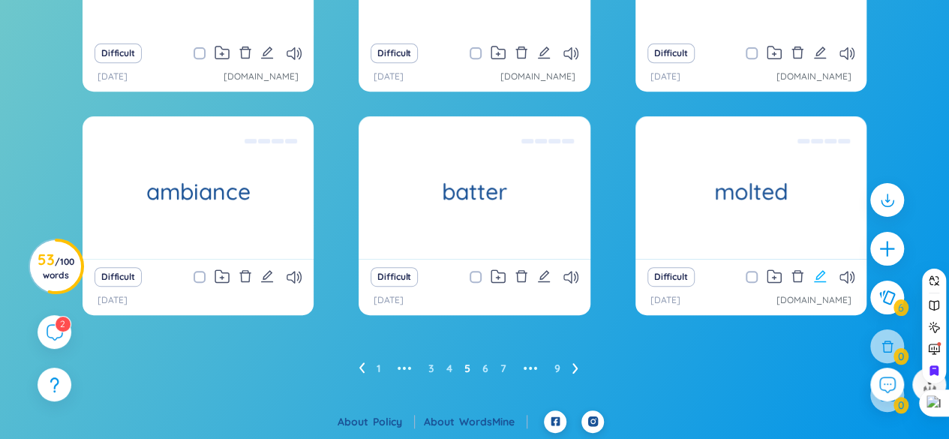
click at [819, 278] on icon "edit" at bounding box center [820, 276] width 12 height 12
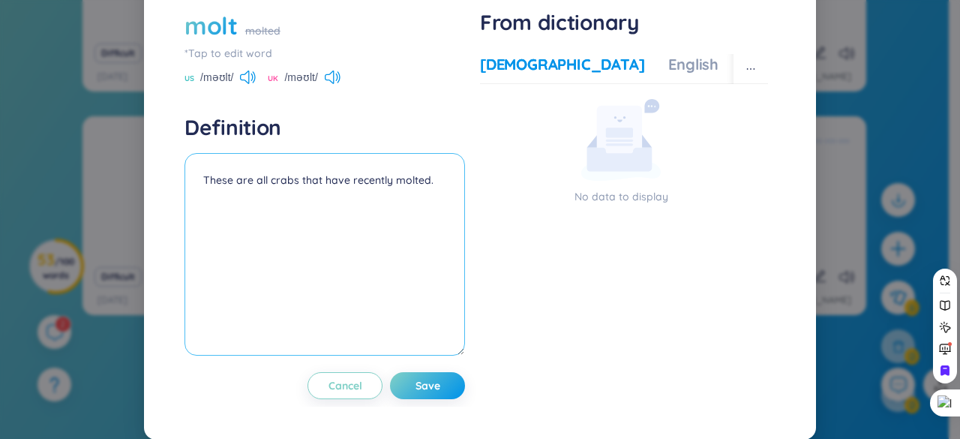
click at [198, 210] on textarea "These are all crabs that have recently molted." at bounding box center [325, 254] width 281 height 203
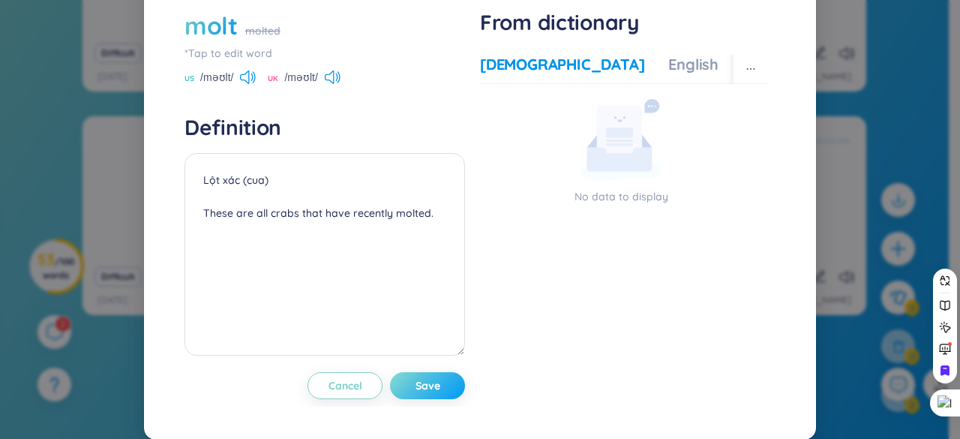
click at [416, 393] on span "Save" at bounding box center [428, 385] width 25 height 15
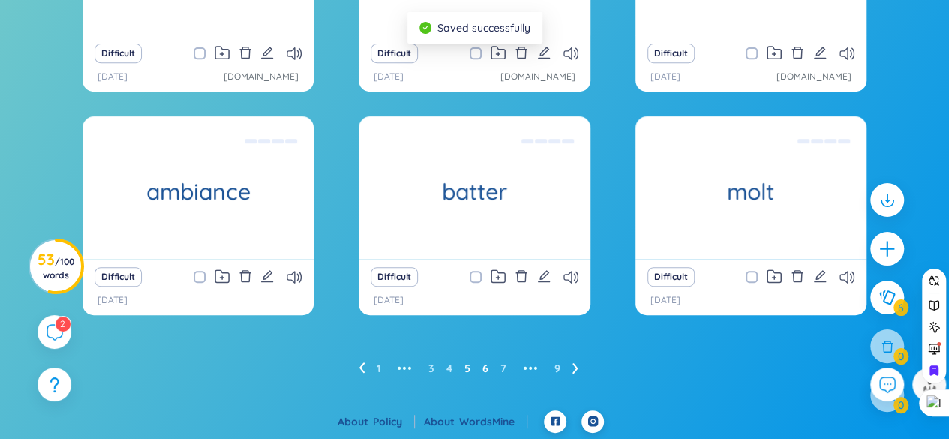
click at [483, 368] on link "6" at bounding box center [485, 368] width 6 height 23
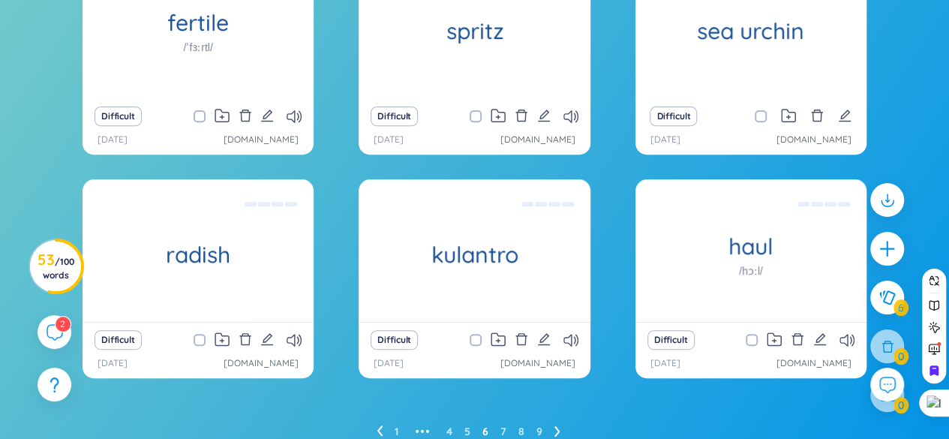
scroll to position [155, 0]
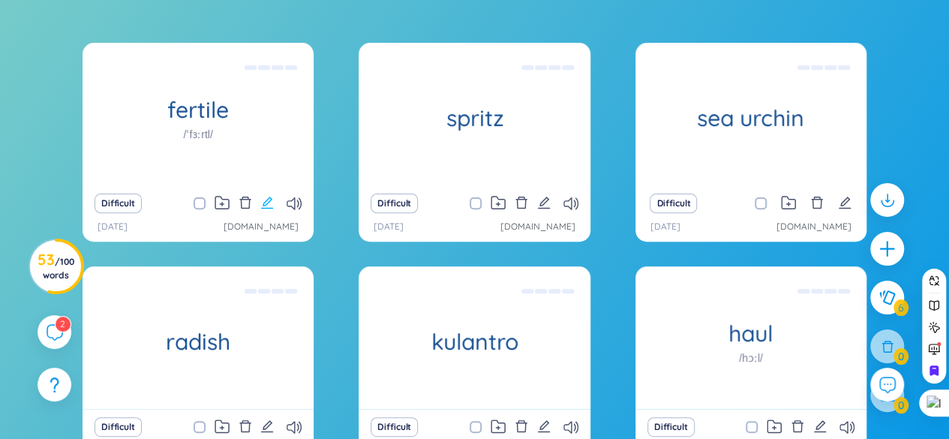
click at [269, 194] on button at bounding box center [267, 203] width 14 height 21
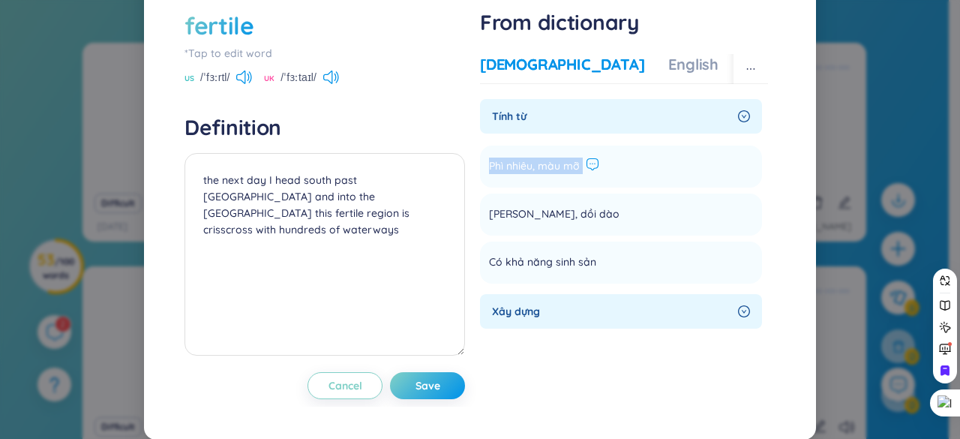
drag, startPoint x: 485, startPoint y: 199, endPoint x: 590, endPoint y: 196, distance: 105.1
click at [594, 188] on li "Phì nhiêu, màu mỡ Add" at bounding box center [621, 167] width 282 height 42
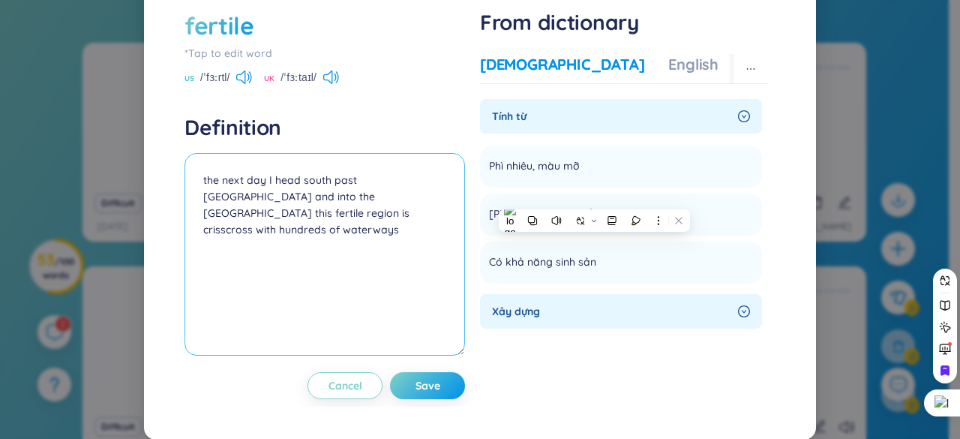
drag, startPoint x: 200, startPoint y: 211, endPoint x: 215, endPoint y: 209, distance: 15.8
click at [200, 211] on textarea "the next day I head south past [GEOGRAPHIC_DATA] and into the [GEOGRAPHIC_DATA]…" at bounding box center [325, 254] width 281 height 203
paste textarea "Phì nhiêu, màu mỡ"
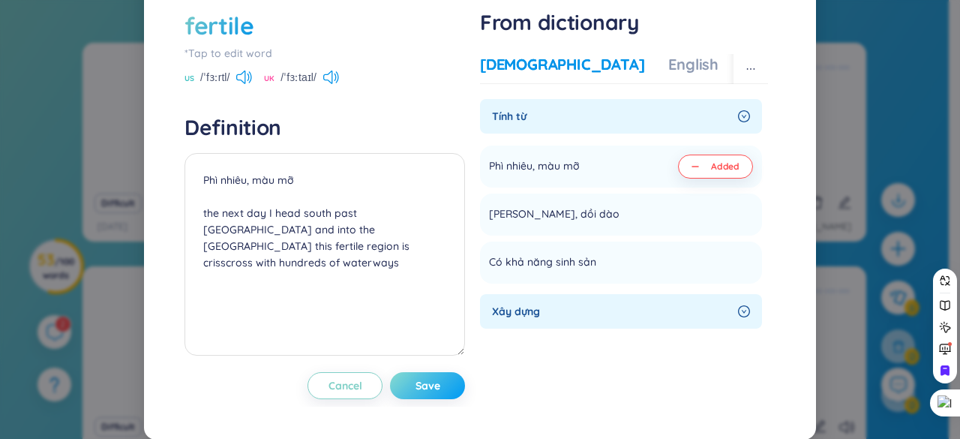
click at [402, 399] on button "Save" at bounding box center [427, 385] width 75 height 27
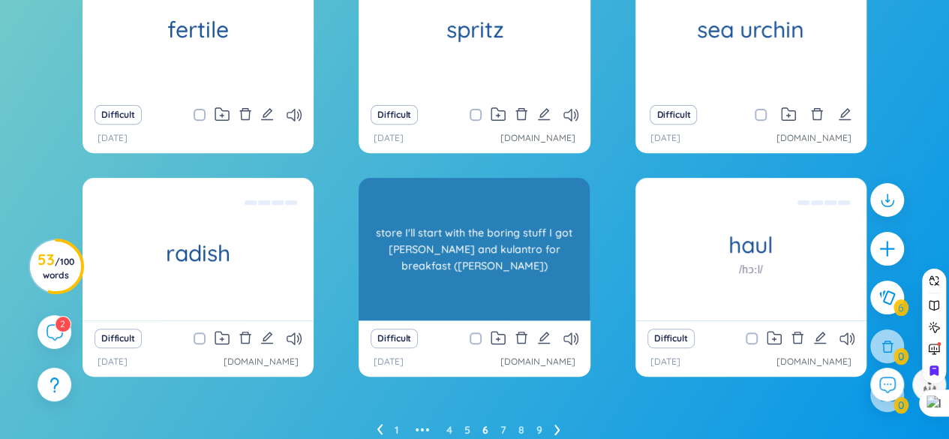
scroll to position [305, 0]
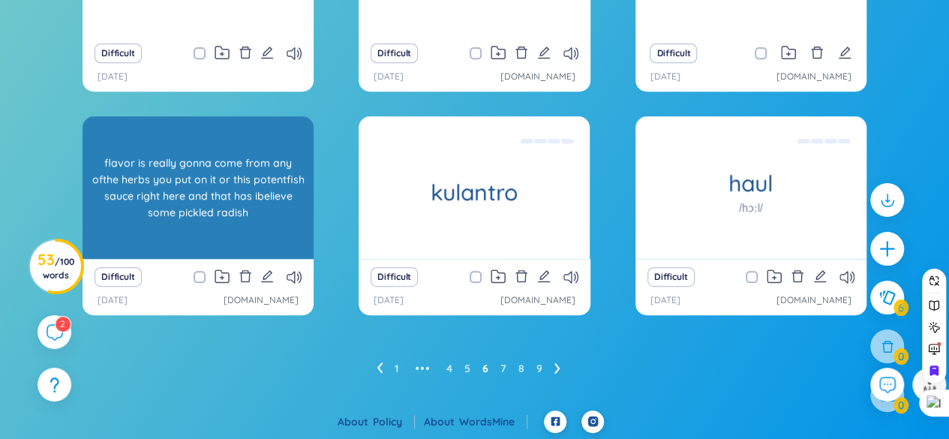
click at [214, 211] on div "flavor is really gonna come from any ofthe herbs you put on it or this potentfi…" at bounding box center [198, 187] width 216 height 135
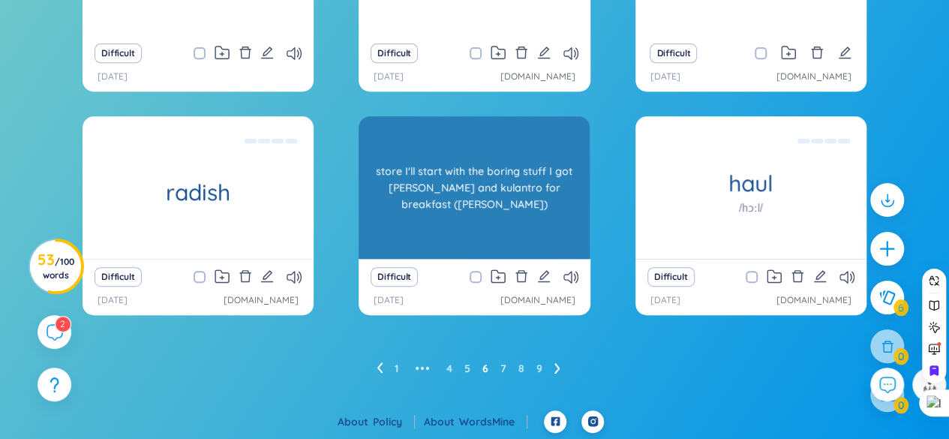
click at [437, 192] on div "store I'll start with the boring stuff I got [PERSON_NAME] and kulantro for bre…" at bounding box center [474, 187] width 216 height 135
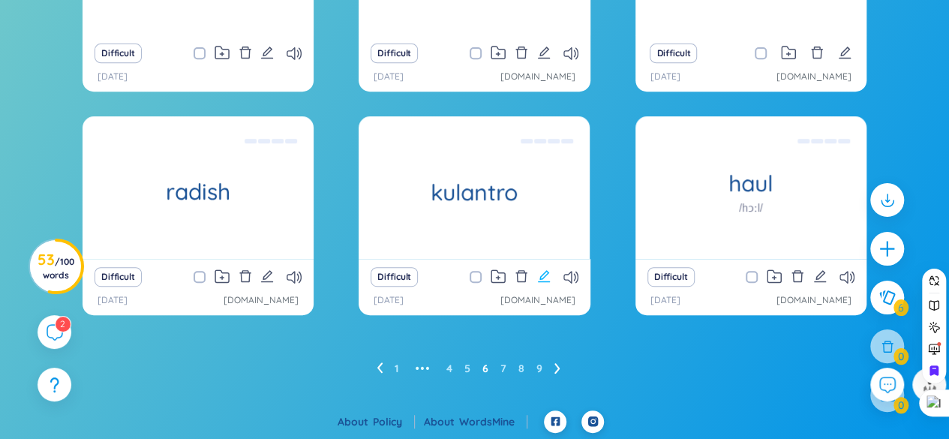
click at [547, 275] on icon "edit" at bounding box center [544, 276] width 14 height 14
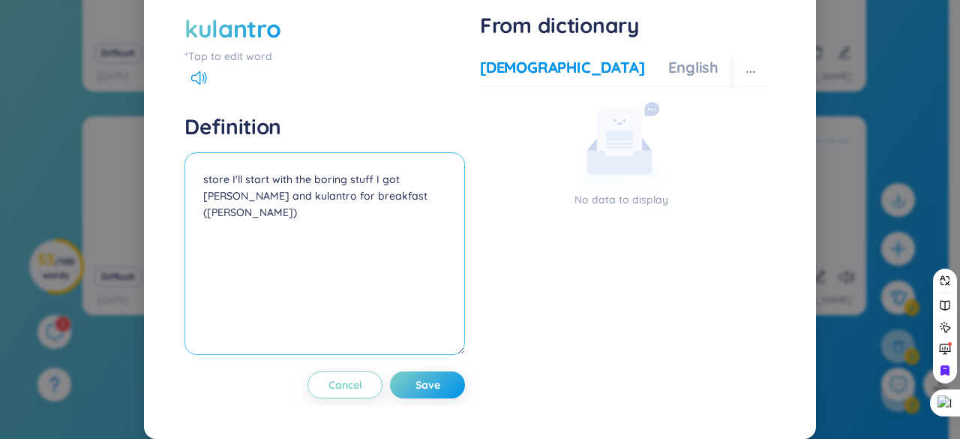
click at [330, 225] on textarea "store I'll start with the boring stuff I got [PERSON_NAME] and kulantro for bre…" at bounding box center [325, 253] width 281 height 203
click at [334, 226] on textarea "store I'll start with the boring stuff I got [PERSON_NAME] and kulantro for bre…" at bounding box center [325, 253] width 281 height 203
click at [335, 226] on textarea "store I'll start with the boring stuff I got [PERSON_NAME] and kulantro for bre…" at bounding box center [325, 253] width 281 height 203
drag, startPoint x: 335, startPoint y: 226, endPoint x: 410, endPoint y: 224, distance: 74.3
click at [410, 224] on textarea "store I'll start with the boring stuff I got [PERSON_NAME] and kulantro for bre…" at bounding box center [325, 253] width 281 height 203
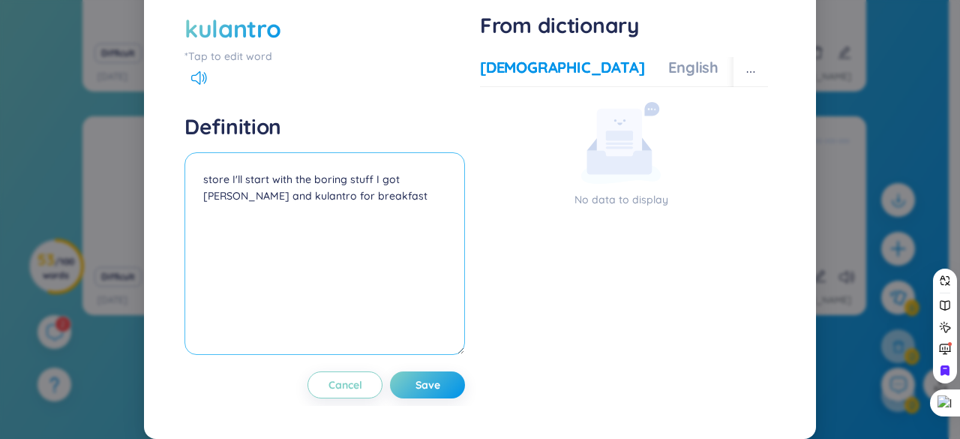
click at [203, 207] on textarea "store I'll start with the boring stuff I got [PERSON_NAME] and kulantro for bre…" at bounding box center [325, 253] width 281 height 203
paste textarea "([PERSON_NAME])"
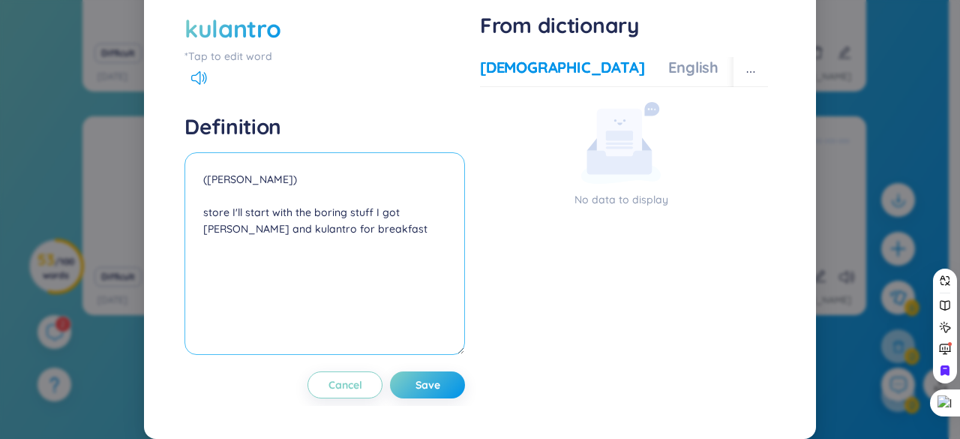
click at [210, 242] on textarea "([PERSON_NAME]) store I'll start with the boring stuff I got [PERSON_NAME] and …" at bounding box center [325, 253] width 281 height 203
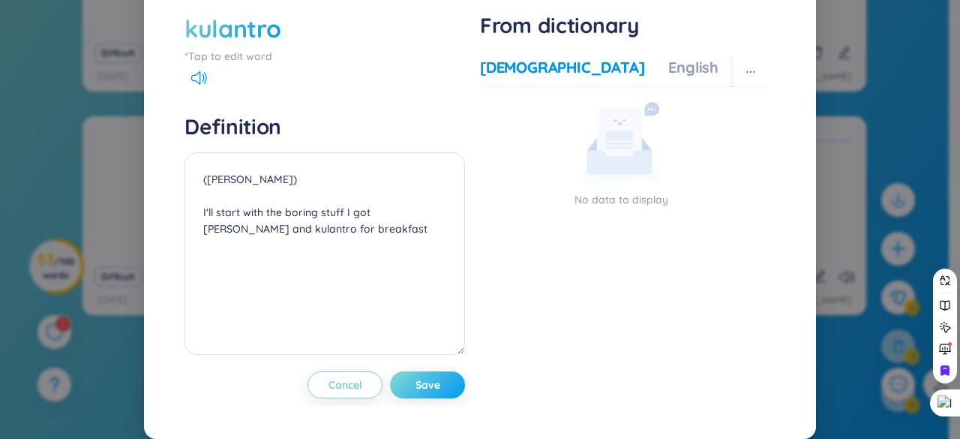
click at [425, 392] on span "Save" at bounding box center [428, 384] width 25 height 15
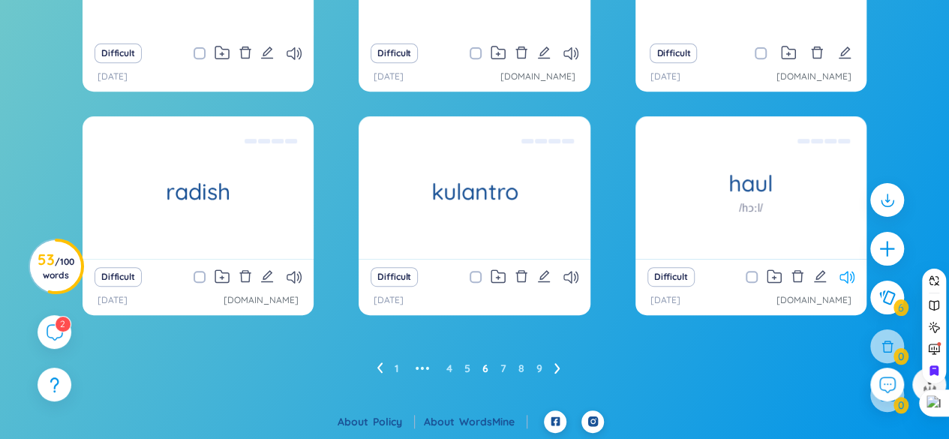
click at [846, 274] on icon at bounding box center [847, 277] width 15 height 13
click at [503, 371] on link "7" at bounding box center [503, 368] width 6 height 23
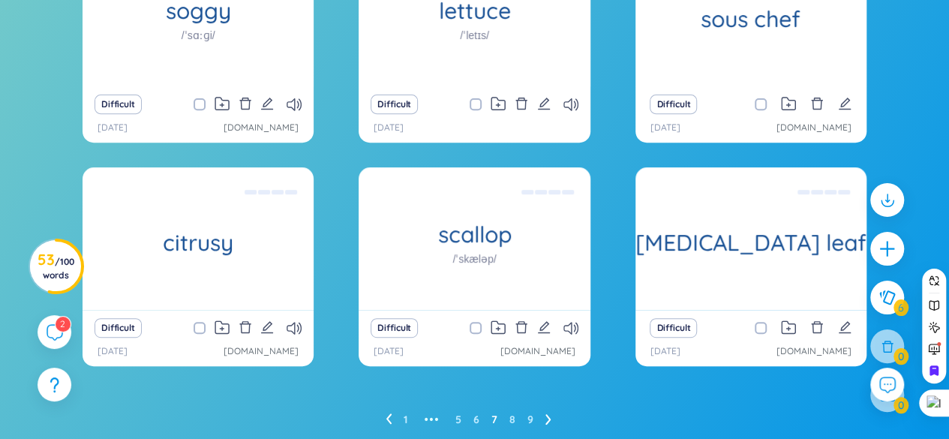
scroll to position [230, 0]
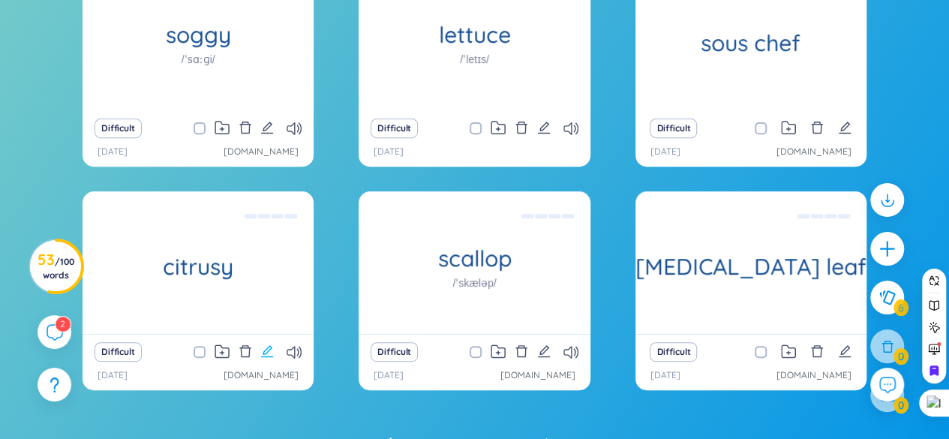
click at [270, 353] on icon "edit" at bounding box center [267, 351] width 14 height 14
type textarea "The lime zest adds a nice citrusy note without me having to add a lot of lime j…"
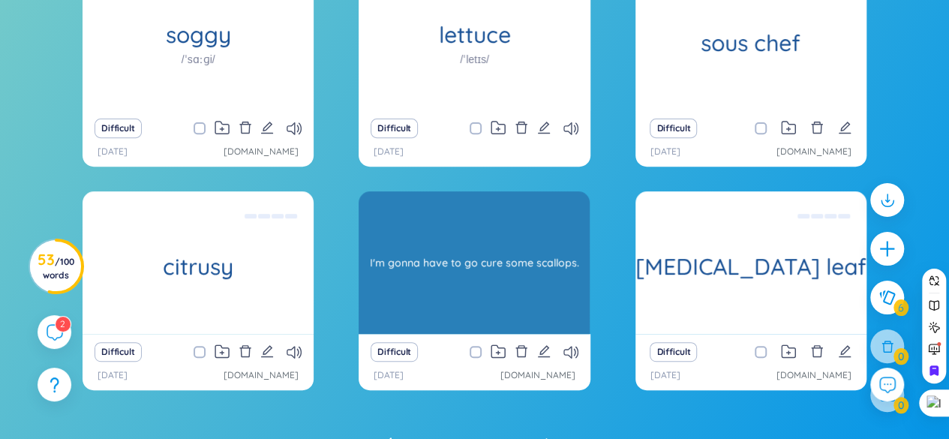
click at [557, 263] on div "I'm gonna have to go cure some scallops." at bounding box center [474, 262] width 216 height 135
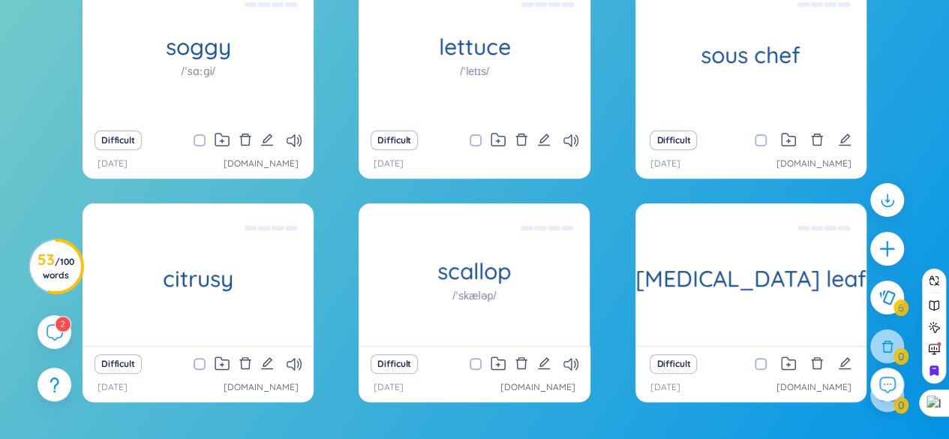
scroll to position [305, 0]
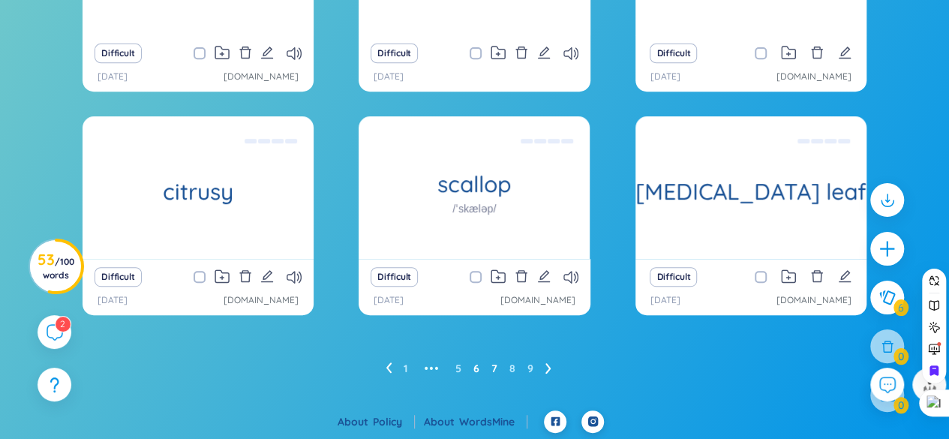
click at [475, 364] on link "6" at bounding box center [476, 368] width 6 height 23
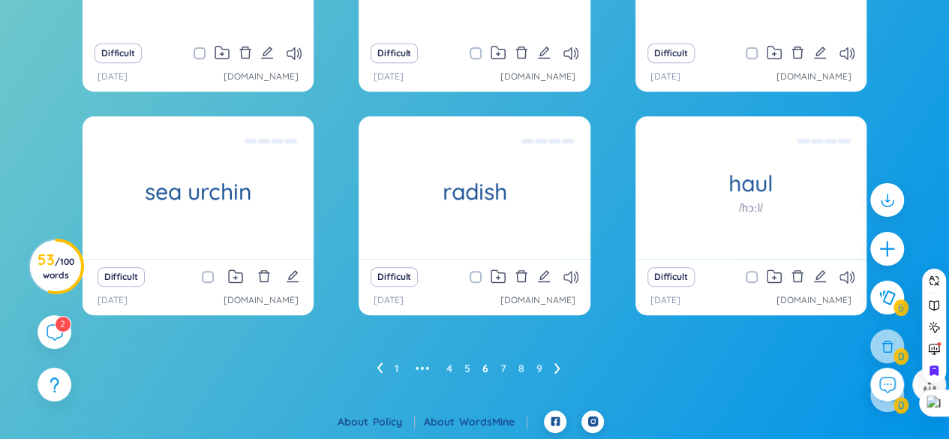
click at [515, 366] on ul "1 ••• 4 5 6 7 8 9" at bounding box center [475, 368] width 196 height 24
click at [521, 369] on link "8" at bounding box center [521, 368] width 6 height 23
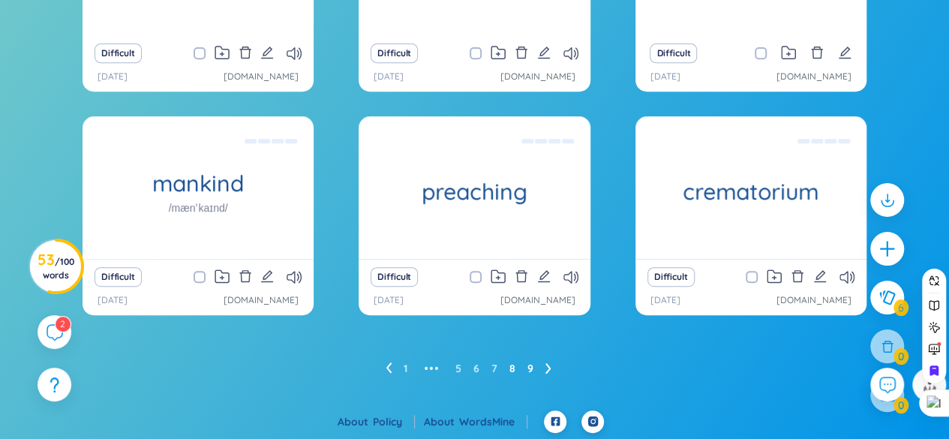
click at [527, 371] on link "9" at bounding box center [530, 368] width 6 height 23
